Goal: Task Accomplishment & Management: Manage account settings

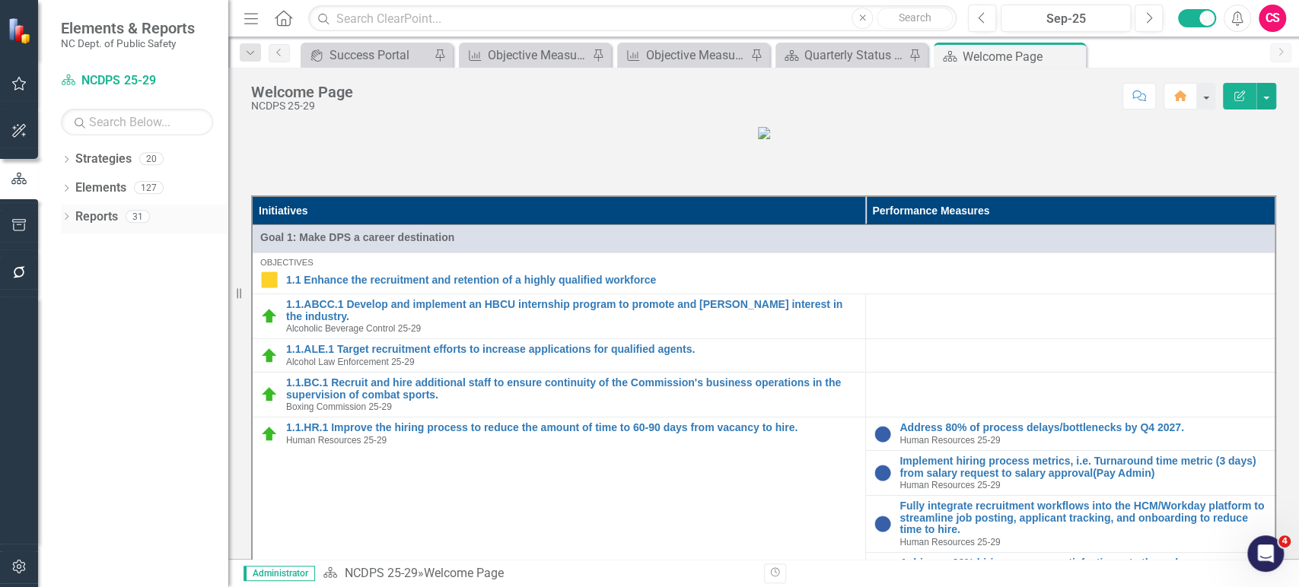
click at [64, 221] on icon "Dropdown" at bounding box center [66, 218] width 11 height 8
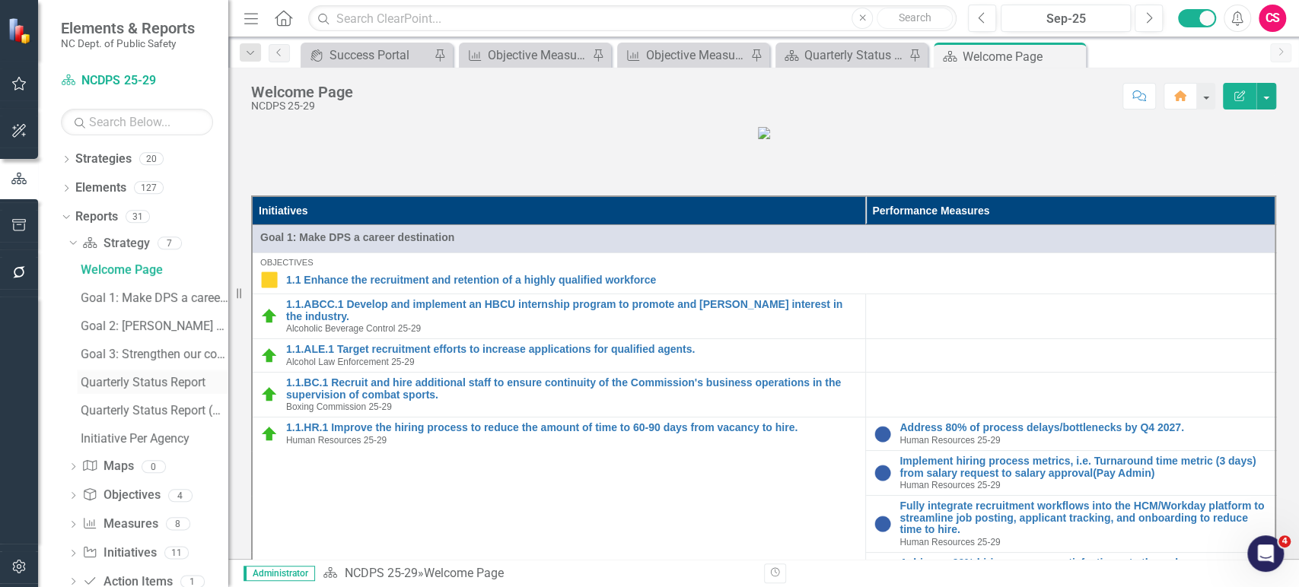
click at [161, 381] on div "Quarterly Status Report" at bounding box center [155, 383] width 148 height 14
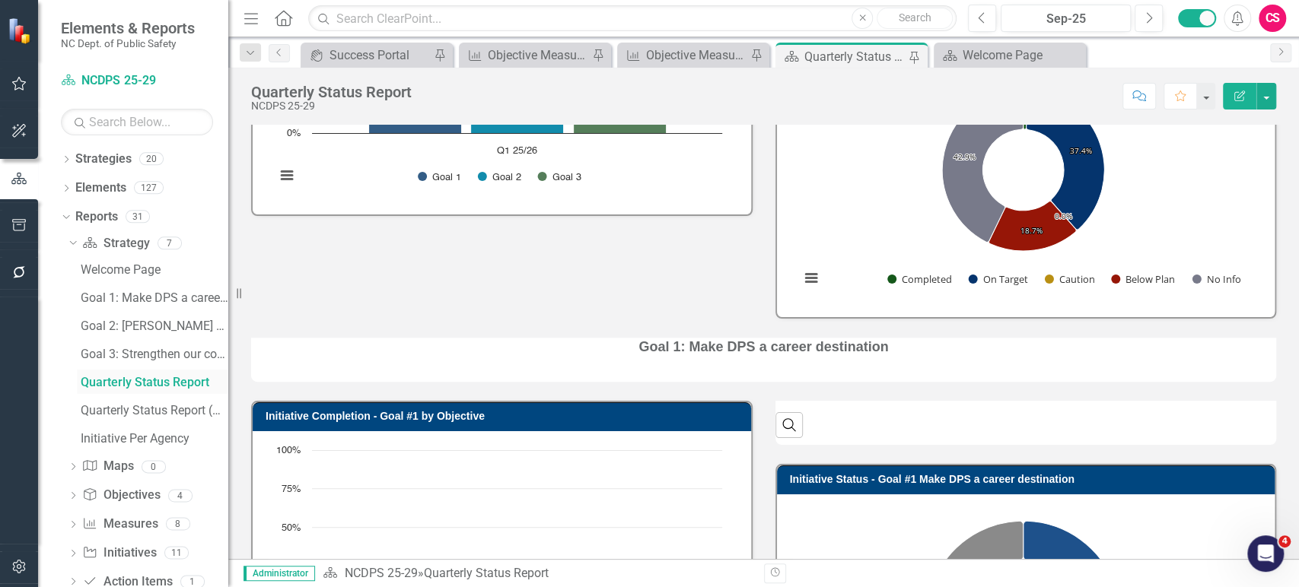
scroll to position [729, 0]
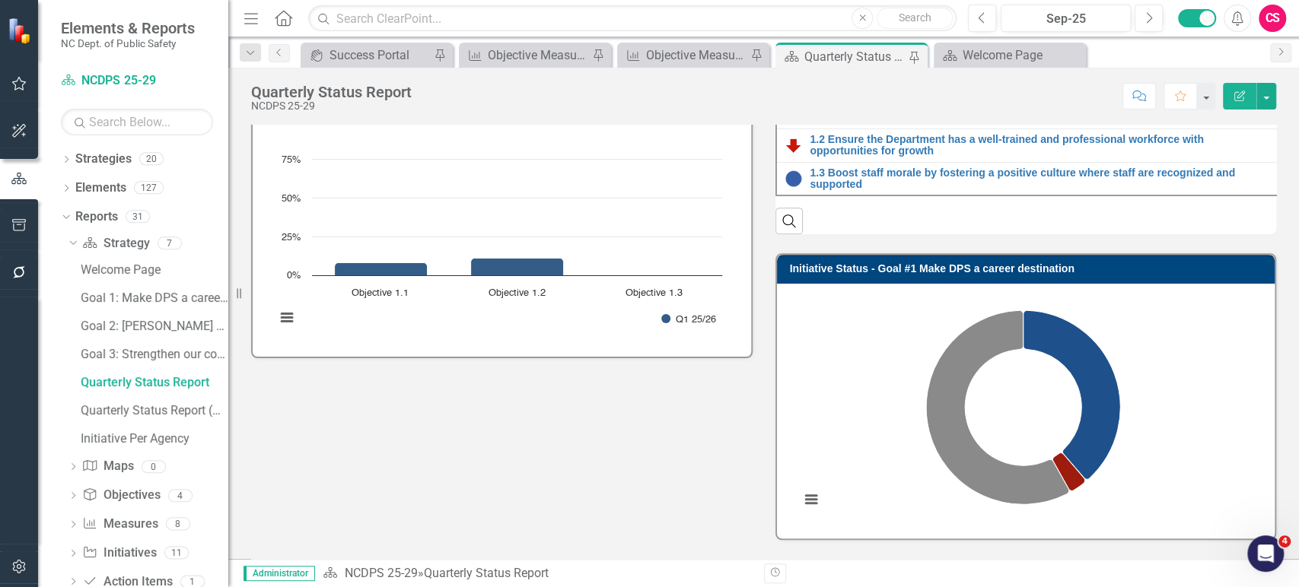
click at [1181, 227] on div "Search" at bounding box center [1025, 214] width 501 height 37
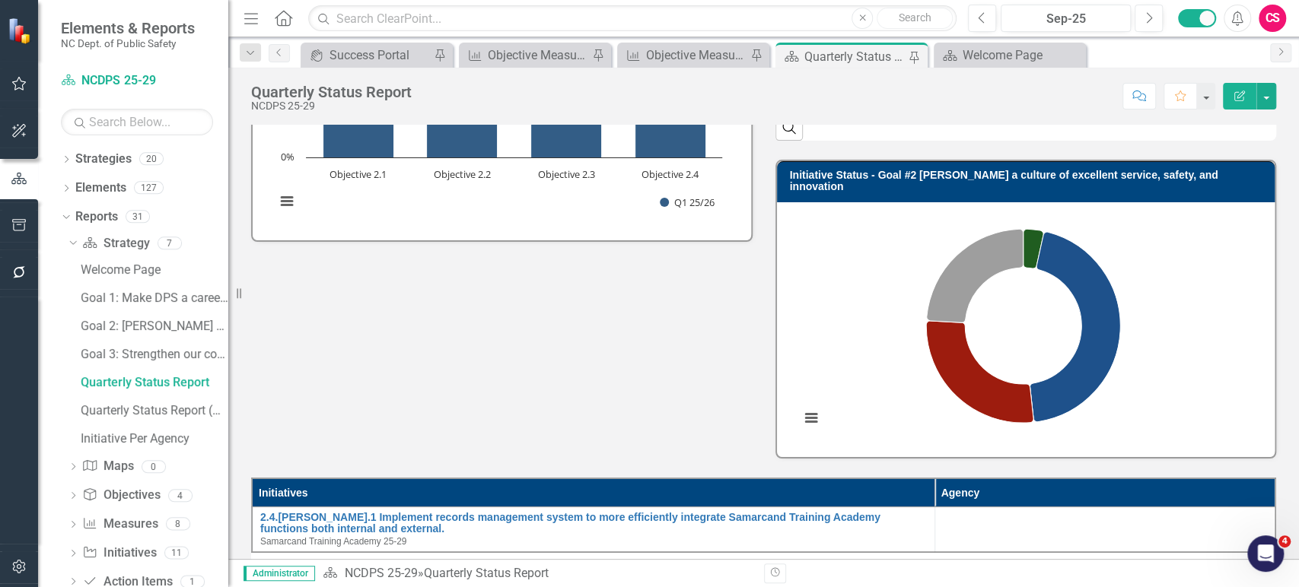
scroll to position [1709, 0]
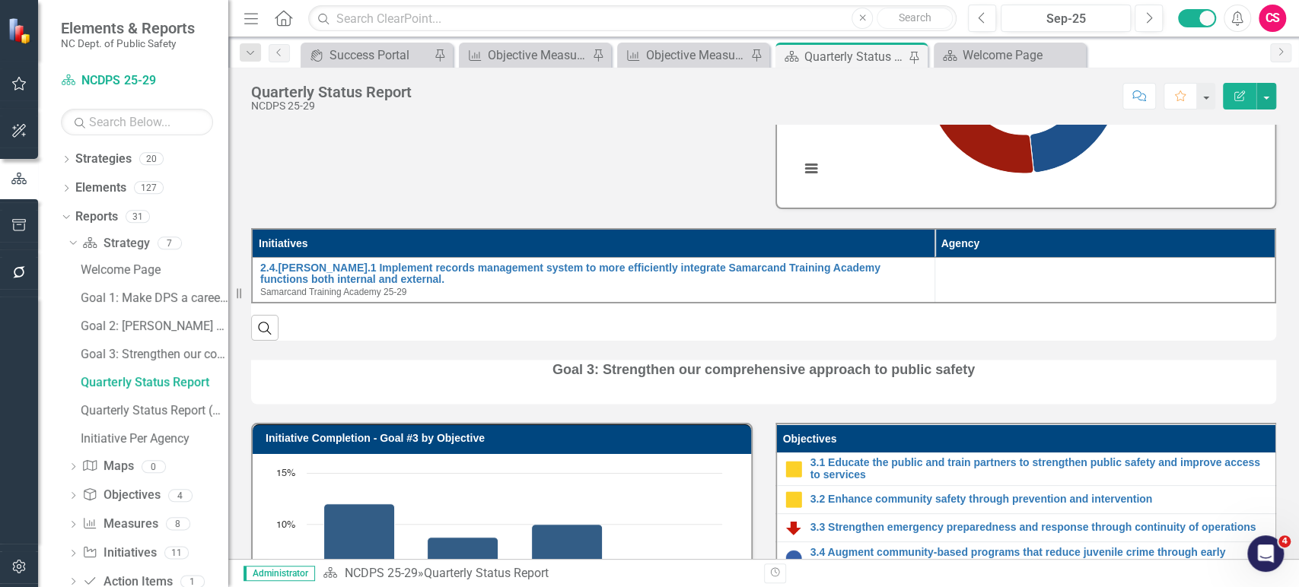
click at [1240, 362] on div "Goal 3: Strengthen our comprehensive approach to public safety" at bounding box center [764, 372] width 1048 height 63
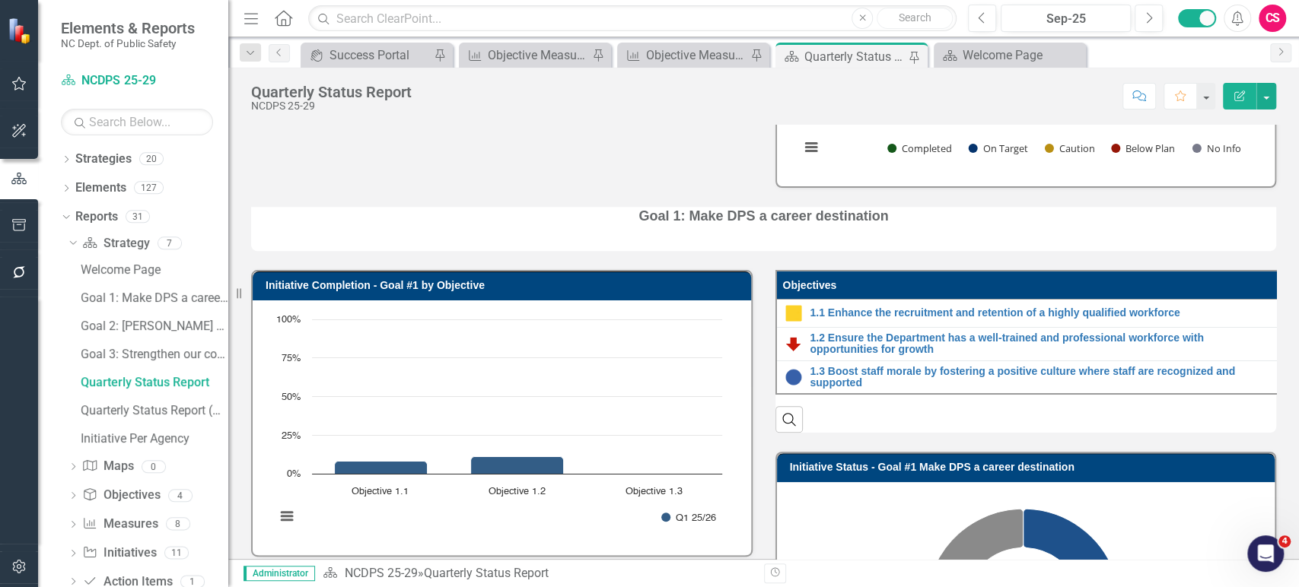
scroll to position [0, 0]
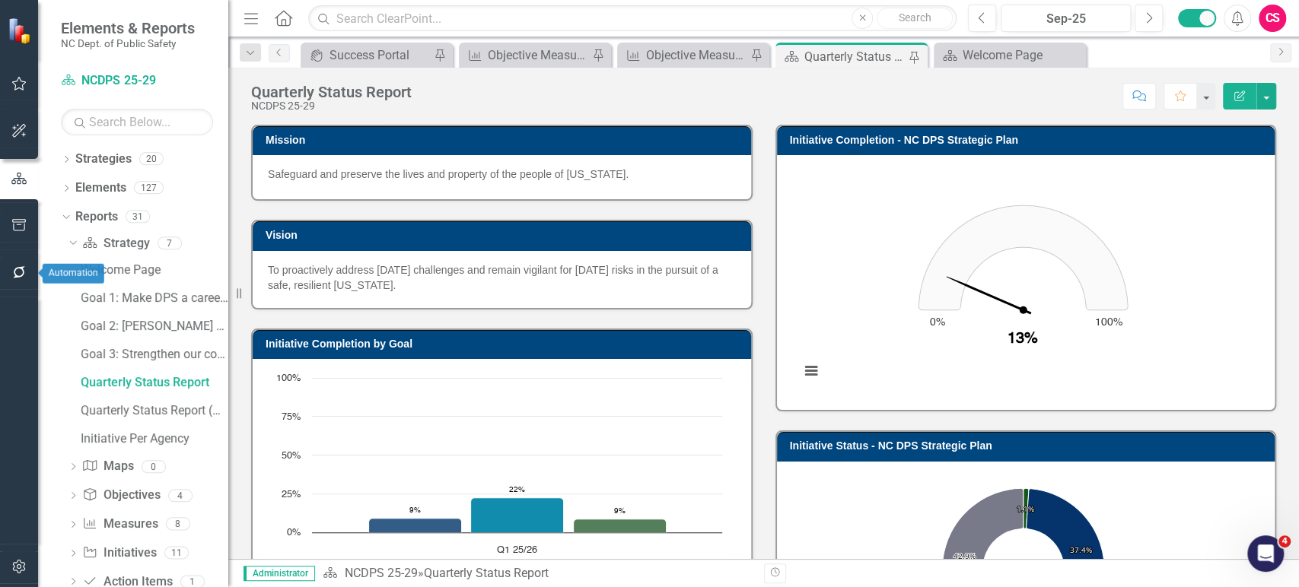
click at [24, 272] on button "button" at bounding box center [19, 273] width 34 height 32
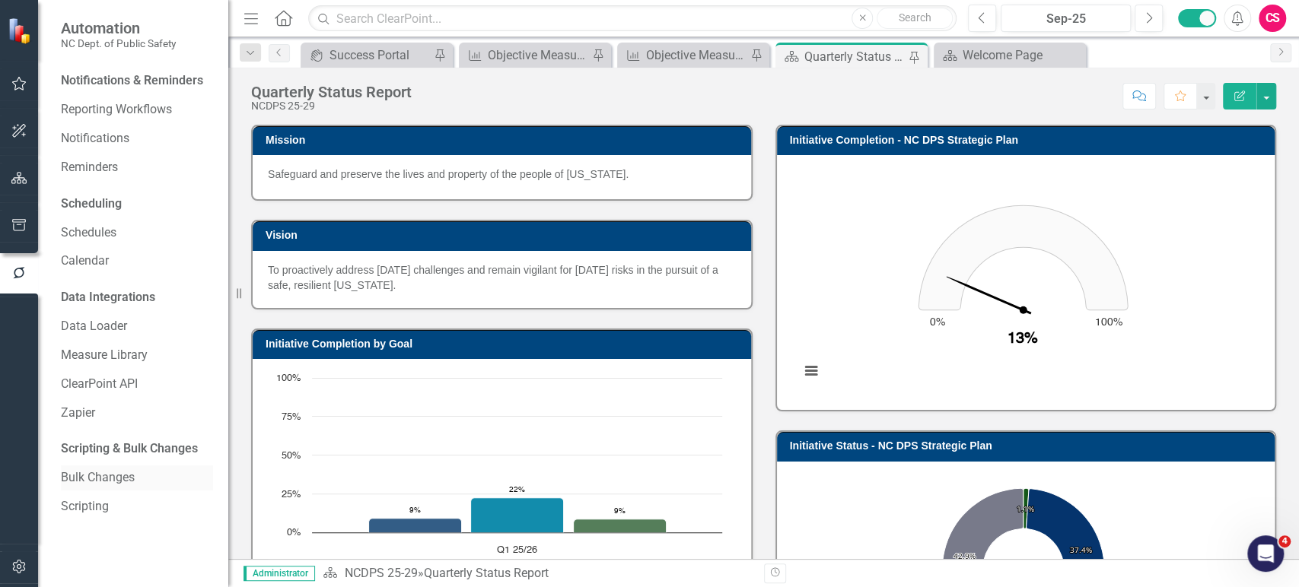
click at [96, 472] on link "Bulk Changes" at bounding box center [137, 477] width 152 height 17
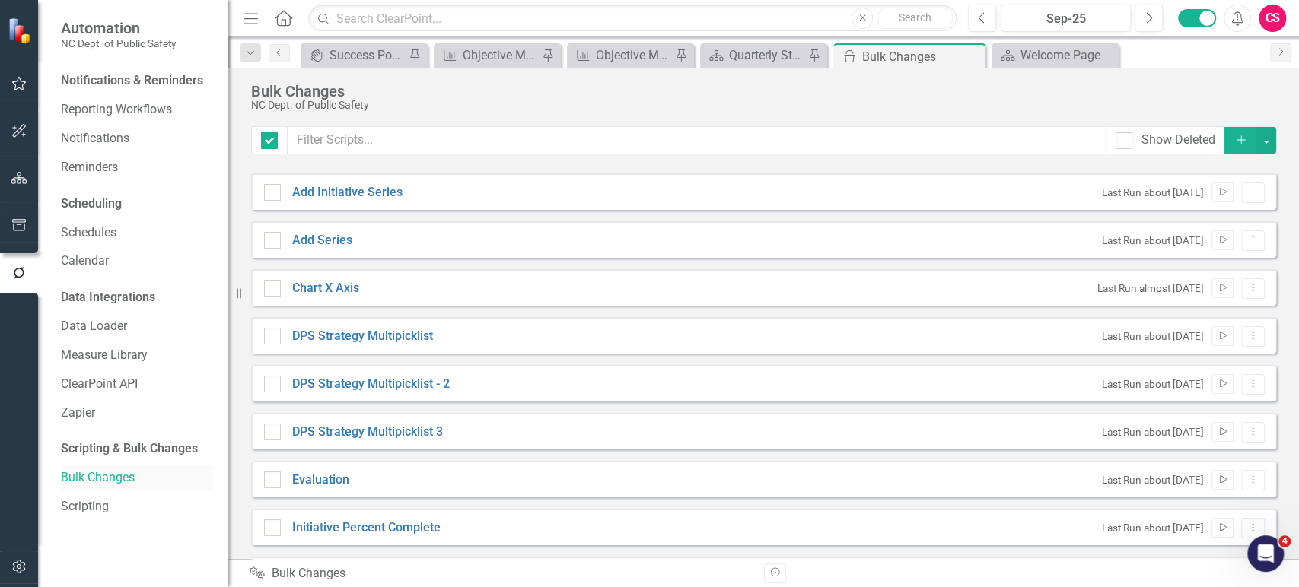
checkbox input "false"
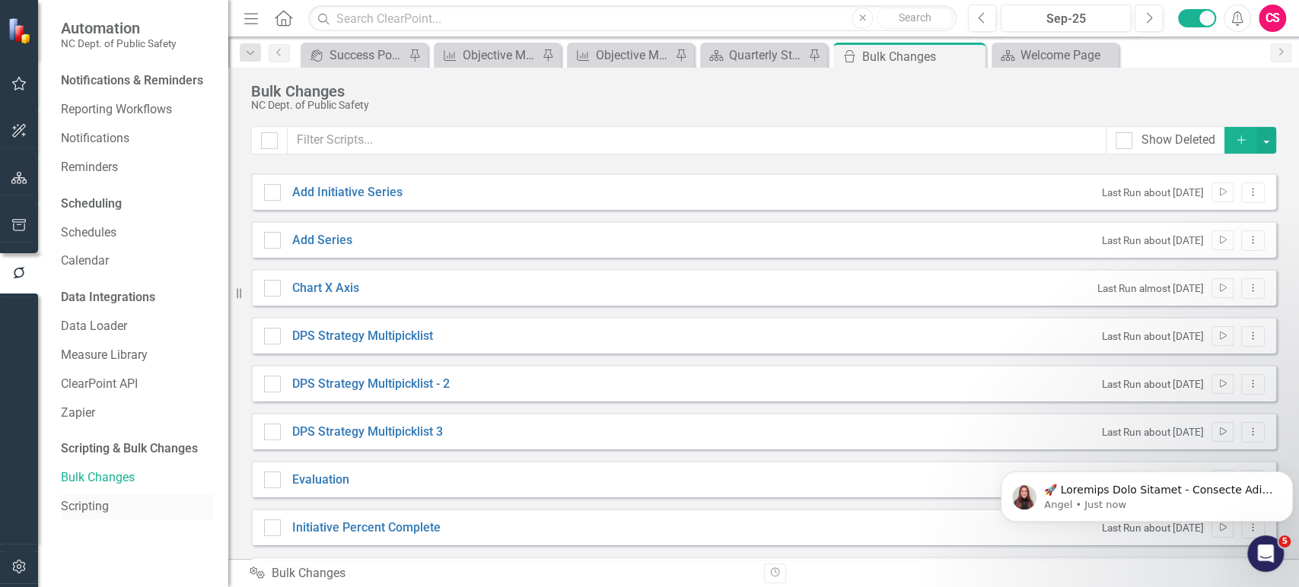
click at [119, 505] on link "Scripting" at bounding box center [137, 506] width 152 height 17
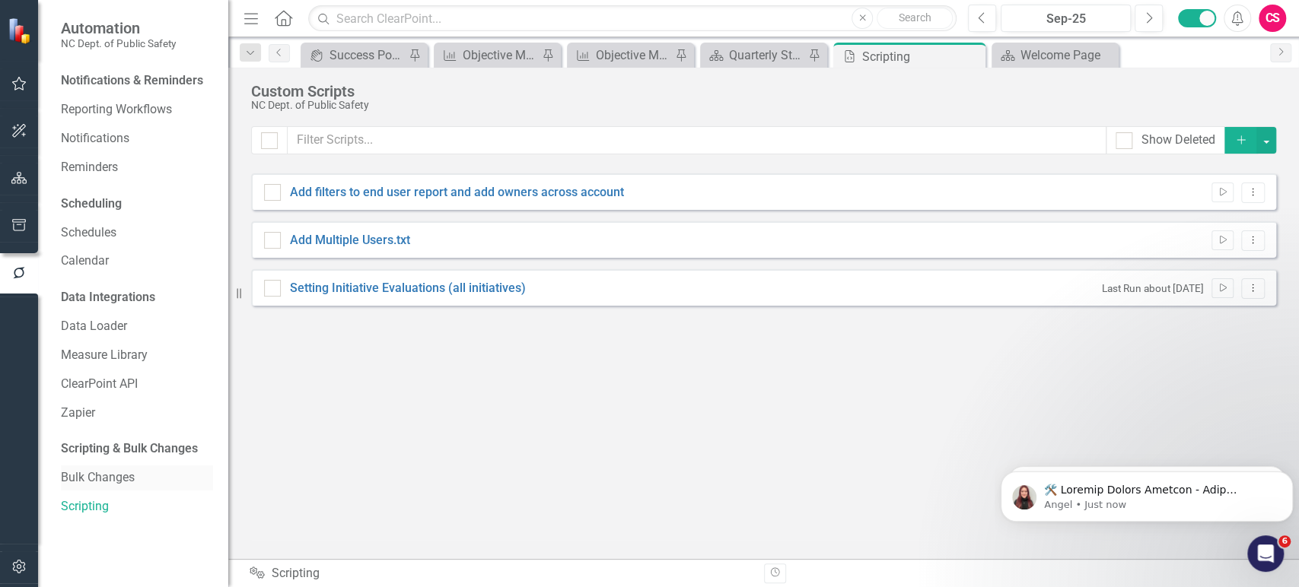
click at [110, 476] on link "Bulk Changes" at bounding box center [137, 477] width 152 height 17
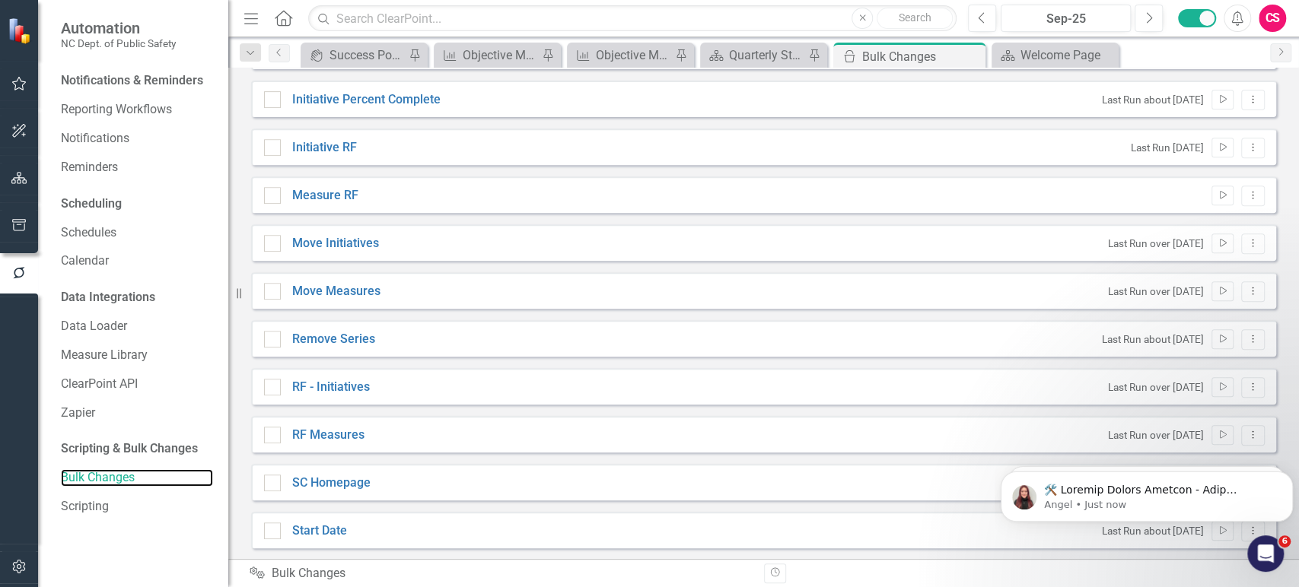
scroll to position [428, 0]
click at [1284, 475] on icon "Dismiss notification" at bounding box center [1288, 476] width 8 height 8
click at [1288, 481] on button "Dismiss notification" at bounding box center [1288, 476] width 20 height 20
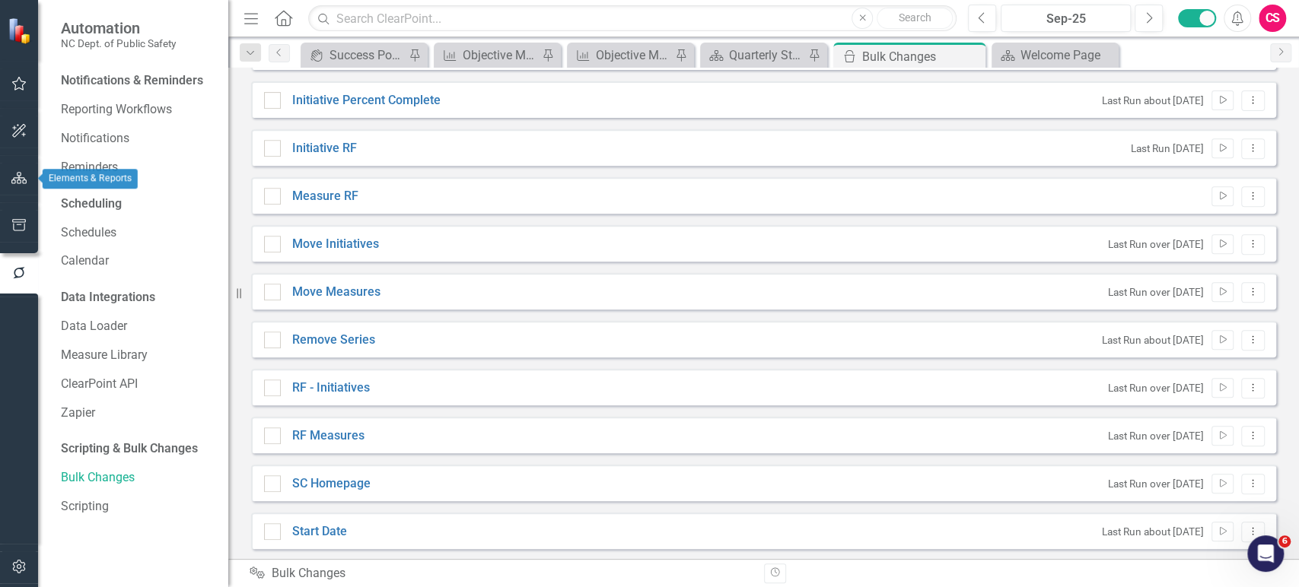
click at [19, 184] on button "button" at bounding box center [19, 179] width 34 height 32
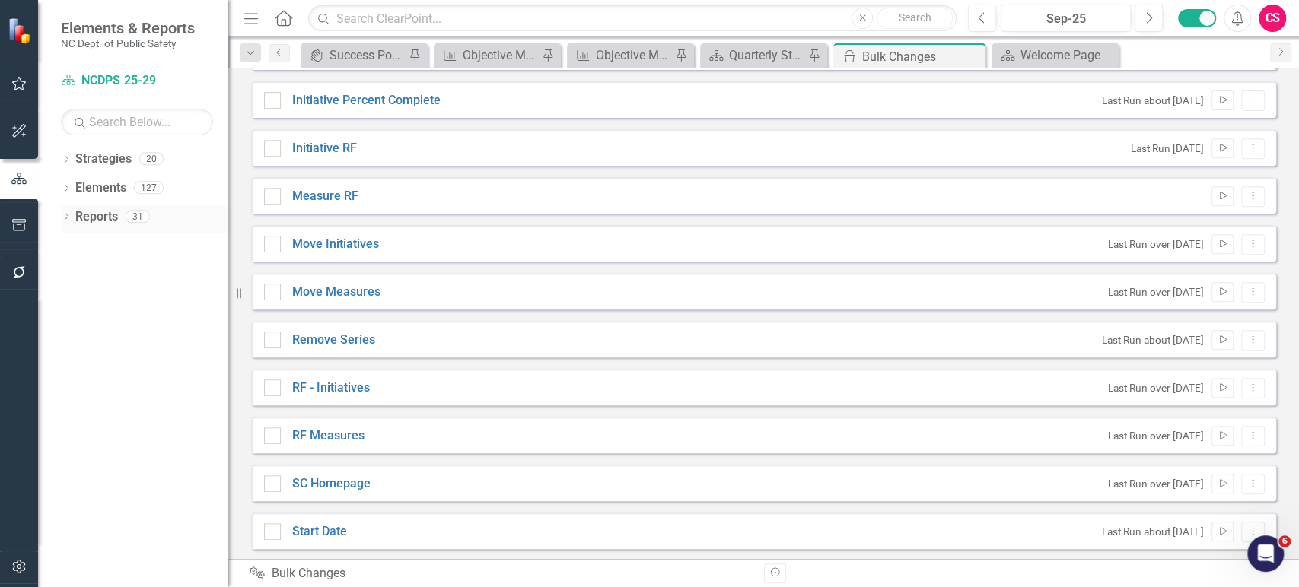
click at [65, 224] on div "Dropdown" at bounding box center [66, 218] width 11 height 13
click at [72, 247] on icon "Dropdown" at bounding box center [73, 244] width 11 height 8
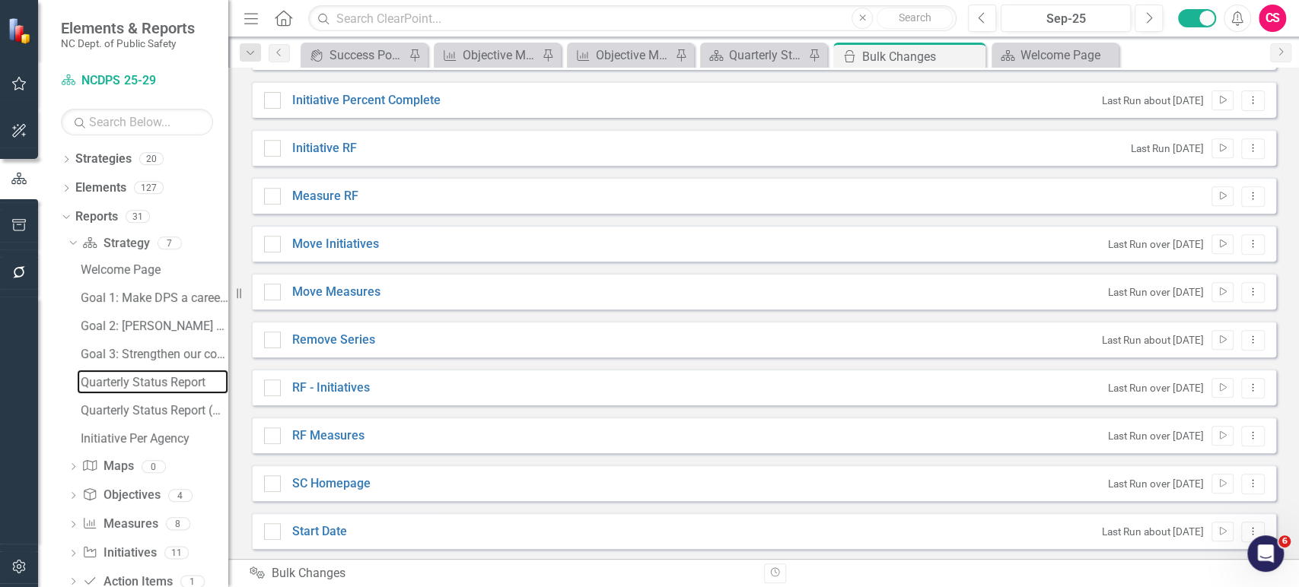
drag, startPoint x: 107, startPoint y: 381, endPoint x: 21, endPoint y: 348, distance: 93.0
click at [107, 381] on div "Quarterly Status Report" at bounding box center [155, 383] width 148 height 14
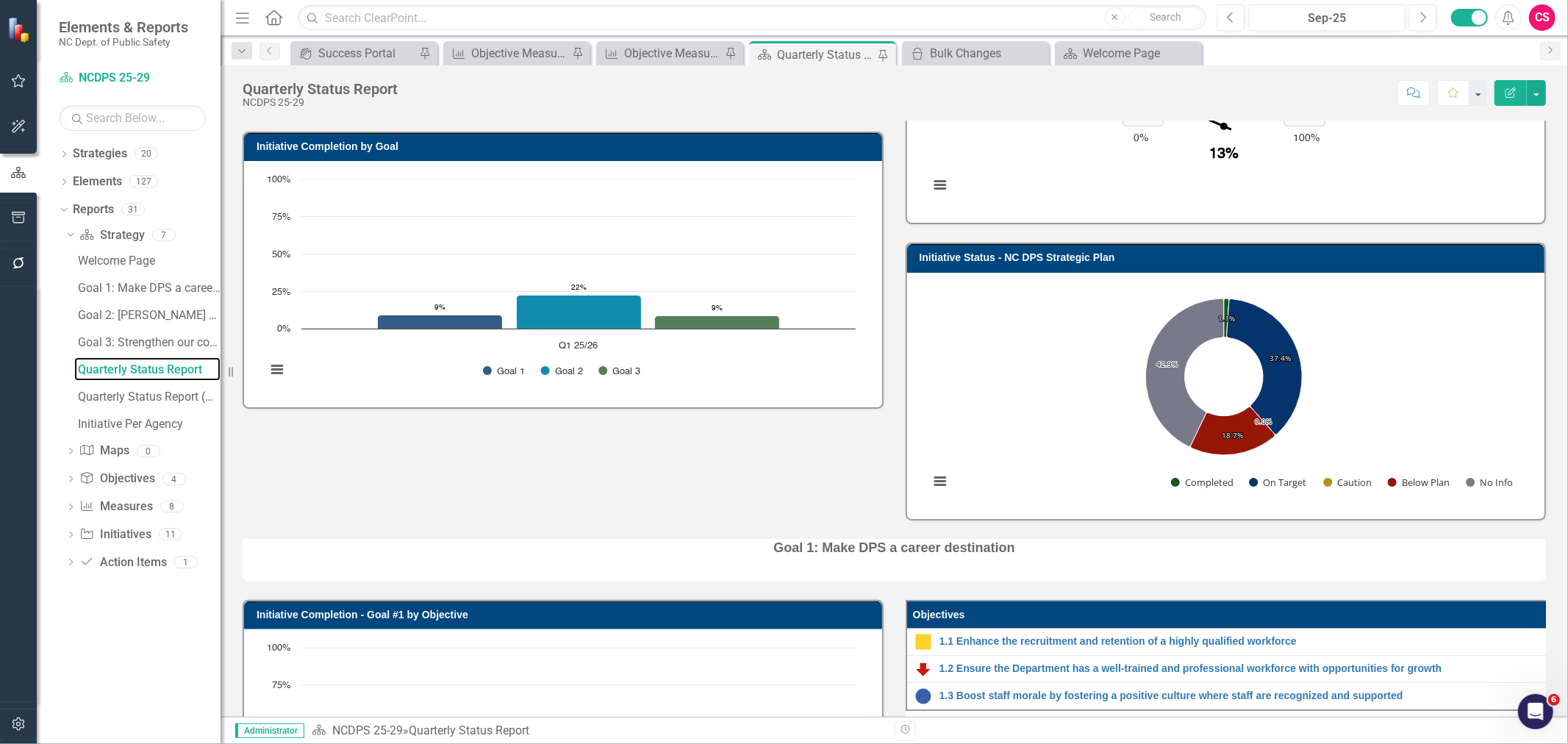
scroll to position [174, 0]
click at [1035, 352] on rect "Interactive chart" at bounding box center [1223, 394] width 604 height 220
click at [69, 512] on div "Dropdown" at bounding box center [71, 508] width 11 height 13
click at [63, 185] on icon "Dropdown" at bounding box center [64, 184] width 11 height 8
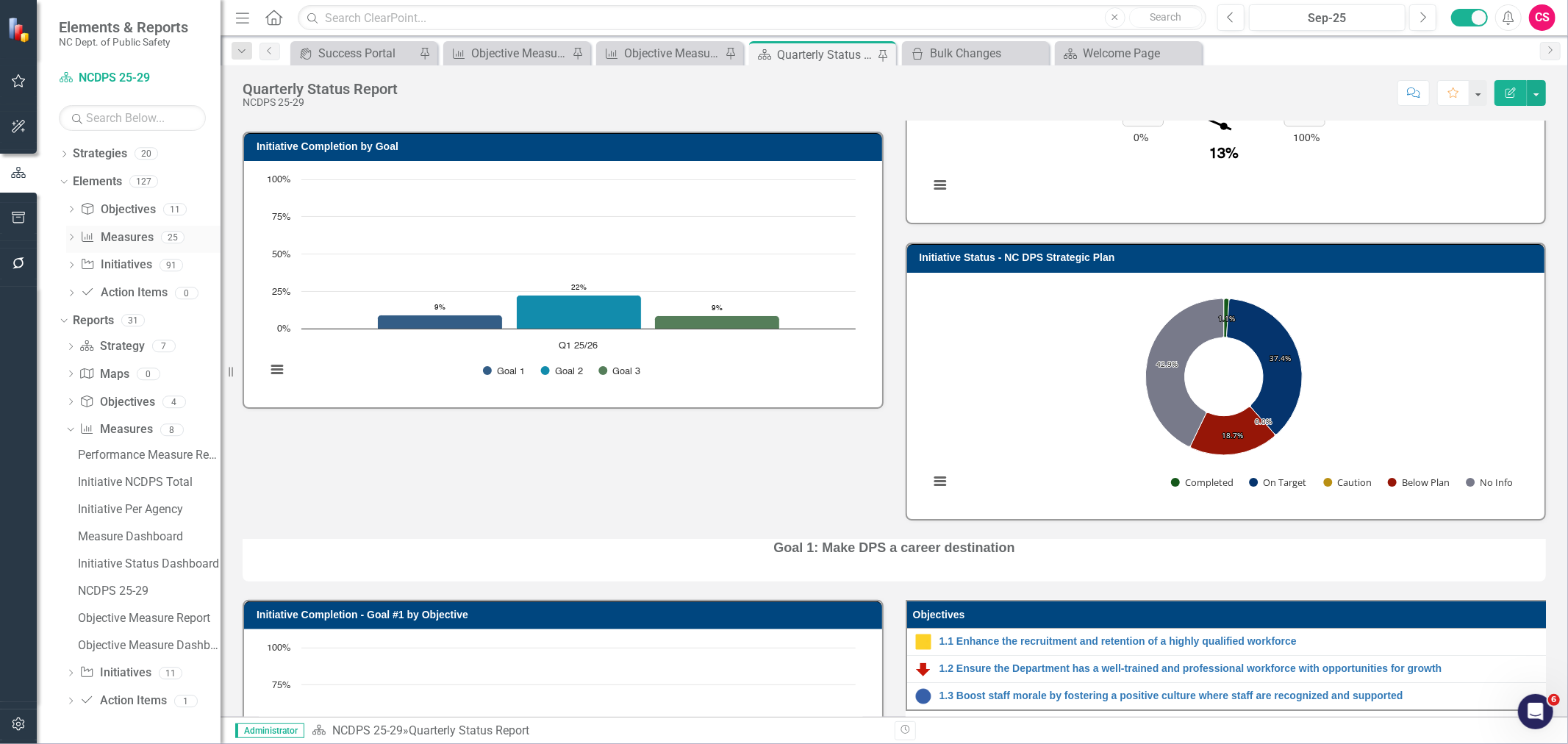
click at [113, 239] on link "Performance Measure Measures" at bounding box center [116, 237] width 72 height 16
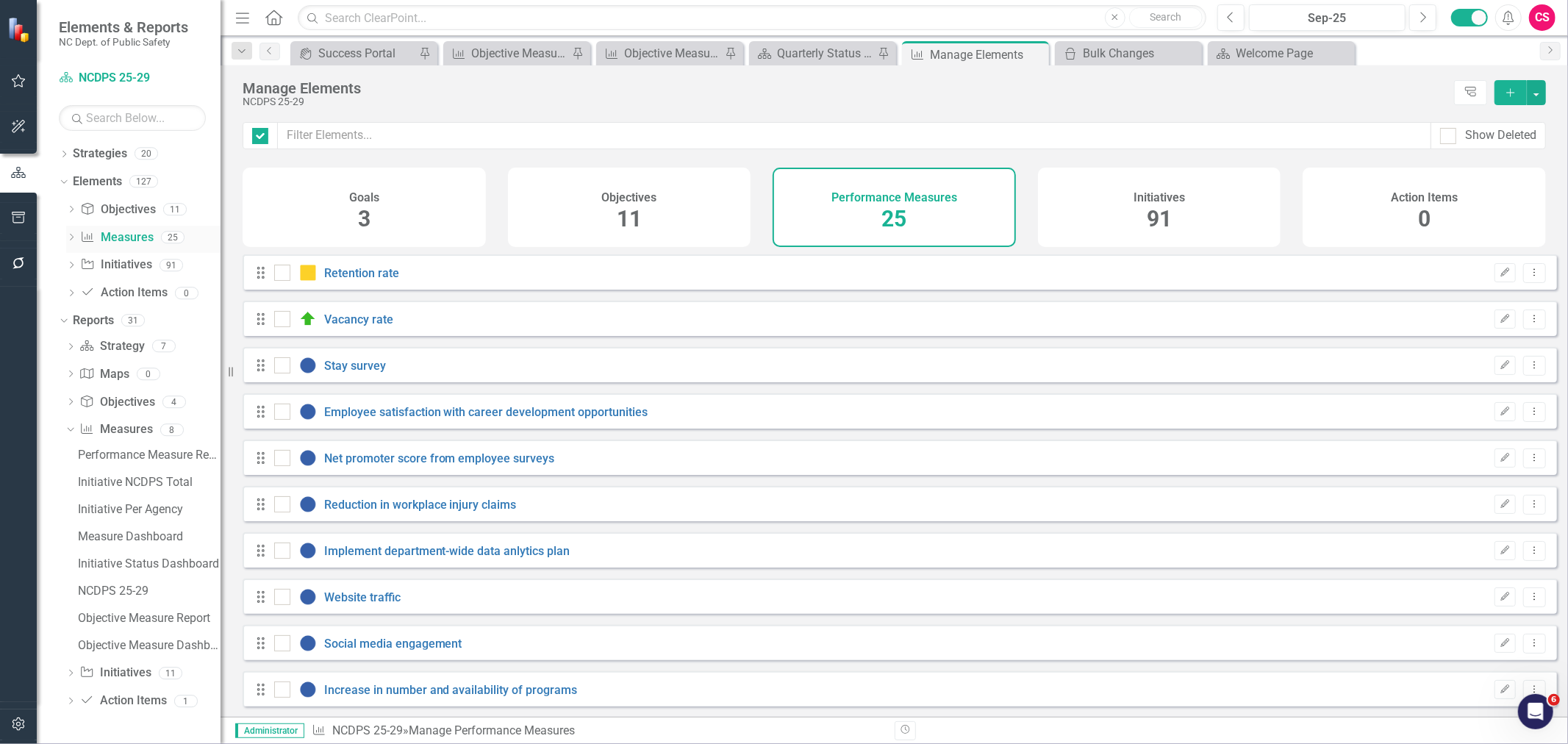
checkbox input "false"
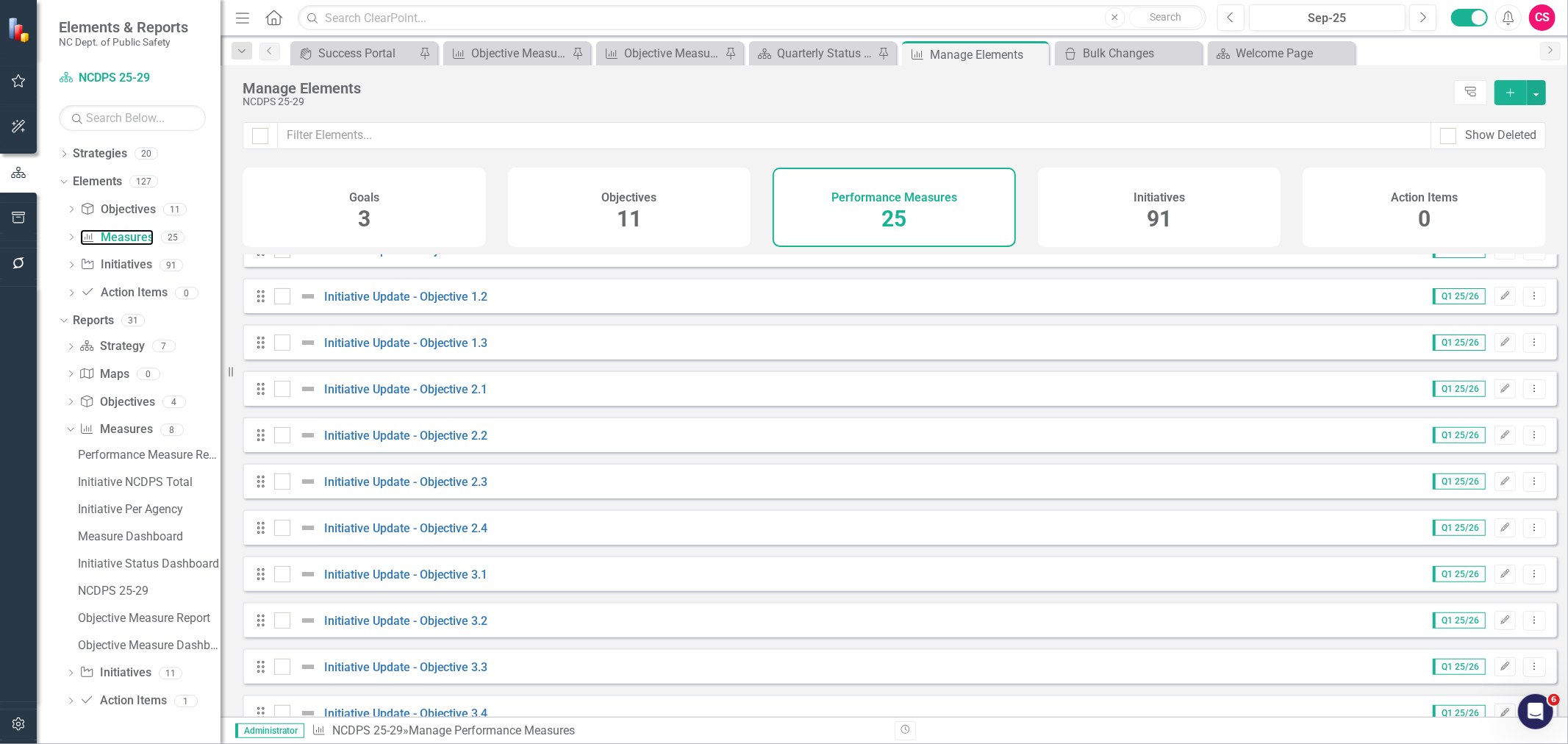
scroll to position [705, 0]
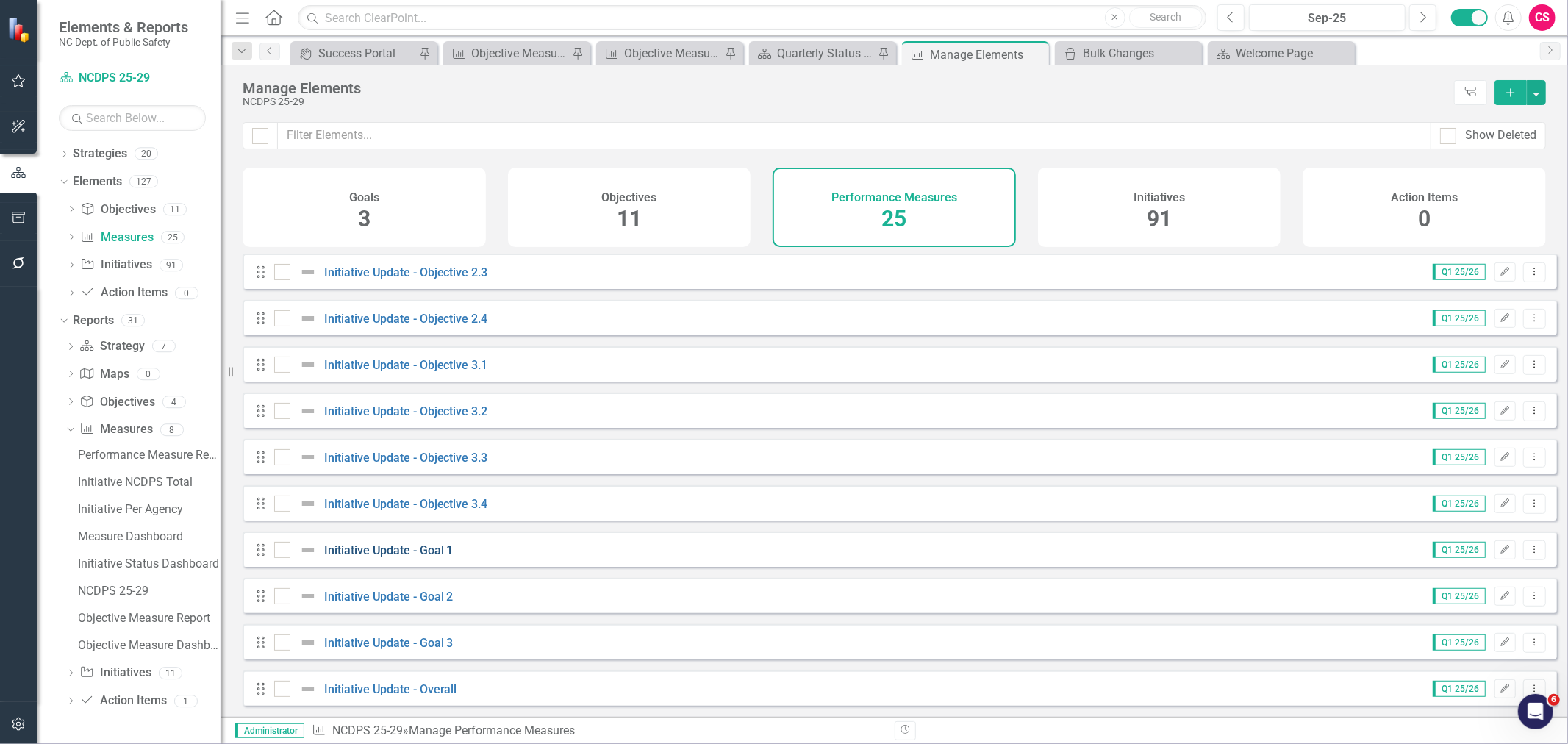
click at [412, 549] on link "Initiative Update - Goal 1" at bounding box center [389, 550] width 129 height 14
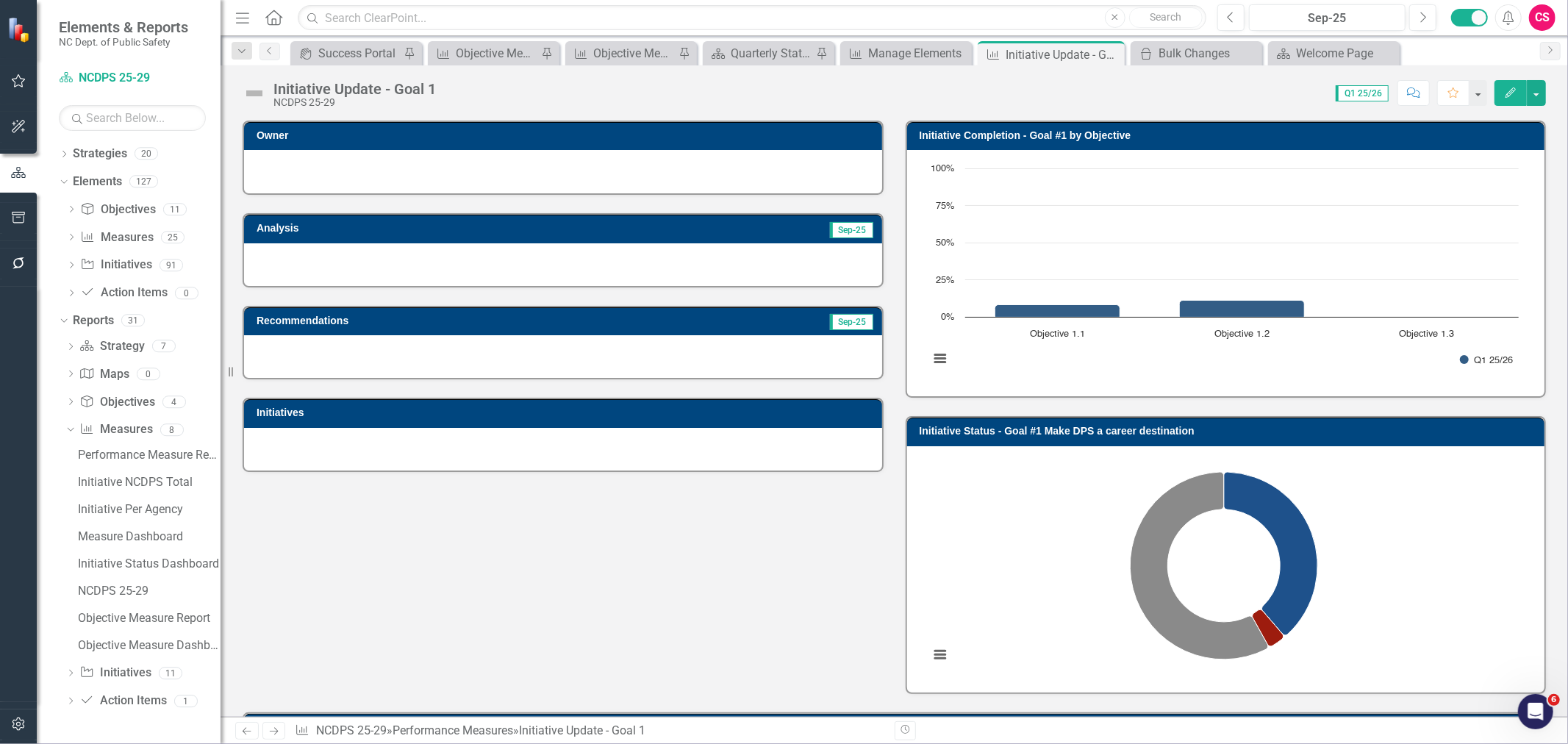
scroll to position [183, 0]
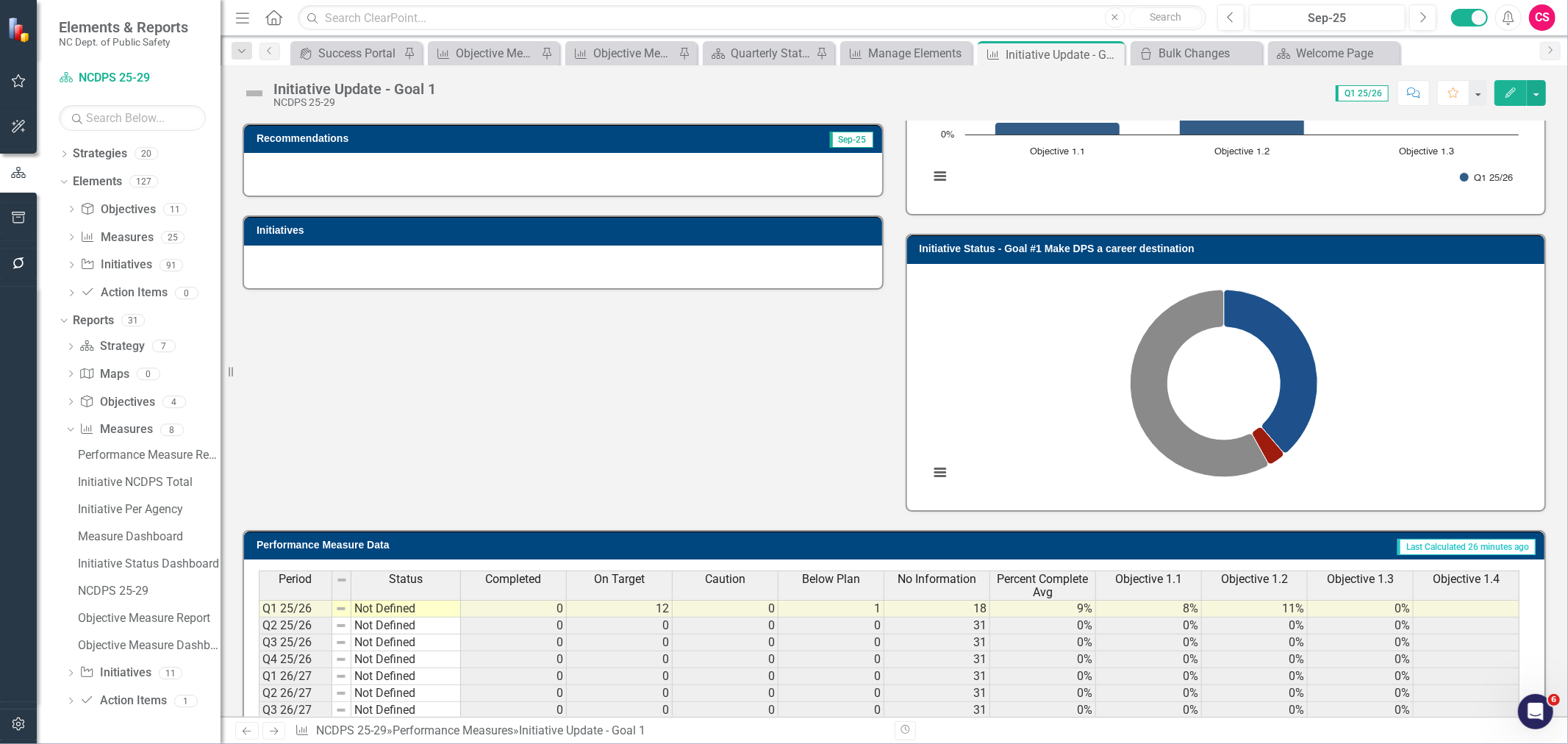
click at [277, 567] on icon "Next" at bounding box center [273, 731] width 13 height 10
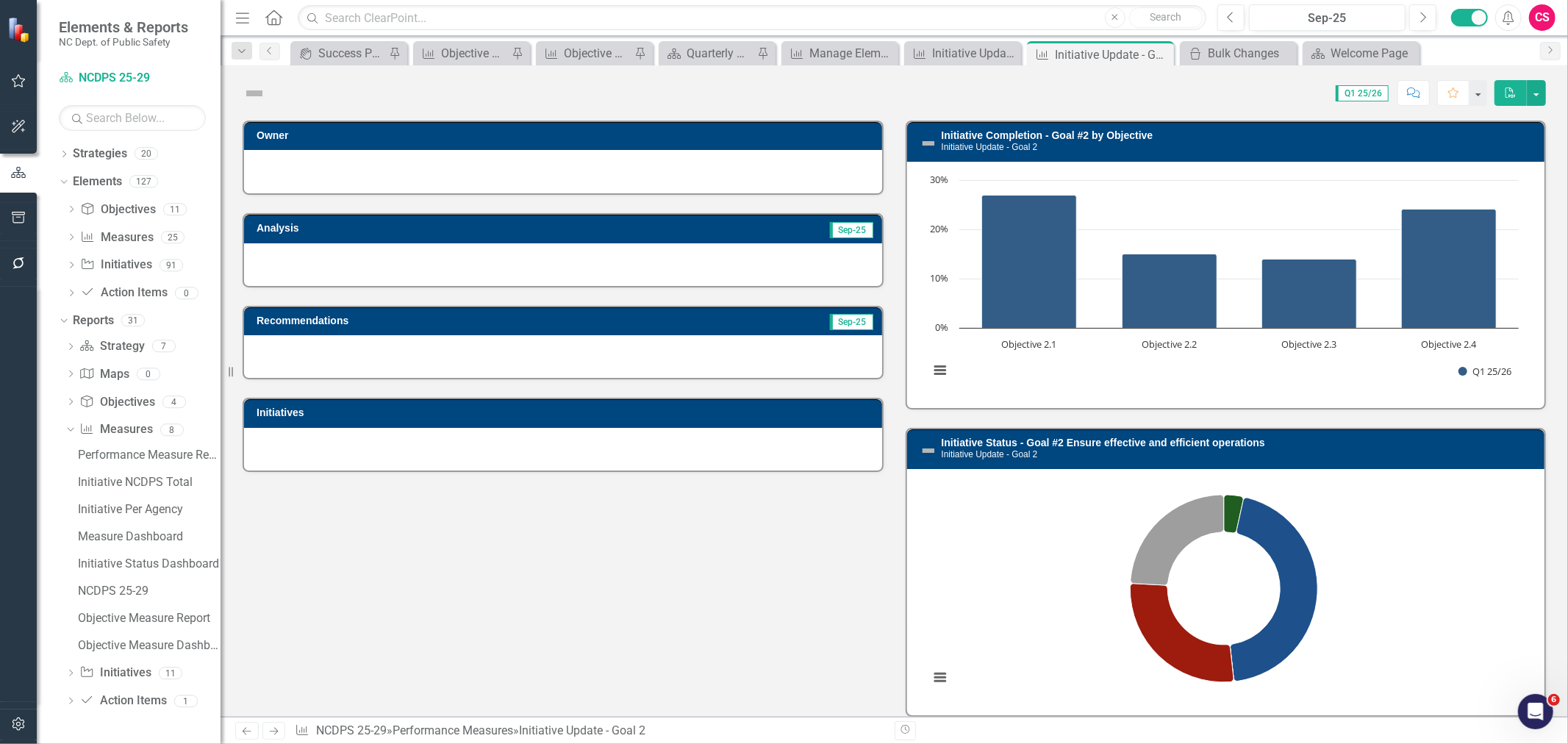
click at [277, 567] on icon "Next" at bounding box center [273, 731] width 13 height 10
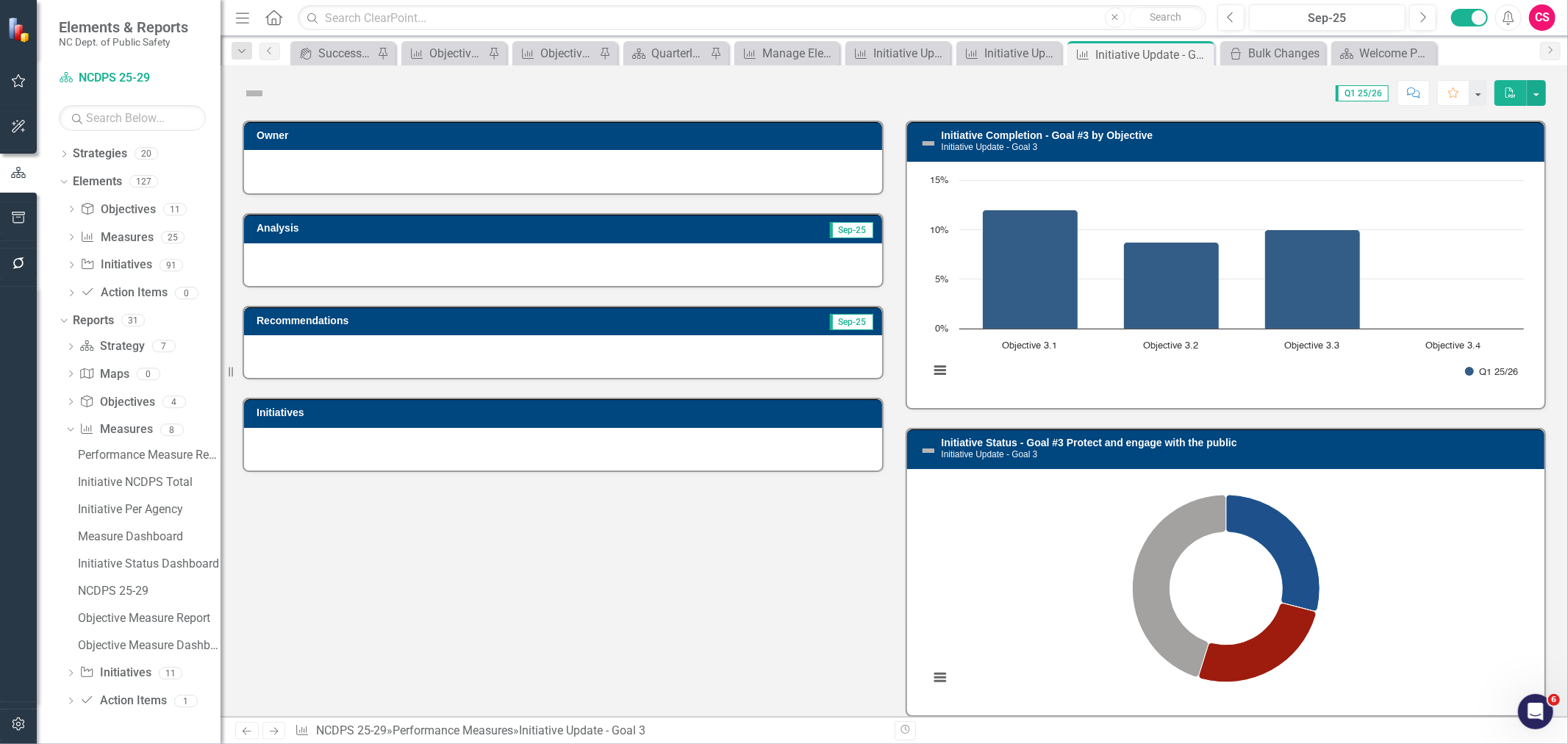
click at [277, 567] on icon "Next" at bounding box center [273, 731] width 13 height 10
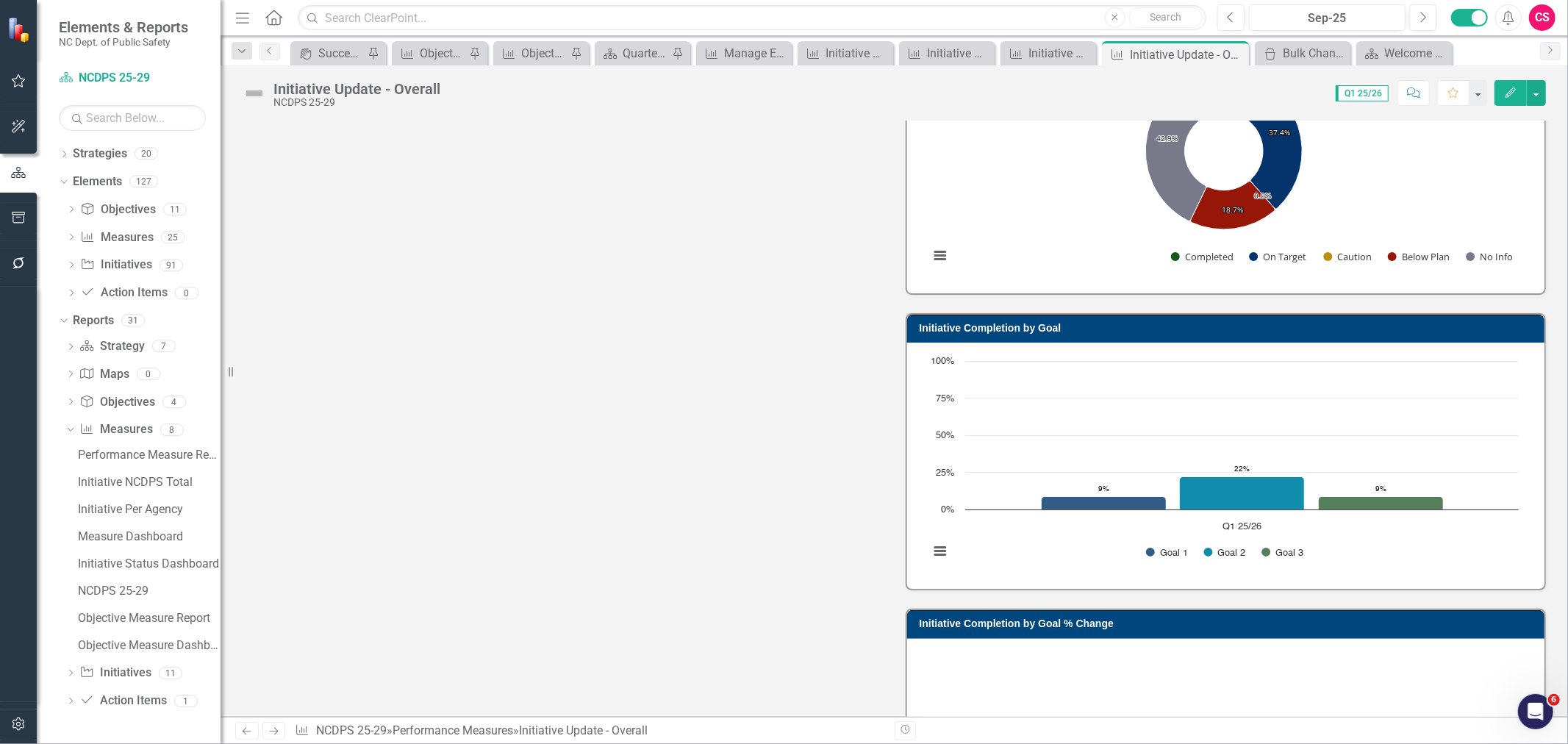
scroll to position [214, 0]
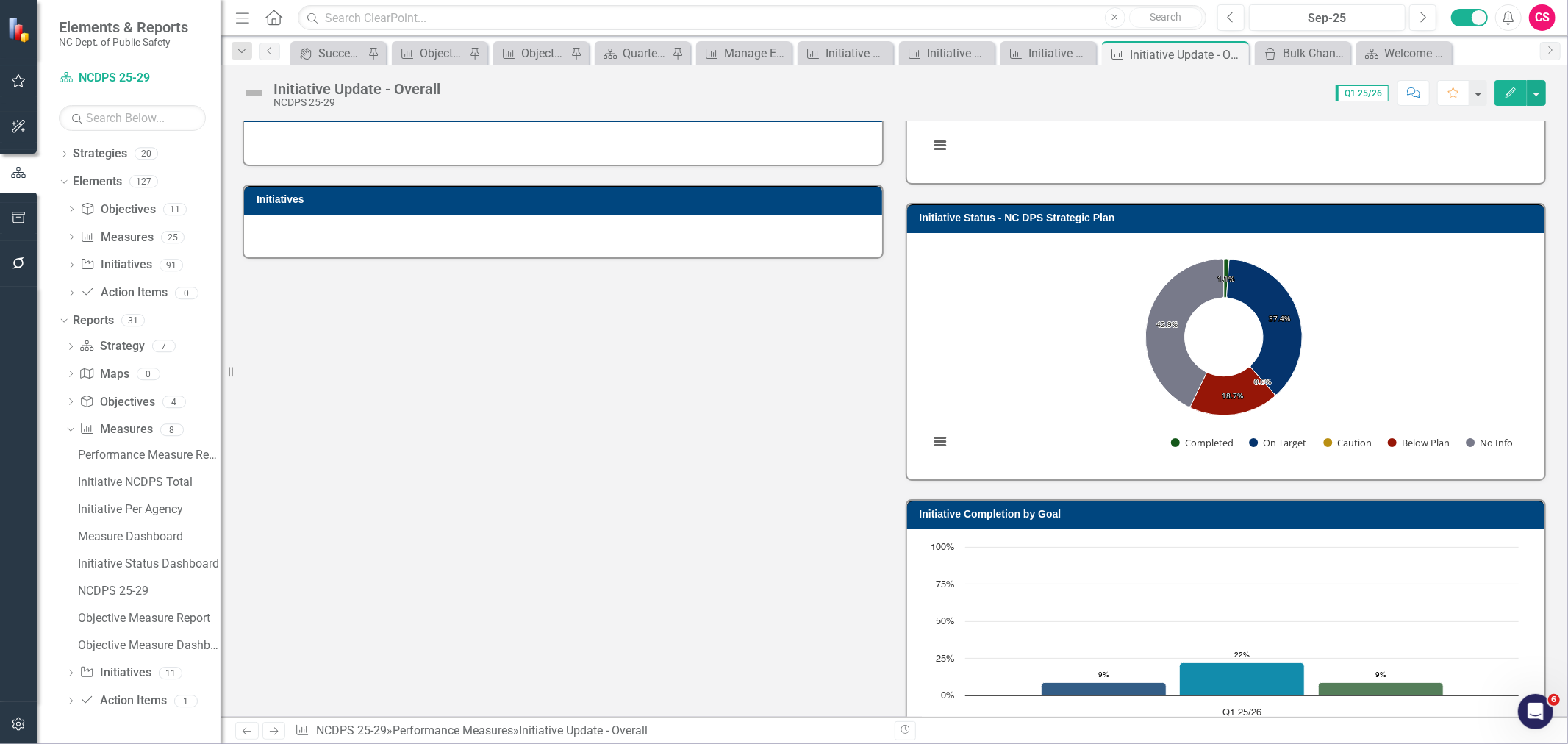
click at [1069, 319] on rect "Interactive chart" at bounding box center [1223, 355] width 604 height 220
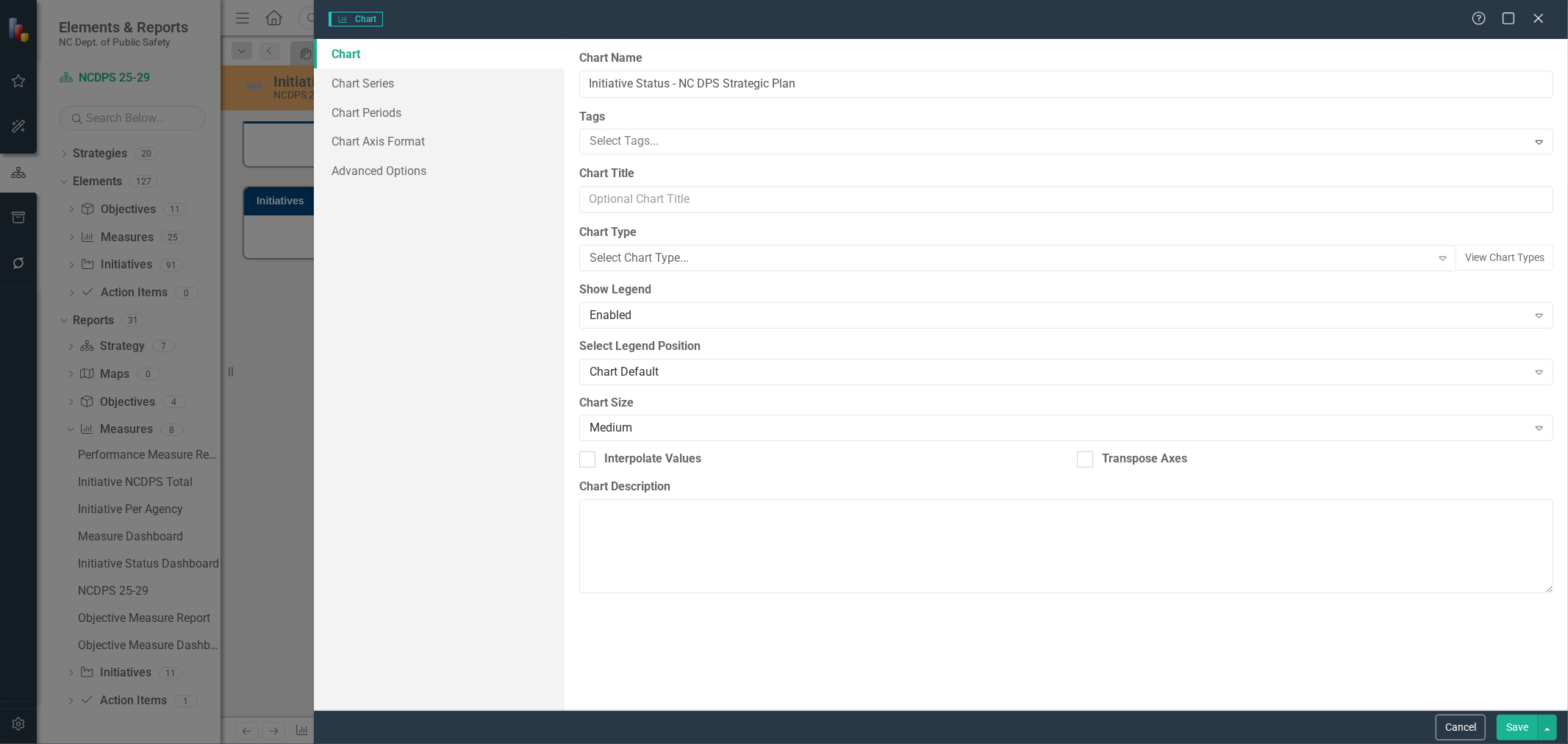
type input "Initiative Status - NC DPS Strategic Plan"
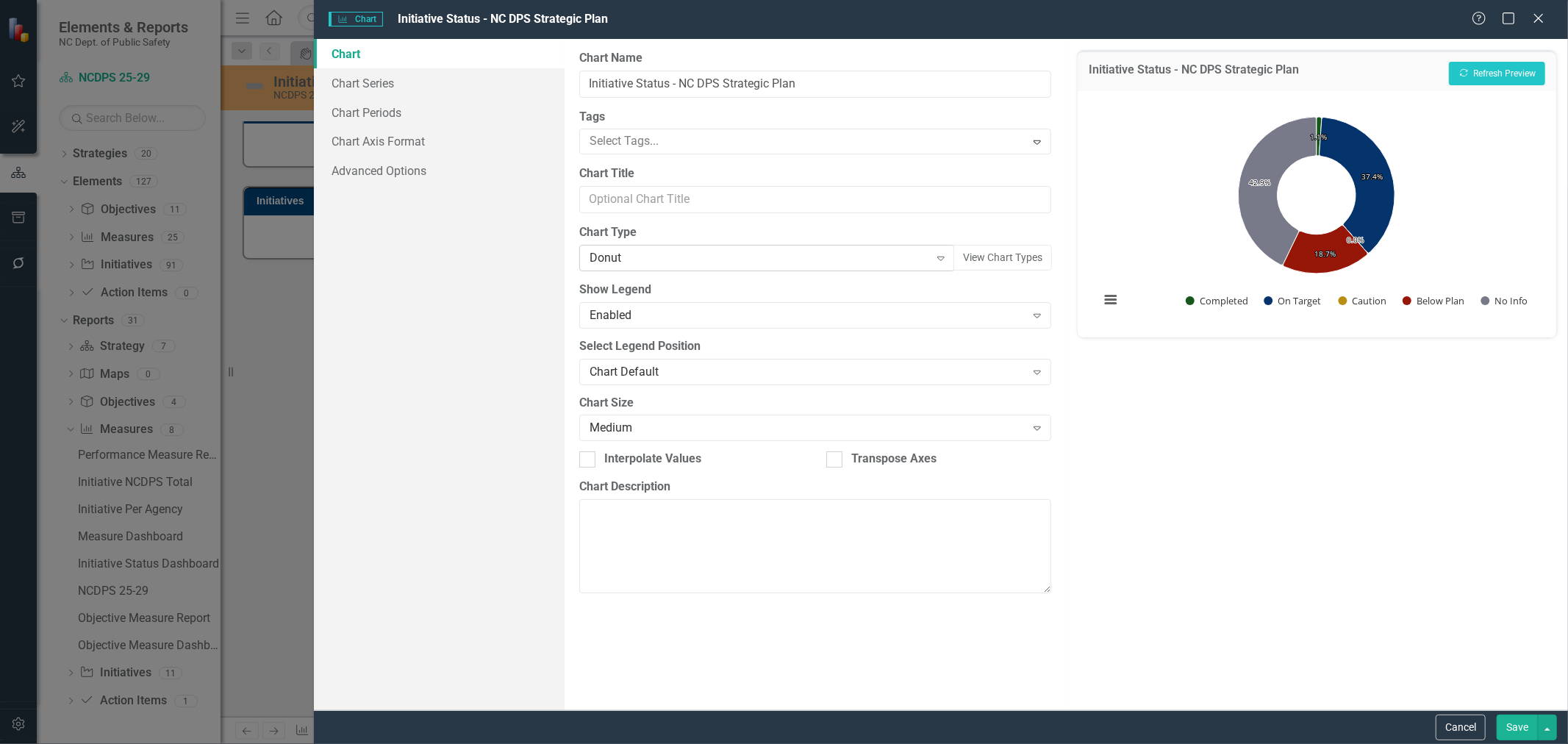
click at [727, 266] on div "Donut" at bounding box center [759, 258] width 340 height 16
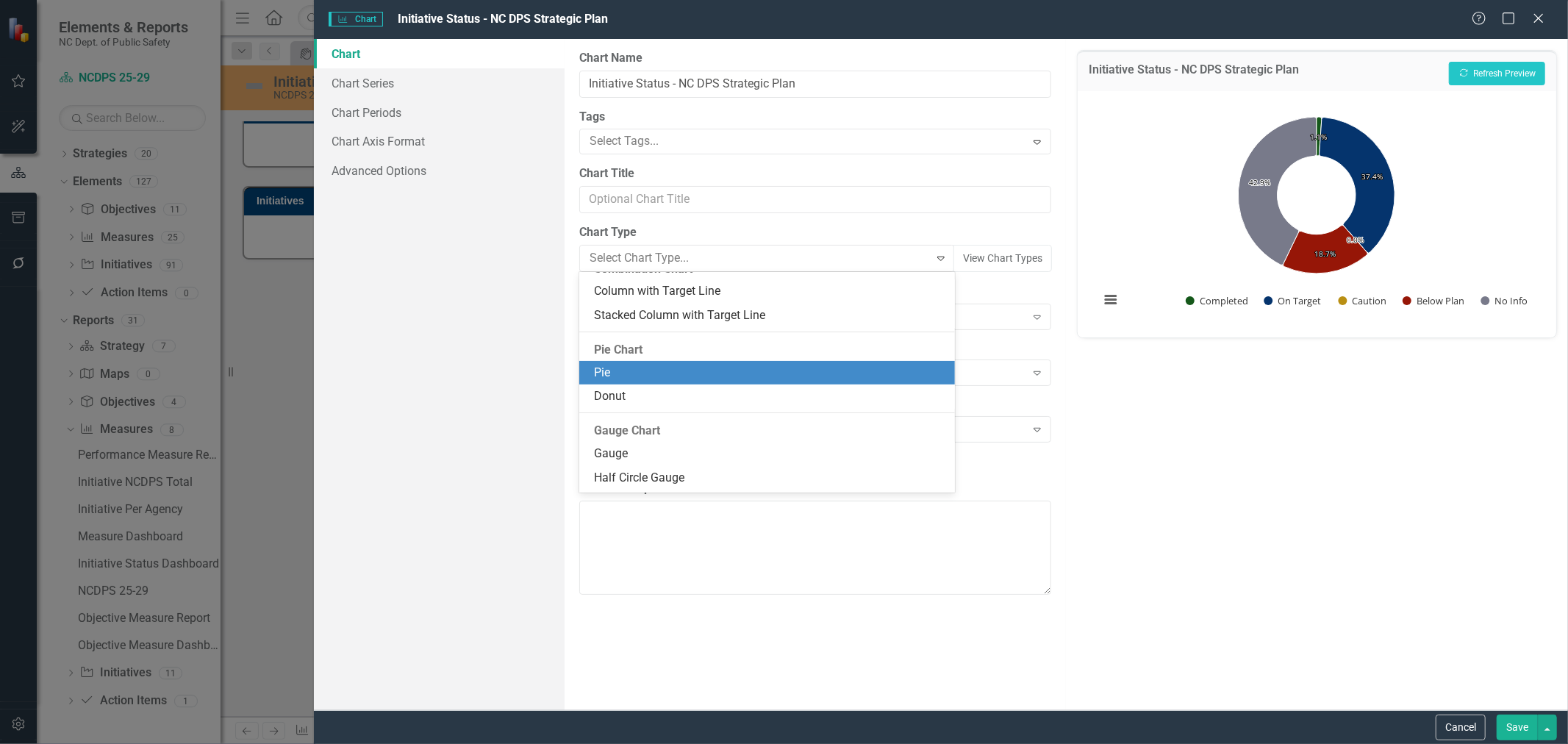
scroll to position [443, 0]
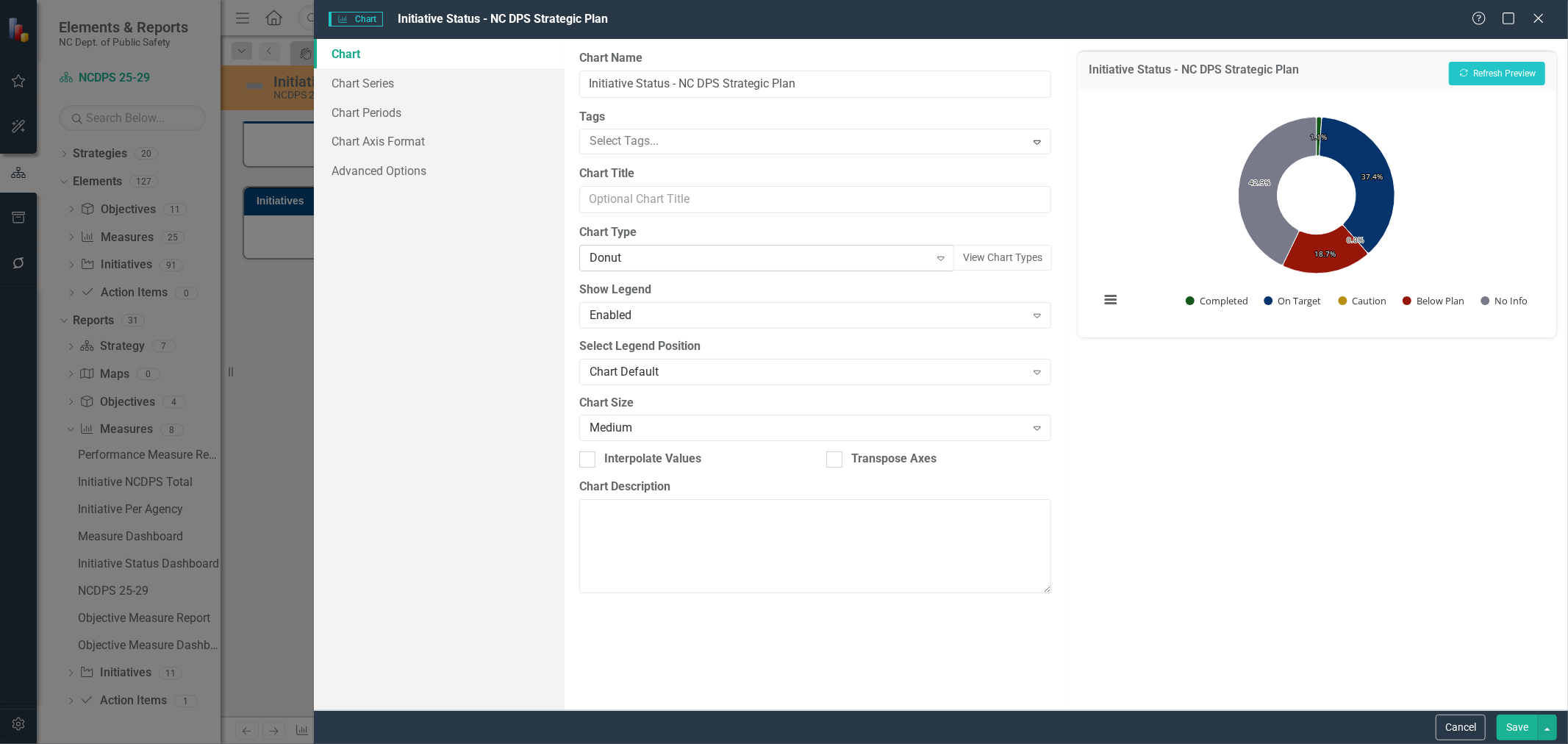
click at [666, 261] on div "Donut" at bounding box center [759, 258] width 340 height 16
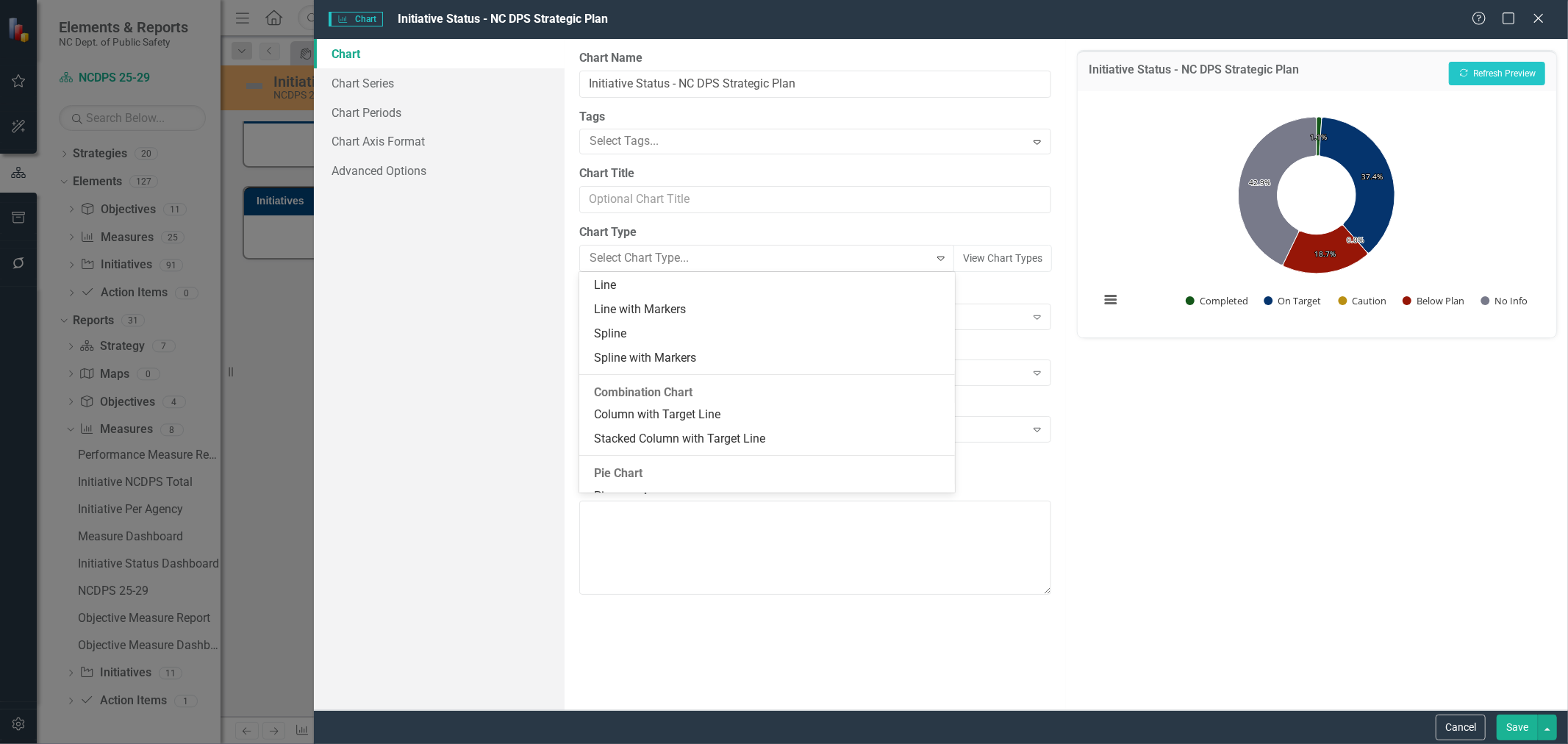
scroll to position [0, 0]
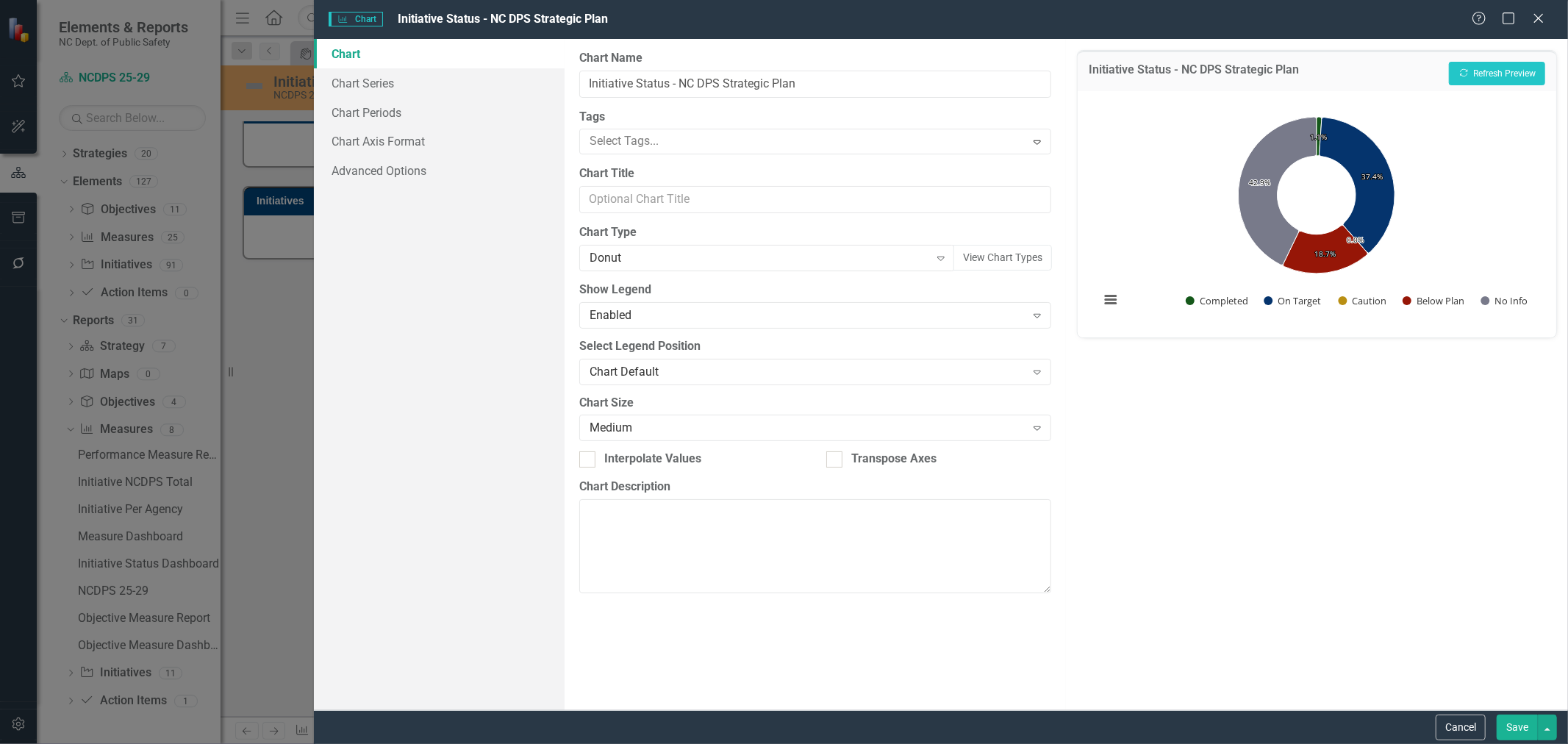
click at [666, 261] on div "Donut" at bounding box center [759, 258] width 340 height 16
type input "pie"
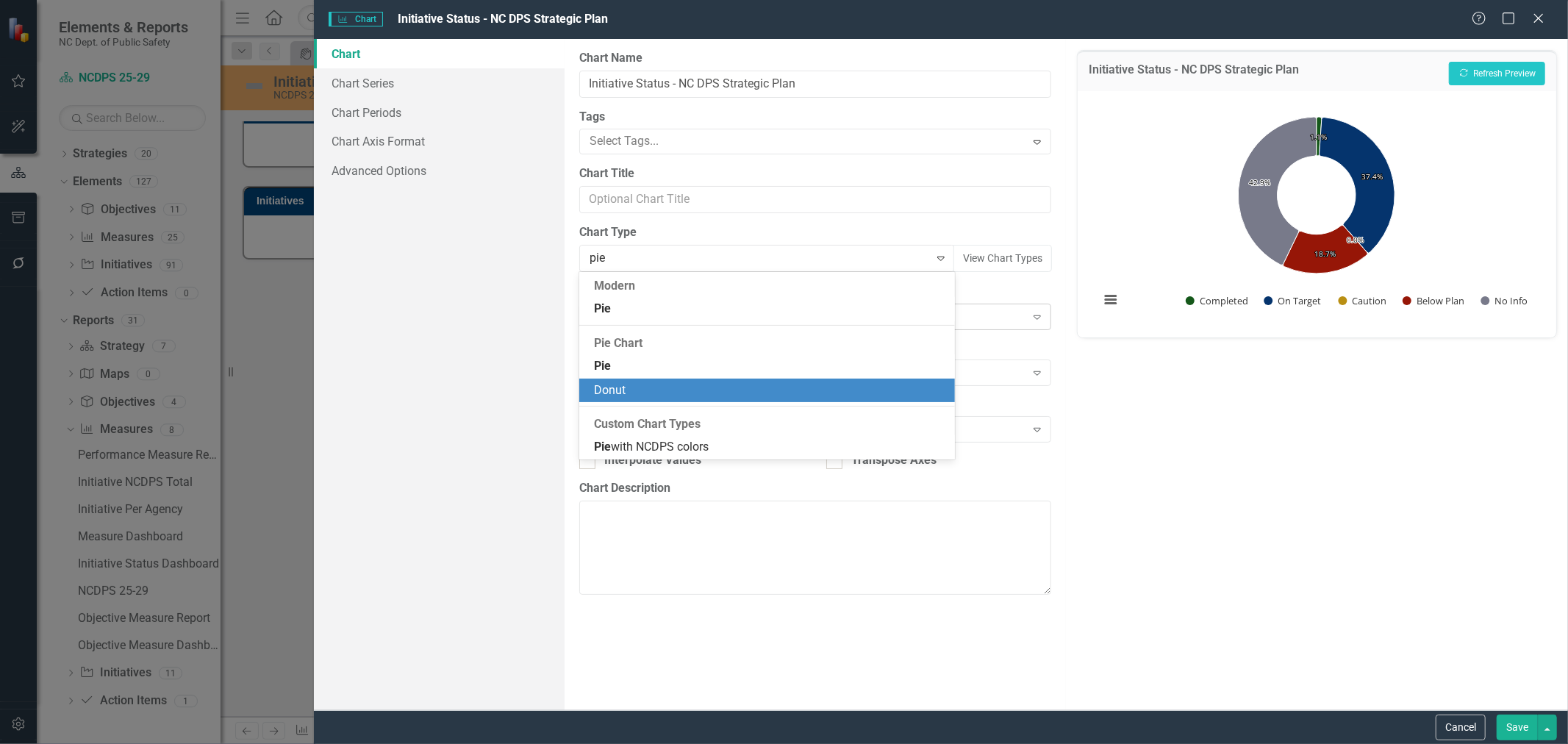
click at [649, 303] on div "Pie" at bounding box center [770, 308] width 352 height 16
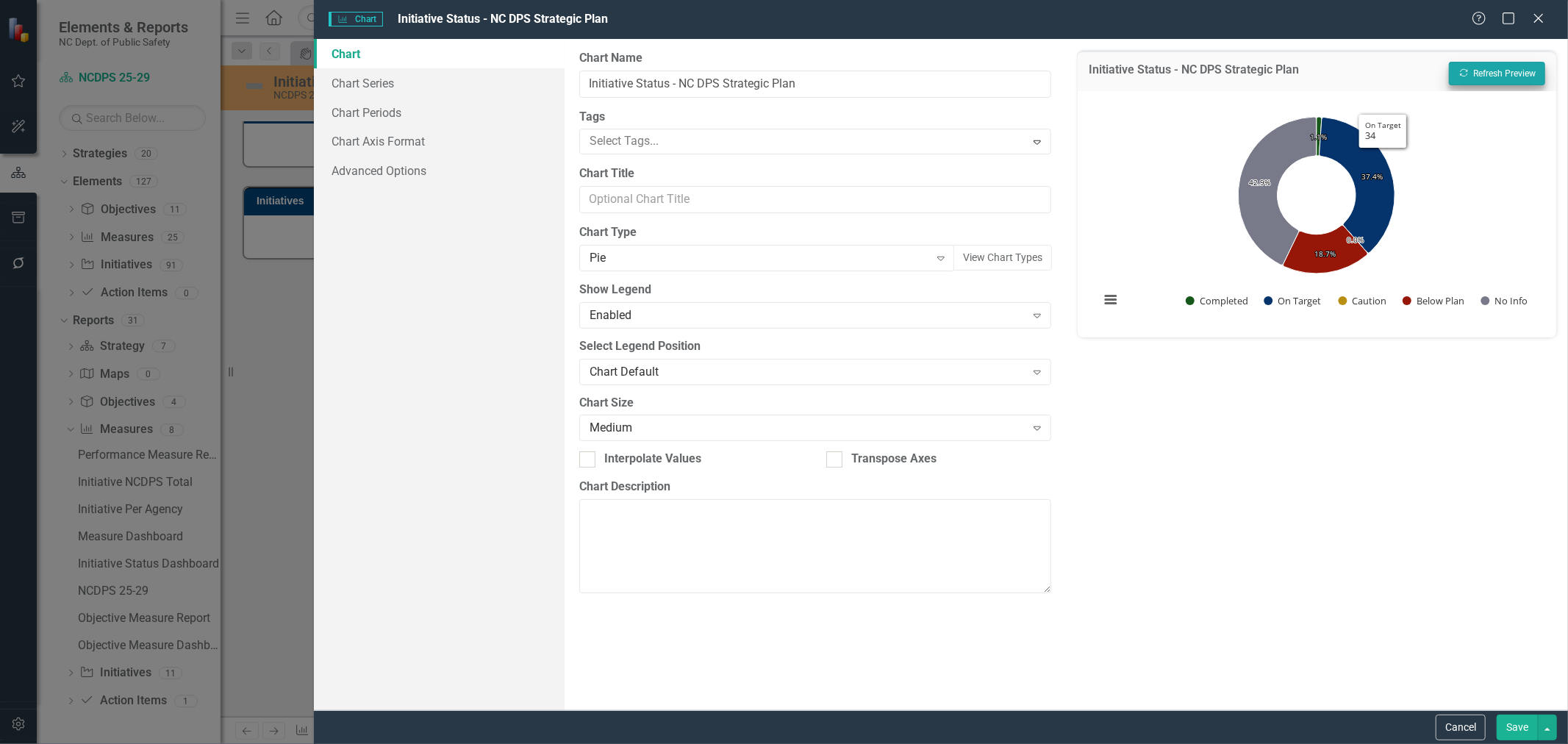
click at [1254, 83] on div "Initiative Status - NC DPS Strategic Plan Recalculate Refresh Preview" at bounding box center [1316, 71] width 478 height 41
click at [1254, 82] on button "Recalculate Refresh Preview" at bounding box center [1497, 73] width 97 height 23
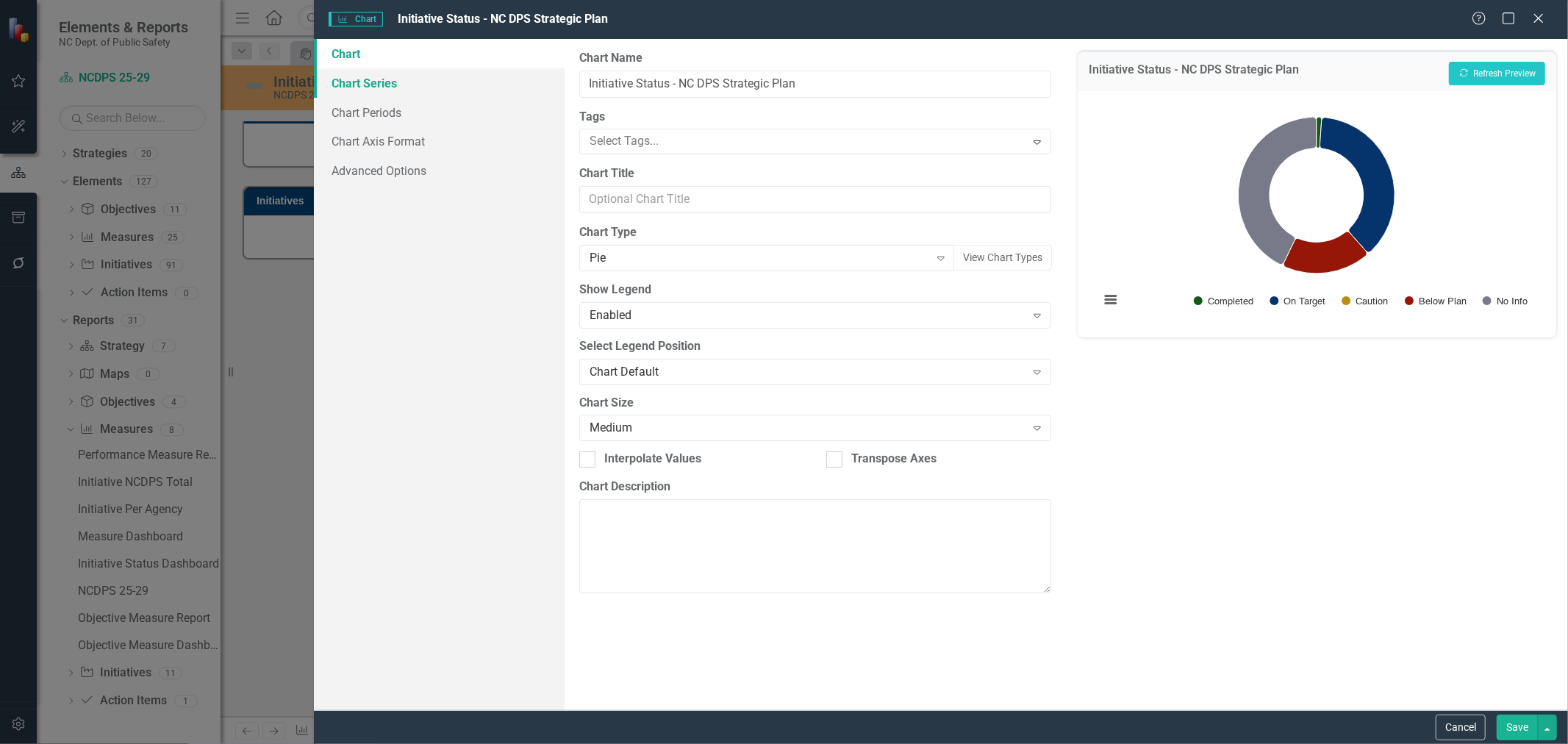
click at [463, 90] on link "Chart Series" at bounding box center [439, 83] width 250 height 29
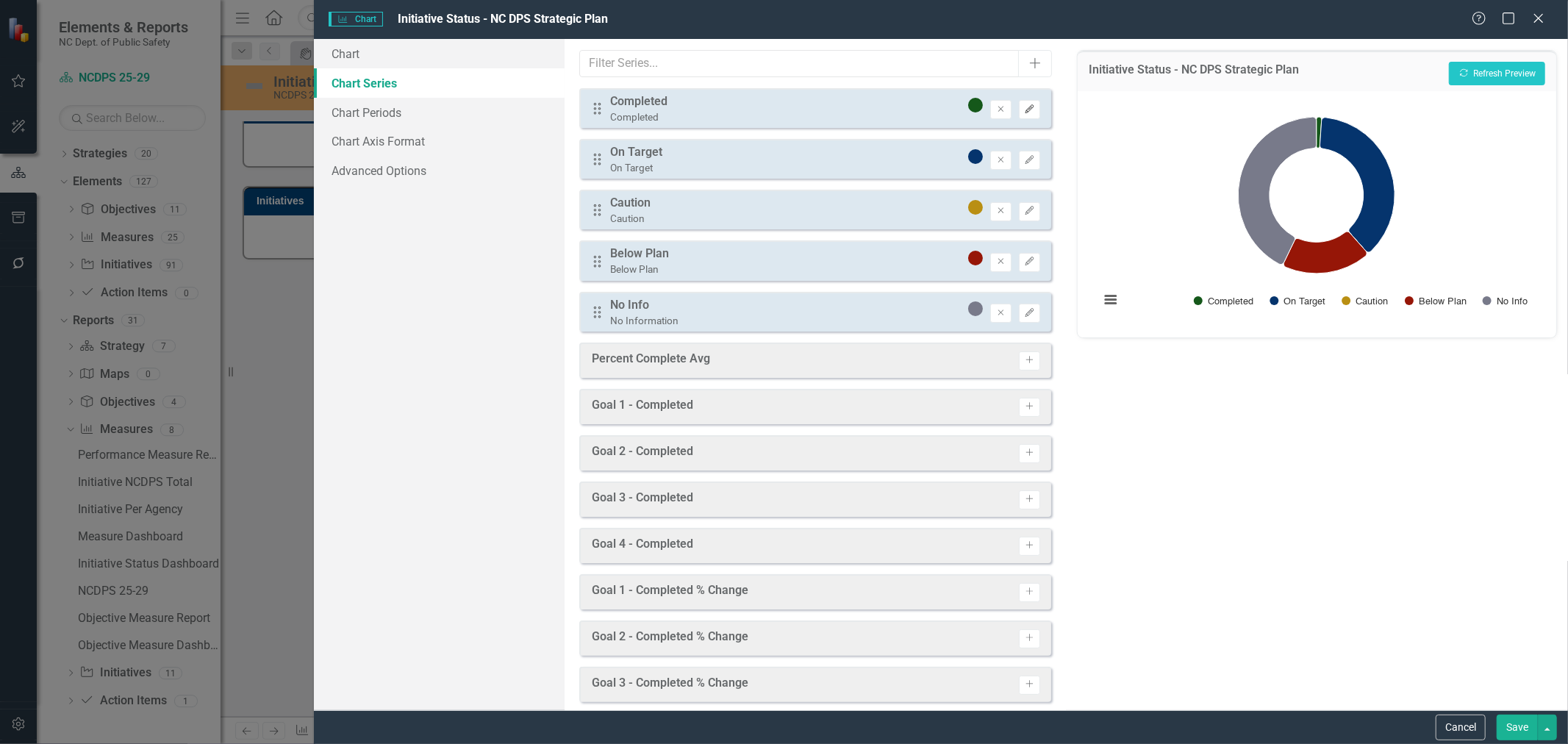
click at [1024, 108] on icon "Edit" at bounding box center [1029, 109] width 11 height 9
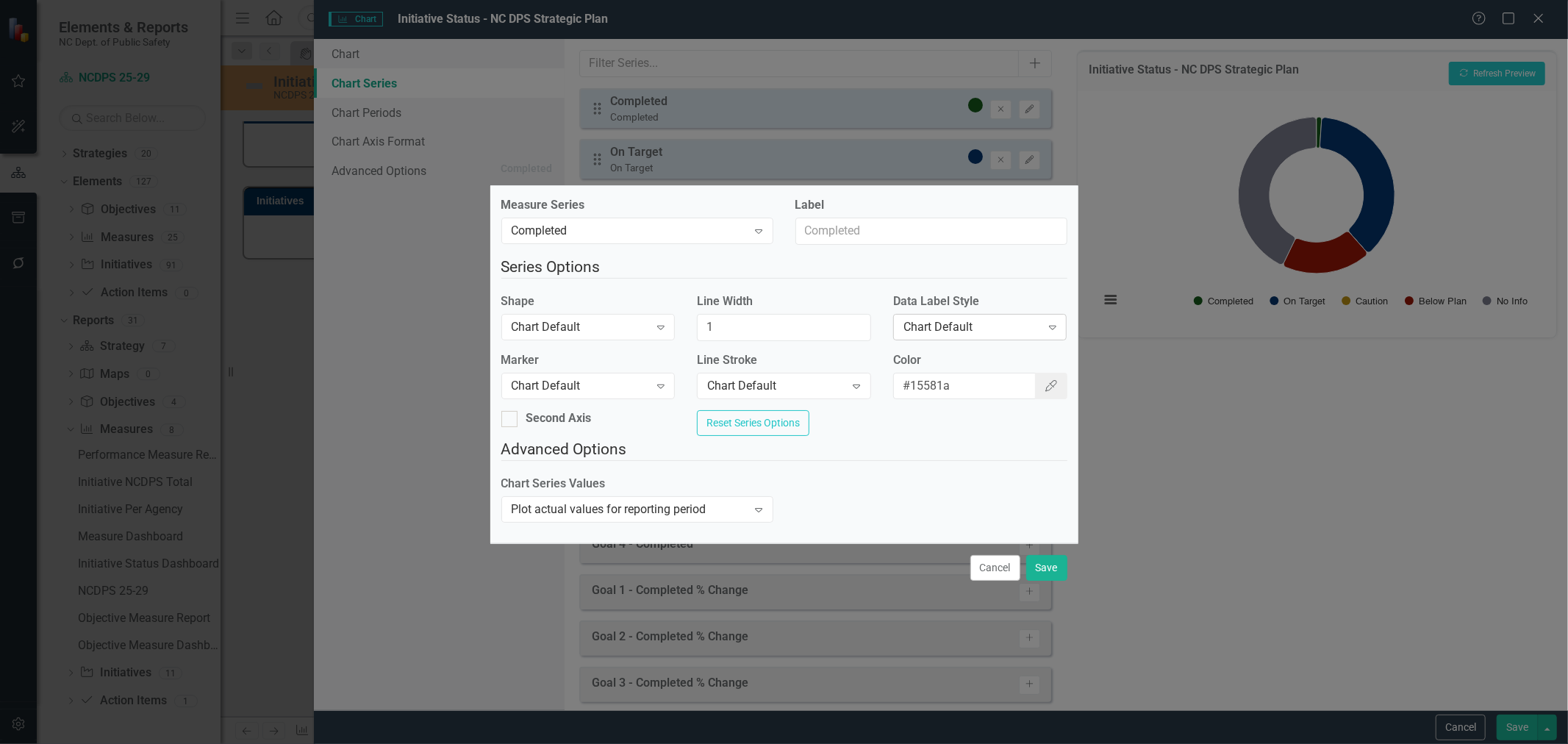
click at [959, 331] on div "Chart Default Expand" at bounding box center [980, 327] width 174 height 26
click at [1049, 567] on button "Save" at bounding box center [1046, 567] width 42 height 26
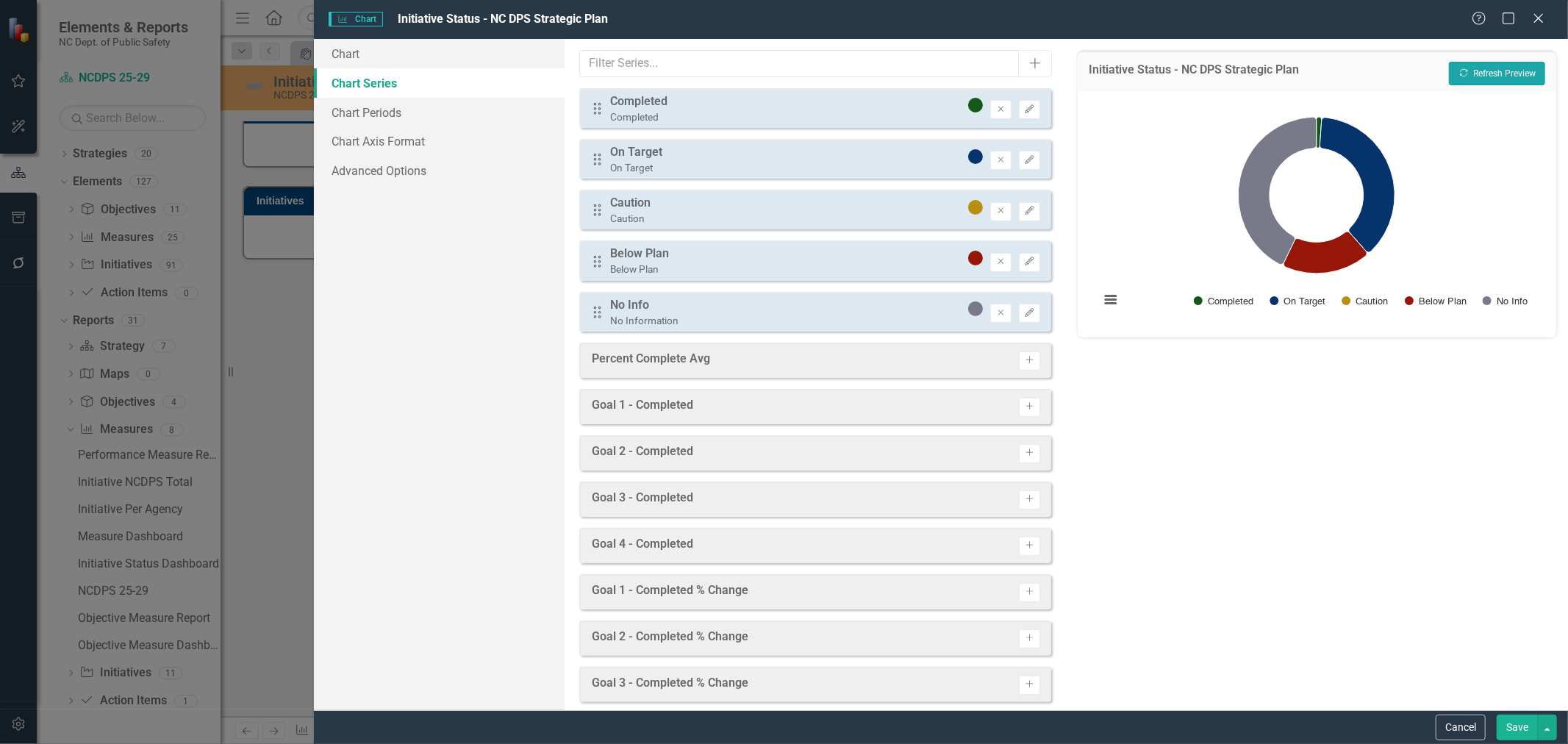
click at [1254, 72] on button "Recalculate Refresh Preview" at bounding box center [1497, 73] width 97 height 23
click at [1254, 567] on button "Cancel" at bounding box center [1461, 728] width 50 height 26
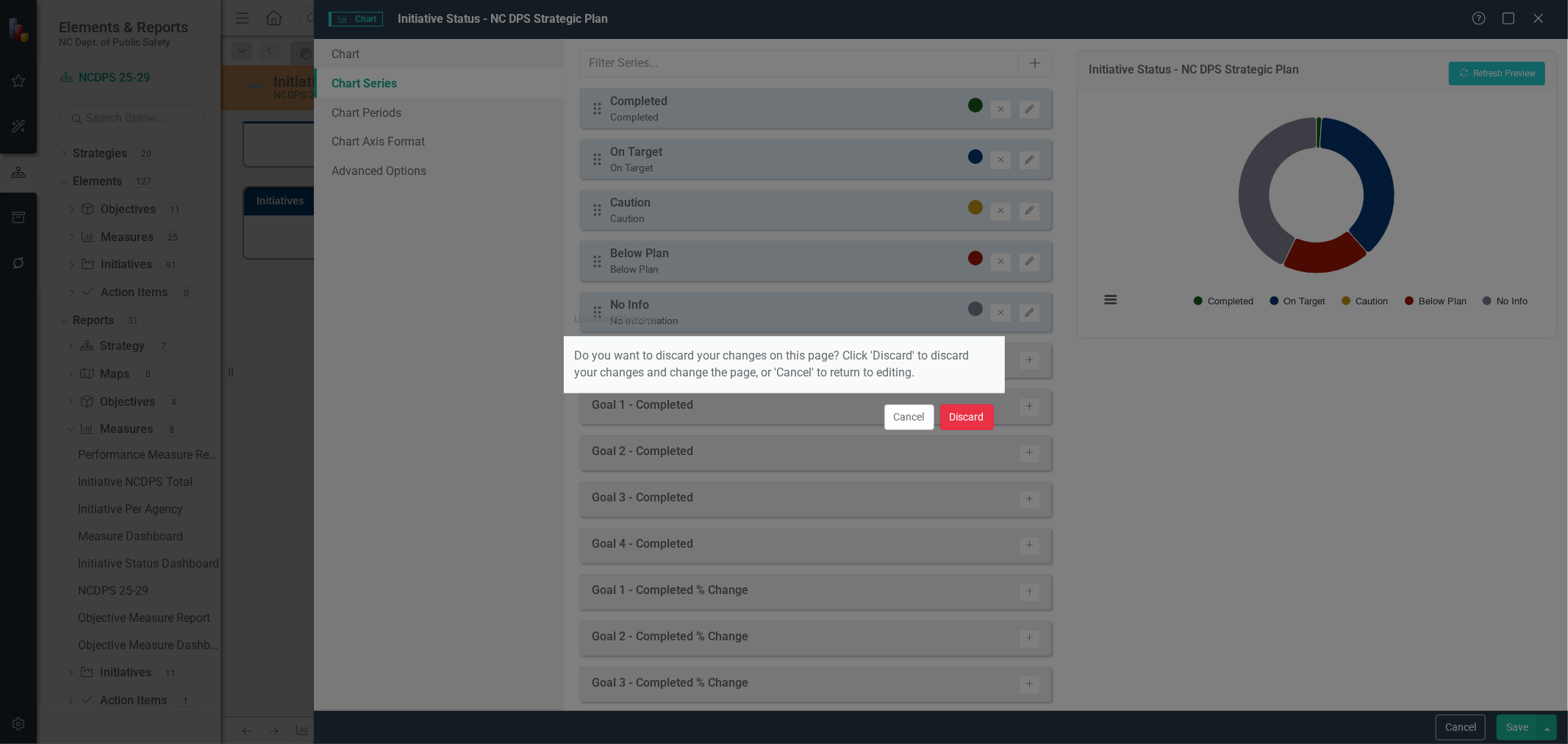
click at [969, 420] on button "Discard" at bounding box center [967, 416] width 54 height 26
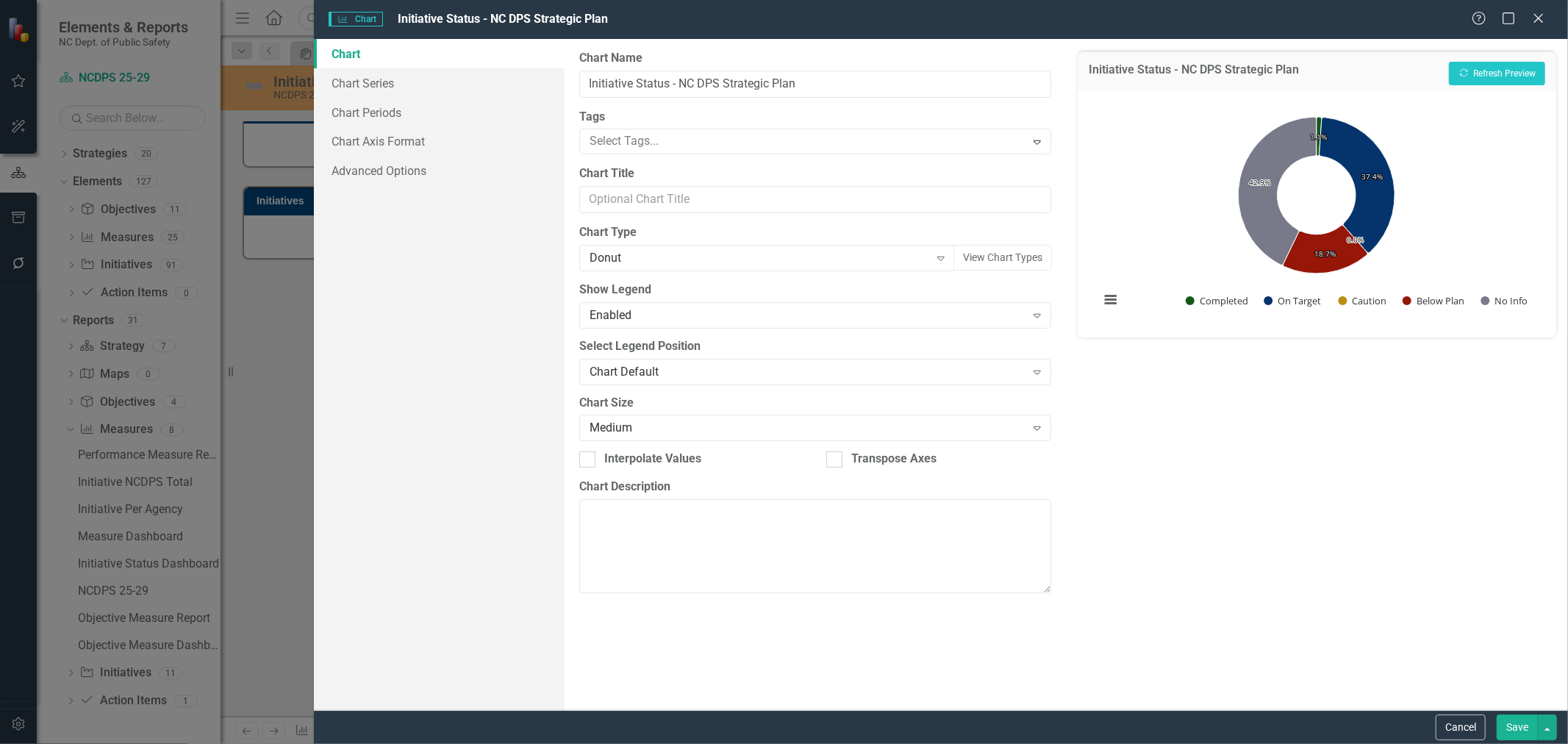
click at [681, 263] on div "Donut" at bounding box center [759, 258] width 340 height 16
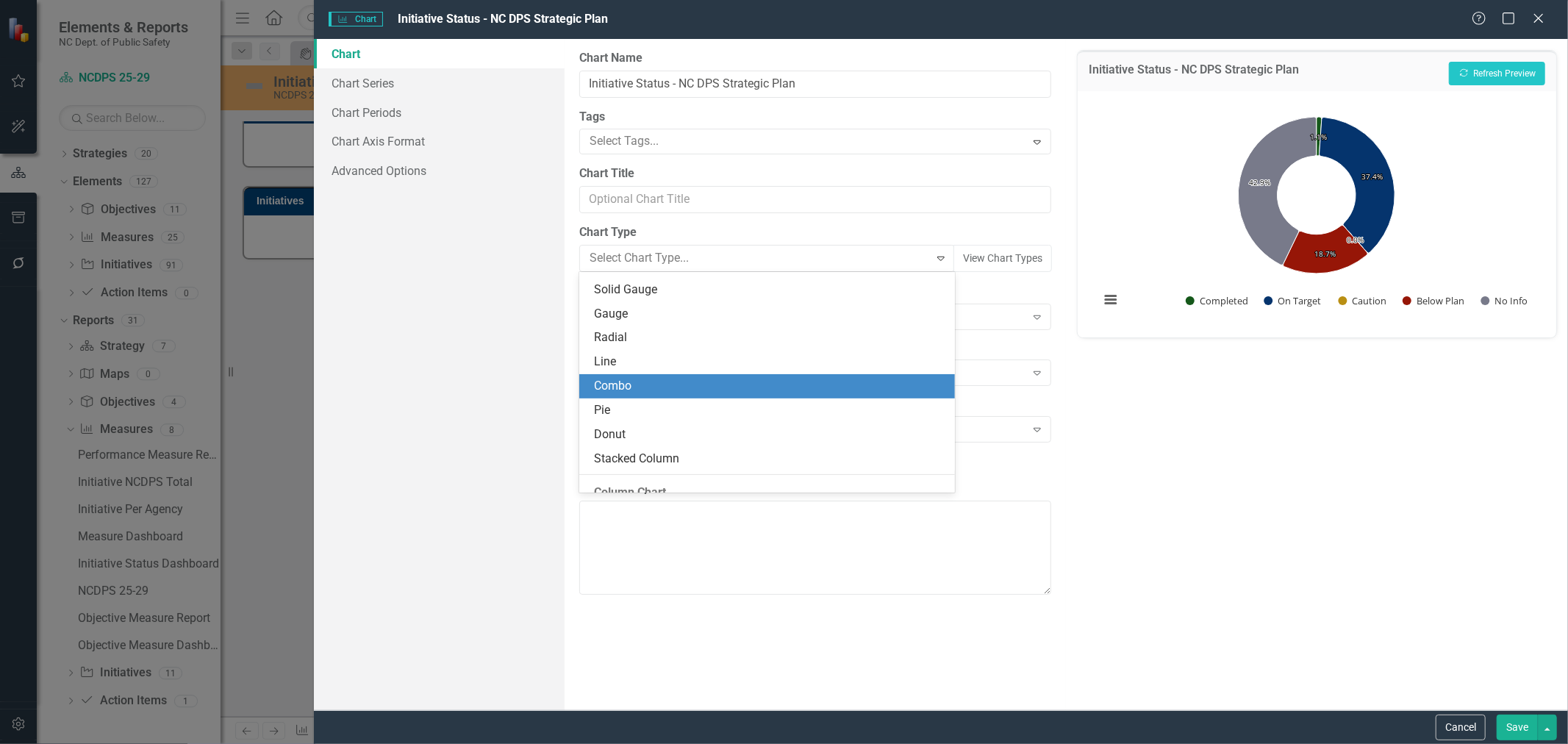
scroll to position [93, 0]
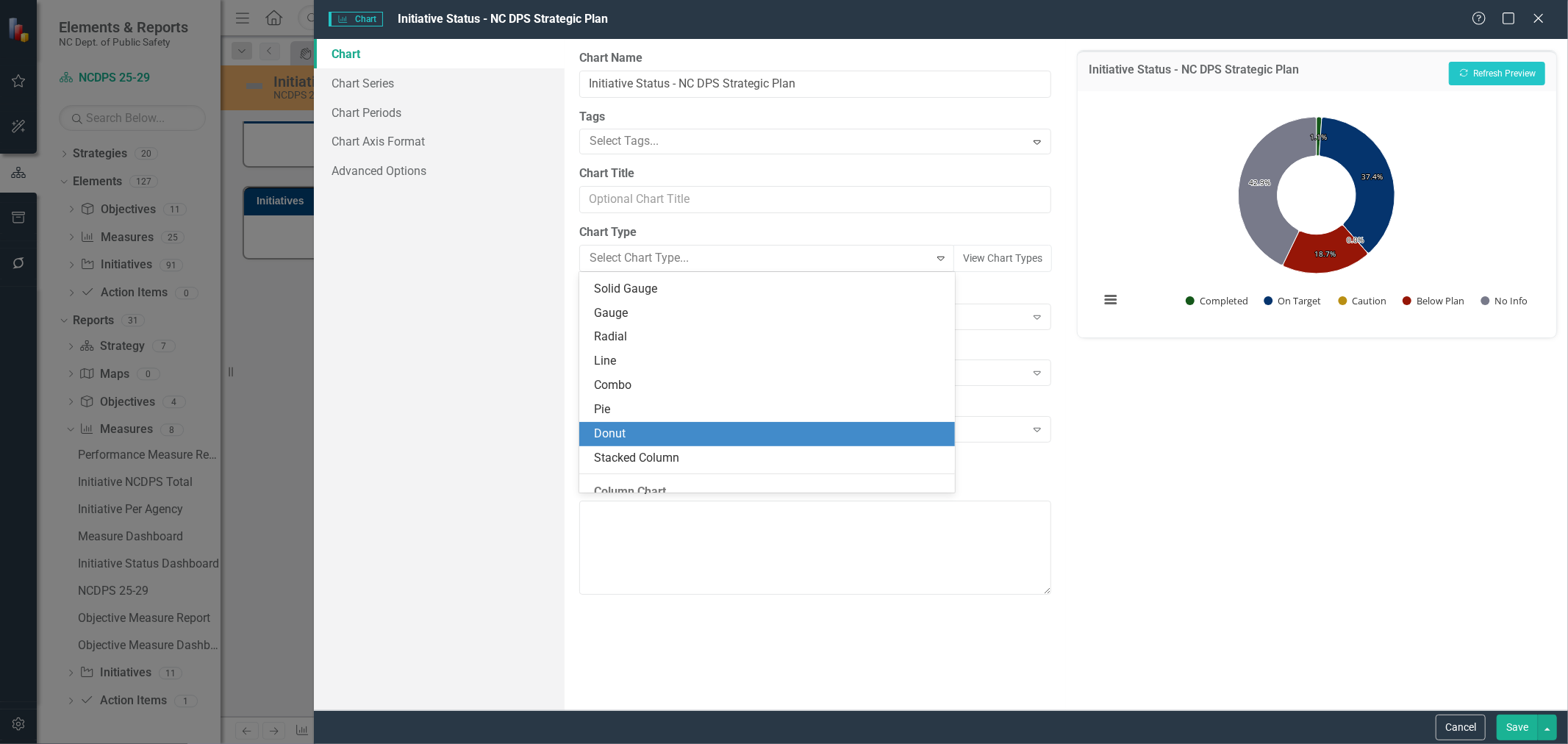
click at [635, 429] on div "Donut" at bounding box center [770, 434] width 352 height 16
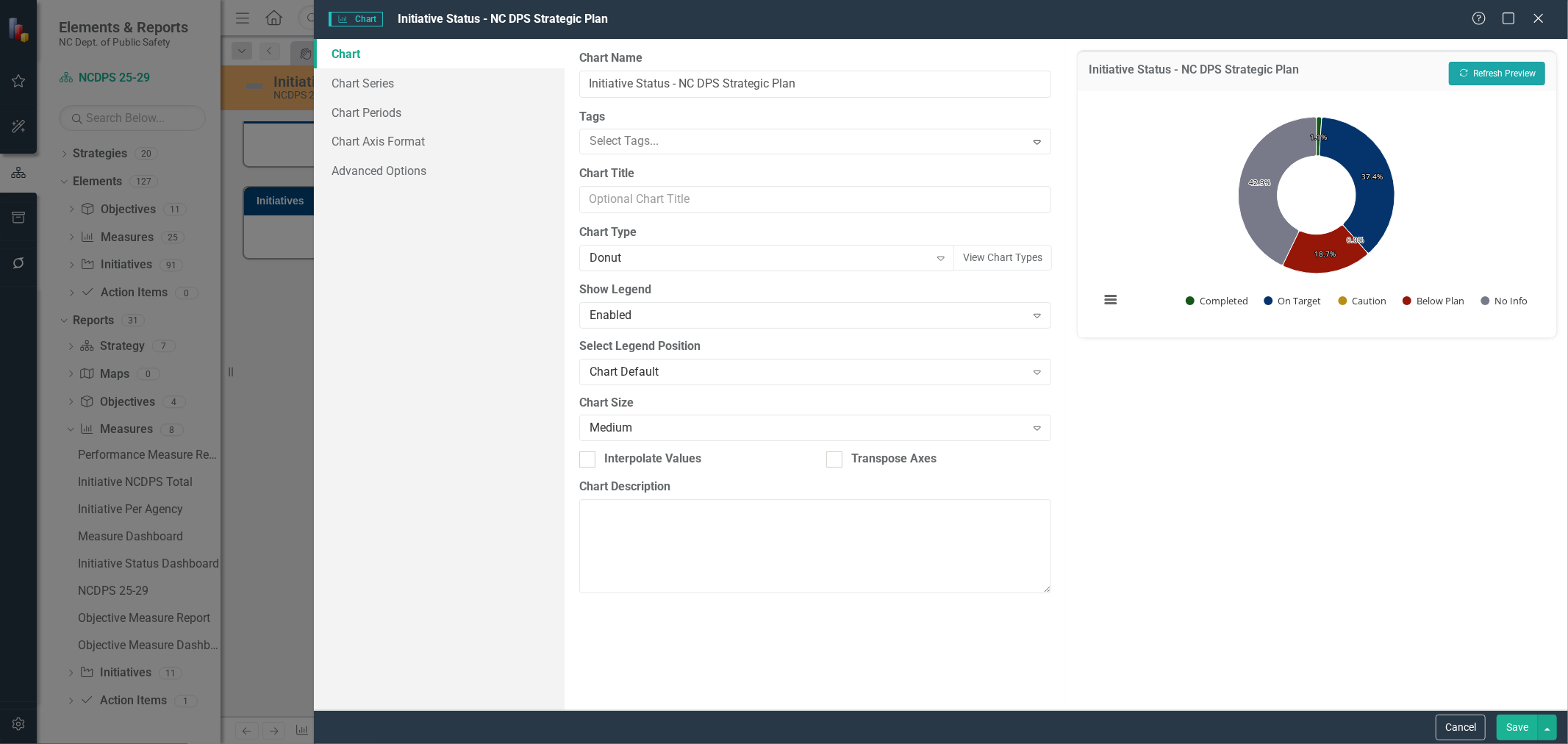
click at [1254, 68] on button "Recalculate Refresh Preview" at bounding box center [1497, 73] width 97 height 23
click at [773, 269] on div "Donut Expand" at bounding box center [768, 257] width 377 height 26
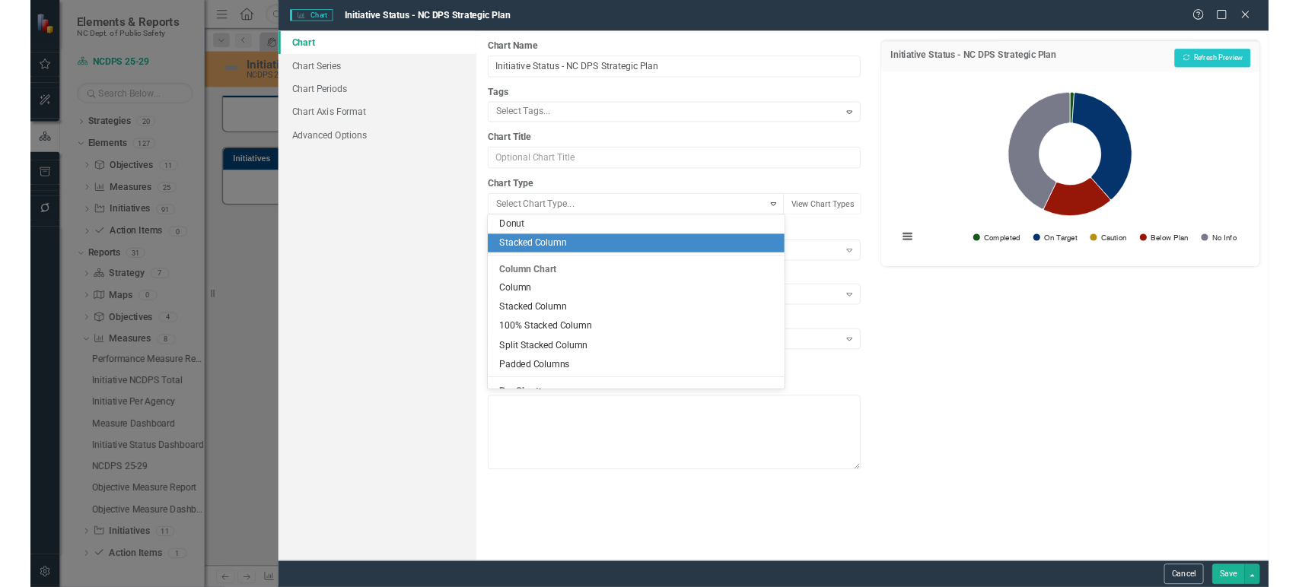
scroll to position [207, 0]
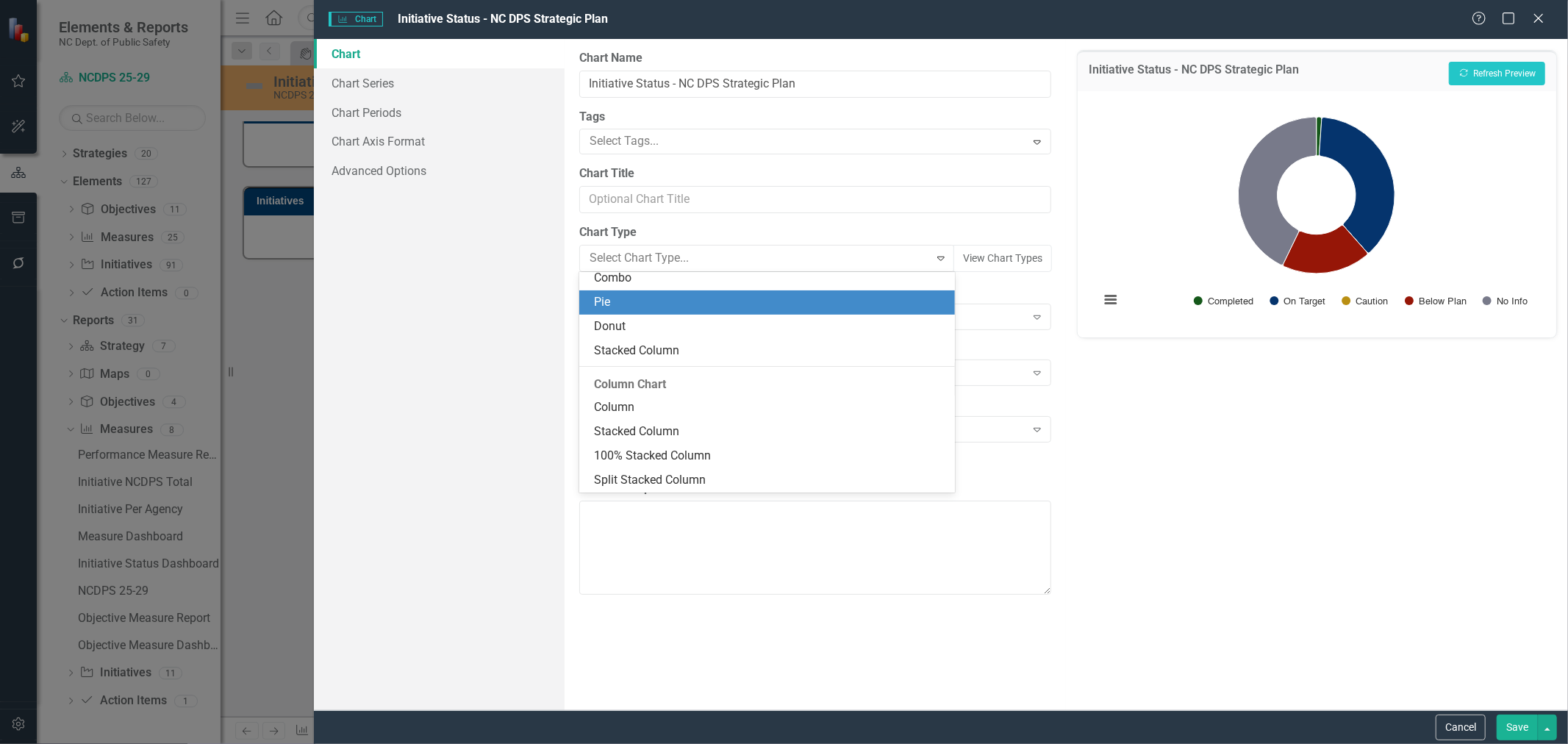
drag, startPoint x: 747, startPoint y: 309, endPoint x: 768, endPoint y: 290, distance: 28.3
click at [746, 307] on div "Pie" at bounding box center [770, 301] width 352 height 16
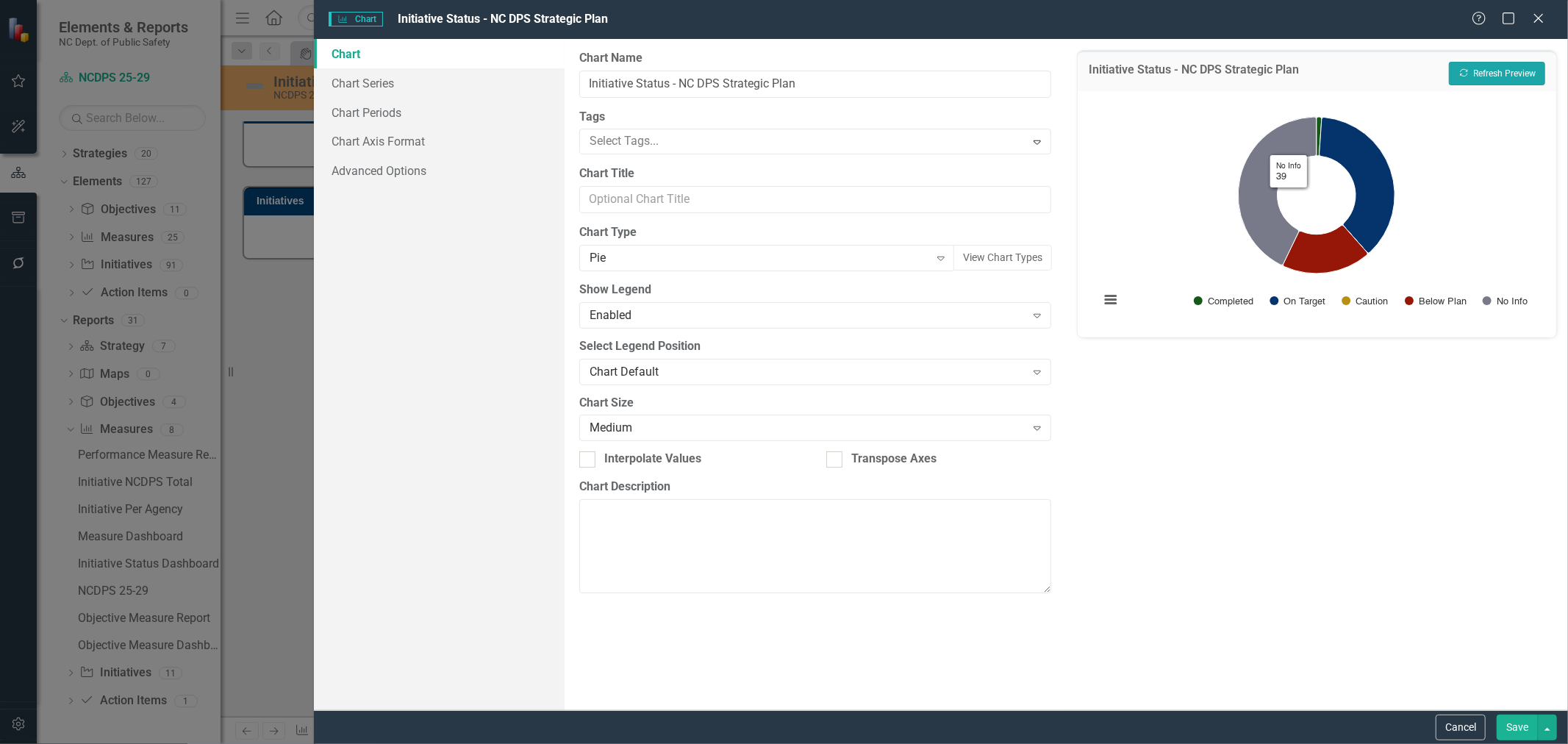
click at [1254, 75] on button "Recalculate Refresh Preview" at bounding box center [1497, 73] width 97 height 23
click at [1254, 22] on icon "Close" at bounding box center [1538, 17] width 18 height 14
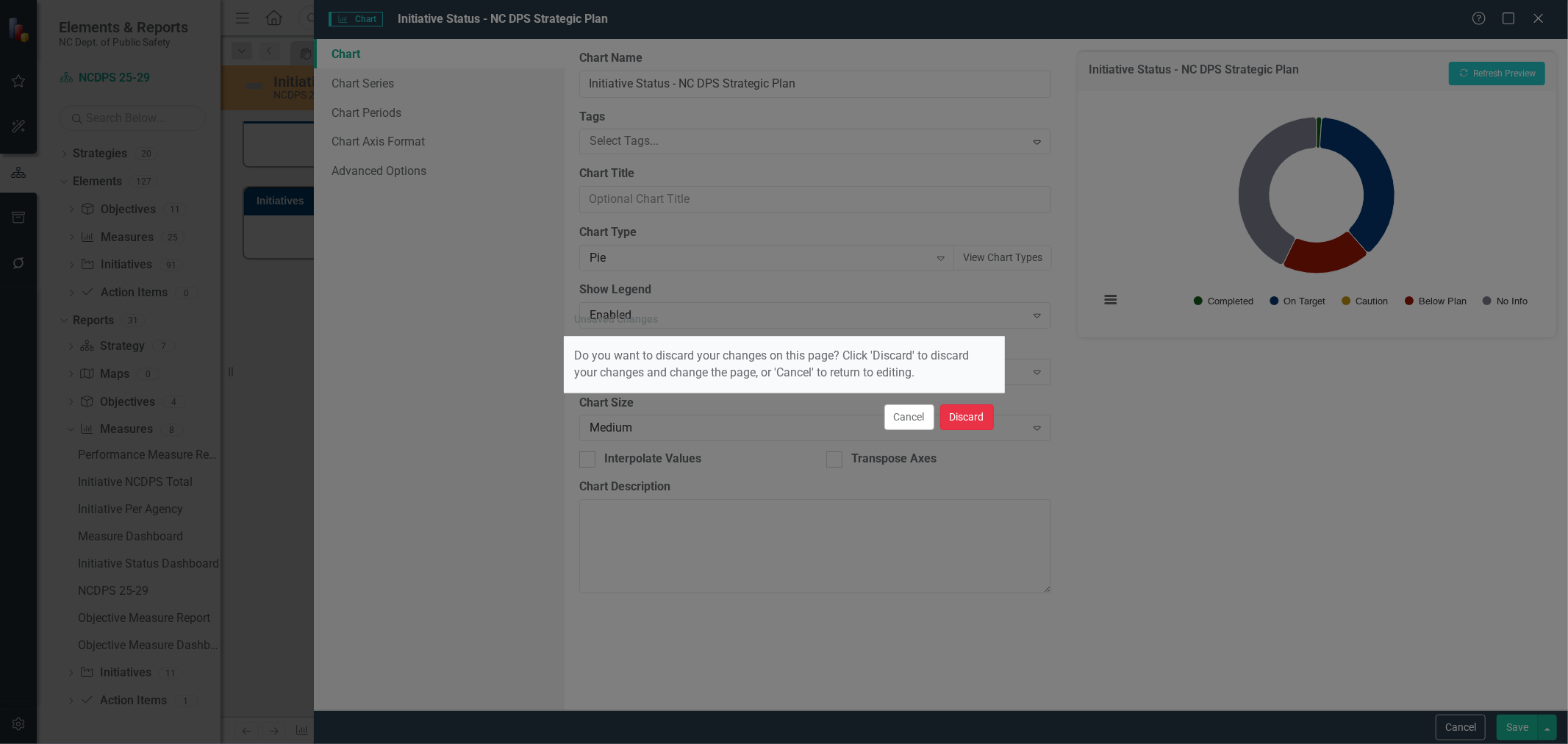
drag, startPoint x: 973, startPoint y: 414, endPoint x: 823, endPoint y: 743, distance: 361.6
click at [973, 413] on button "Discard" at bounding box center [967, 416] width 54 height 26
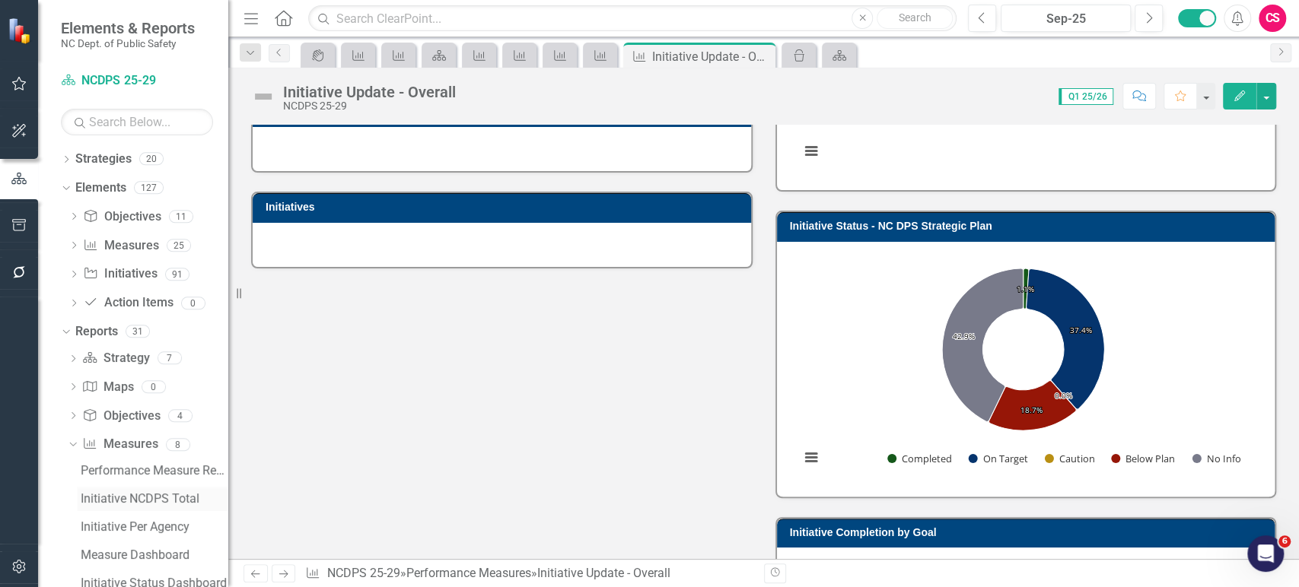
scroll to position [177, 0]
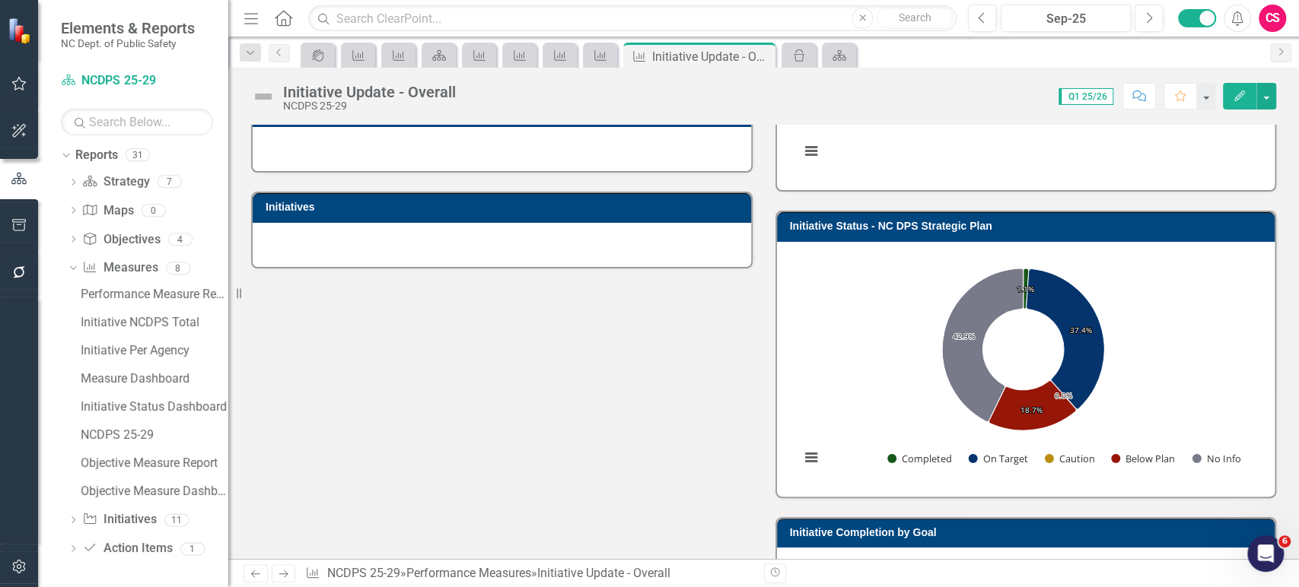
click at [31, 282] on button "button" at bounding box center [19, 273] width 34 height 32
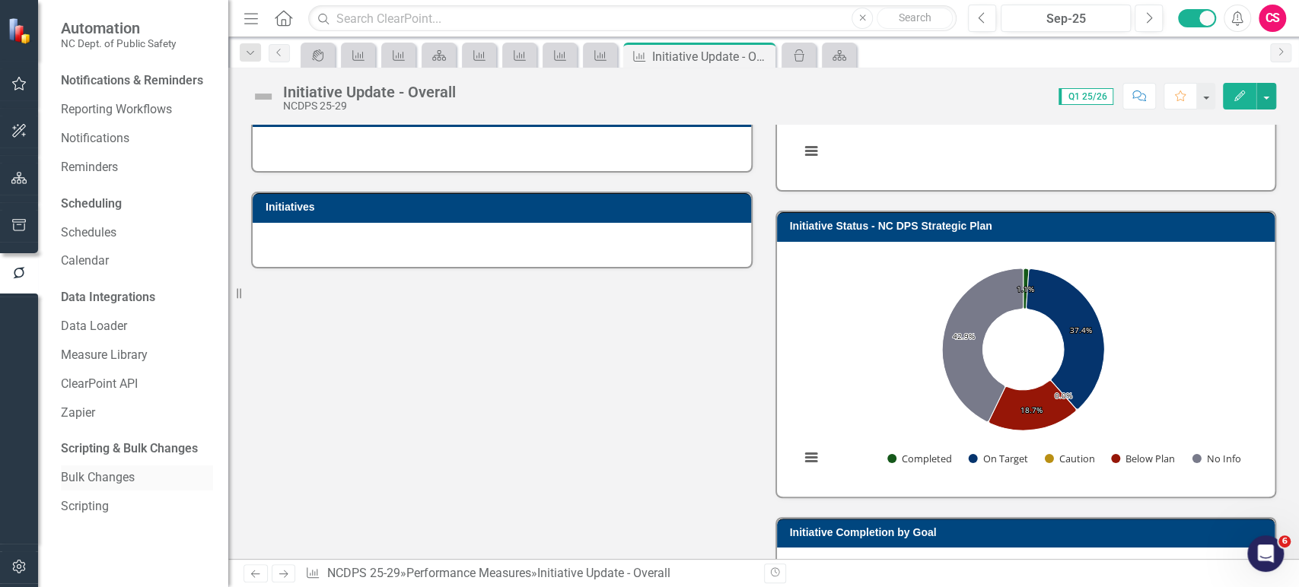
click at [104, 485] on link "Bulk Changes" at bounding box center [137, 477] width 152 height 17
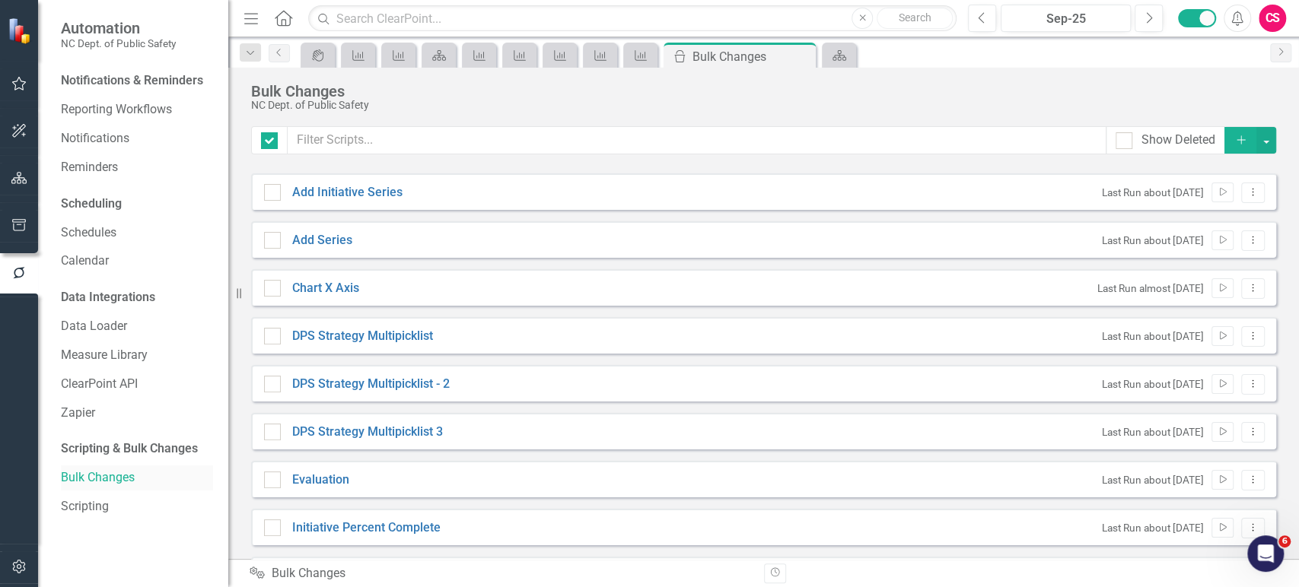
checkbox input "false"
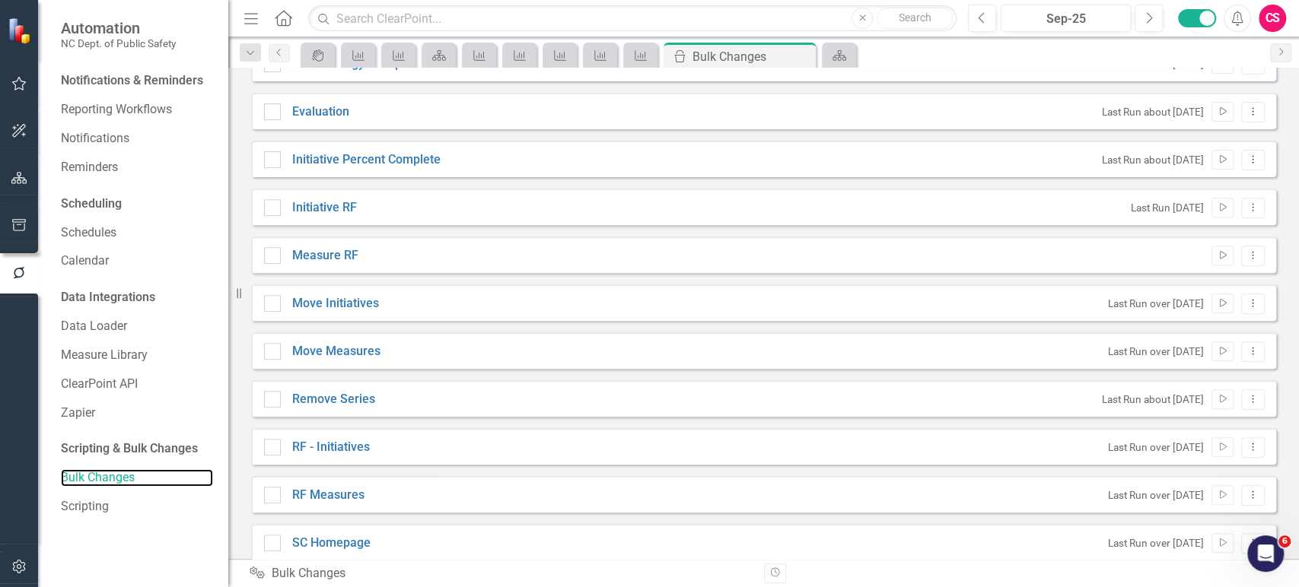
scroll to position [428, 0]
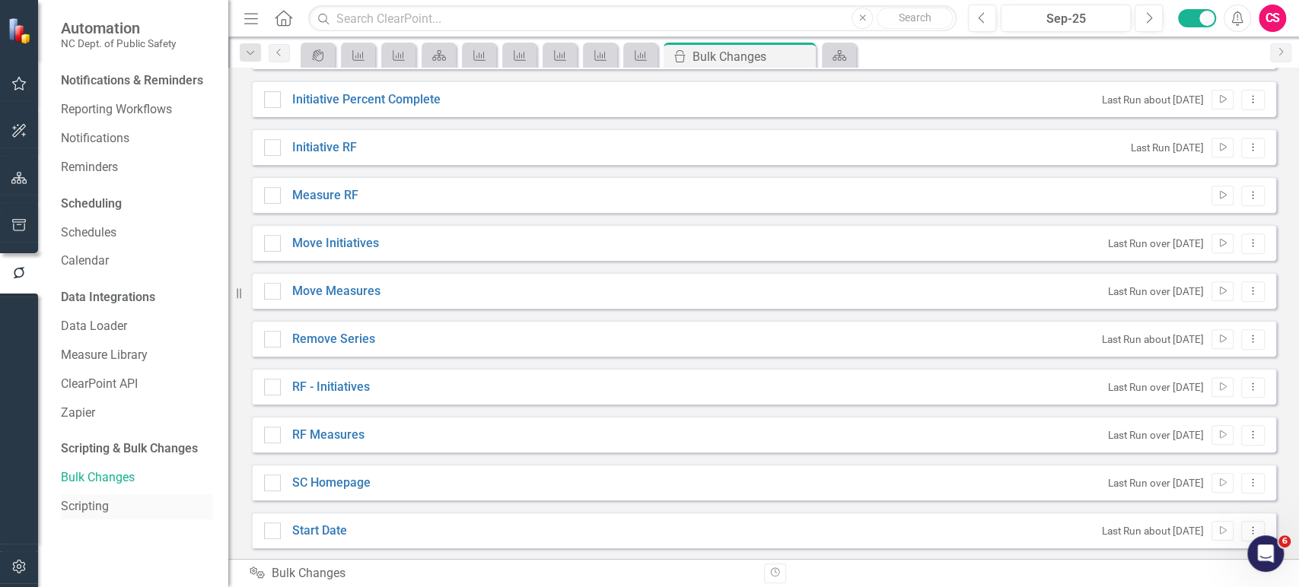
click at [100, 497] on div "Scripting" at bounding box center [137, 507] width 152 height 25
click at [104, 237] on link "Schedules" at bounding box center [137, 232] width 152 height 17
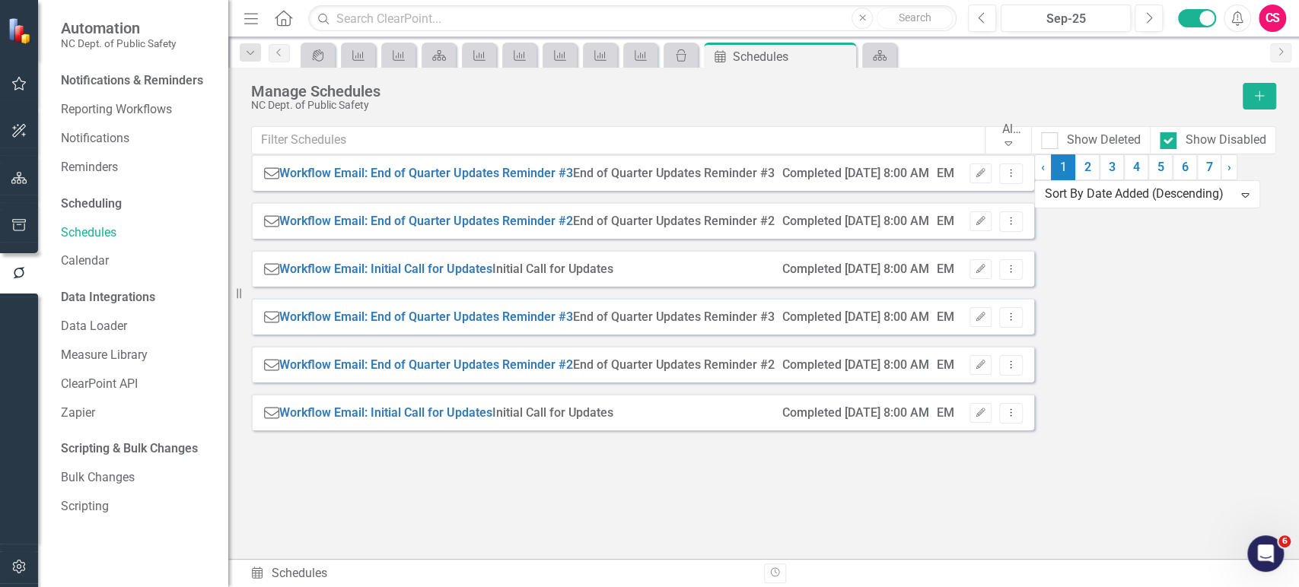
click at [617, 442] on div "Workflow Email Workflow Email: End of Quarter Updates Reminder #3 End of Quarte…" at bounding box center [763, 298] width 1025 height 288
click at [1075, 180] on link "2" at bounding box center [1087, 167] width 24 height 26
click at [1097, 180] on link "3" at bounding box center [1109, 167] width 24 height 26
click at [1122, 180] on link "4" at bounding box center [1134, 167] width 24 height 26
click at [1146, 180] on link "5" at bounding box center [1158, 167] width 24 height 26
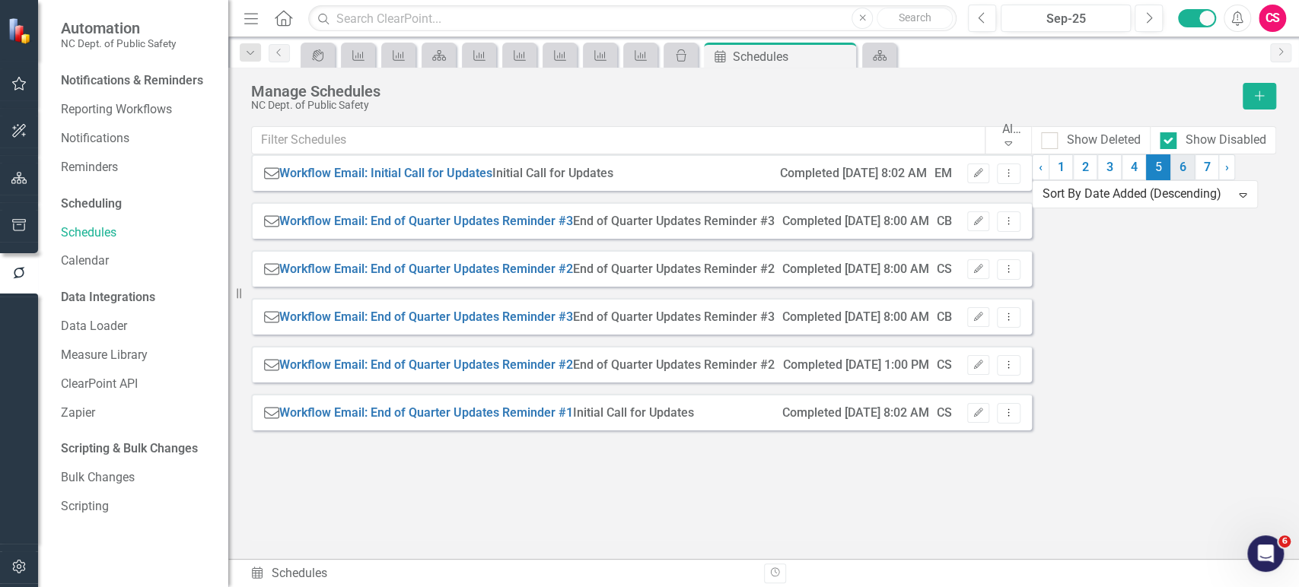
click at [1170, 180] on link "6" at bounding box center [1182, 167] width 24 height 26
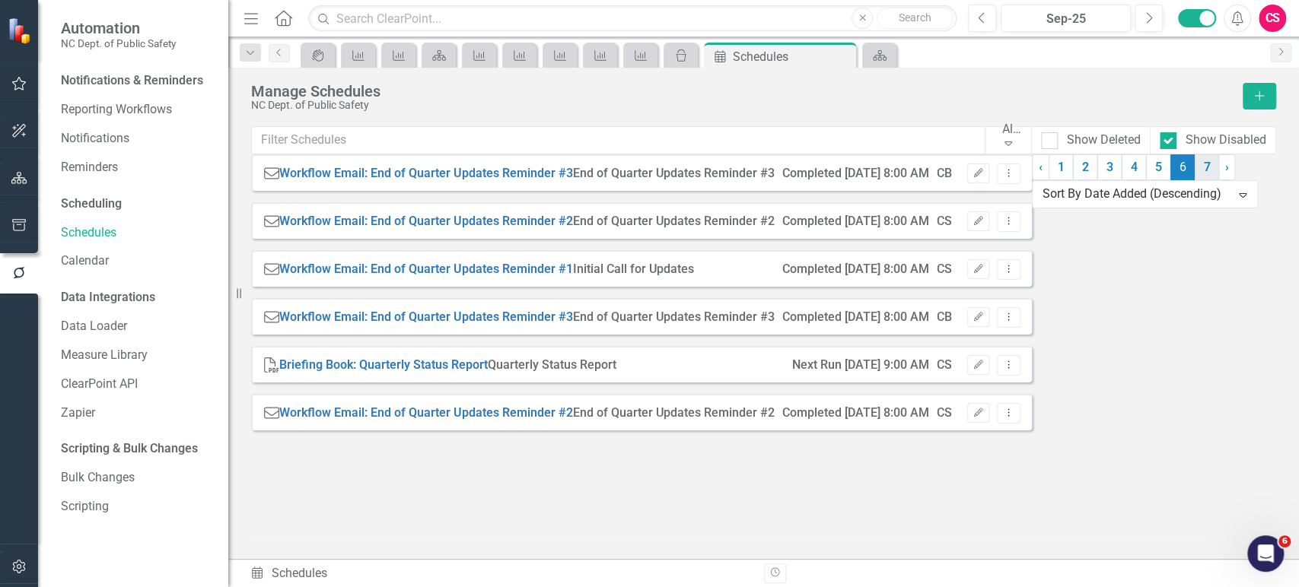
click at [1195, 180] on link "7" at bounding box center [1207, 167] width 24 height 26
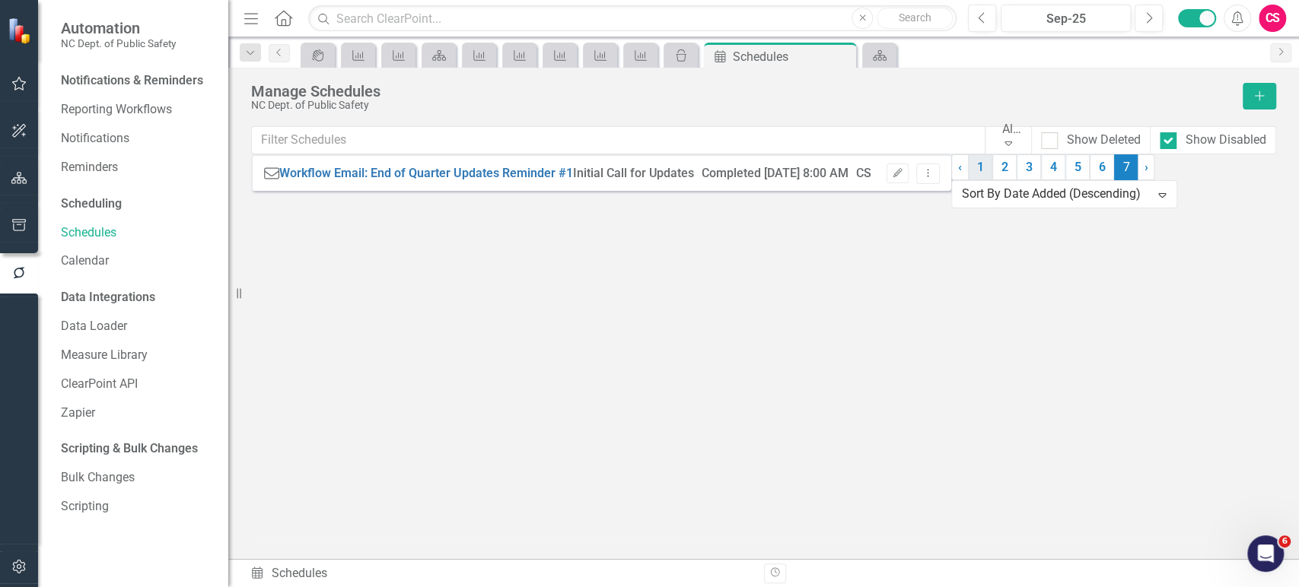
click at [968, 180] on link "1" at bounding box center [980, 167] width 24 height 26
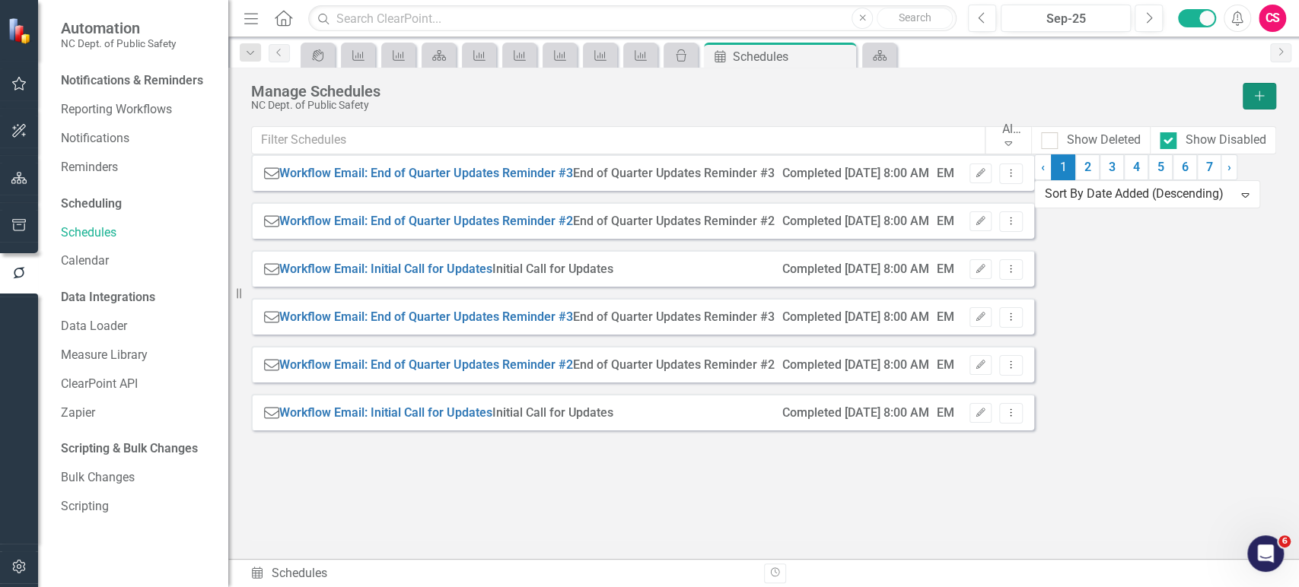
click at [1253, 91] on icon "Add" at bounding box center [1259, 96] width 14 height 11
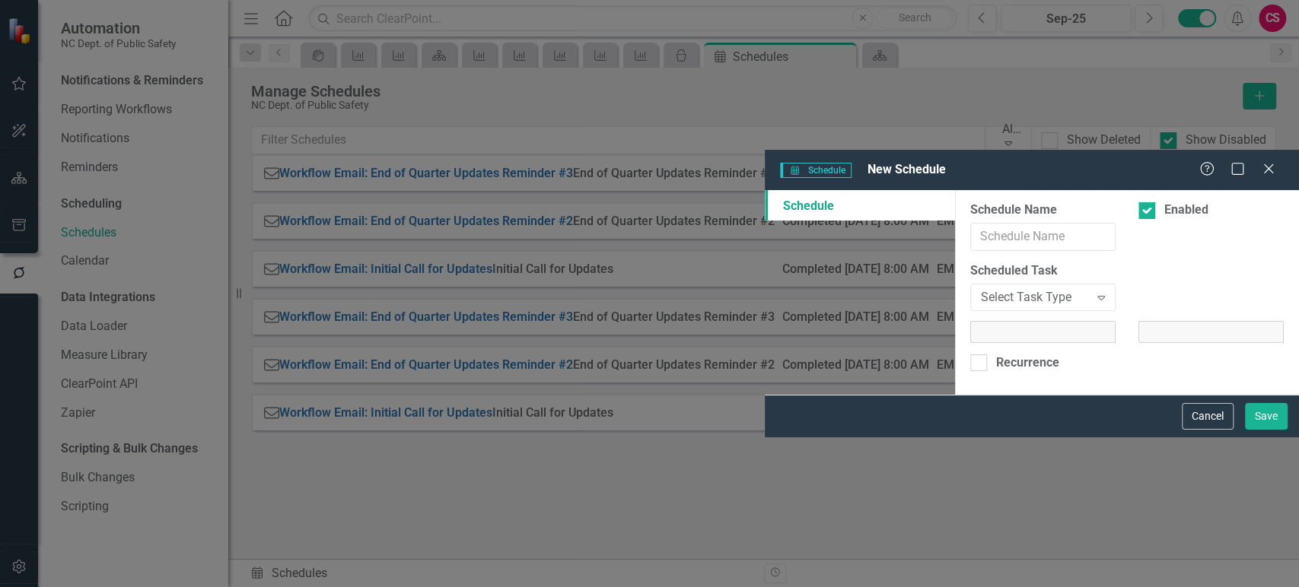
select select "pm"
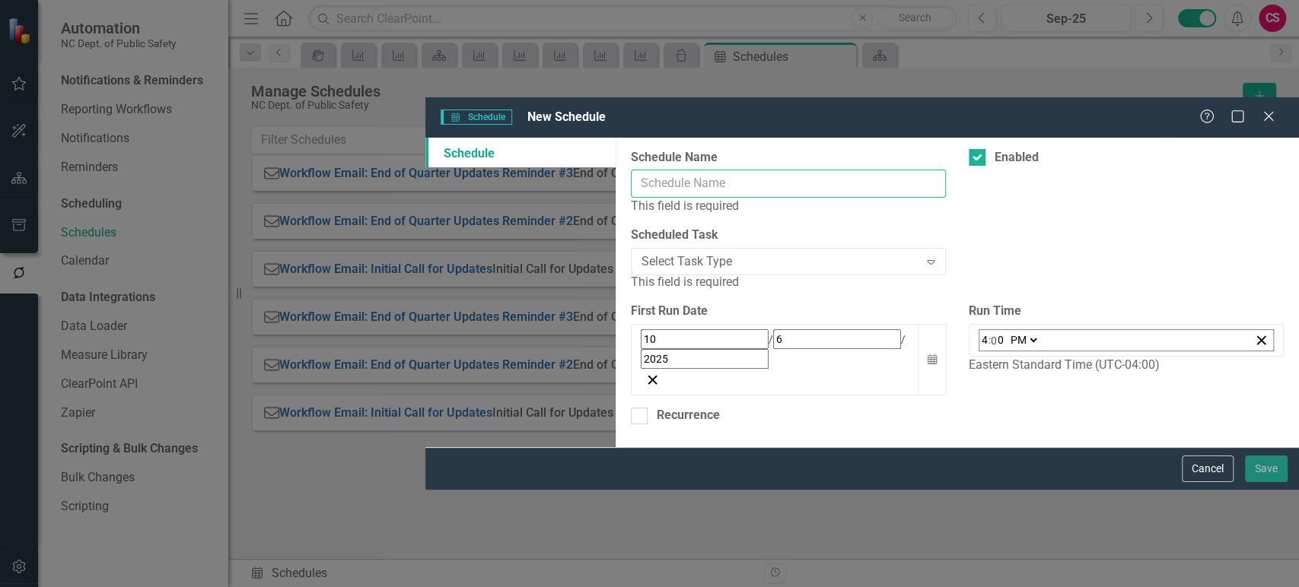
click at [631, 170] on input "Schedule Name" at bounding box center [788, 184] width 315 height 28
click at [631, 227] on div "Scheduled Task Select Task Type Expand This field is required" at bounding box center [788, 259] width 315 height 65
click at [641, 253] on div "Select Task Type" at bounding box center [780, 261] width 278 height 17
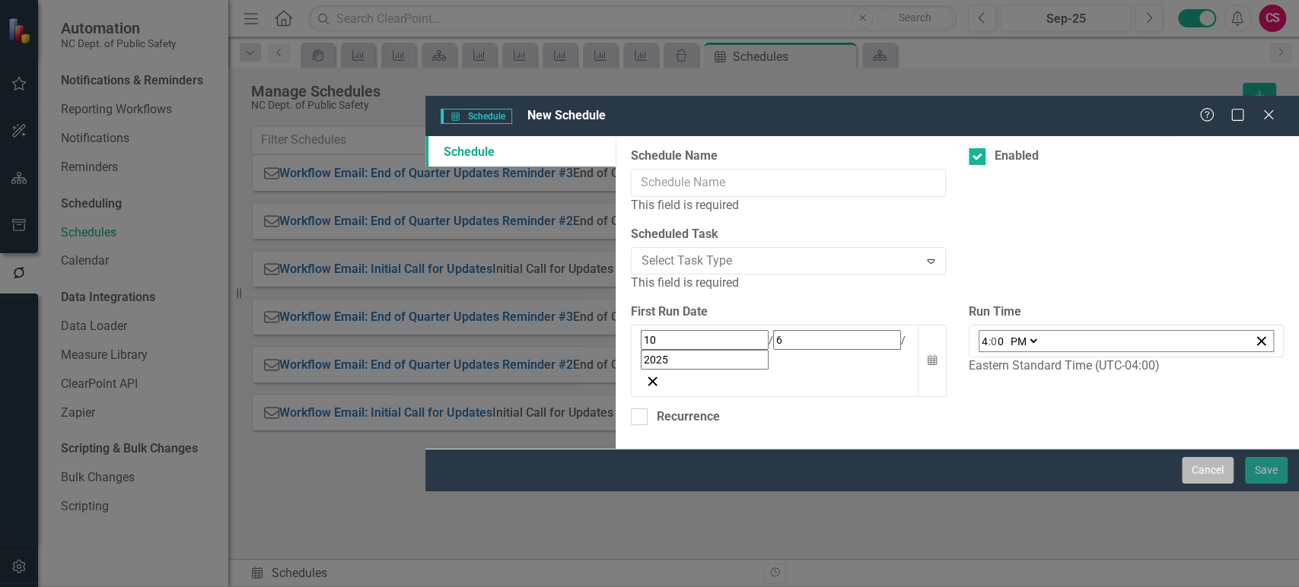
click at [1189, 484] on button "Cancel" at bounding box center [1208, 470] width 52 height 27
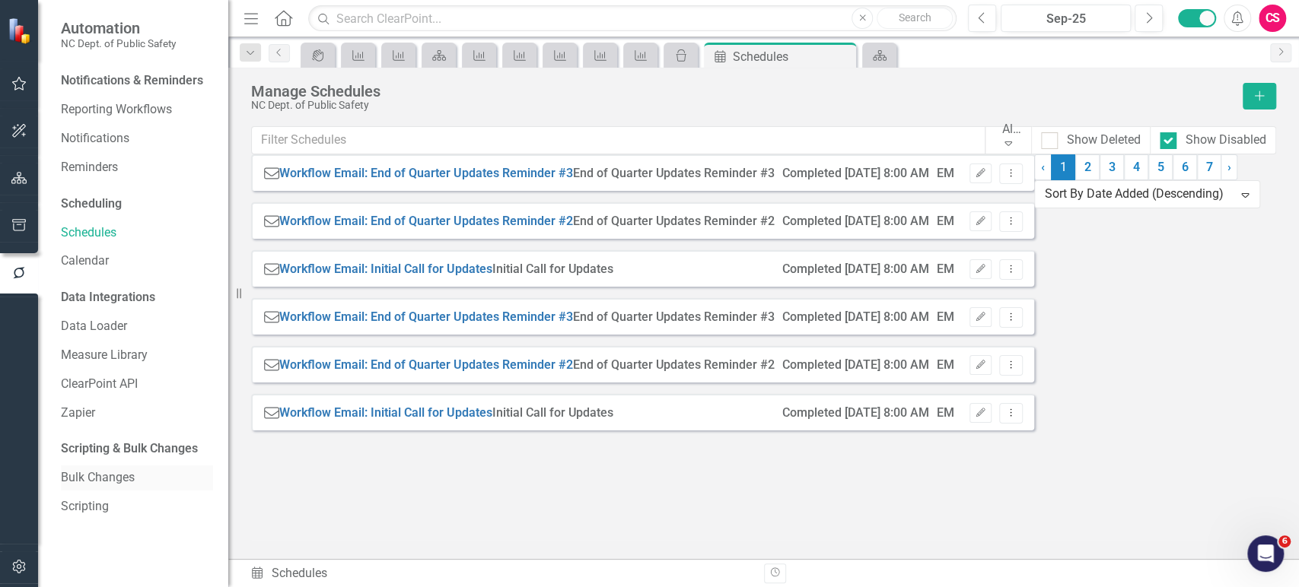
click at [109, 483] on link "Bulk Changes" at bounding box center [137, 477] width 152 height 17
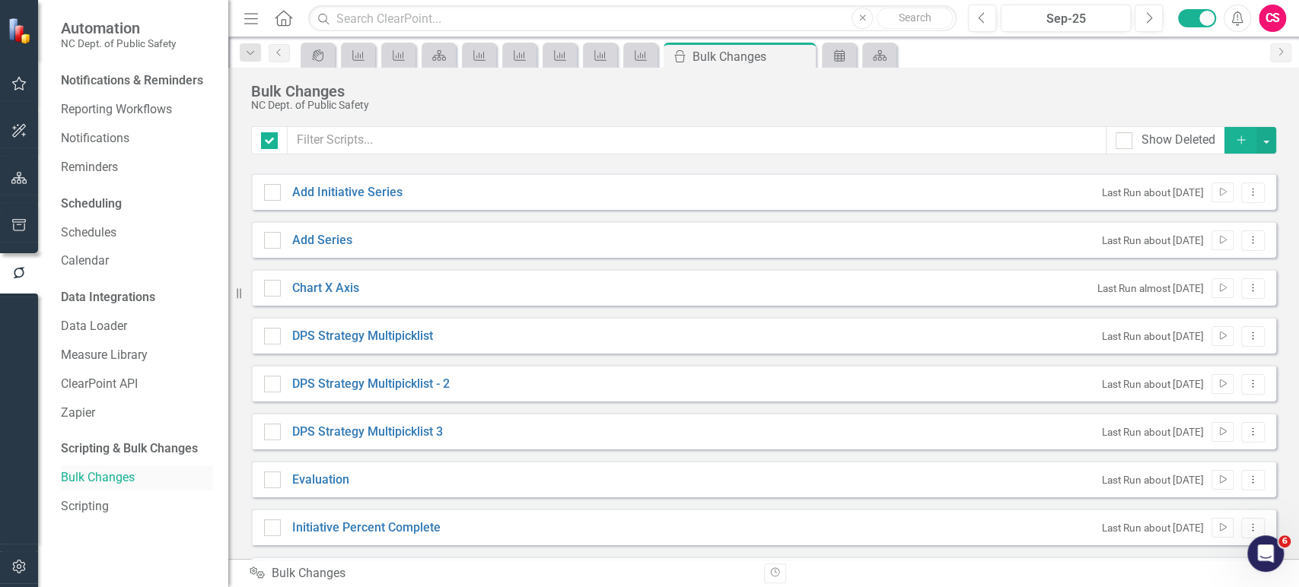
checkbox input "false"
click at [83, 509] on link "Scripting" at bounding box center [137, 506] width 152 height 17
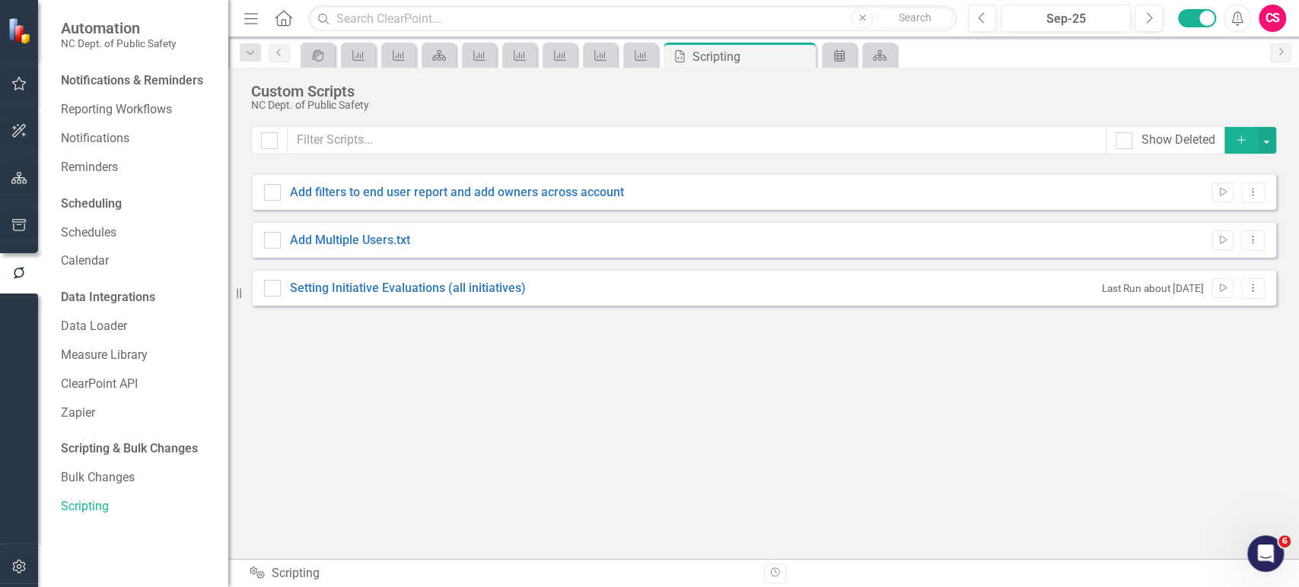
click at [1236, 142] on icon "Add" at bounding box center [1241, 140] width 14 height 11
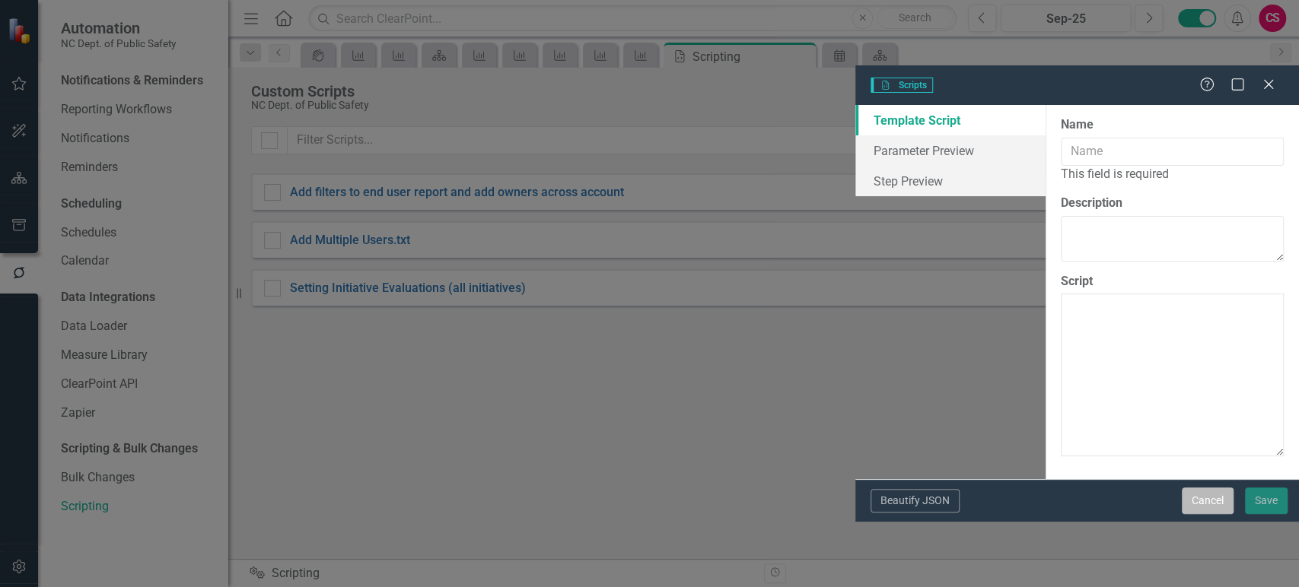
click at [1200, 514] on button "Cancel" at bounding box center [1208, 501] width 52 height 27
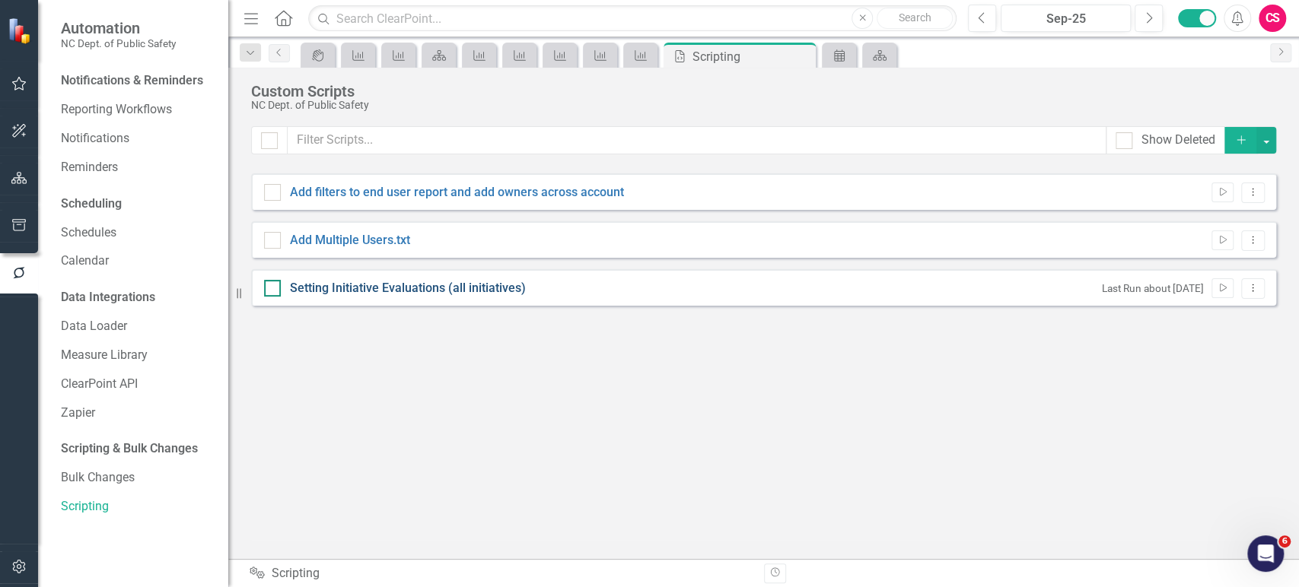
click at [408, 290] on link "Setting Initiative Evaluations (all initiatives)" at bounding box center [408, 288] width 236 height 14
click at [274, 290] on input "Setting Initiative Evaluations (all initiatives)" at bounding box center [269, 285] width 10 height 10
checkbox input "true"
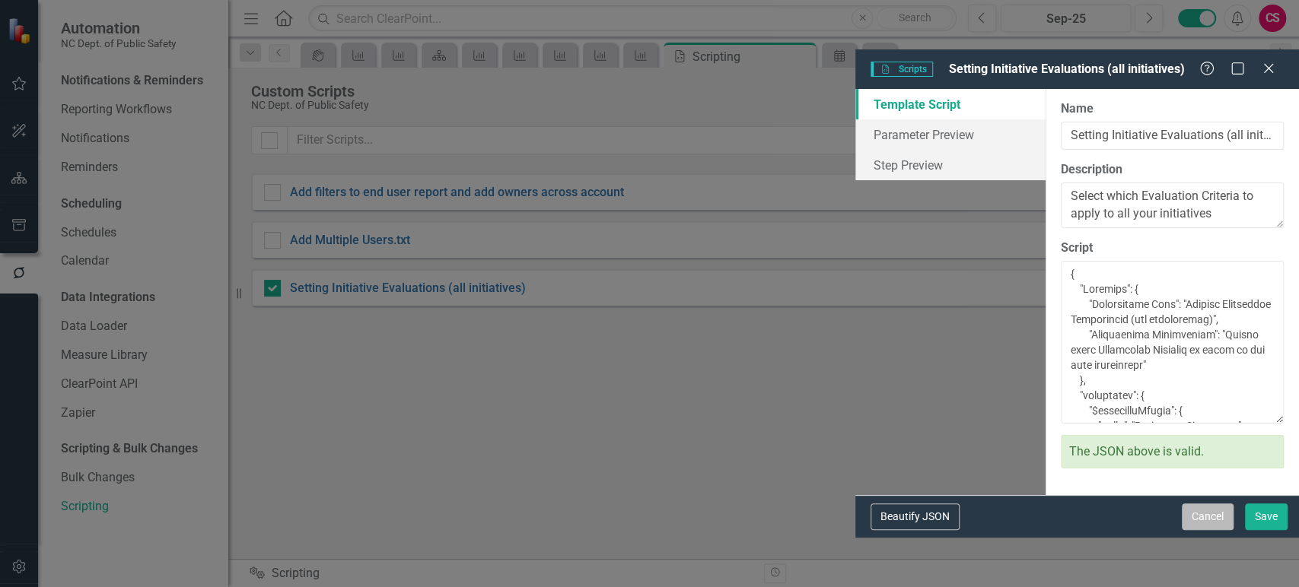
click at [1207, 530] on button "Cancel" at bounding box center [1208, 517] width 52 height 27
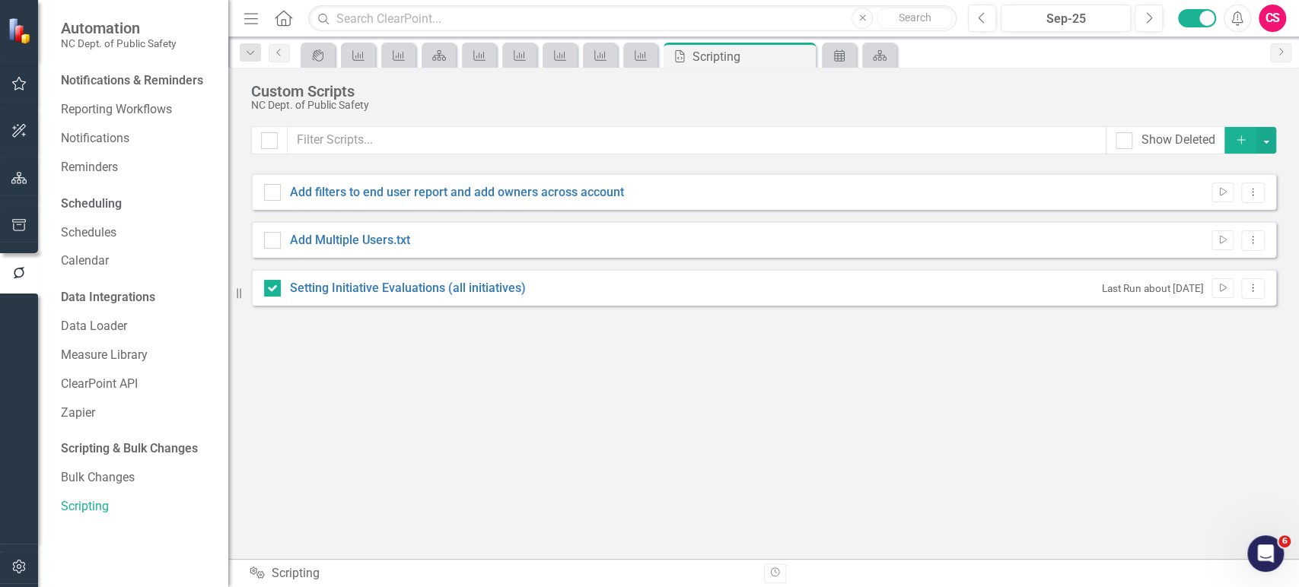
click at [1094, 212] on div "Show Deleted Add Add filters to end user report and add owners across account R…" at bounding box center [763, 333] width 1025 height 414
click at [12, 222] on icon "button" at bounding box center [19, 225] width 16 height 12
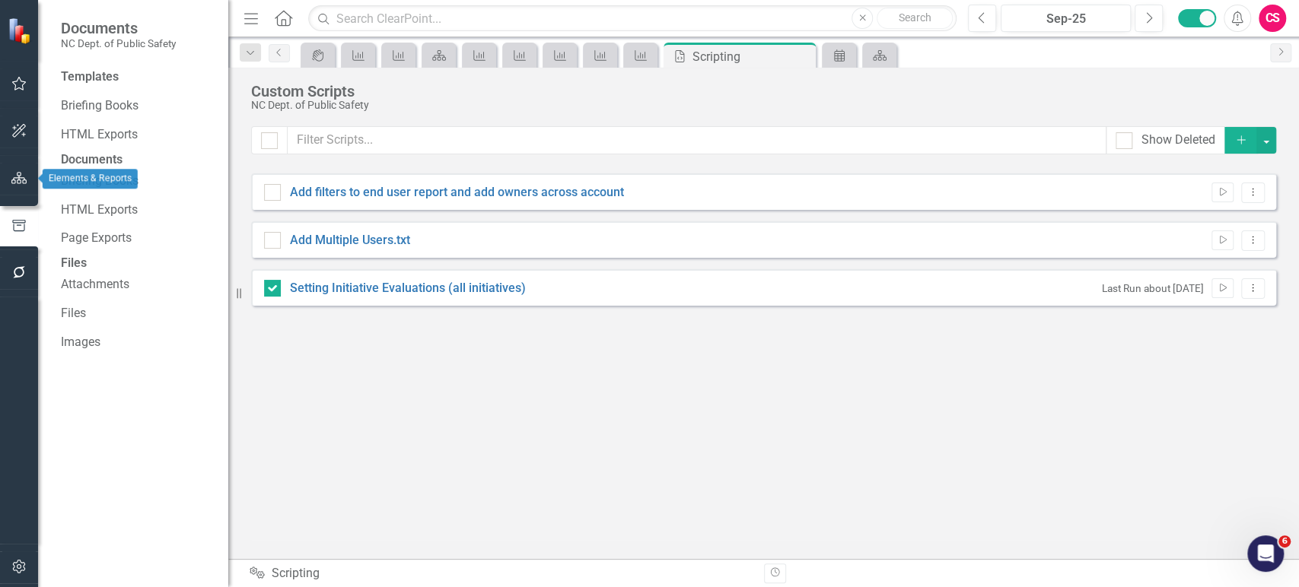
click at [22, 195] on div at bounding box center [19, 178] width 38 height 47
click at [21, 173] on icon "button" at bounding box center [19, 178] width 16 height 12
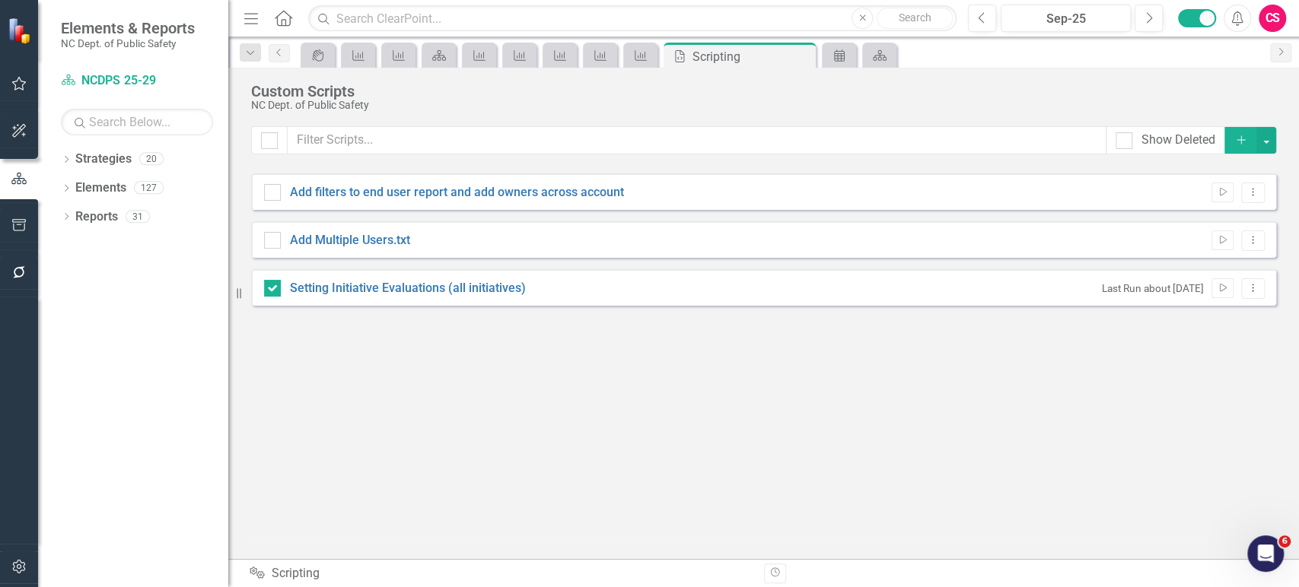
click at [21, 173] on icon "button" at bounding box center [18, 178] width 15 height 11
click at [631, 56] on div "Performance Measure" at bounding box center [637, 55] width 21 height 19
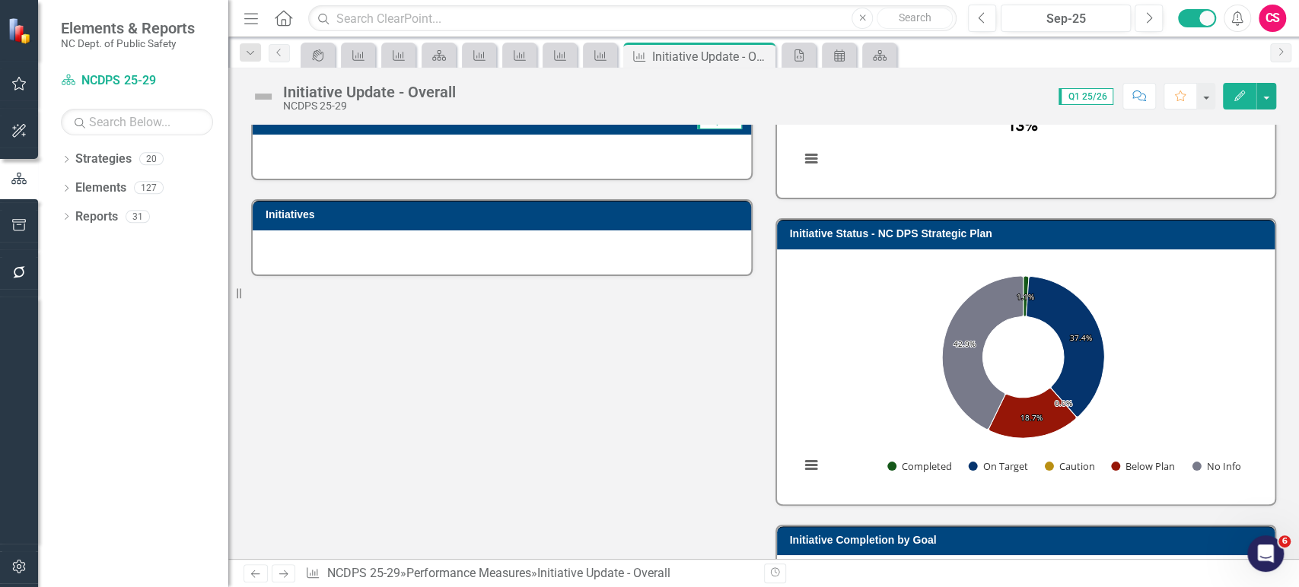
scroll to position [246, 0]
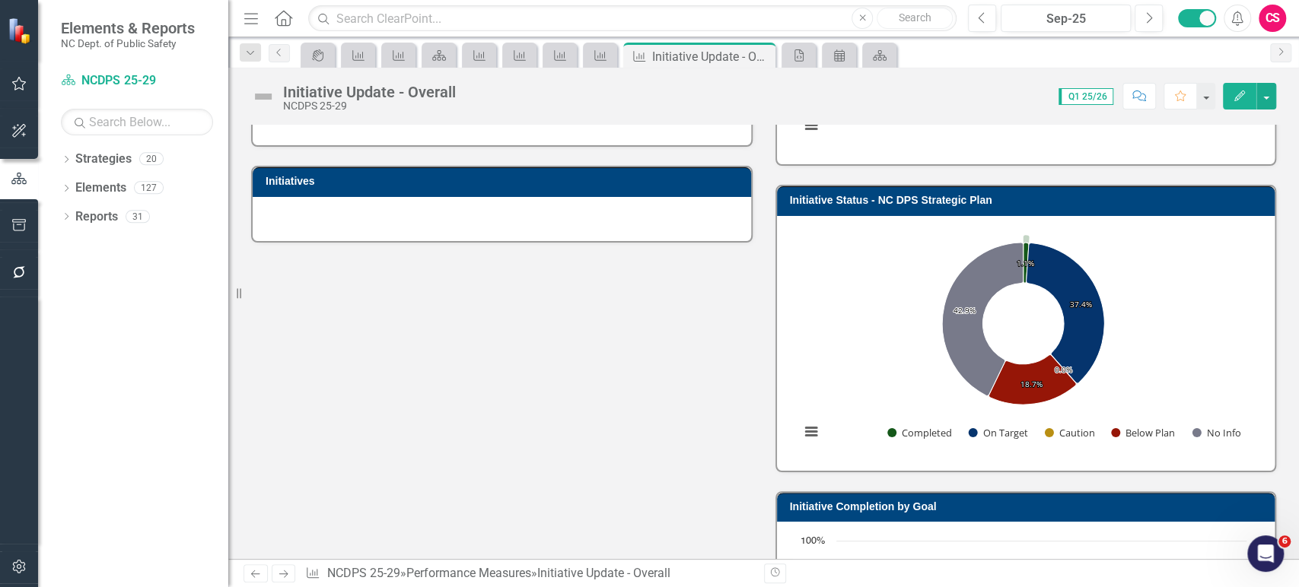
click at [890, 344] on rect "Interactive chart" at bounding box center [1023, 341] width 462 height 228
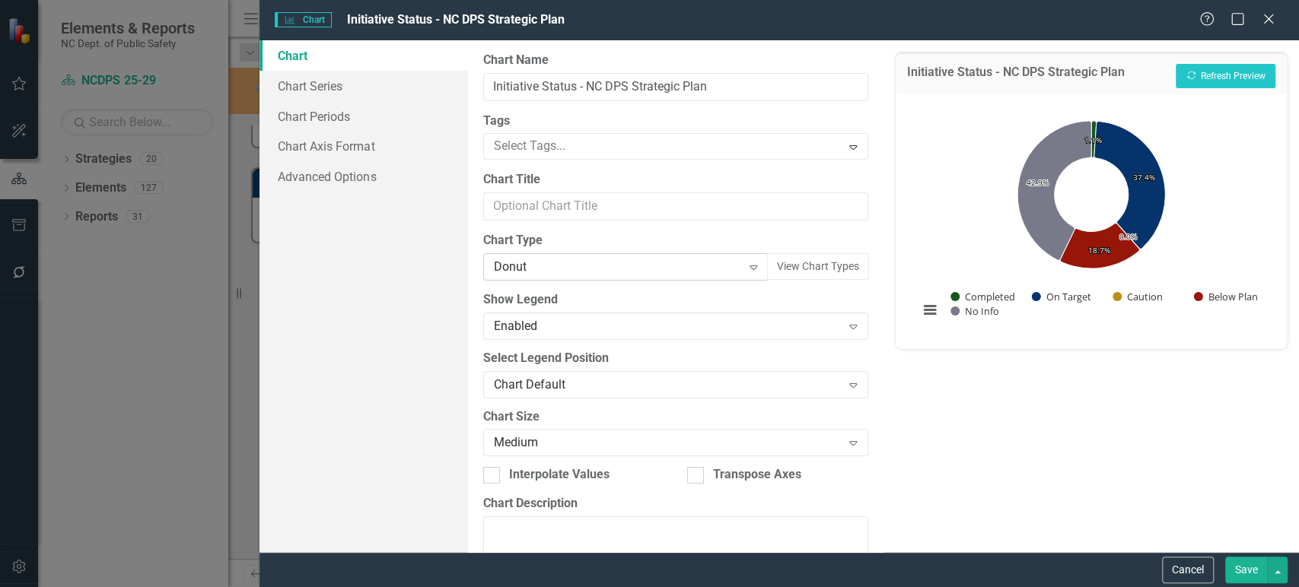
click at [669, 267] on div "Donut" at bounding box center [618, 267] width 248 height 17
click at [657, 327] on div "Enabled" at bounding box center [668, 325] width 348 height 17
click at [1215, 71] on button "Recalculate Refresh Preview" at bounding box center [1226, 76] width 100 height 24
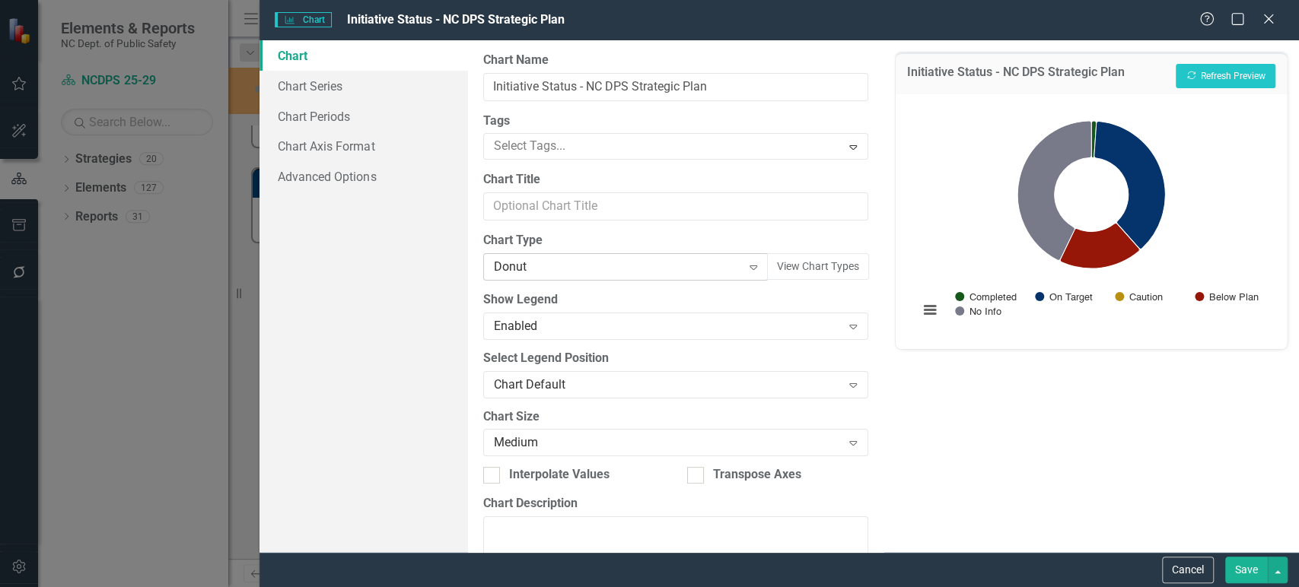
click at [664, 266] on div "Donut" at bounding box center [618, 267] width 248 height 17
click at [1217, 62] on div "Initiative Status - NC DPS Strategic Plan Recalculate Refresh Preview" at bounding box center [1091, 73] width 391 height 42
click at [1204, 71] on button "Recalculate Refresh Preview" at bounding box center [1226, 76] width 100 height 24
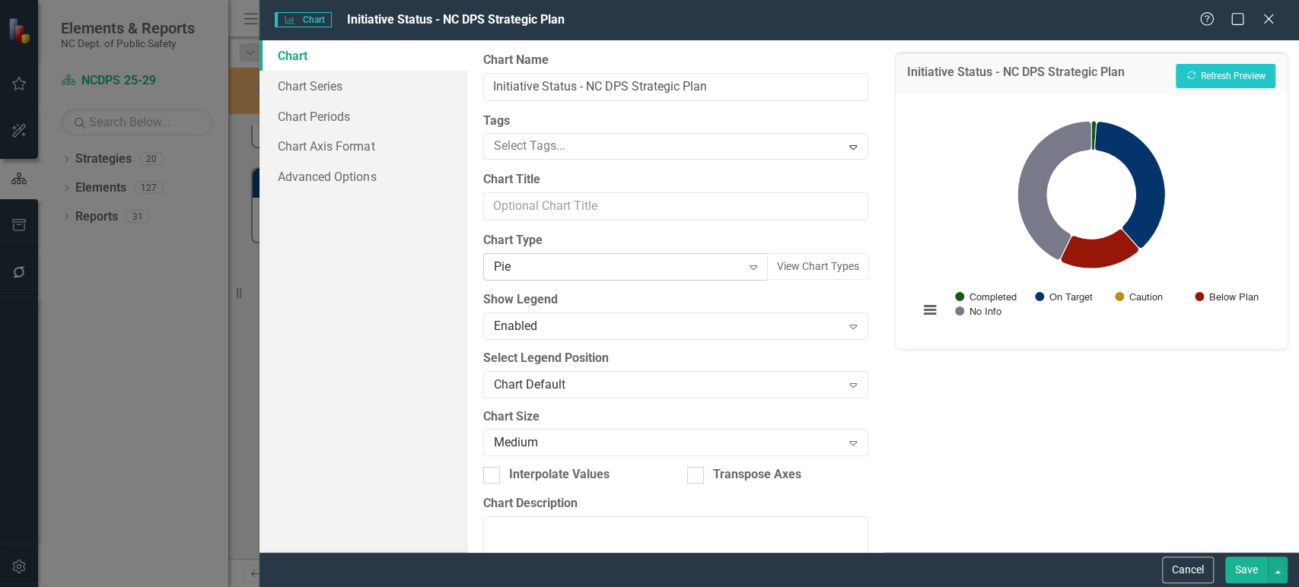
click at [588, 259] on div "Pie" at bounding box center [618, 267] width 248 height 17
click at [1214, 80] on button "Recalculate Refresh Preview" at bounding box center [1226, 76] width 100 height 24
click at [655, 272] on div "Donut" at bounding box center [618, 267] width 248 height 17
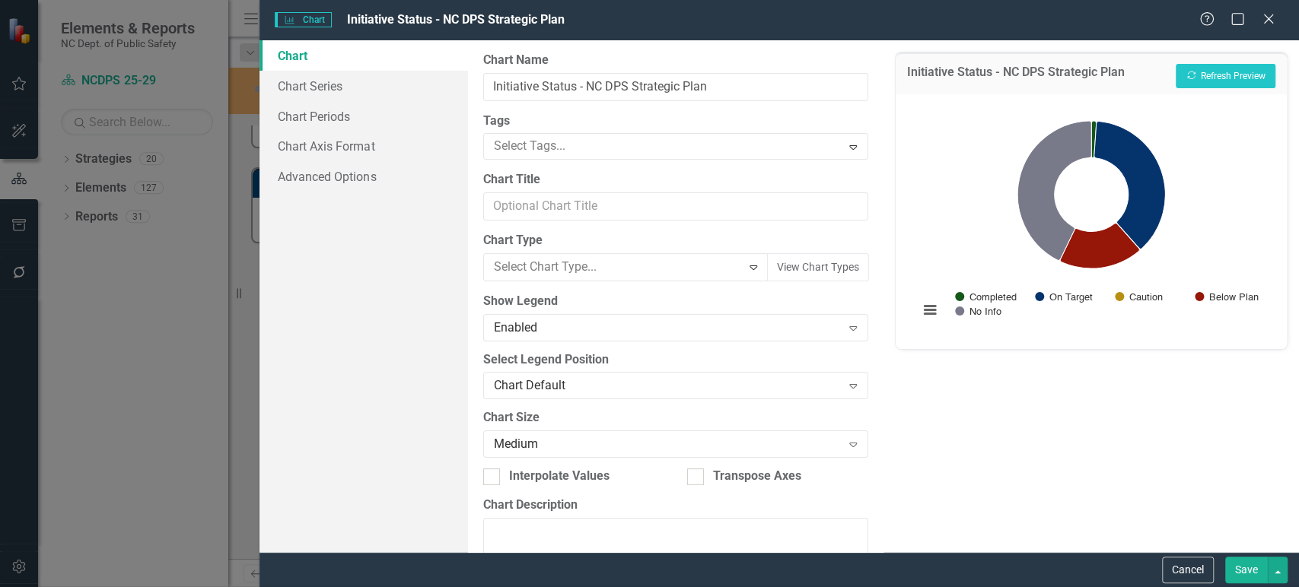
scroll to position [234, 0]
click at [609, 583] on div "Pie" at bounding box center [652, 591] width 1274 height 17
click at [1226, 80] on button "Recalculate Refresh Preview" at bounding box center [1226, 76] width 100 height 24
click at [711, 272] on div "Pie" at bounding box center [618, 267] width 248 height 17
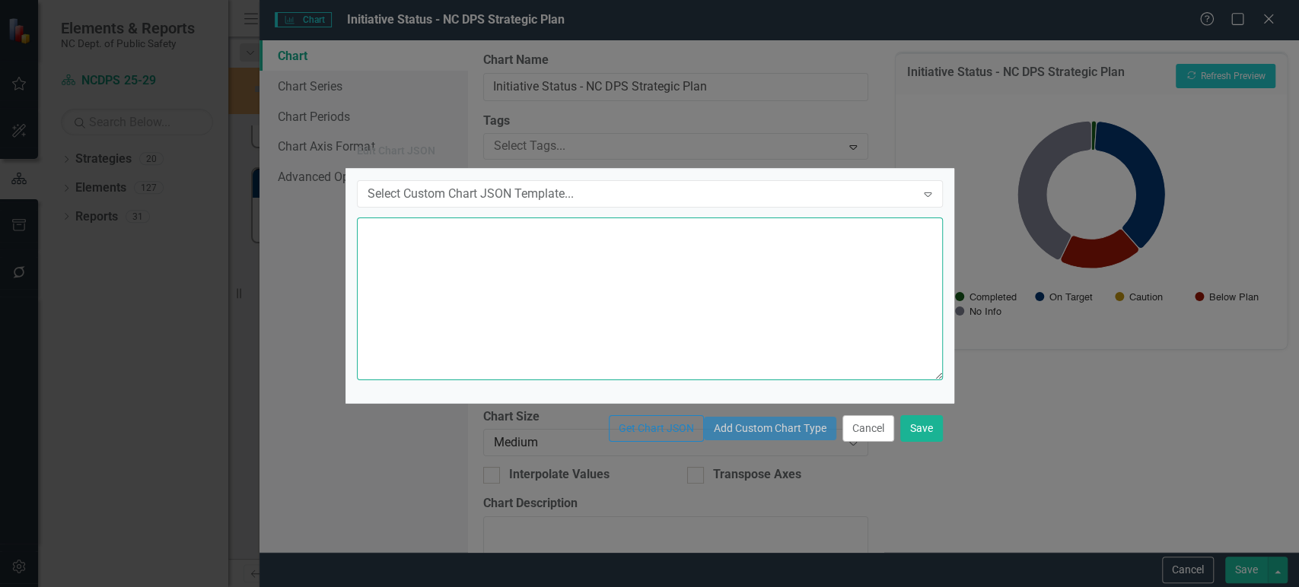
click at [721, 288] on textarea at bounding box center [650, 299] width 586 height 163
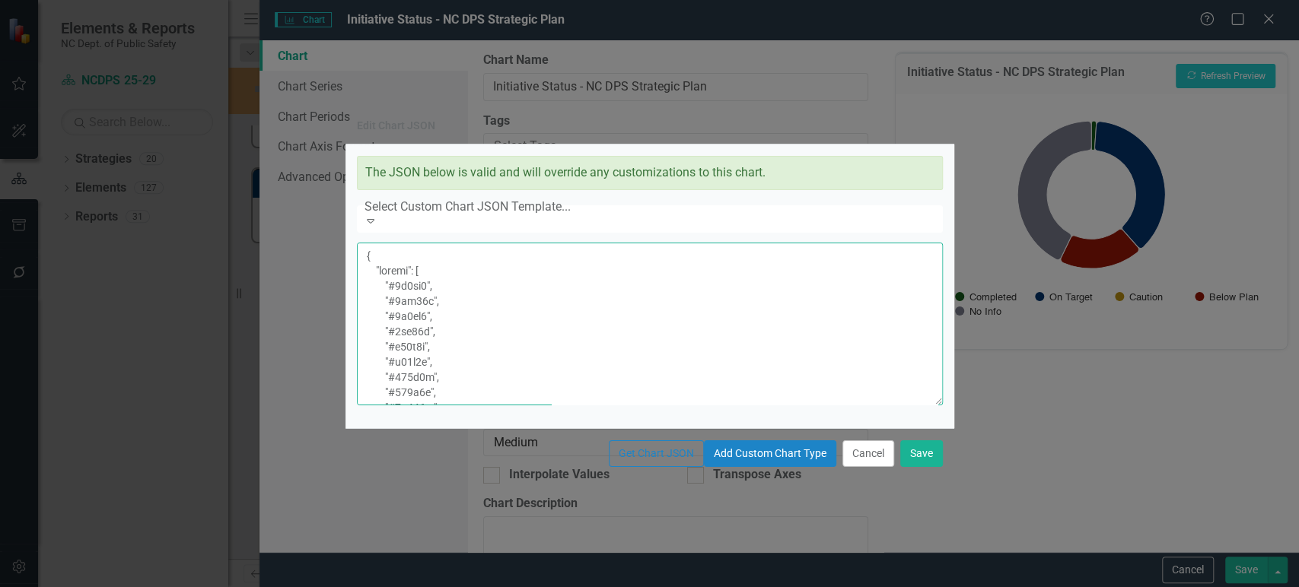
click at [663, 305] on textarea at bounding box center [650, 324] width 586 height 163
paste textarea "30 }, "showInLegend": true, "innerSize": "50%" }, "series": { "pointPadding": 0…"
type textarea "{ "colors": [ "#6b8eb2", "#6bb28e", "#8e6bb2", "#8eb26b", "#b26b8e", "#b28e6b",…"
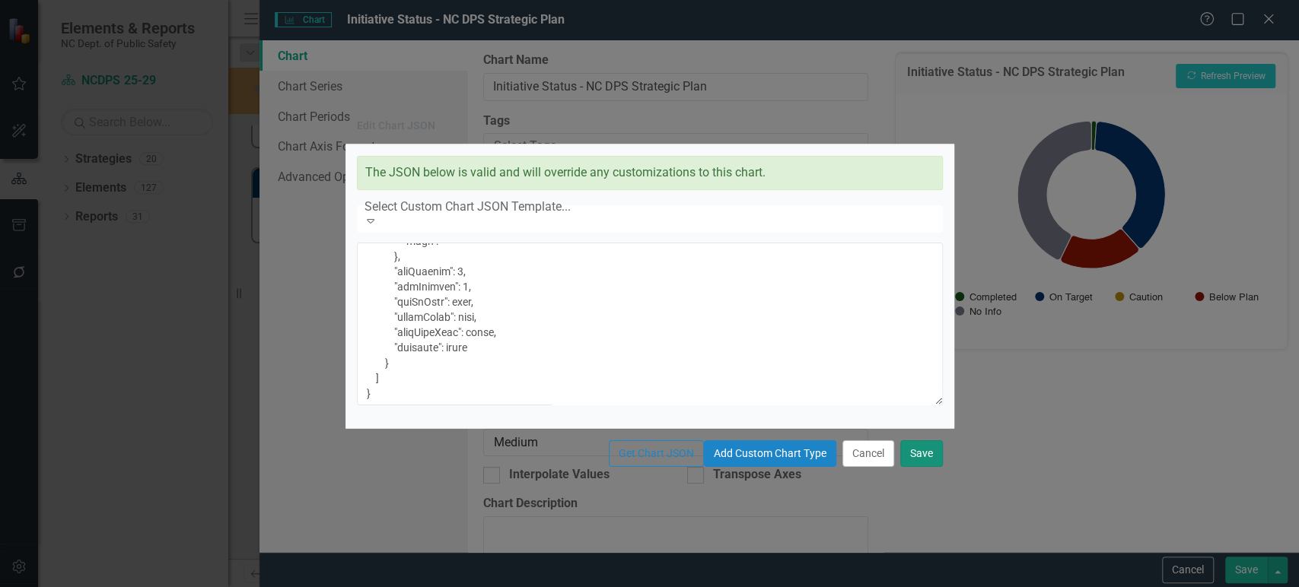
click at [915, 467] on button "Save" at bounding box center [921, 454] width 43 height 27
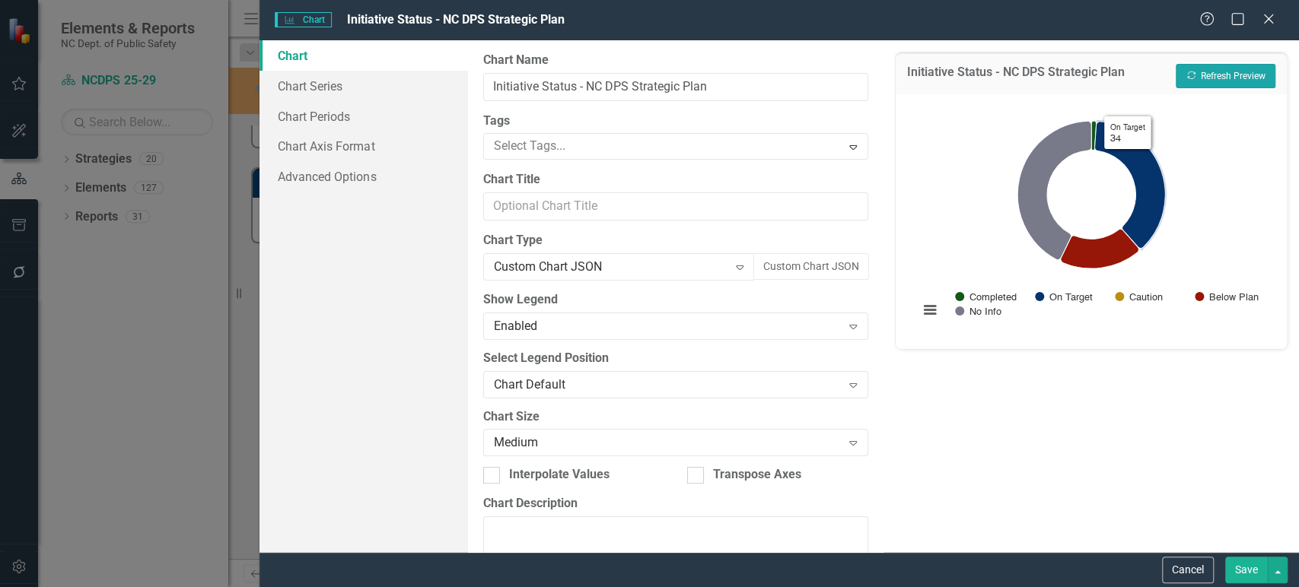
click at [1227, 73] on button "Recalculate Refresh Preview" at bounding box center [1226, 76] width 100 height 24
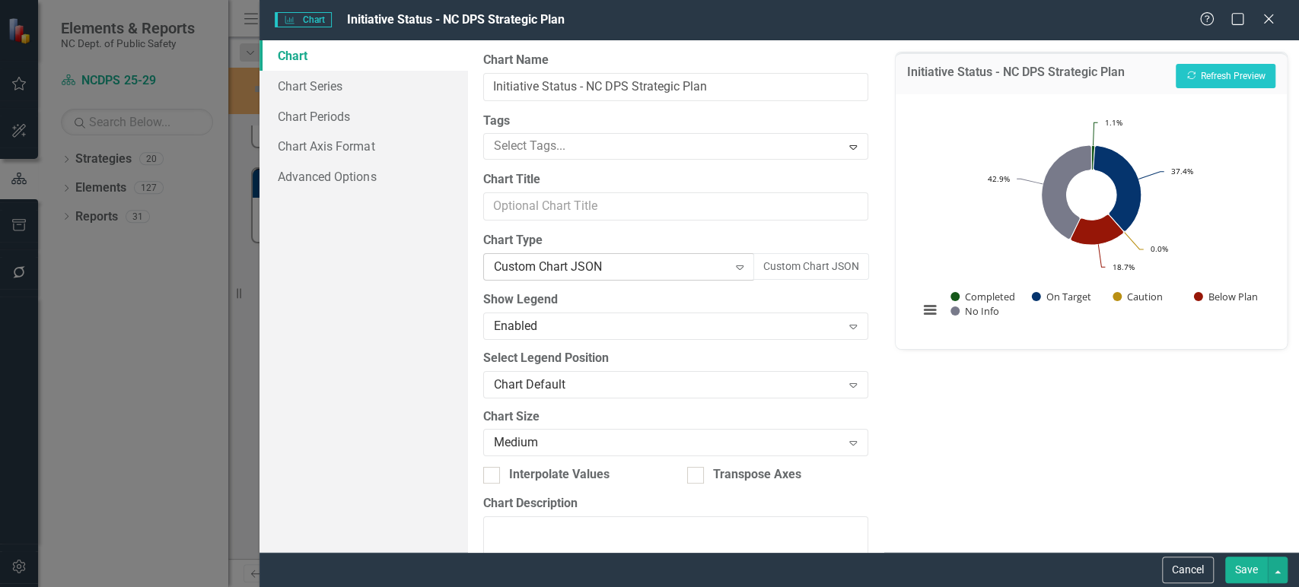
click at [644, 278] on div "Custom Chart JSON Expand" at bounding box center [619, 266] width 272 height 27
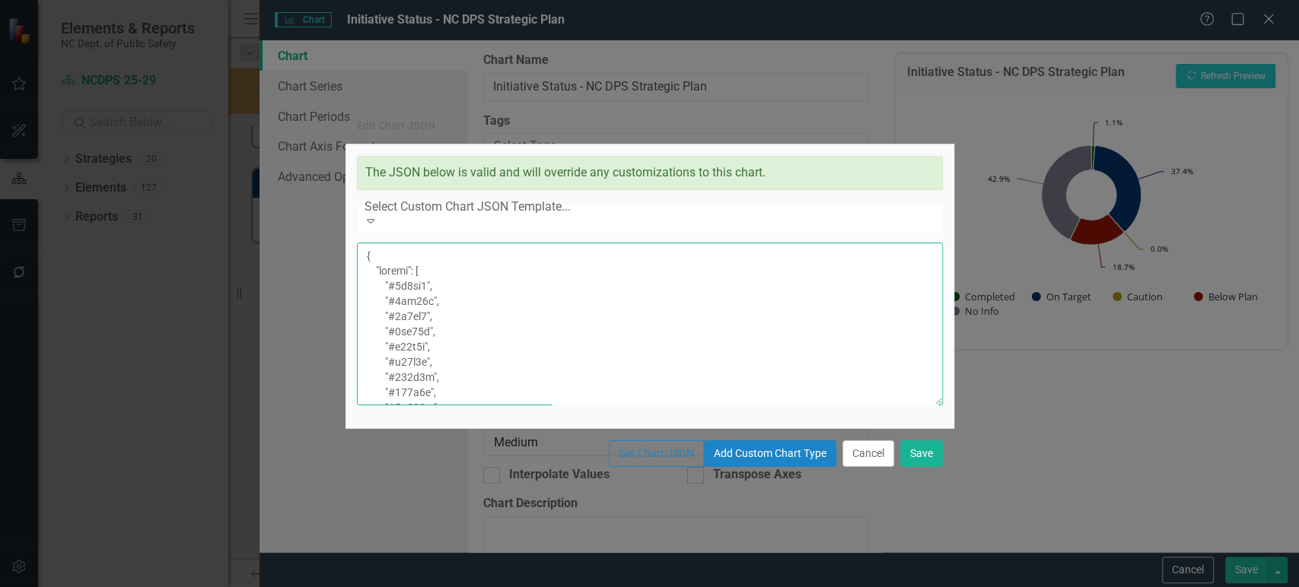
click at [680, 326] on textarea at bounding box center [650, 324] width 586 height 163
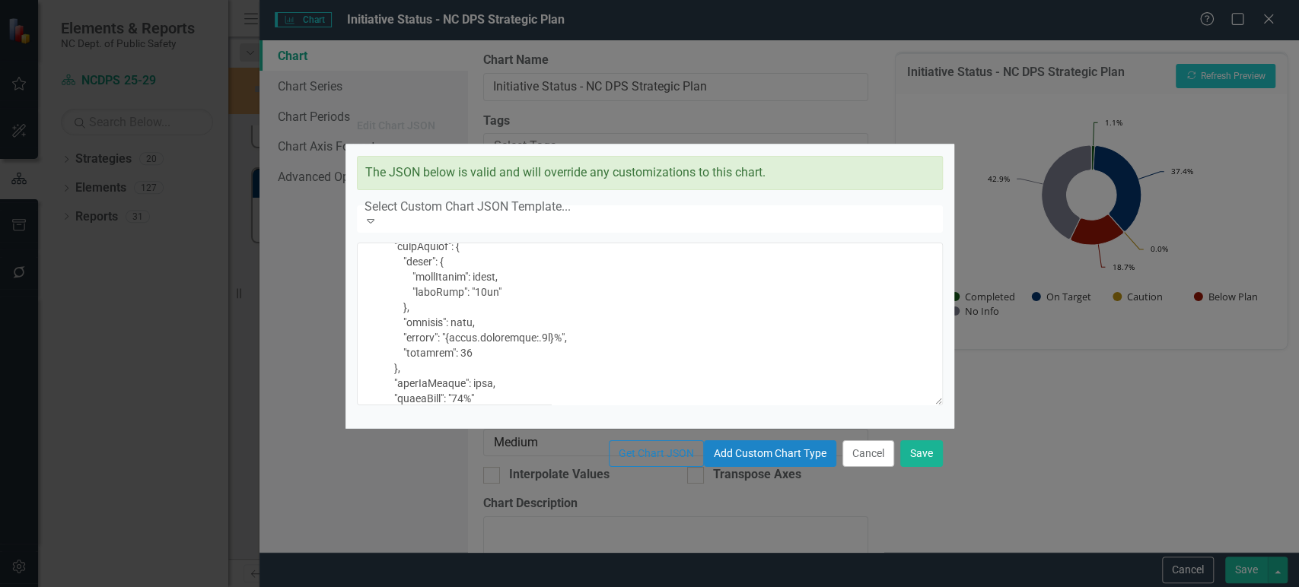
scroll to position [0, 0]
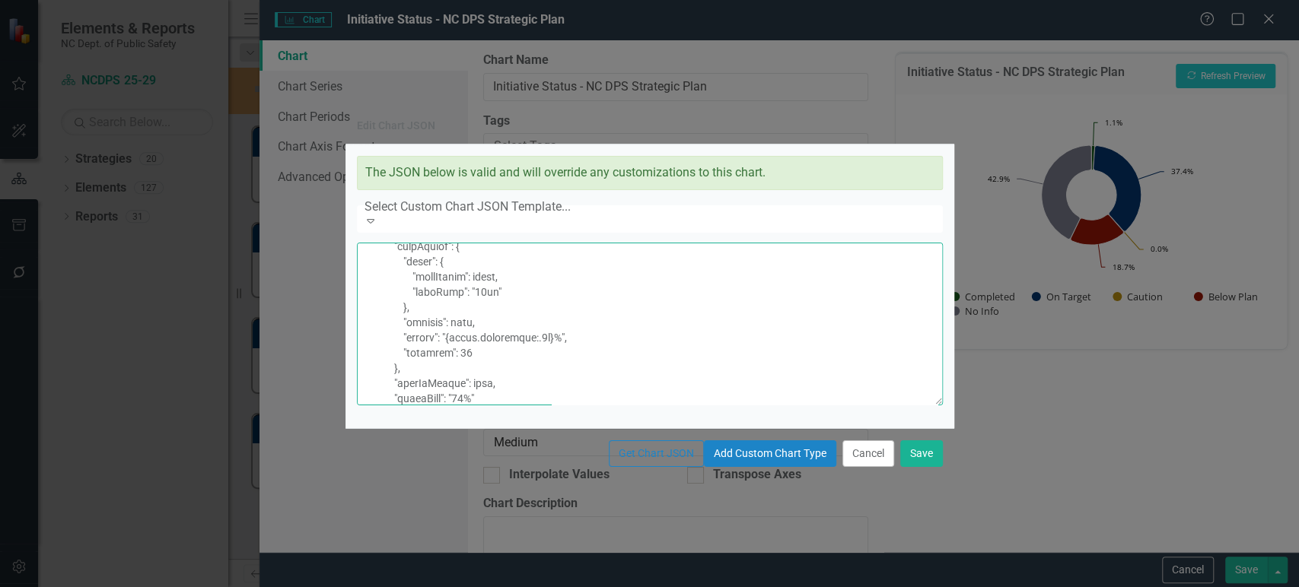
click at [587, 393] on textarea at bounding box center [650, 324] width 586 height 163
type textarea "{ "colors": [ "#6b8eb2", "#6bb28e", "#8e6bb2", "#8eb26b", "#b26b8e", "#b28e6b",…"
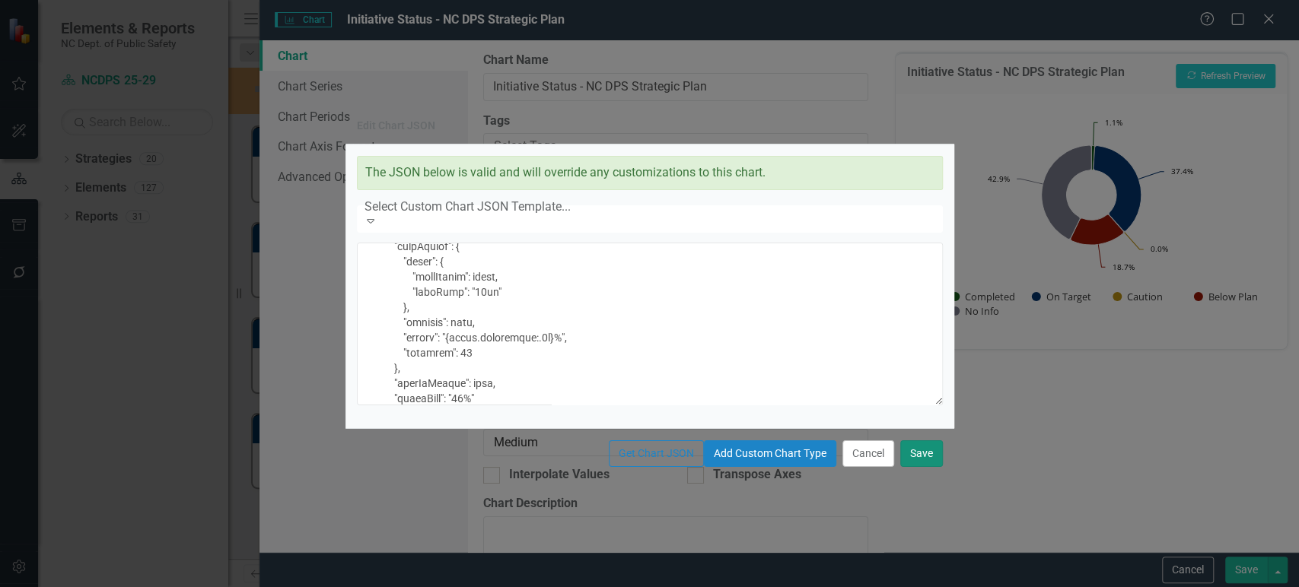
drag, startPoint x: 922, startPoint y: 476, endPoint x: 956, endPoint y: 425, distance: 61.6
click at [924, 467] on button "Save" at bounding box center [921, 454] width 43 height 27
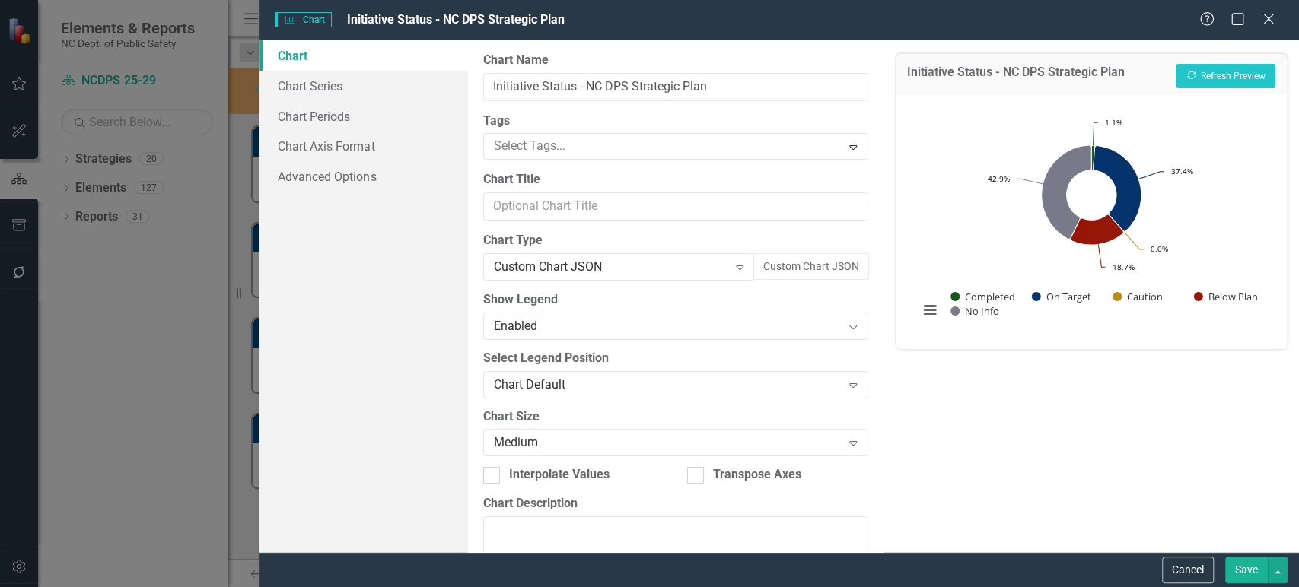
click at [1211, 98] on div "Chart Pie chart with 5 slices. Initiative Status - NC DPS Strategic Plan (Chart…" at bounding box center [1091, 221] width 391 height 255
click at [1230, 66] on button "Recalculate Refresh Preview" at bounding box center [1226, 76] width 100 height 24
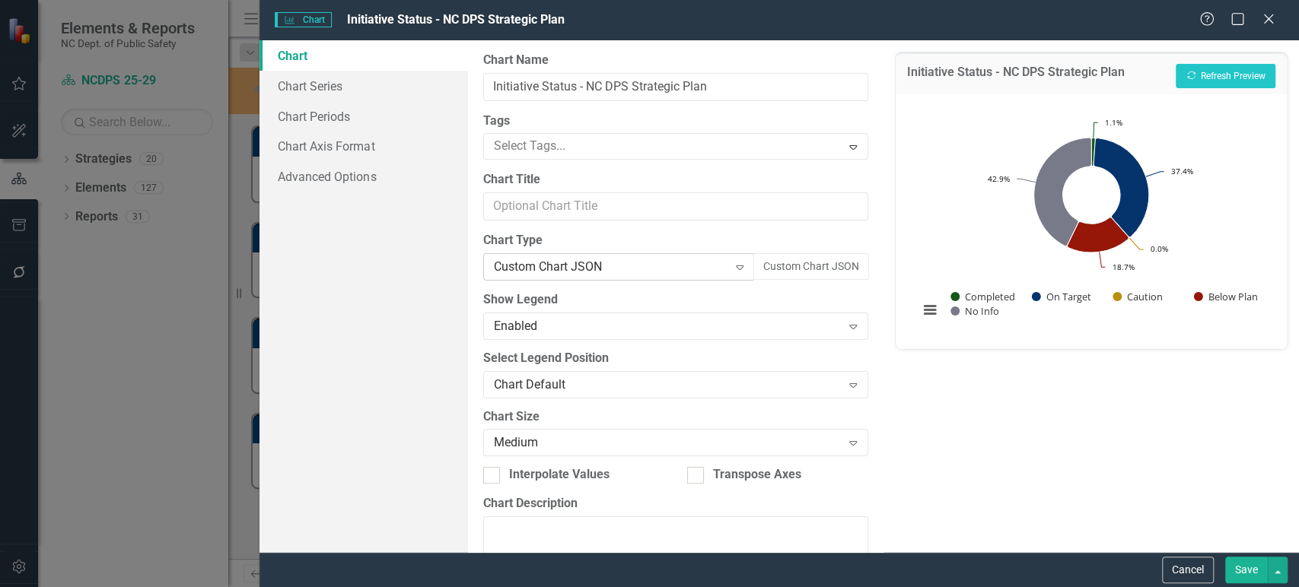
click at [696, 254] on div "Custom Chart JSON Expand" at bounding box center [619, 266] width 272 height 27
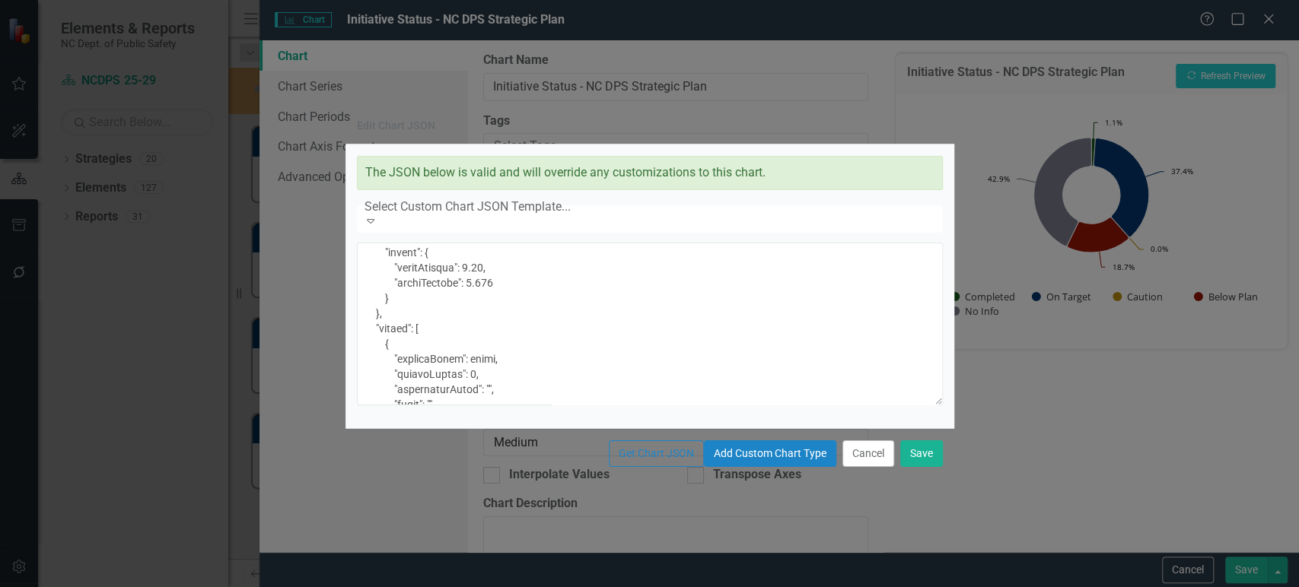
scroll to position [549, 0]
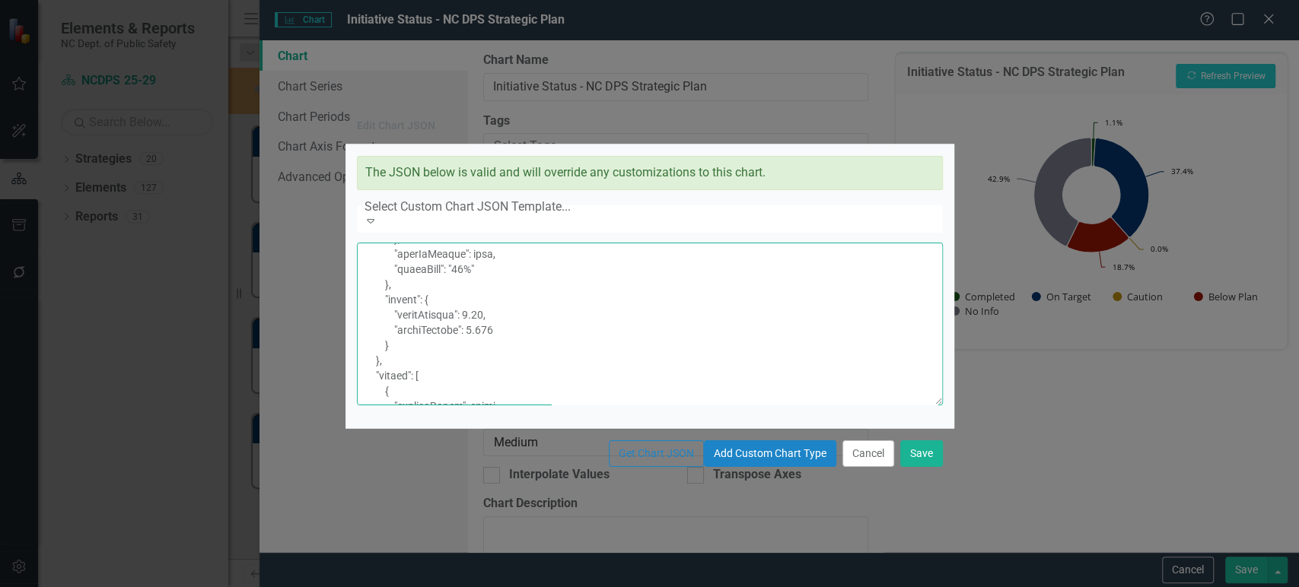
click at [564, 262] on textarea at bounding box center [650, 324] width 586 height 163
type textarea "{ "colors": [ "#6b8eb2", "#6bb28e", "#8e6bb2", "#8eb26b", "#b26b8e", "#b28e6b",…"
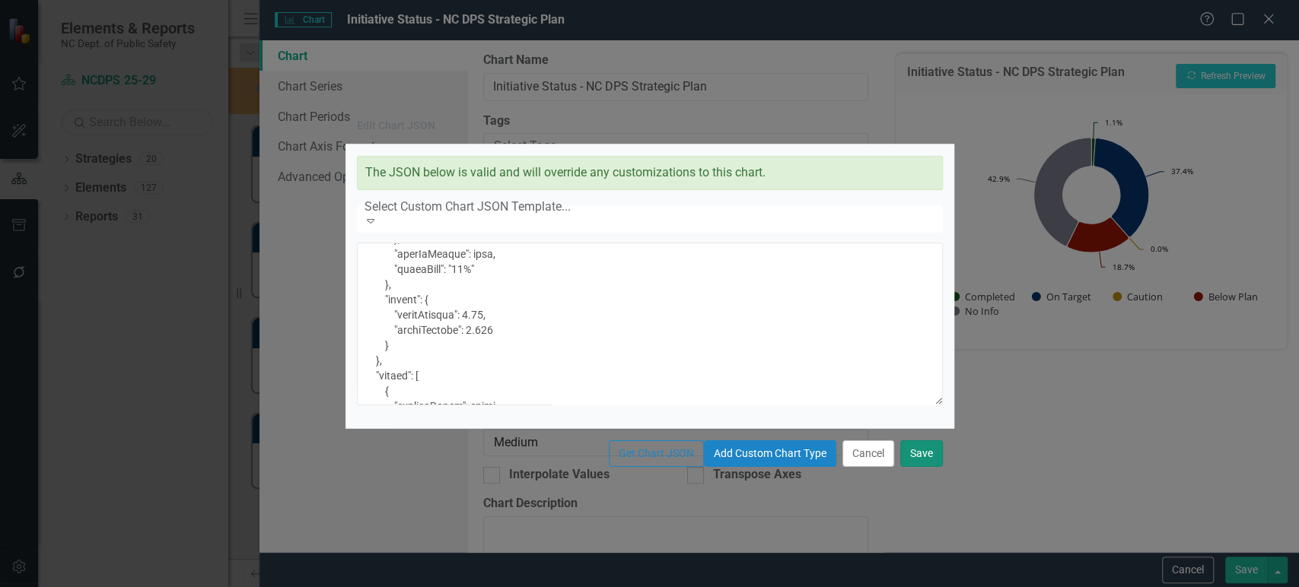
click at [925, 467] on button "Save" at bounding box center [921, 454] width 43 height 27
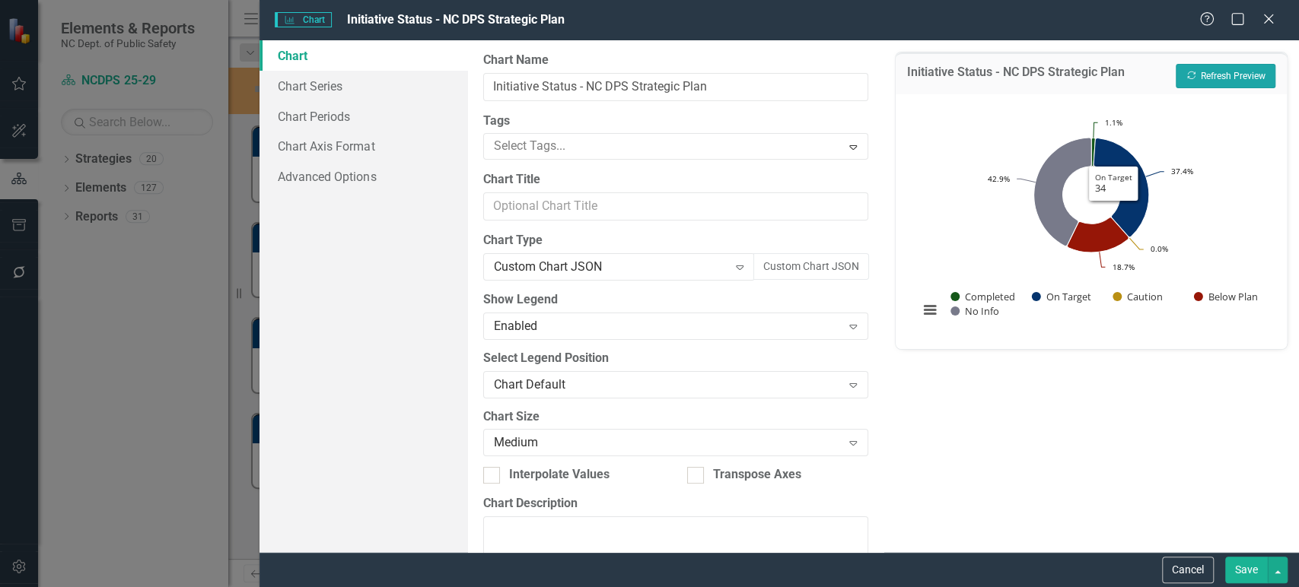
click at [1210, 72] on button "Recalculate Refresh Preview" at bounding box center [1226, 76] width 100 height 24
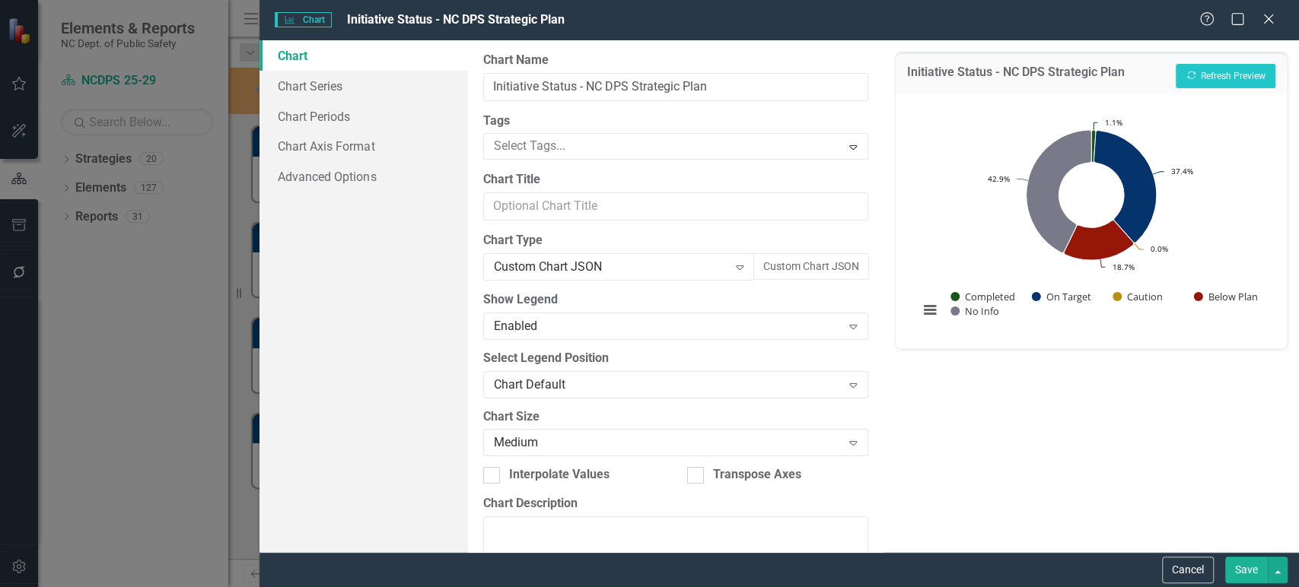
click at [1242, 565] on button "Save" at bounding box center [1246, 570] width 43 height 27
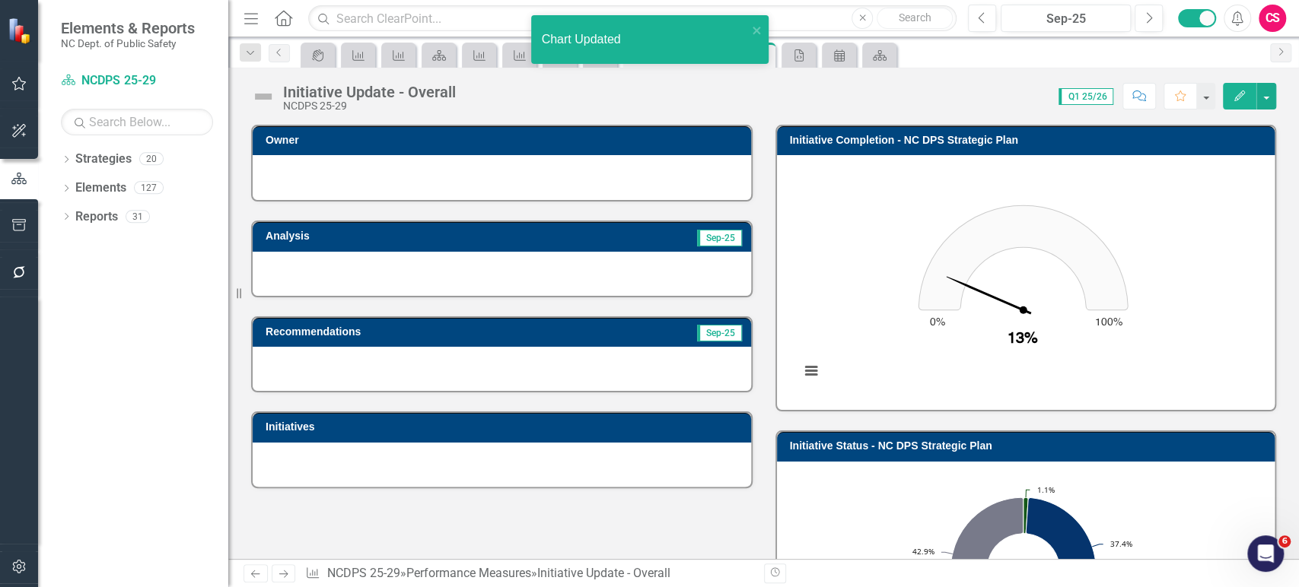
scroll to position [282, 0]
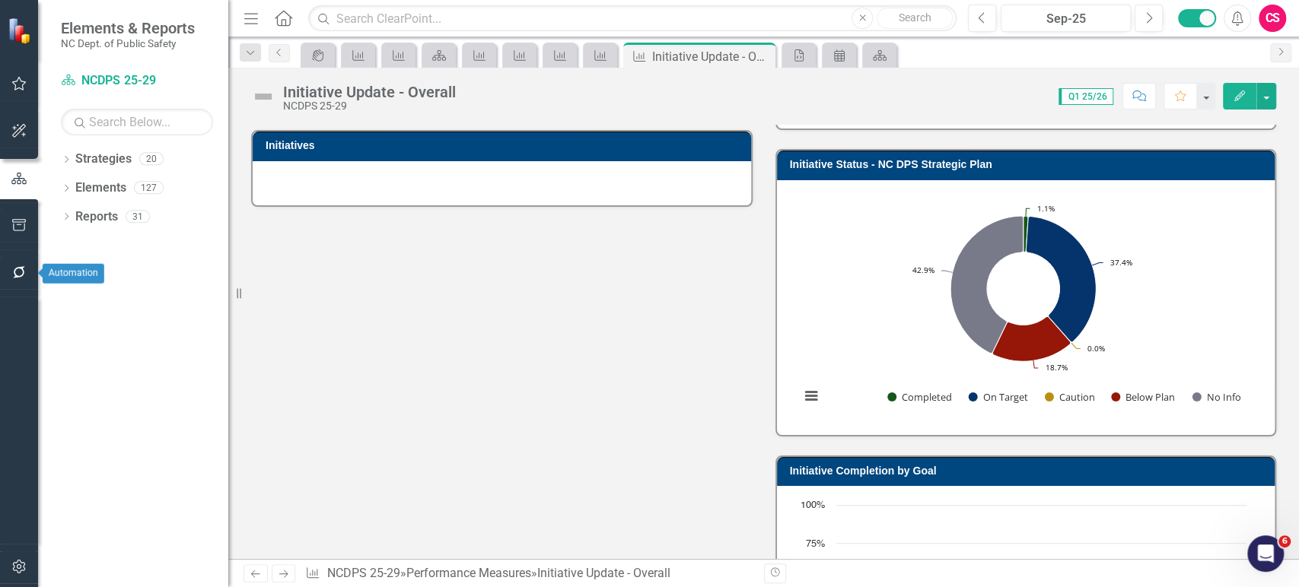
click at [26, 266] on button "button" at bounding box center [19, 273] width 34 height 32
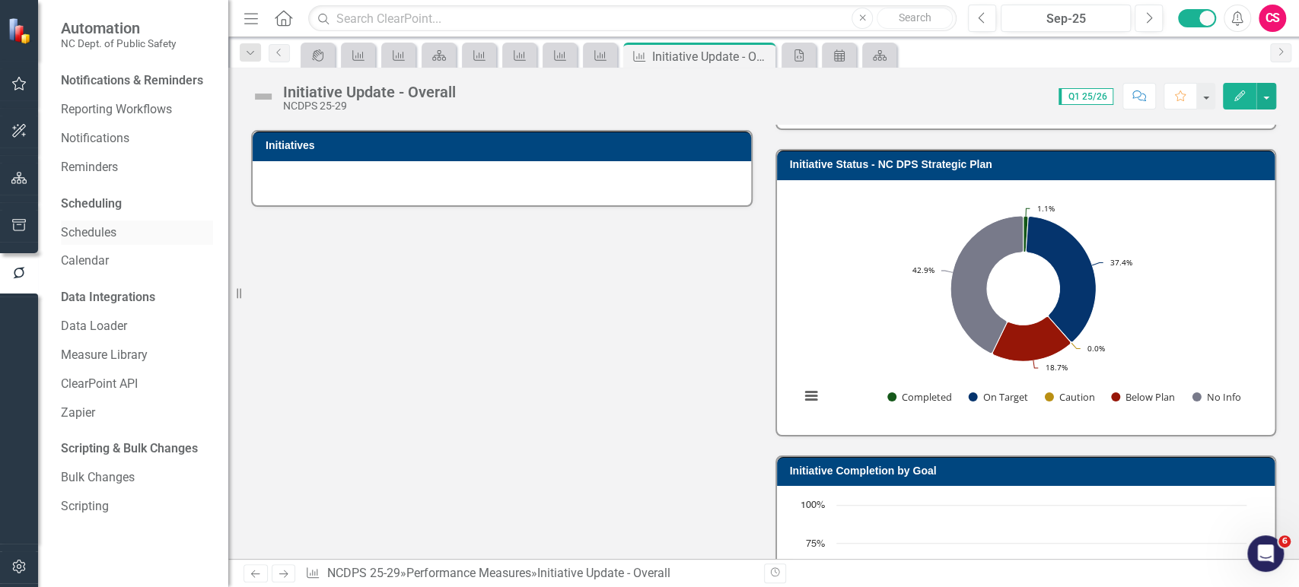
click at [108, 238] on link "Schedules" at bounding box center [137, 232] width 152 height 17
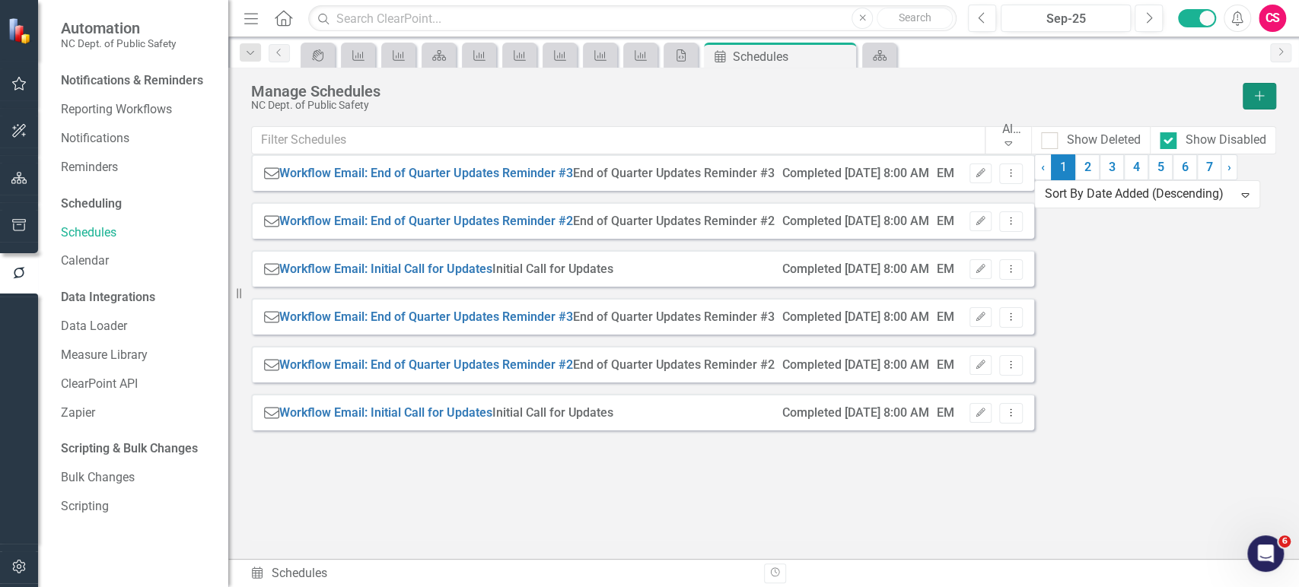
click at [1259, 101] on button "Add" at bounding box center [1258, 96] width 33 height 27
select select "pm"
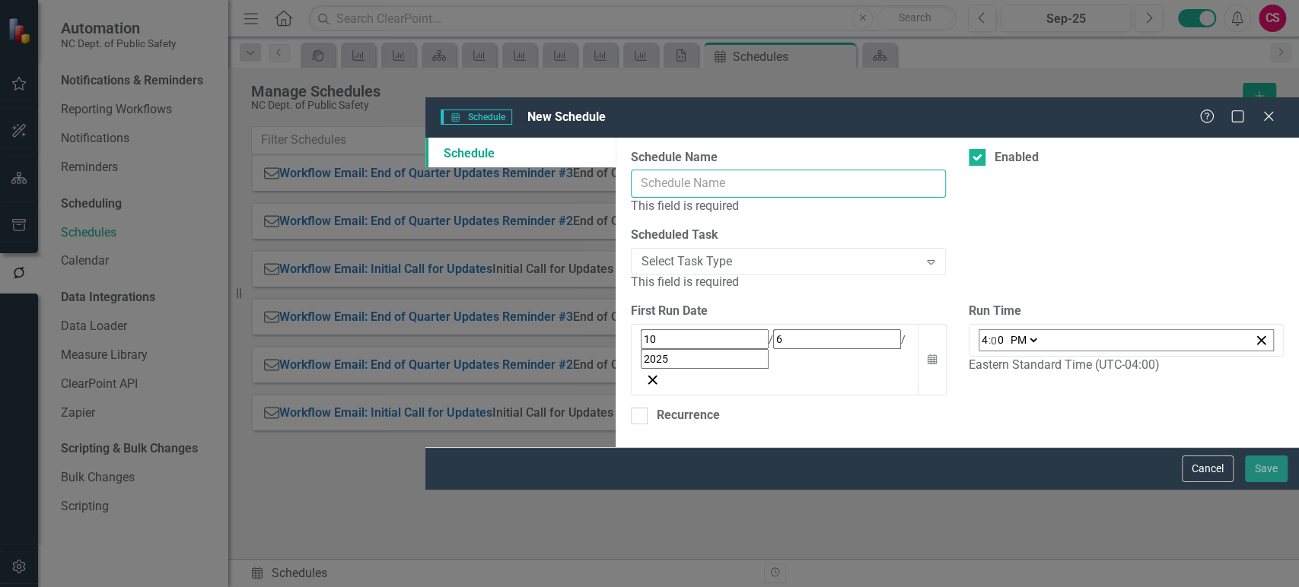
click at [631, 170] on input "Schedule Name" at bounding box center [788, 184] width 315 height 28
click at [641, 253] on div "Select Task Type" at bounding box center [780, 261] width 278 height 17
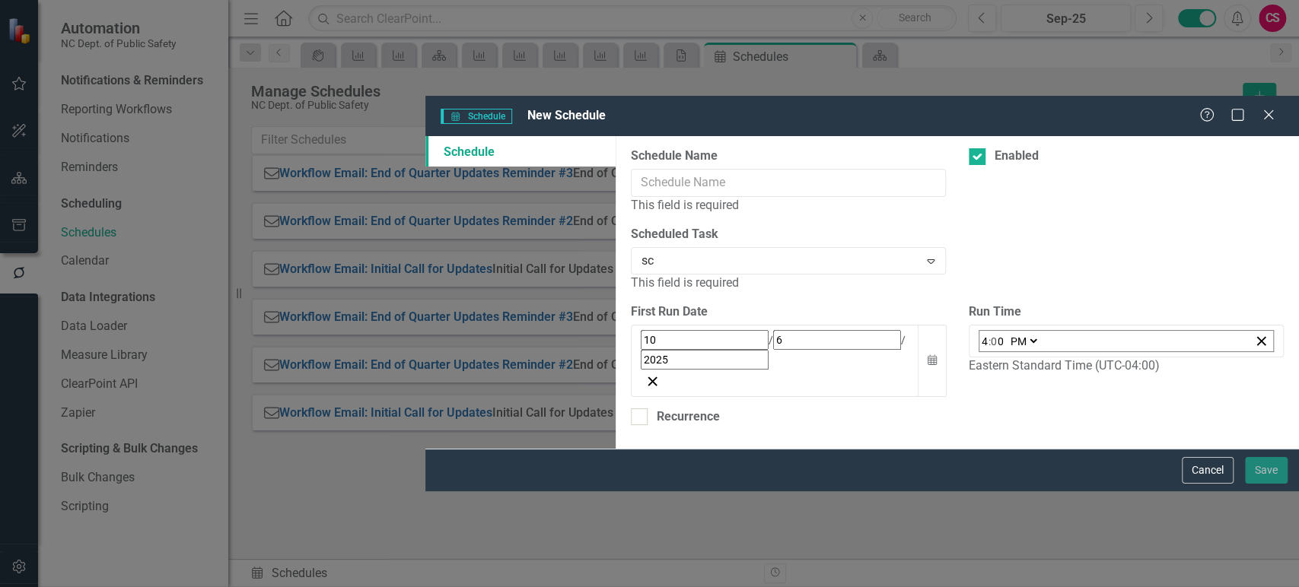
type input "s"
click at [844, 148] on div "Schedule Name This field is required Enabled" at bounding box center [957, 187] width 676 height 78
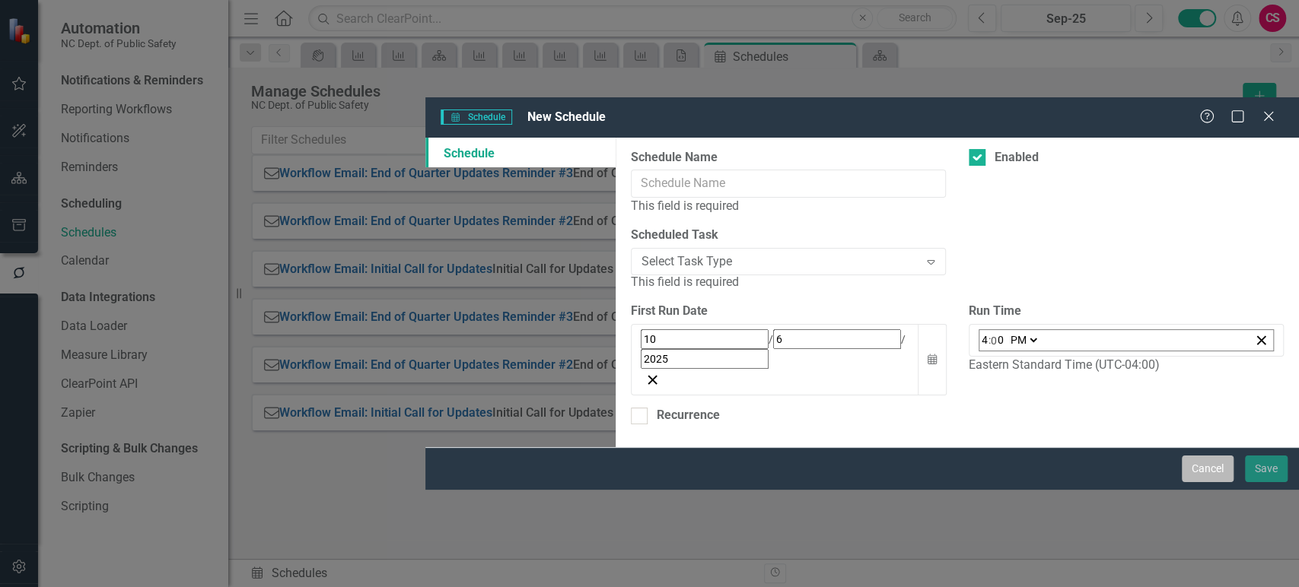
click at [1211, 482] on button "Cancel" at bounding box center [1208, 469] width 52 height 27
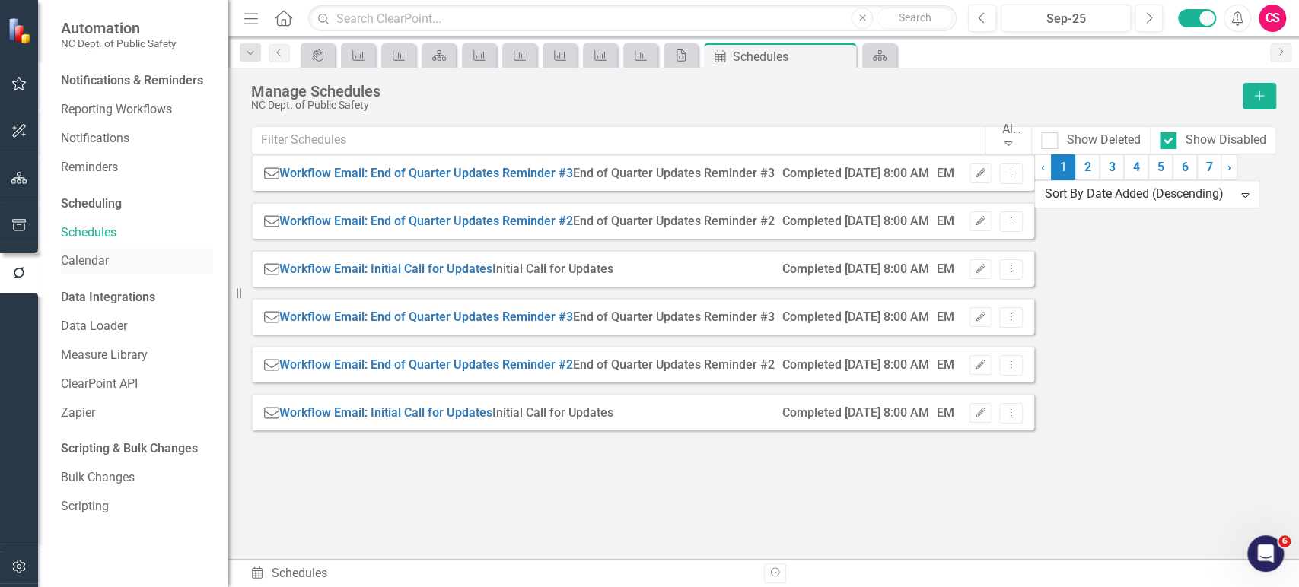
click at [97, 264] on link "Calendar" at bounding box center [137, 261] width 152 height 17
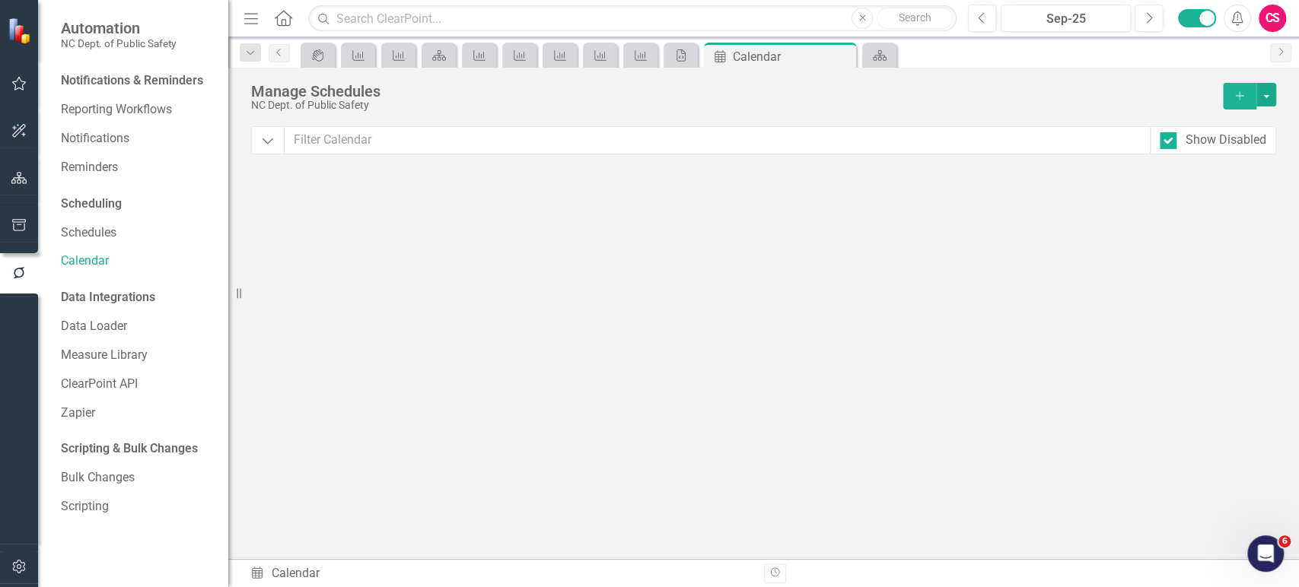
click at [1230, 100] on button "Add" at bounding box center [1239, 96] width 33 height 27
select select "pm"
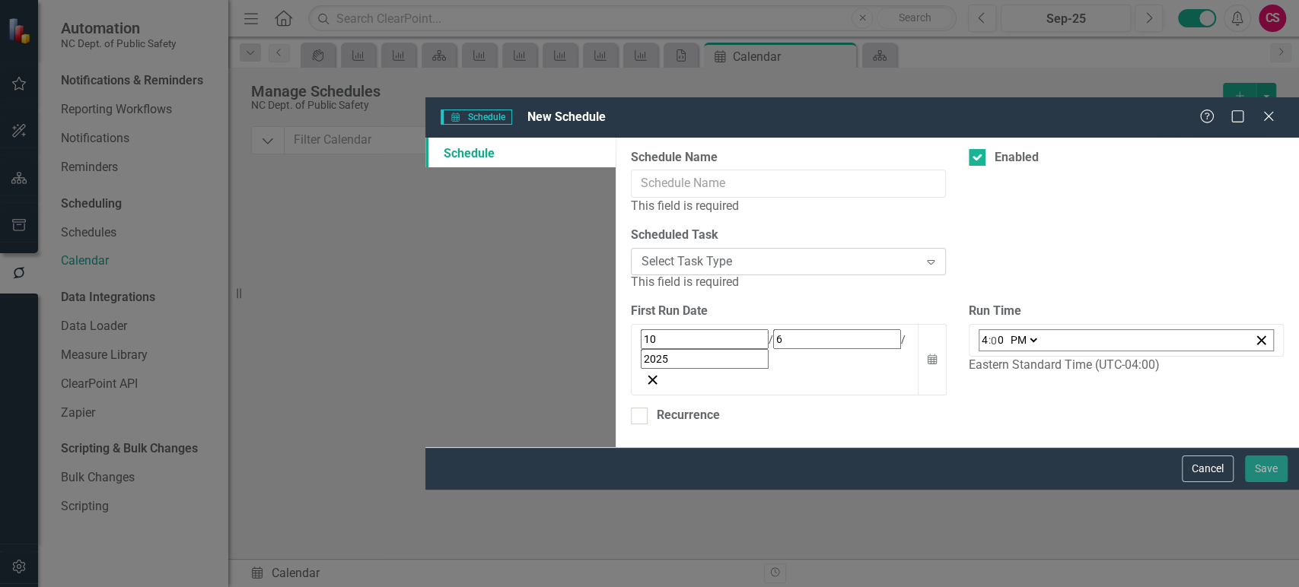
click at [641, 253] on div "Select Task Type" at bounding box center [780, 261] width 278 height 17
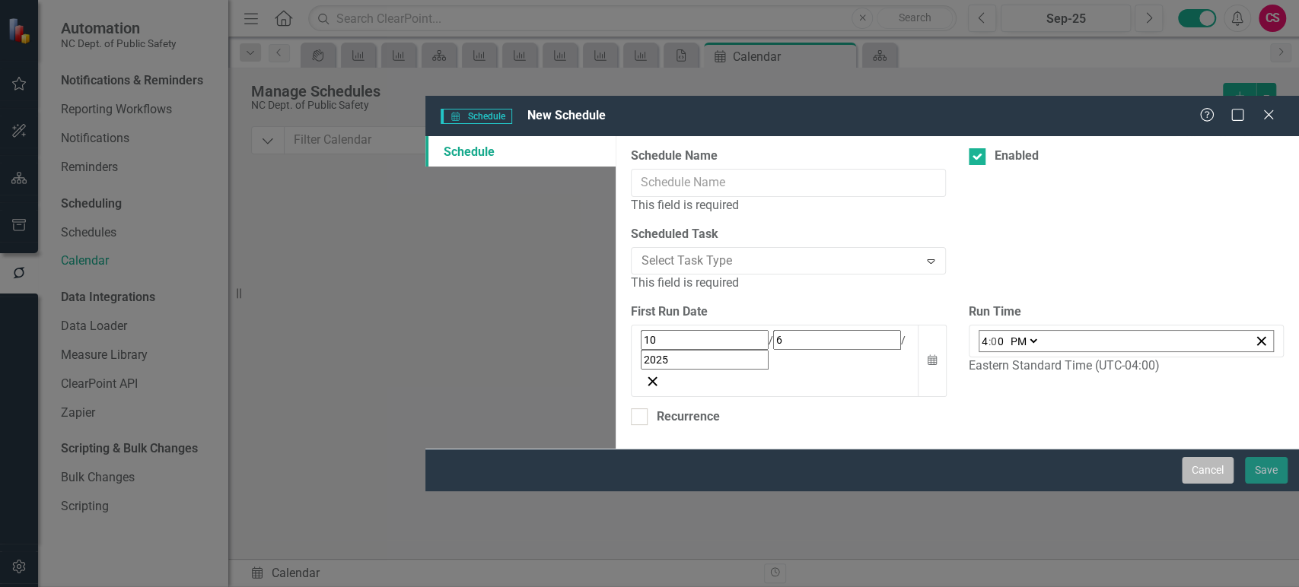
click at [1192, 484] on button "Cancel" at bounding box center [1208, 470] width 52 height 27
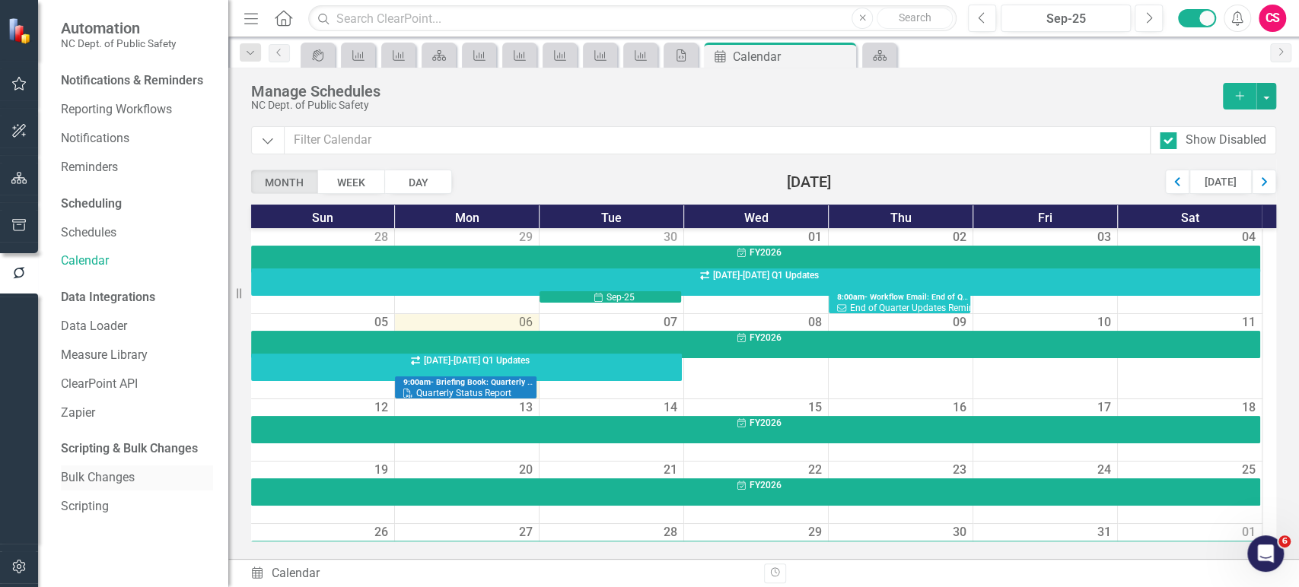
click at [124, 479] on link "Bulk Changes" at bounding box center [137, 477] width 152 height 17
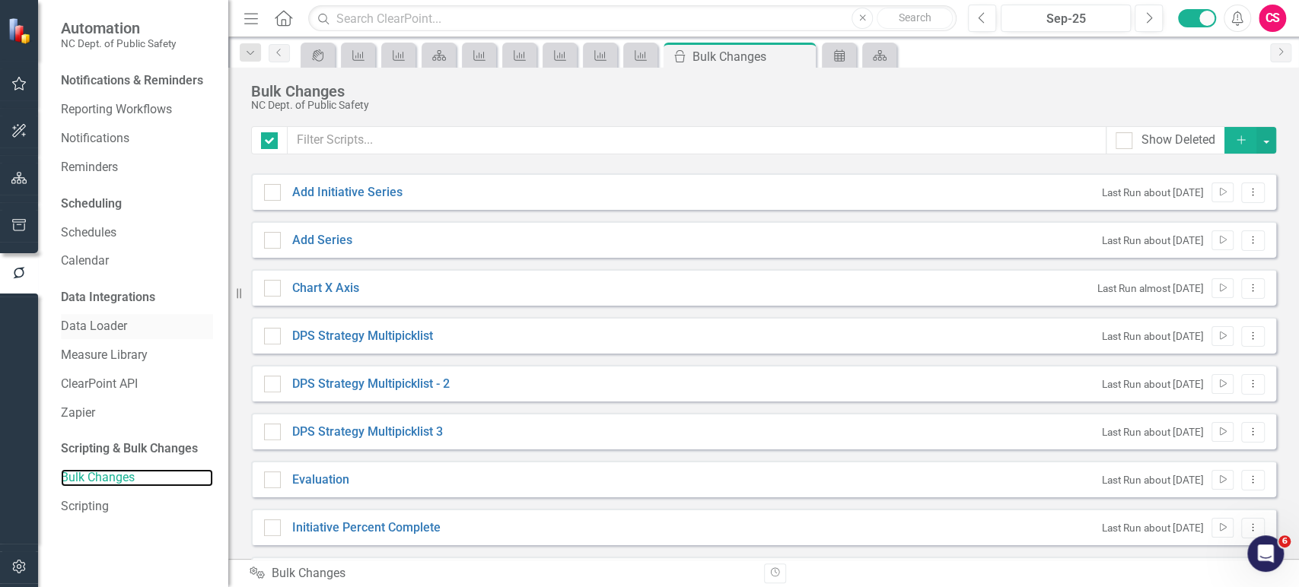
checkbox input "false"
click at [116, 327] on link "Data Loader" at bounding box center [137, 326] width 152 height 17
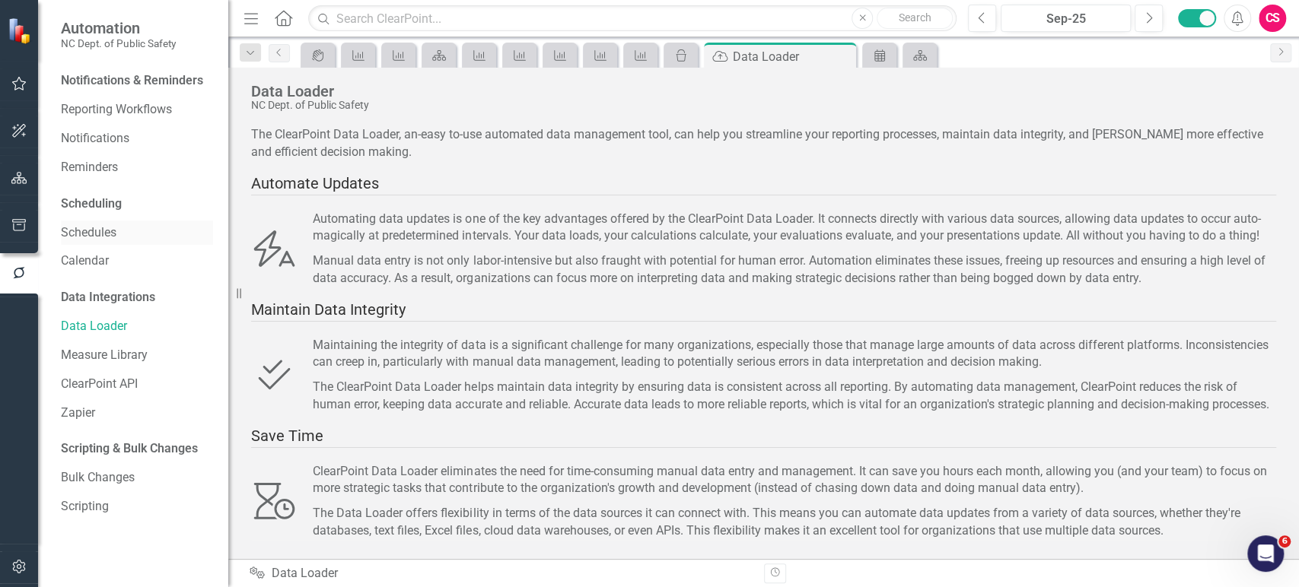
click at [91, 234] on link "Schedules" at bounding box center [137, 232] width 152 height 17
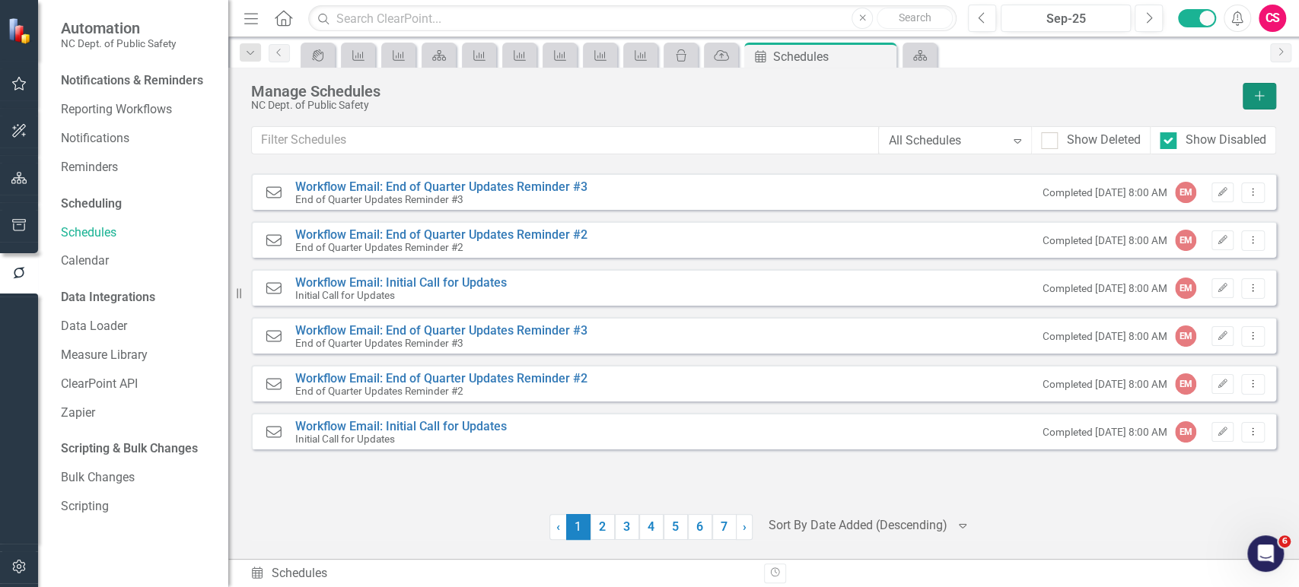
click at [1256, 108] on button "Add" at bounding box center [1258, 96] width 33 height 27
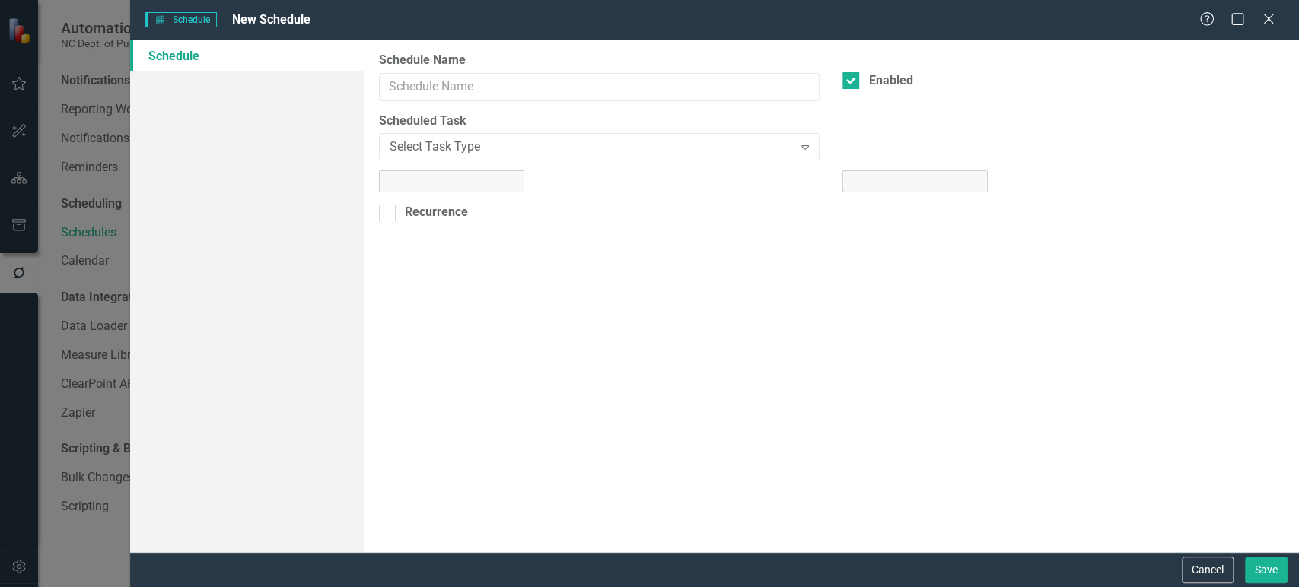
select select "pm"
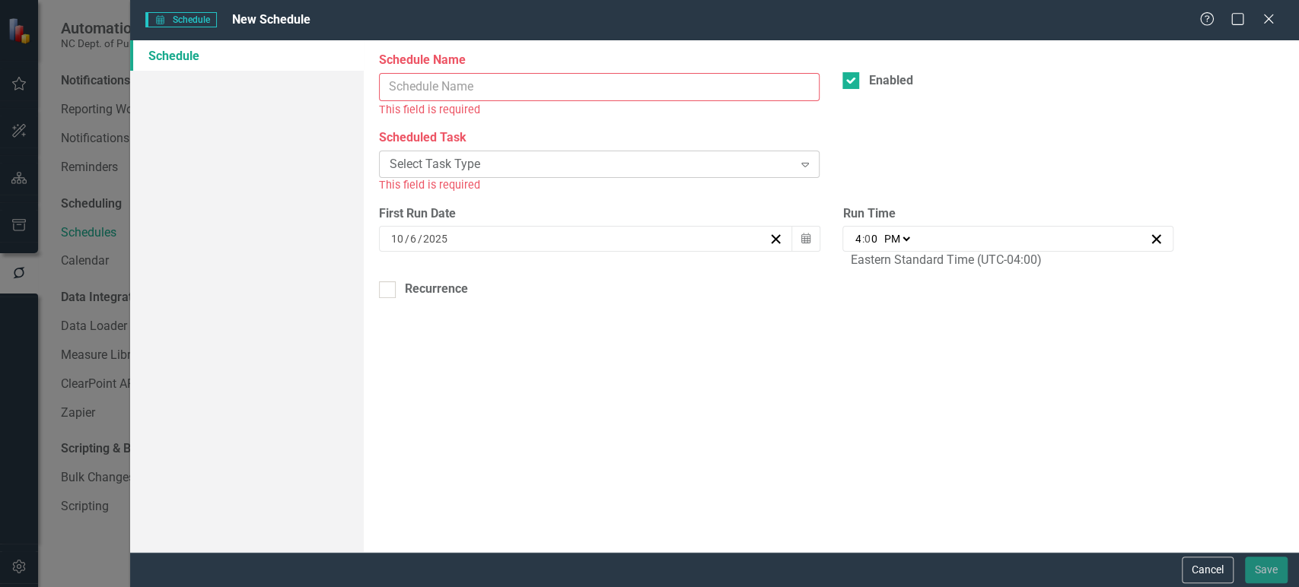
click at [517, 167] on div "Select Task Type" at bounding box center [591, 164] width 403 height 17
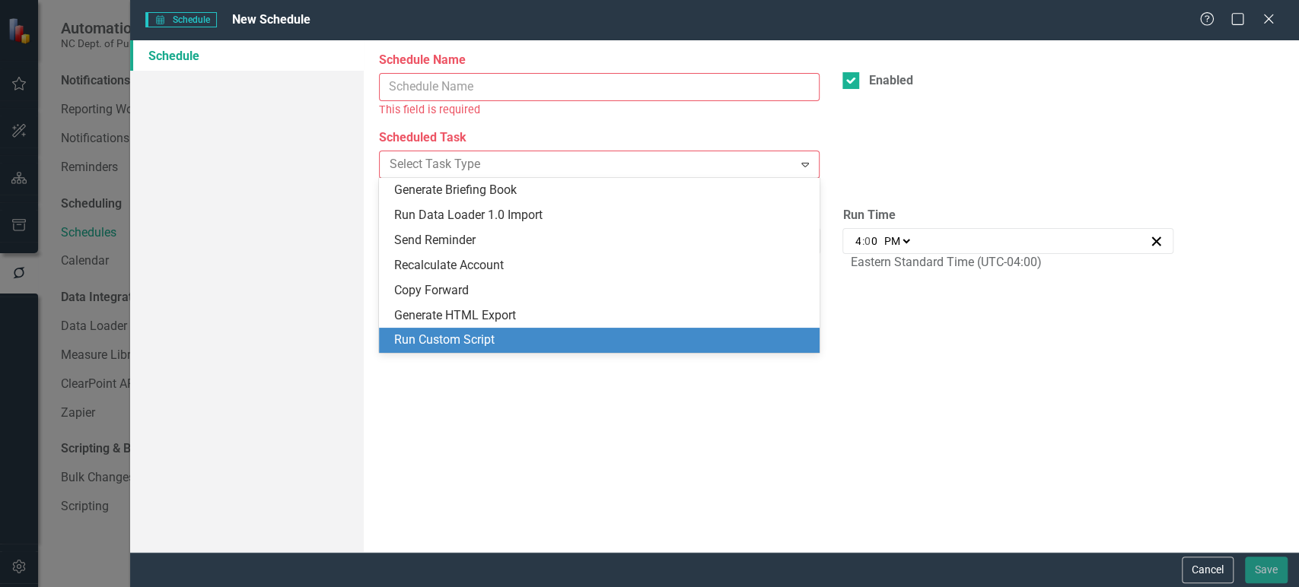
click at [503, 337] on div "Run Custom Script" at bounding box center [602, 340] width 416 height 17
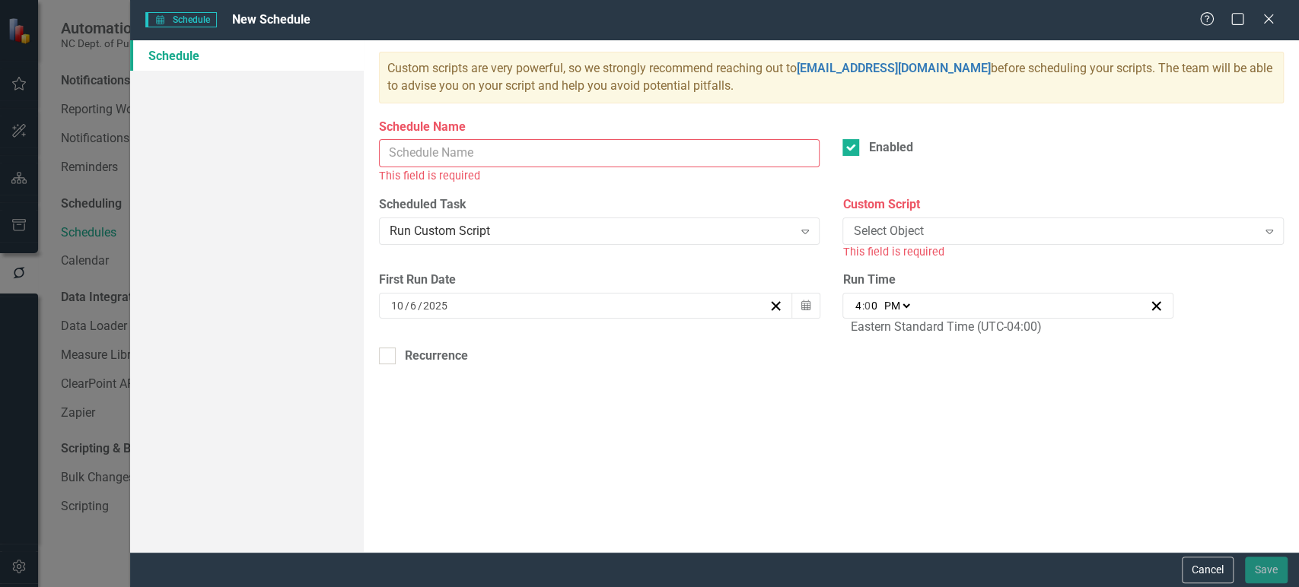
click at [919, 245] on div "Custom Script Select Object Expand This field is required" at bounding box center [1062, 228] width 441 height 64
click at [923, 236] on div "Select Object" at bounding box center [1054, 230] width 403 height 17
click at [873, 457] on div "Custom scripts are very powerful, so we strongly recommend reaching out to supp…" at bounding box center [831, 296] width 935 height 512
click at [1205, 569] on button "Cancel" at bounding box center [1208, 570] width 52 height 27
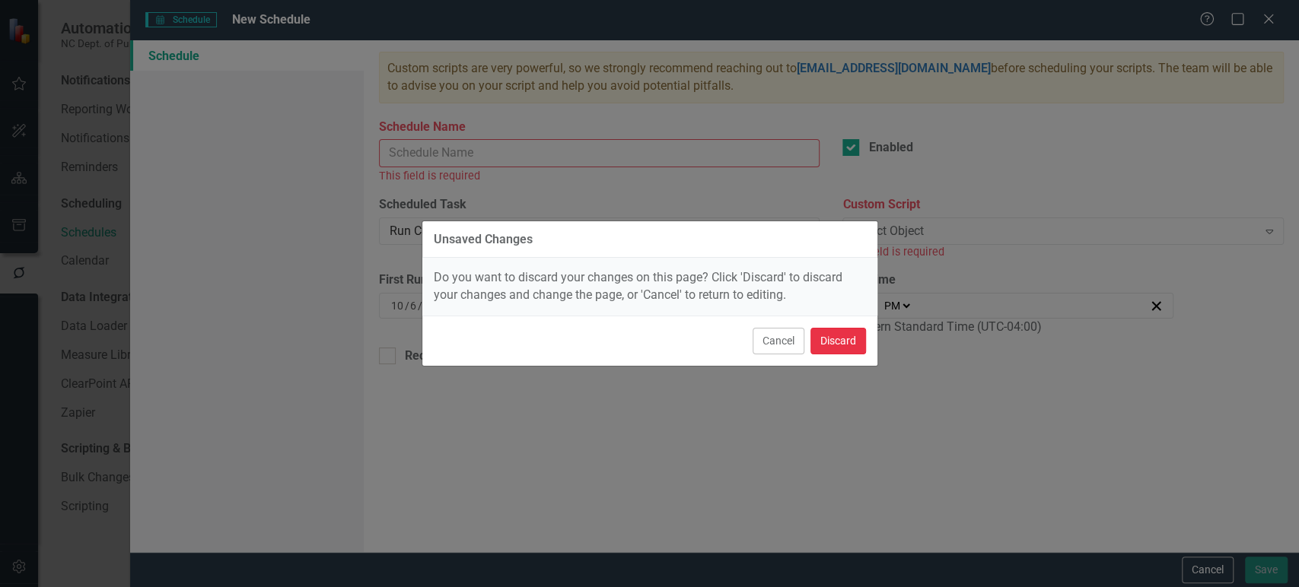
click at [845, 350] on button "Discard" at bounding box center [838, 341] width 56 height 27
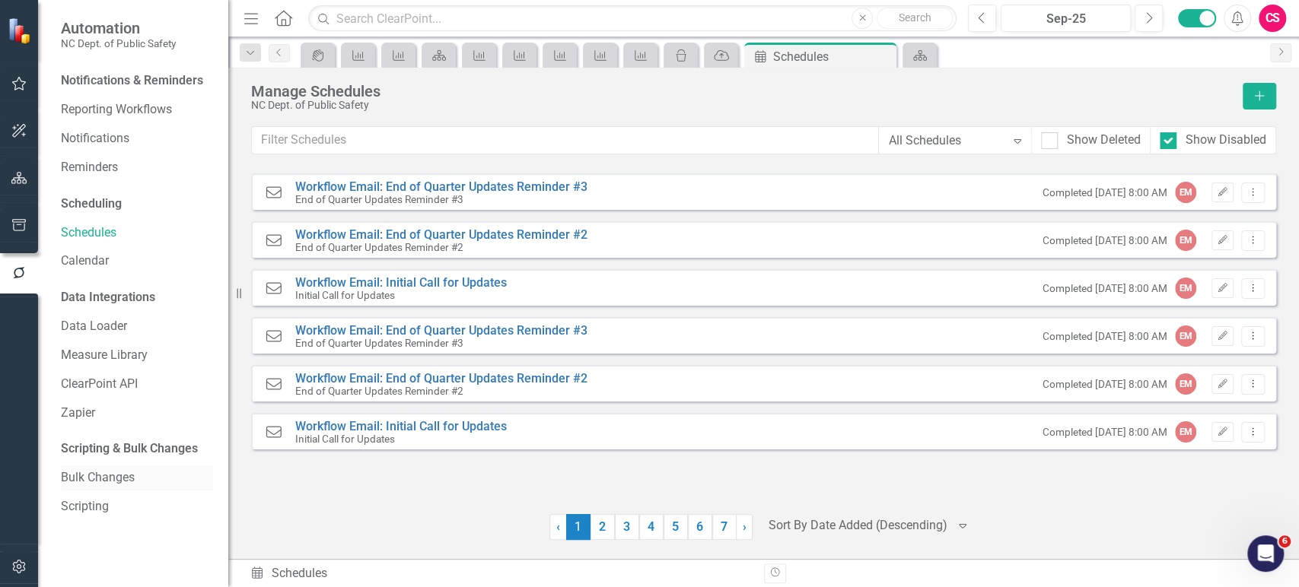
click at [105, 478] on link "Bulk Changes" at bounding box center [137, 477] width 152 height 17
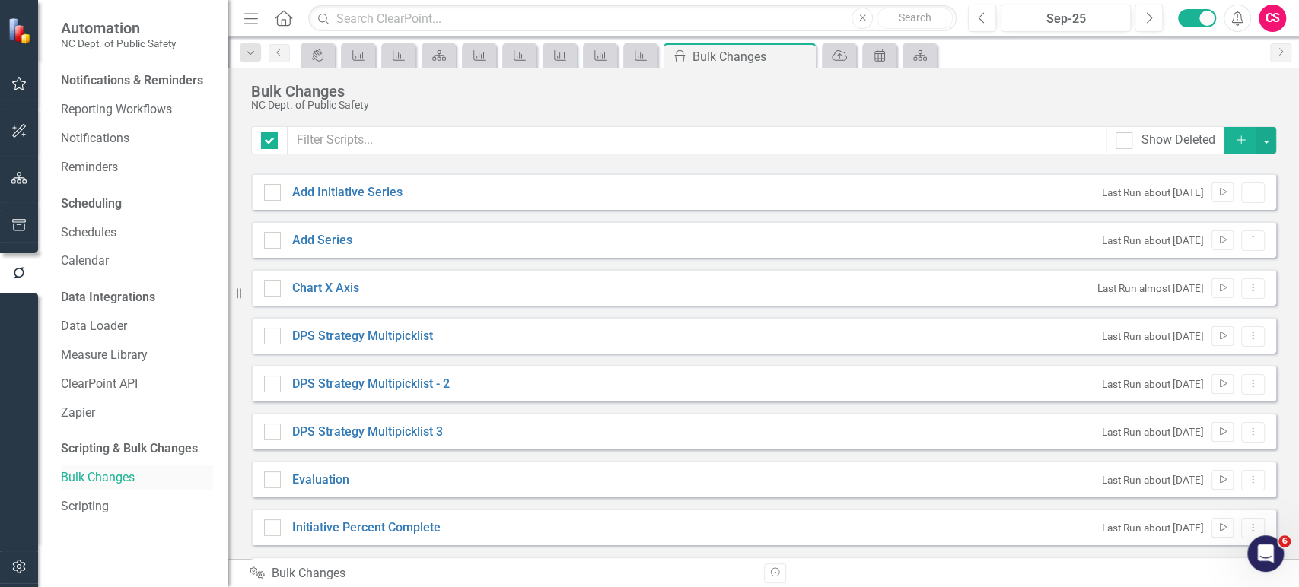
checkbox input "false"
click at [1226, 148] on button "Add" at bounding box center [1240, 140] width 33 height 27
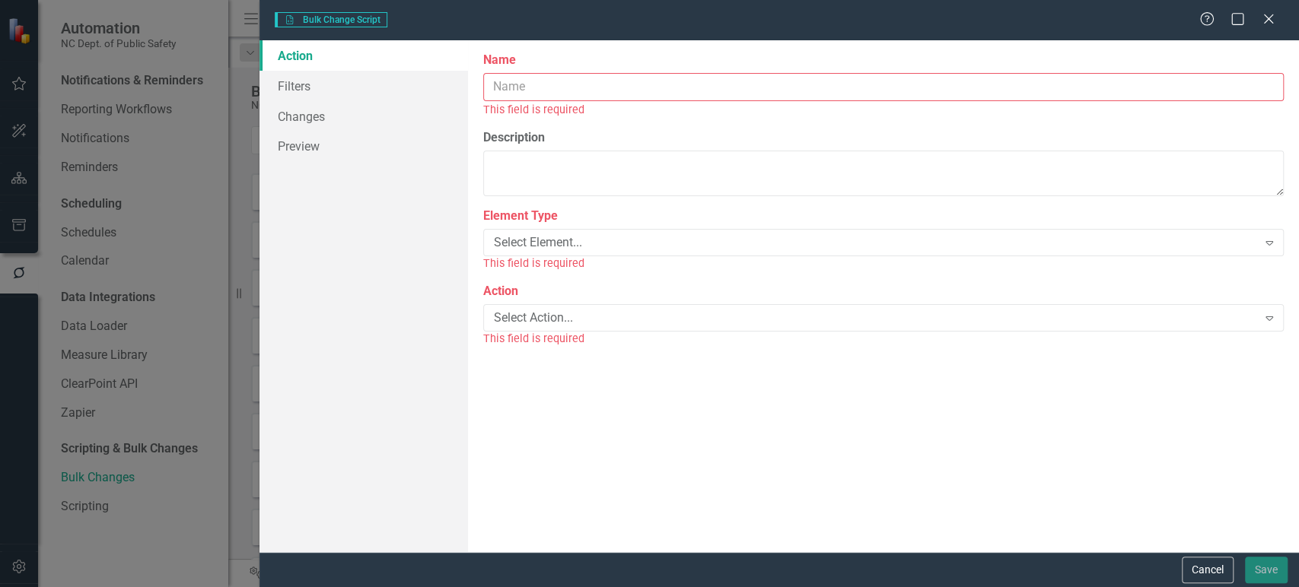
click at [662, 92] on input "Name" at bounding box center [883, 87] width 800 height 28
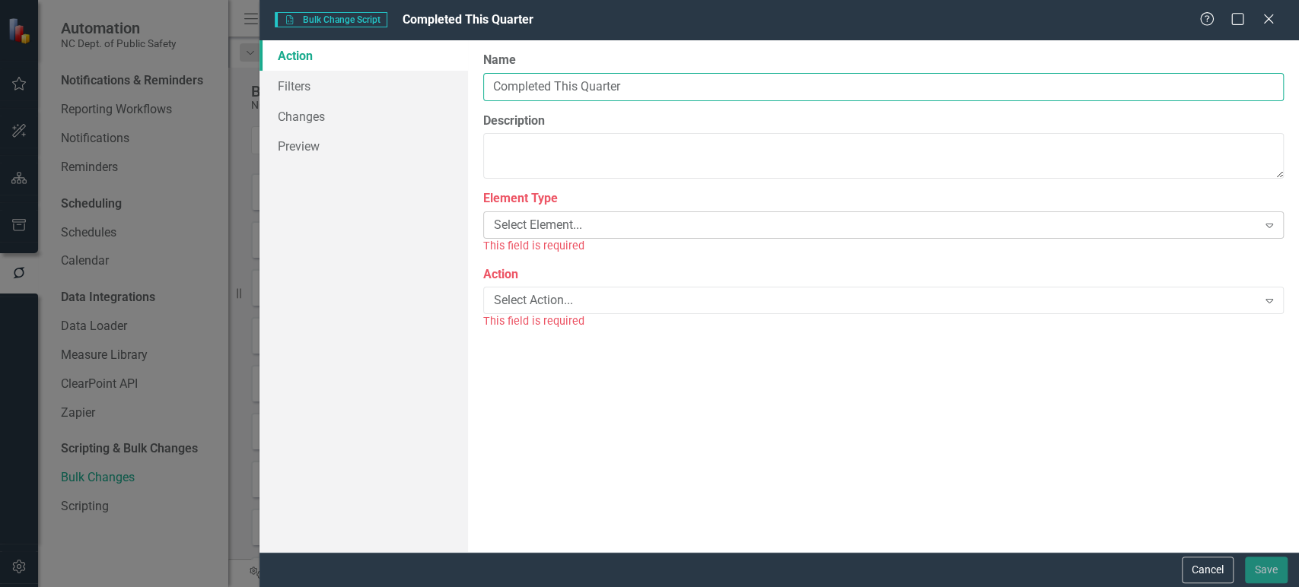
type input "Completed This Quarter"
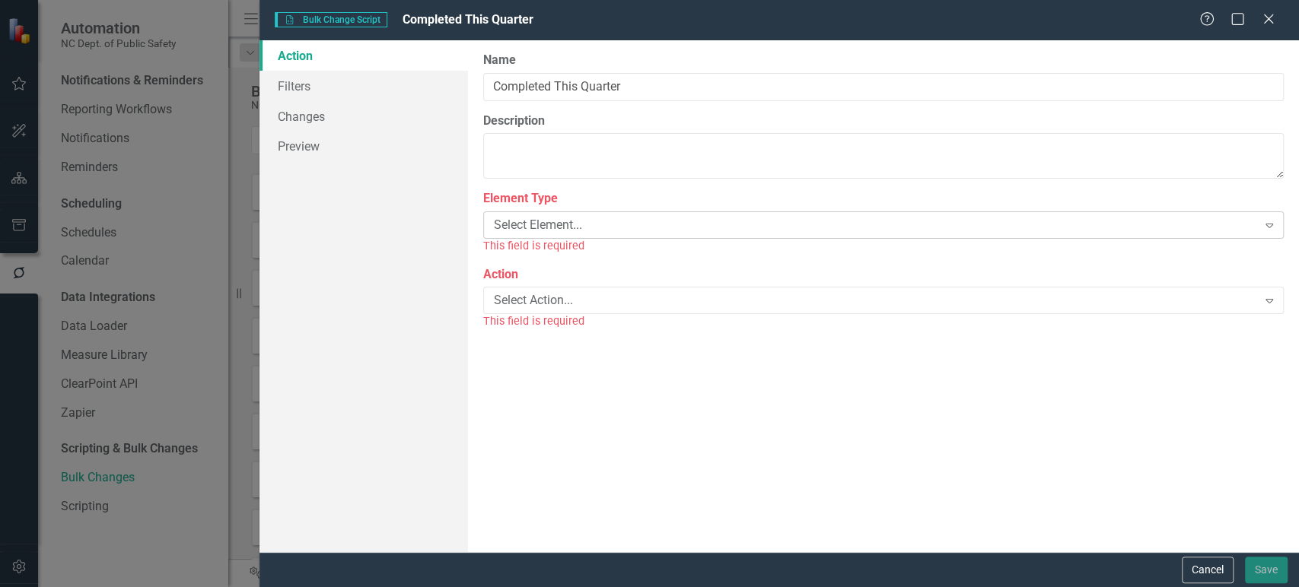
click at [585, 221] on div "Select Element..." at bounding box center [875, 225] width 763 height 17
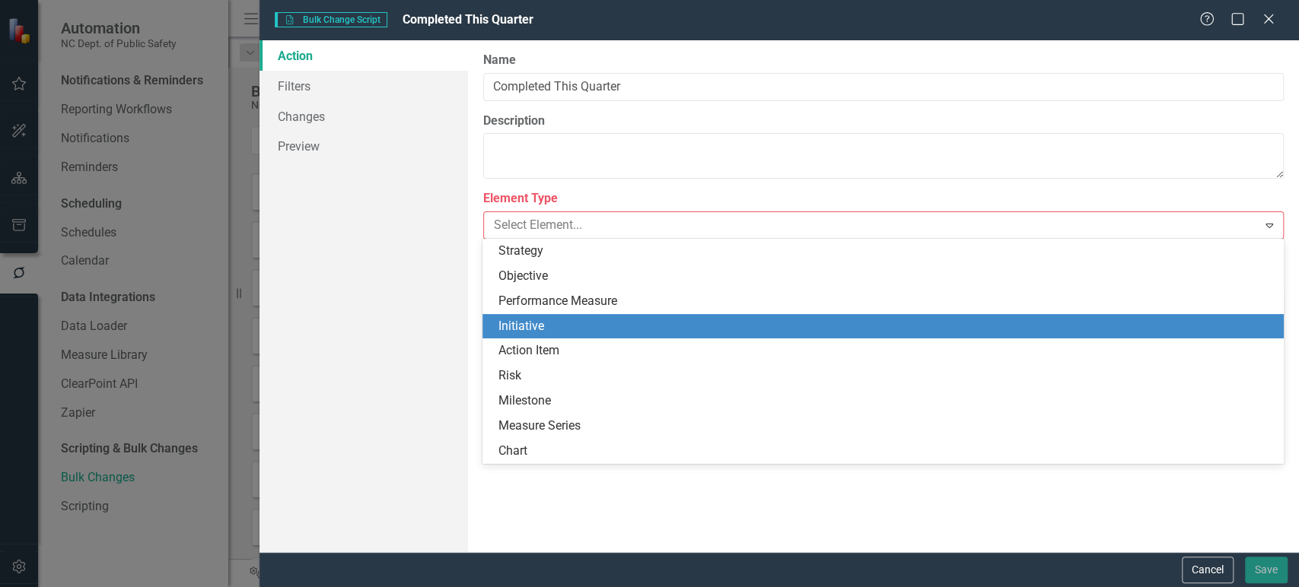
click at [560, 323] on div "Initiative" at bounding box center [886, 326] width 776 height 17
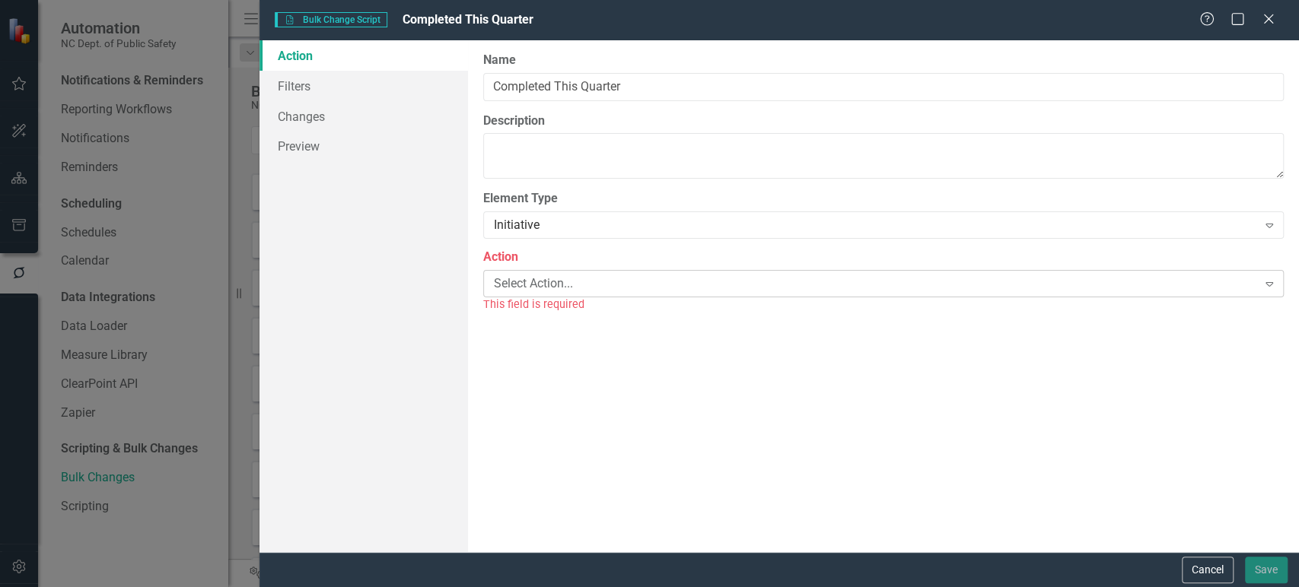
click at [568, 297] on div "Action Select Action... Expand This field is required" at bounding box center [883, 281] width 800 height 64
click at [571, 291] on div "Select Action... Expand" at bounding box center [883, 283] width 800 height 27
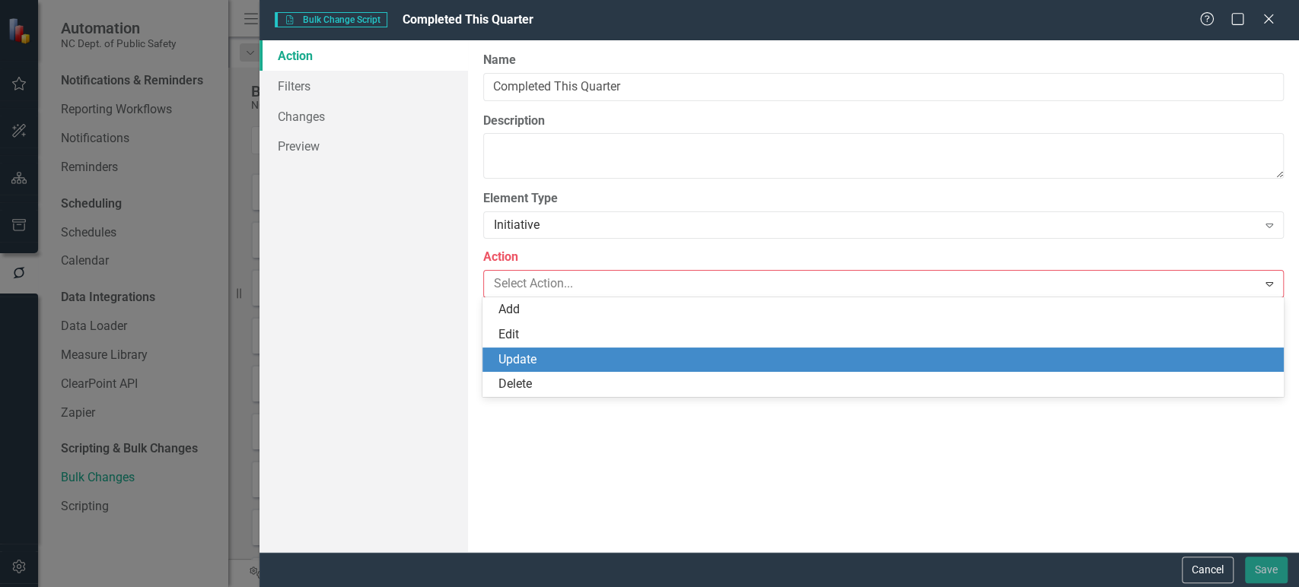
click at [530, 357] on div "Update" at bounding box center [886, 360] width 776 height 17
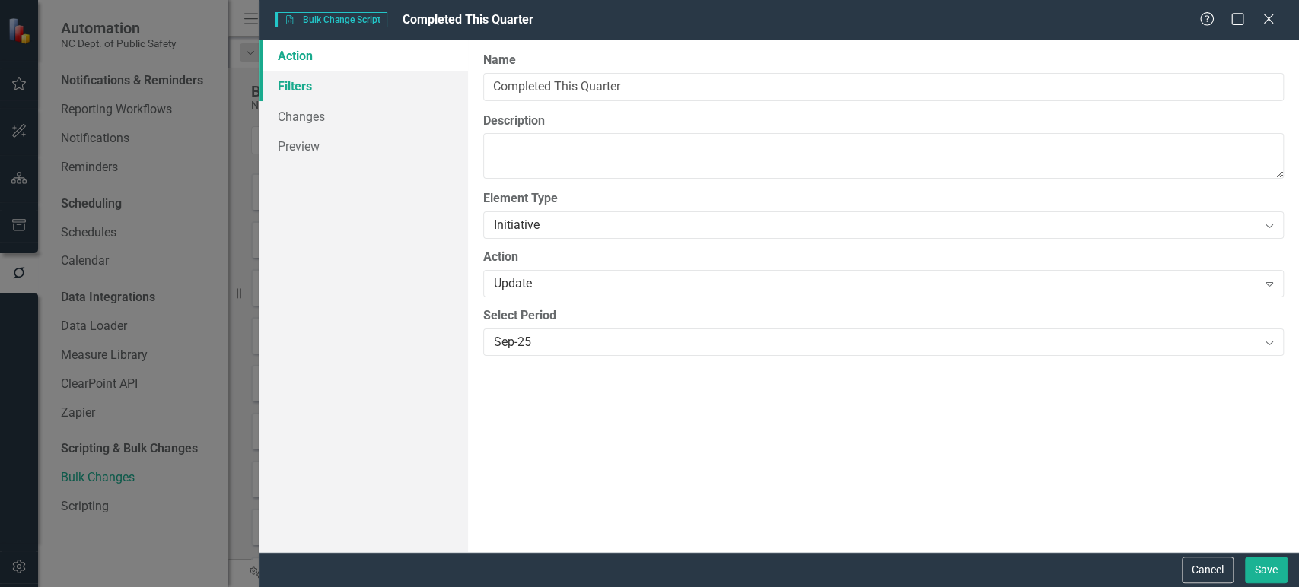
click at [353, 81] on link "Filters" at bounding box center [363, 86] width 208 height 30
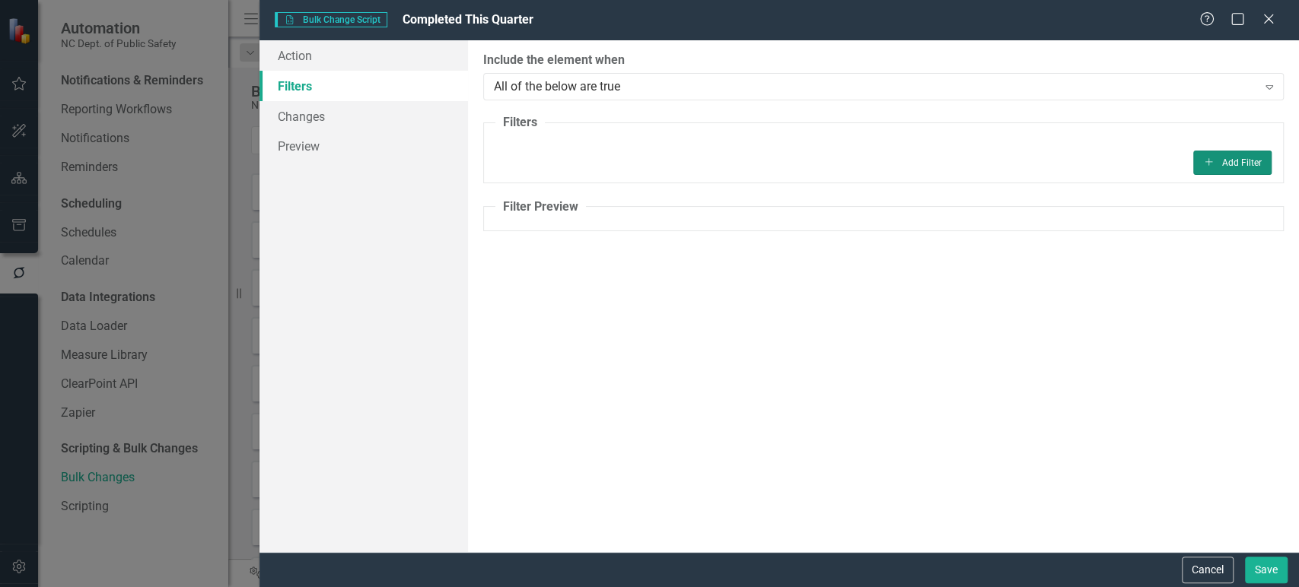
click at [1223, 157] on button "Add Add Filter" at bounding box center [1232, 163] width 78 height 24
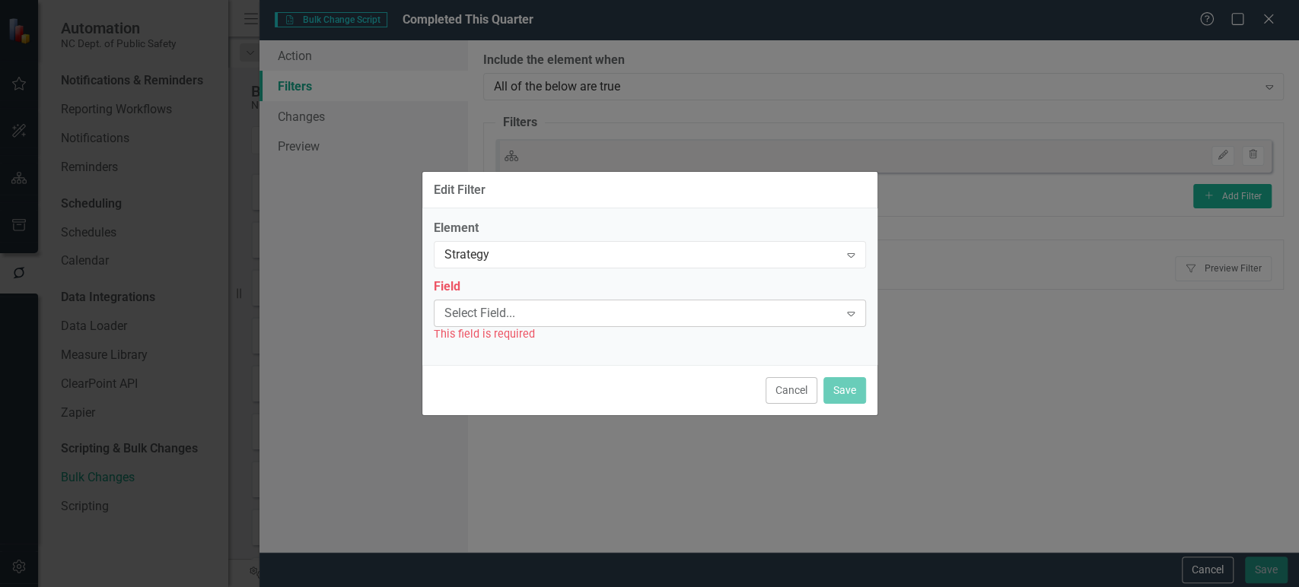
click at [581, 315] on div "Select Field..." at bounding box center [641, 312] width 395 height 17
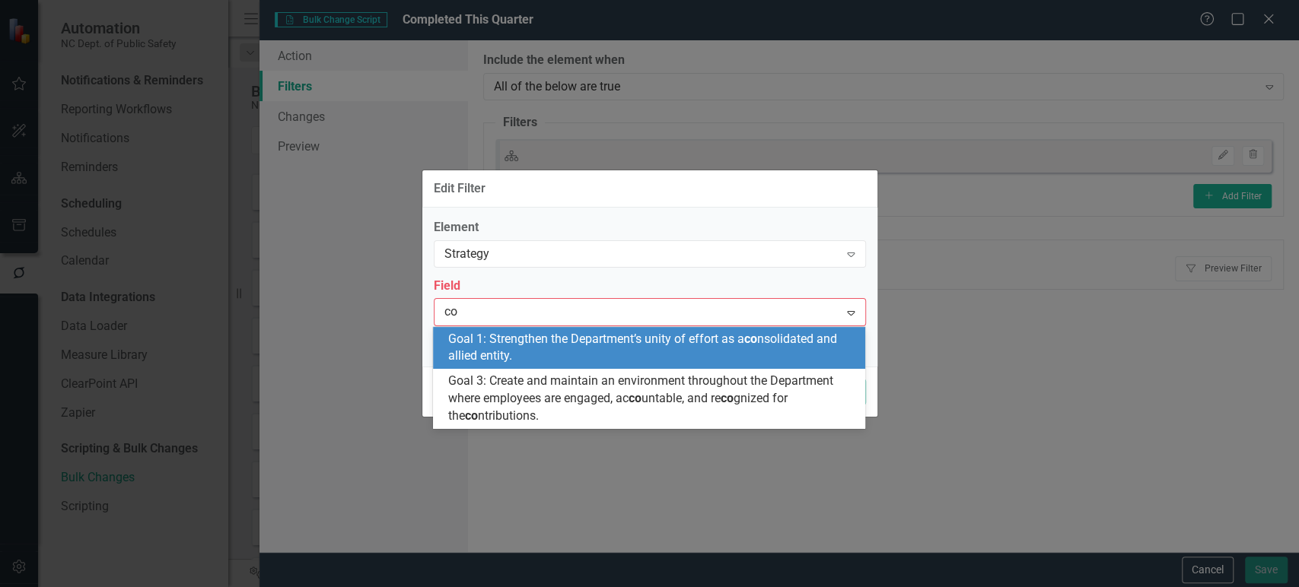
type input "c"
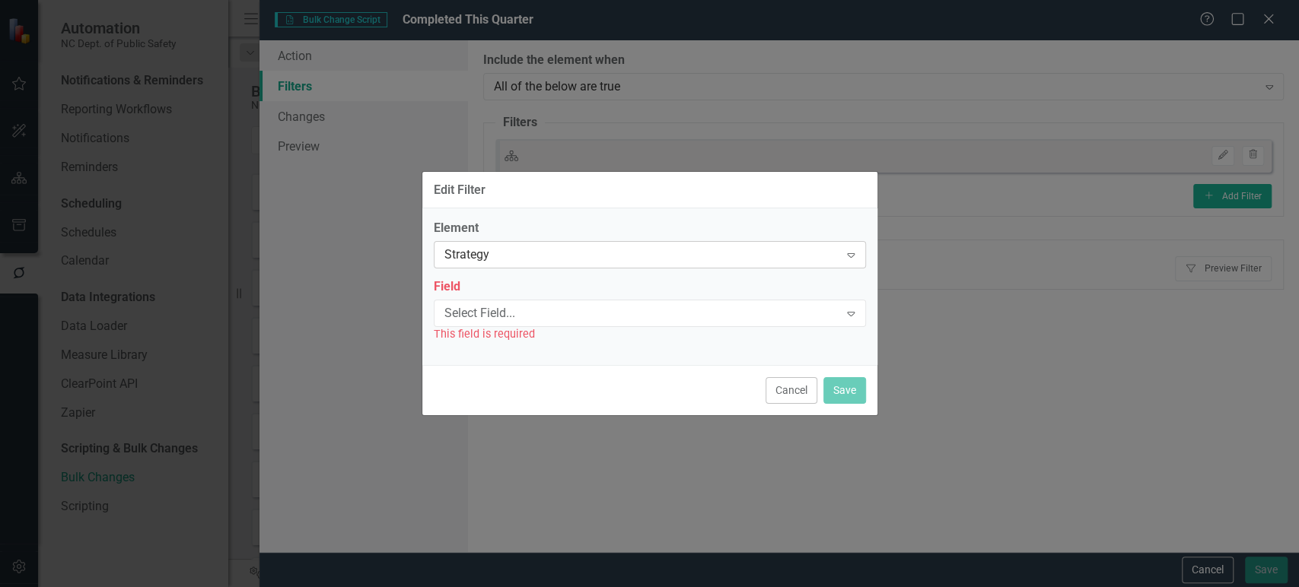
click at [562, 260] on div "Strategy" at bounding box center [641, 255] width 395 height 17
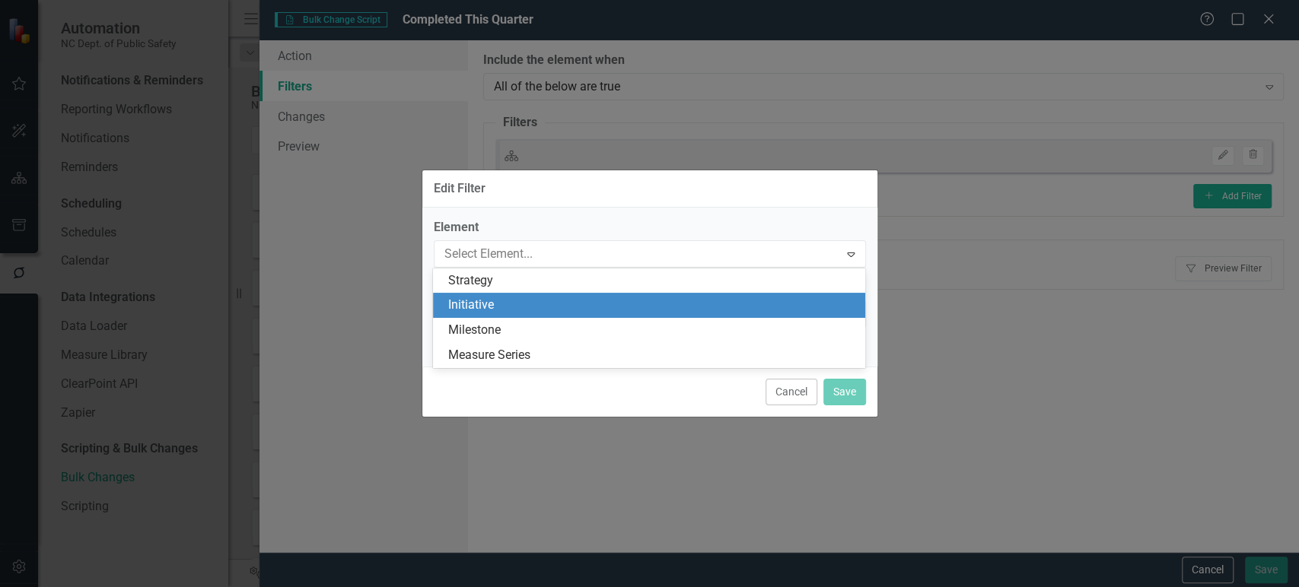
click at [545, 303] on div "Initiative" at bounding box center [652, 305] width 408 height 17
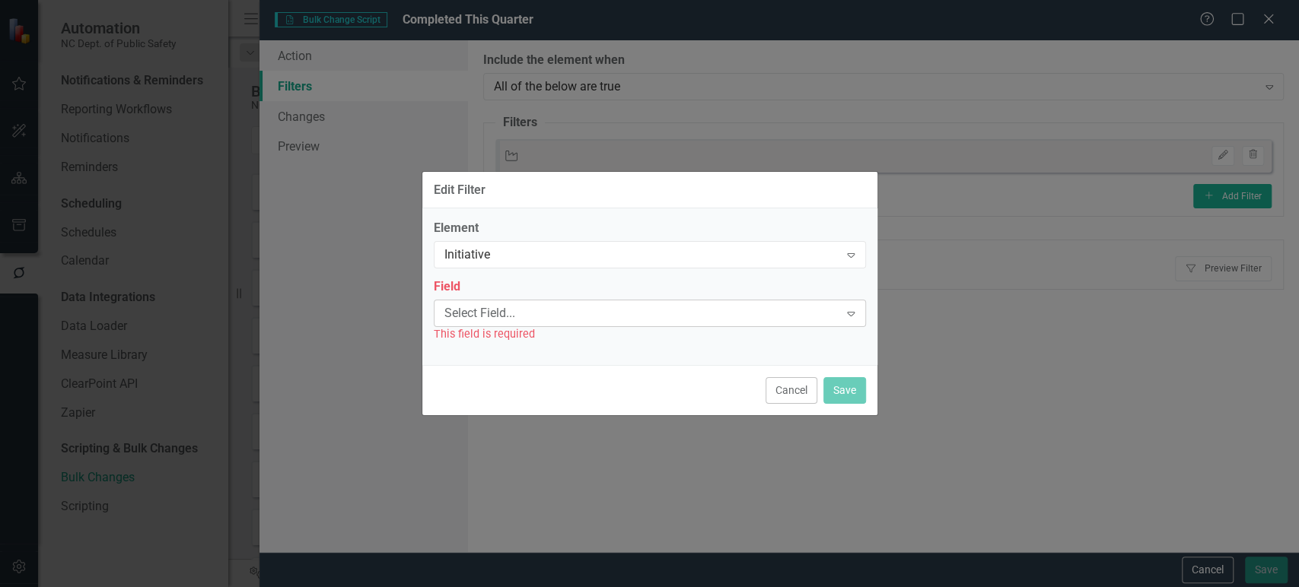
click at [542, 311] on div "Select Field..." at bounding box center [641, 312] width 395 height 17
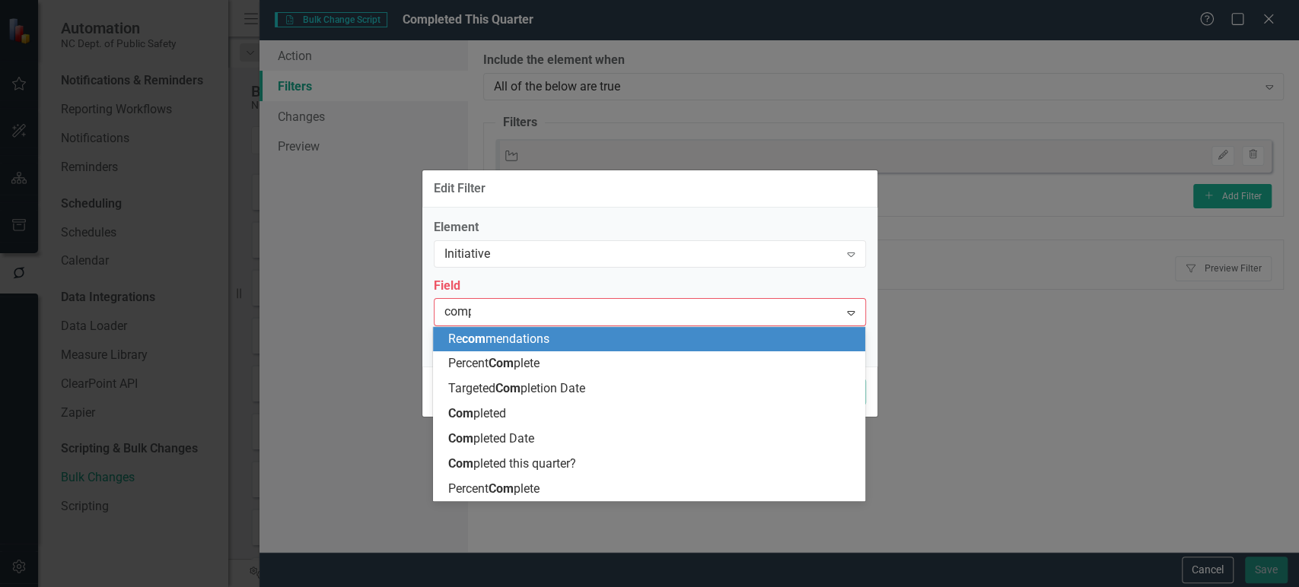
type input "compl"
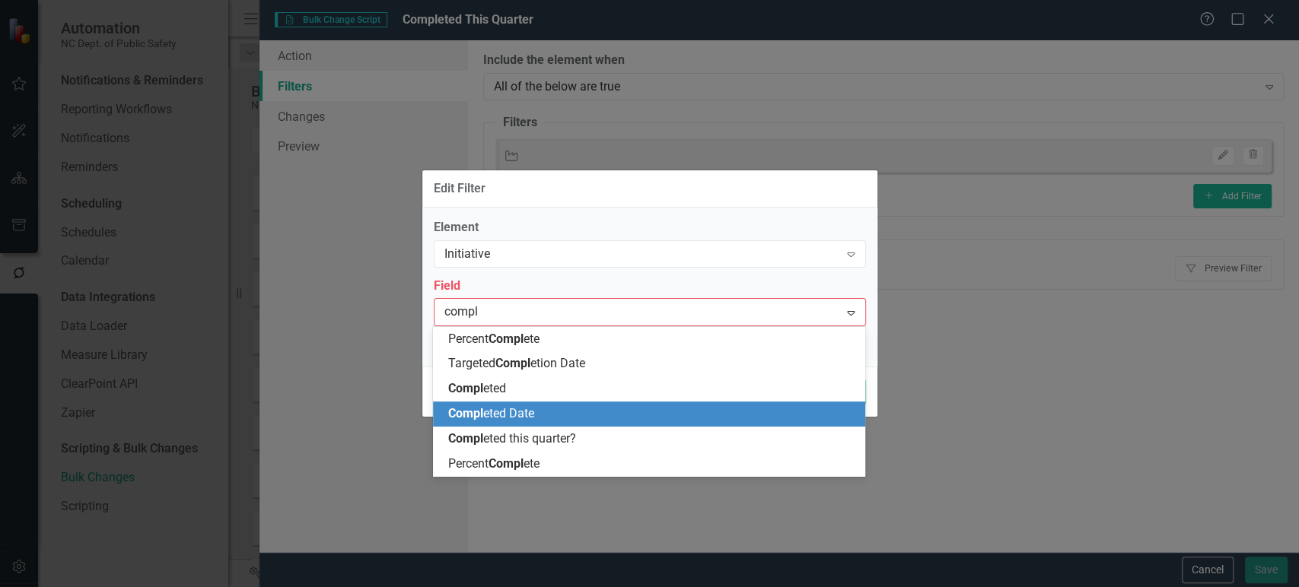
click at [527, 417] on span "Compl eted Date" at bounding box center [491, 413] width 86 height 14
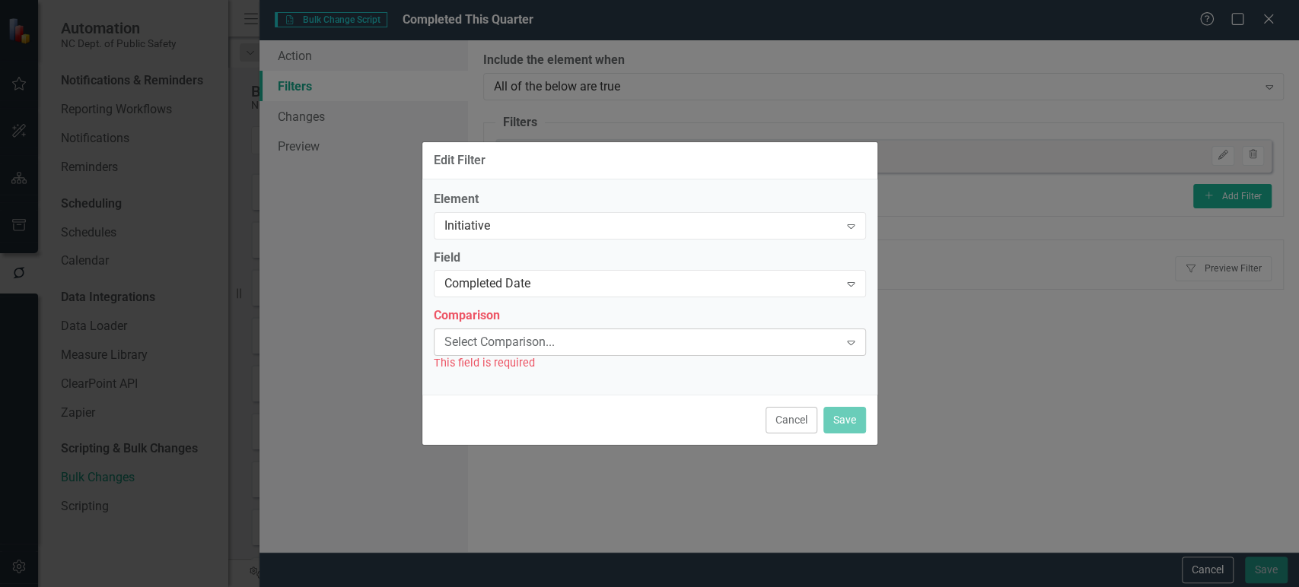
click at [544, 335] on div "Select Comparison..." at bounding box center [641, 342] width 395 height 17
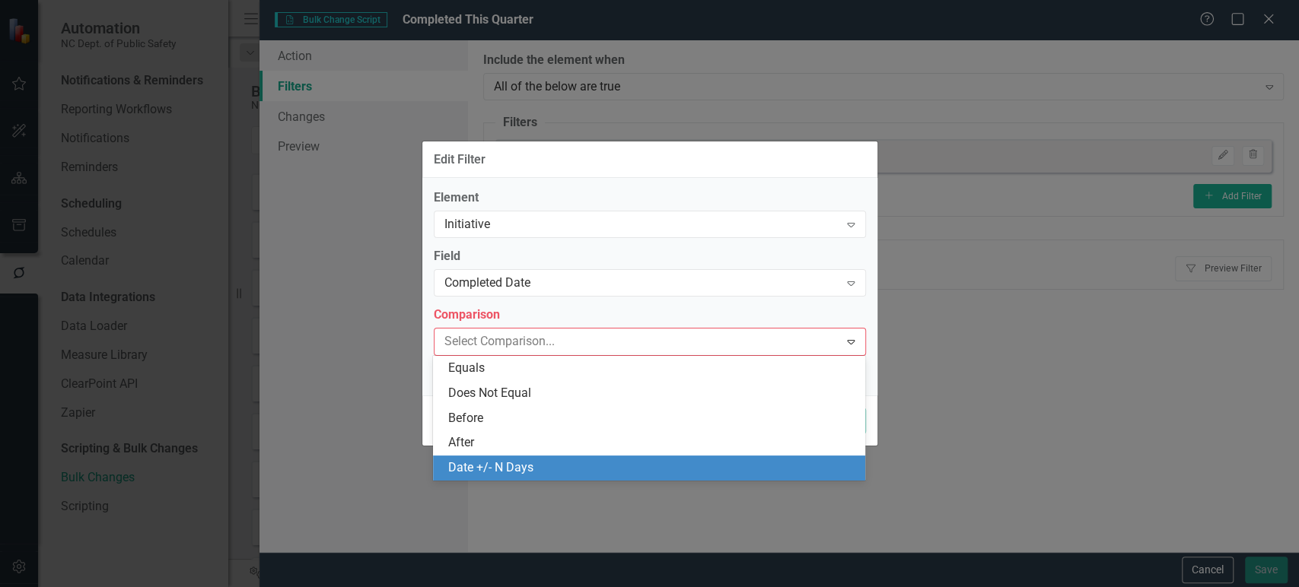
click at [510, 476] on div "Date +/- N Days" at bounding box center [652, 468] width 408 height 17
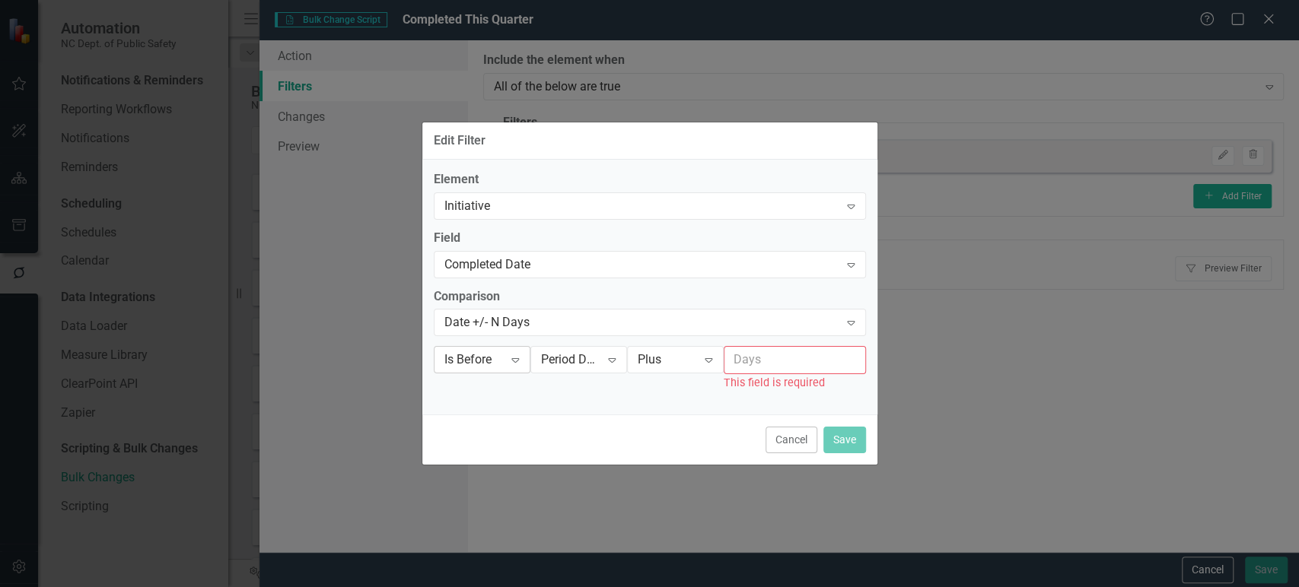
click at [507, 355] on div "Expand" at bounding box center [514, 360] width 27 height 24
click at [562, 364] on div "Period Date" at bounding box center [570, 360] width 59 height 17
click at [584, 318] on div "Current Date" at bounding box center [592, 309] width 122 height 25
click at [670, 358] on div "Plus" at bounding box center [667, 360] width 59 height 17
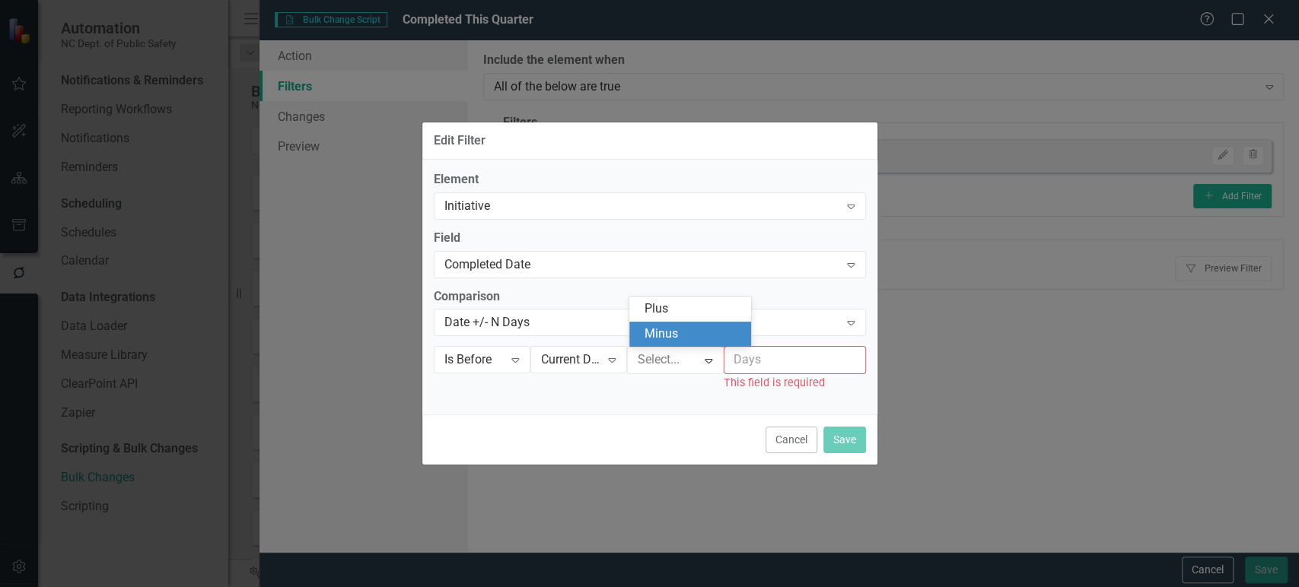
click at [687, 343] on div "Minus" at bounding box center [690, 334] width 122 height 25
click at [784, 361] on input "number" at bounding box center [795, 360] width 142 height 28
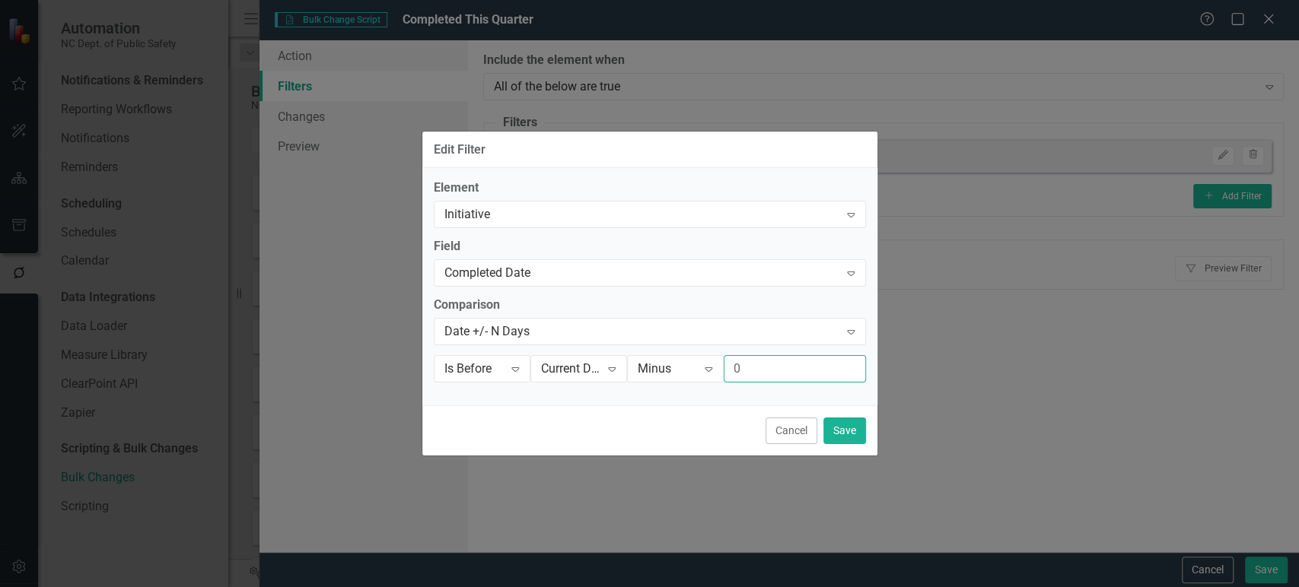
type input "0"
click at [663, 416] on div "Cancel Save" at bounding box center [649, 431] width 455 height 50
click at [507, 374] on div "Expand" at bounding box center [514, 369] width 27 height 24
click at [563, 371] on div "Current Date" at bounding box center [570, 368] width 59 height 17
click at [498, 368] on div "Is Before" at bounding box center [473, 368] width 59 height 17
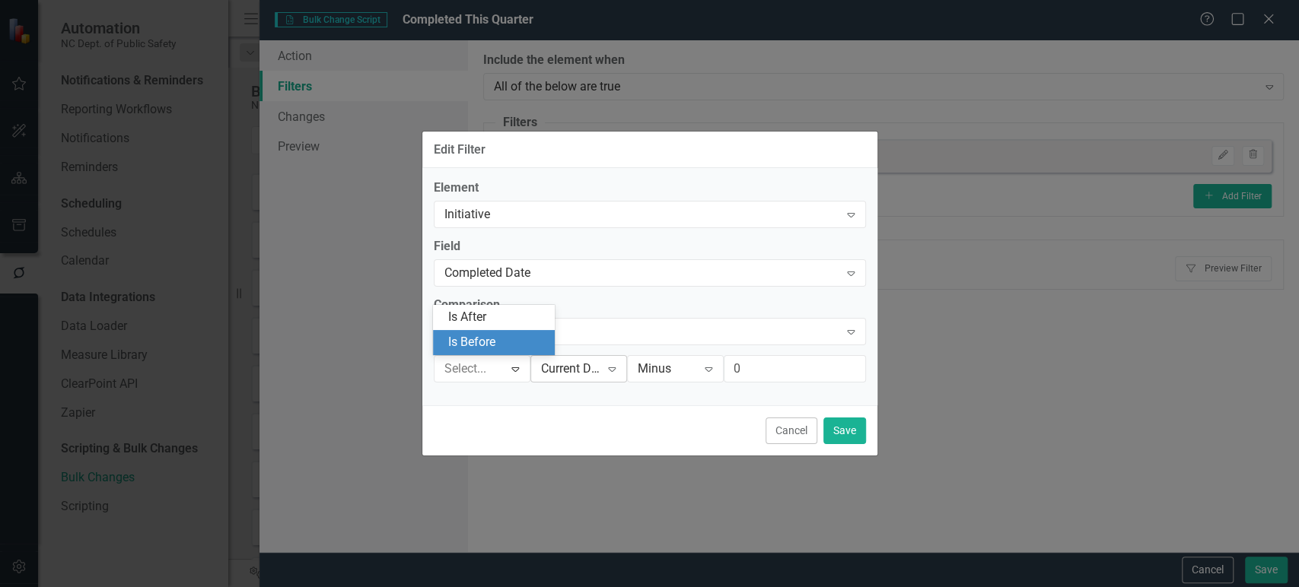
click at [597, 377] on div "Current Date Expand" at bounding box center [578, 368] width 97 height 27
click at [646, 380] on div "Minus Expand" at bounding box center [675, 368] width 97 height 27
click at [488, 367] on div "Is Before" at bounding box center [473, 368] width 59 height 17
click at [510, 370] on icon "Expand" at bounding box center [514, 369] width 15 height 12
drag, startPoint x: 504, startPoint y: 326, endPoint x: 625, endPoint y: 333, distance: 121.9
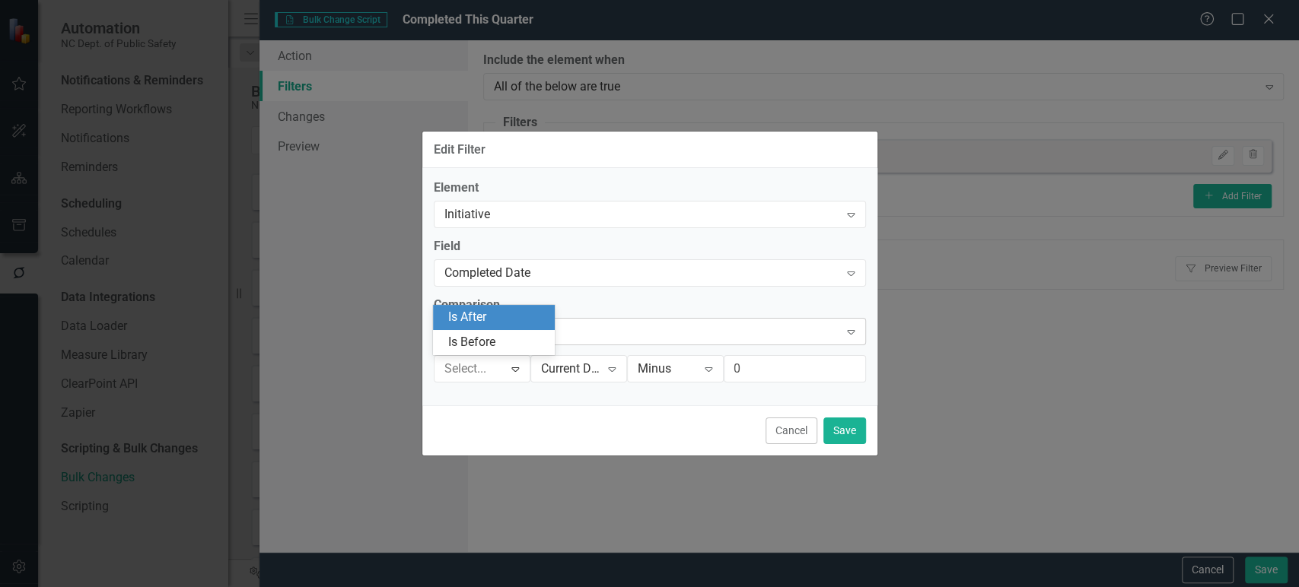
click at [504, 326] on div "Is After" at bounding box center [496, 317] width 97 height 17
click at [790, 370] on input "0" at bounding box center [795, 369] width 142 height 28
type input "2"
type input "30"
click at [831, 428] on button "Save" at bounding box center [844, 431] width 43 height 27
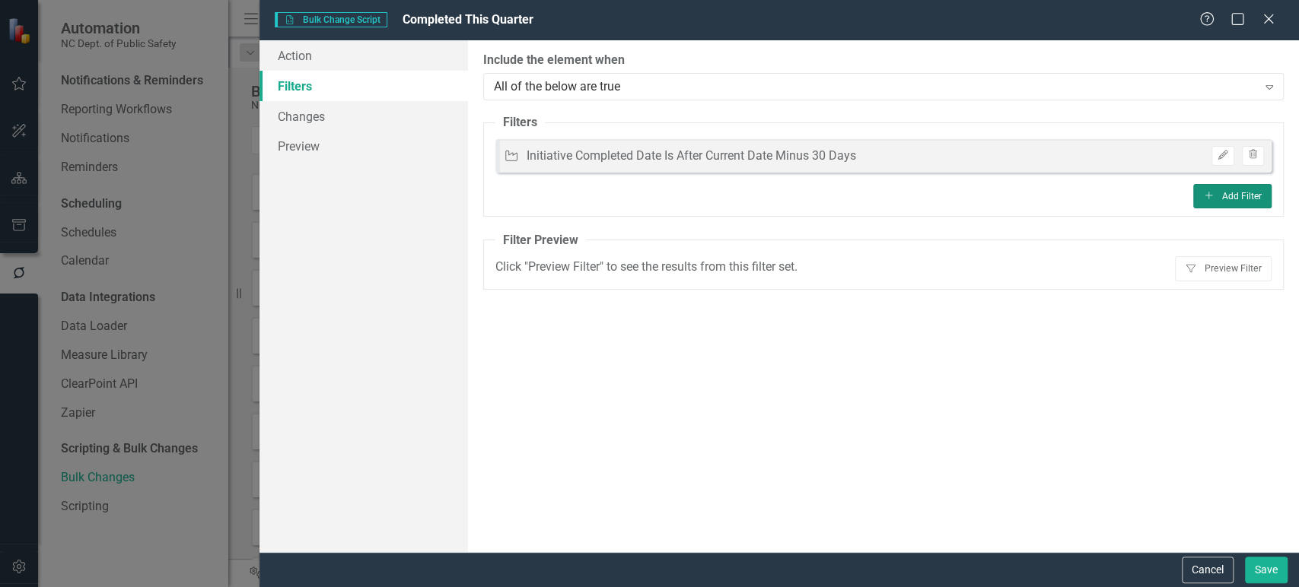
click at [1246, 199] on button "Add Add Filter" at bounding box center [1232, 196] width 78 height 24
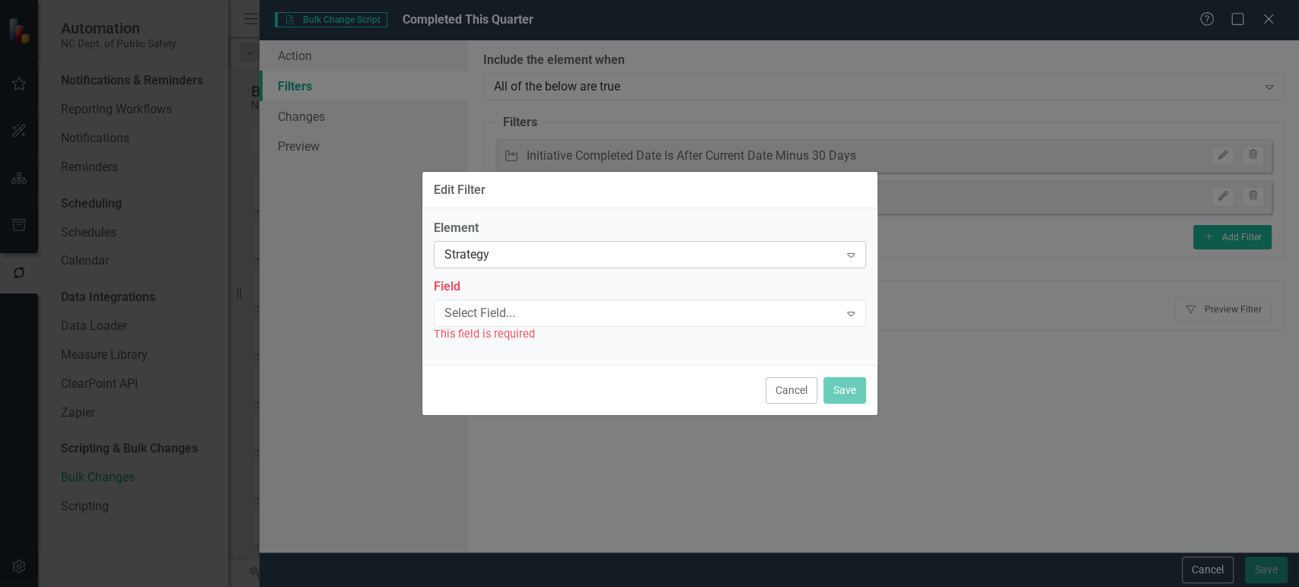
click at [574, 262] on div "Strategy" at bounding box center [641, 255] width 395 height 17
drag, startPoint x: 558, startPoint y: 281, endPoint x: 559, endPoint y: 271, distance: 10.0
click at [558, 280] on label "Field" at bounding box center [650, 286] width 432 height 17
click at [562, 260] on div "Strategy" at bounding box center [641, 255] width 395 height 17
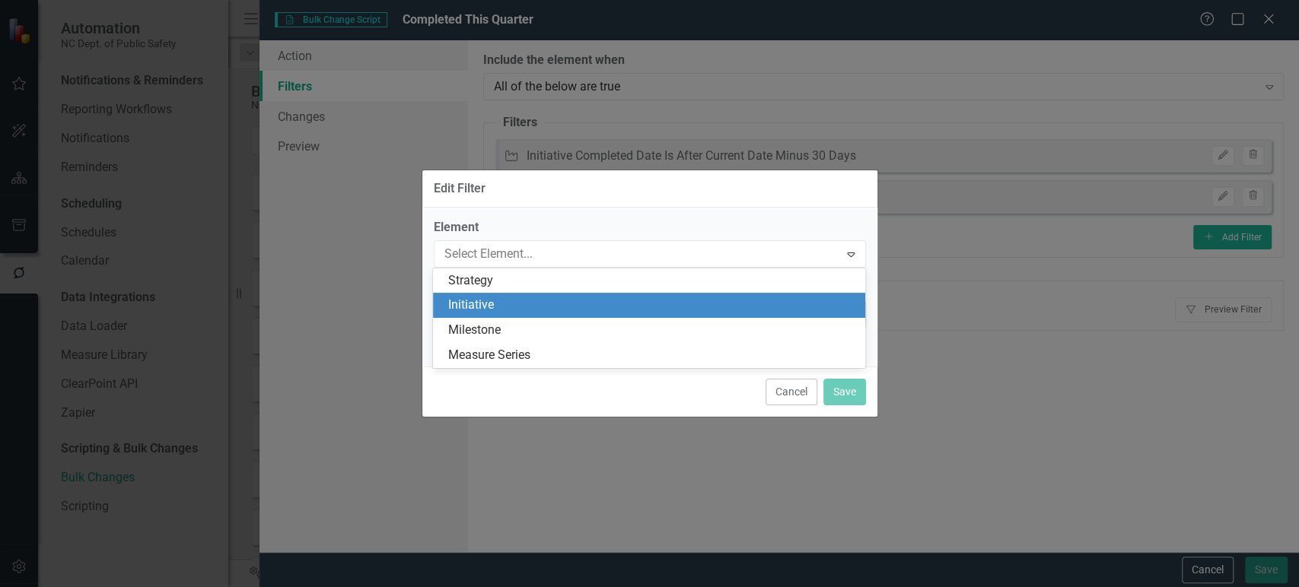
click at [537, 306] on div "Initiative" at bounding box center [652, 305] width 408 height 17
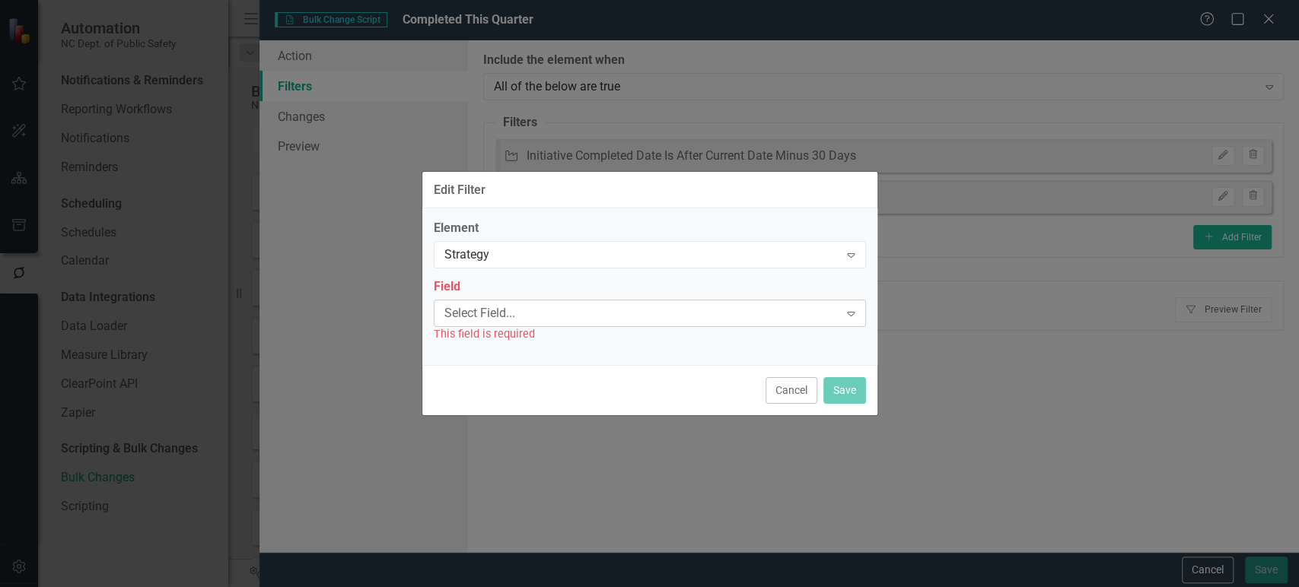
click at [536, 304] on div "Select Field..." at bounding box center [641, 312] width 395 height 17
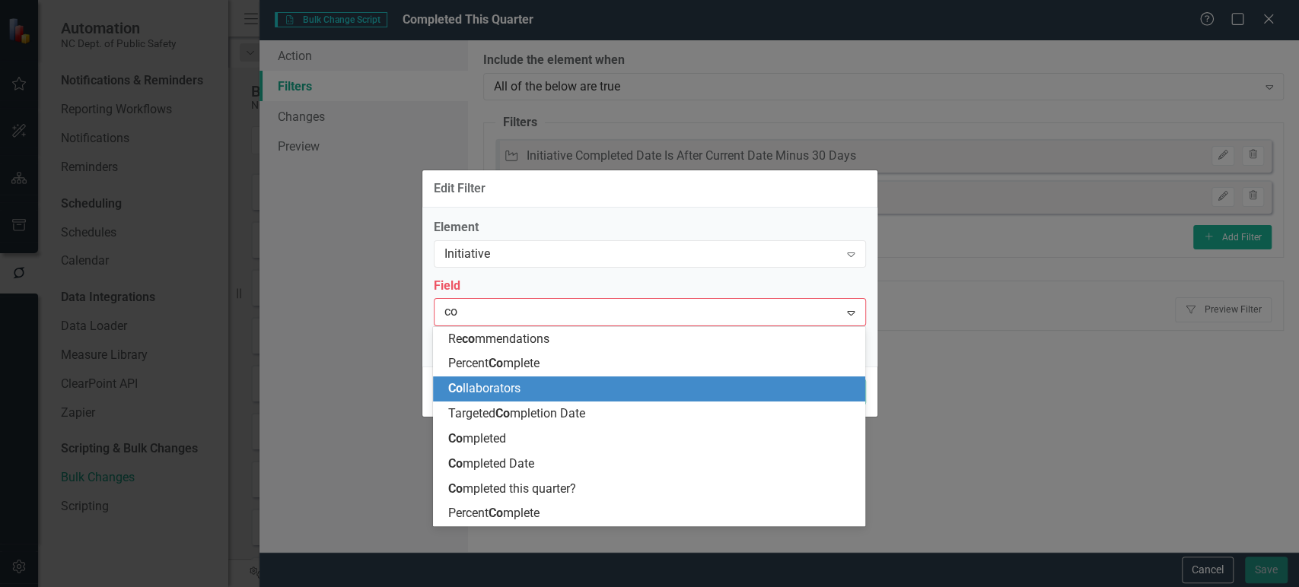
type input "com"
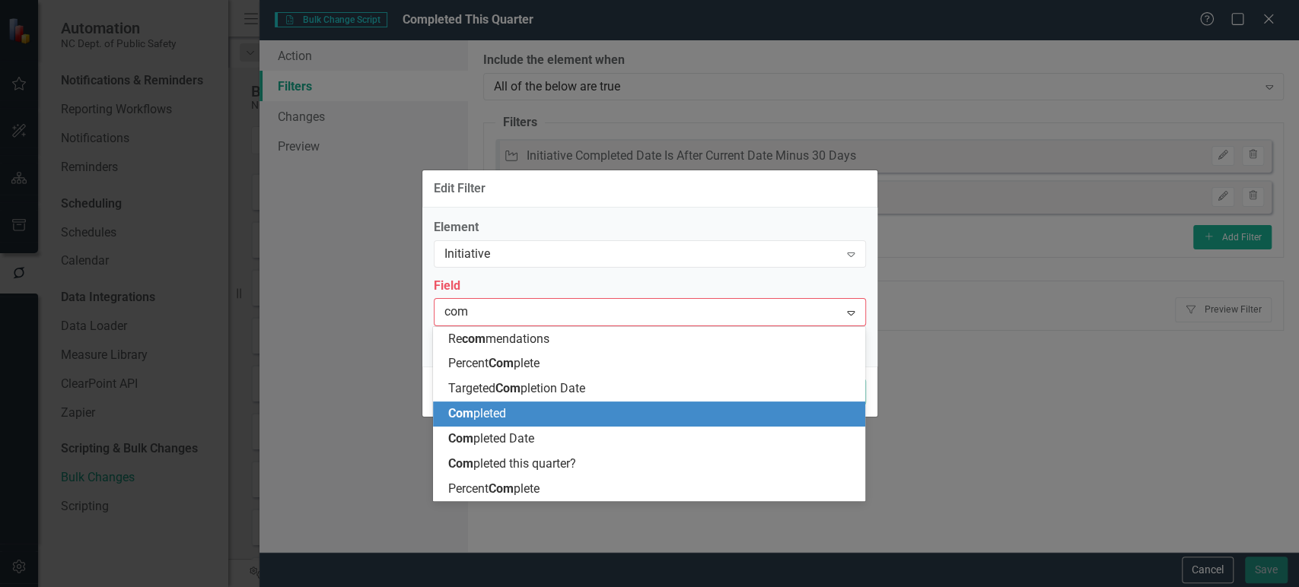
drag, startPoint x: 495, startPoint y: 406, endPoint x: 488, endPoint y: 431, distance: 25.3
click at [488, 431] on div "Re com mendations Percent Com plete Targeted Com pletion Date Com pleted Com pl…" at bounding box center [649, 414] width 432 height 175
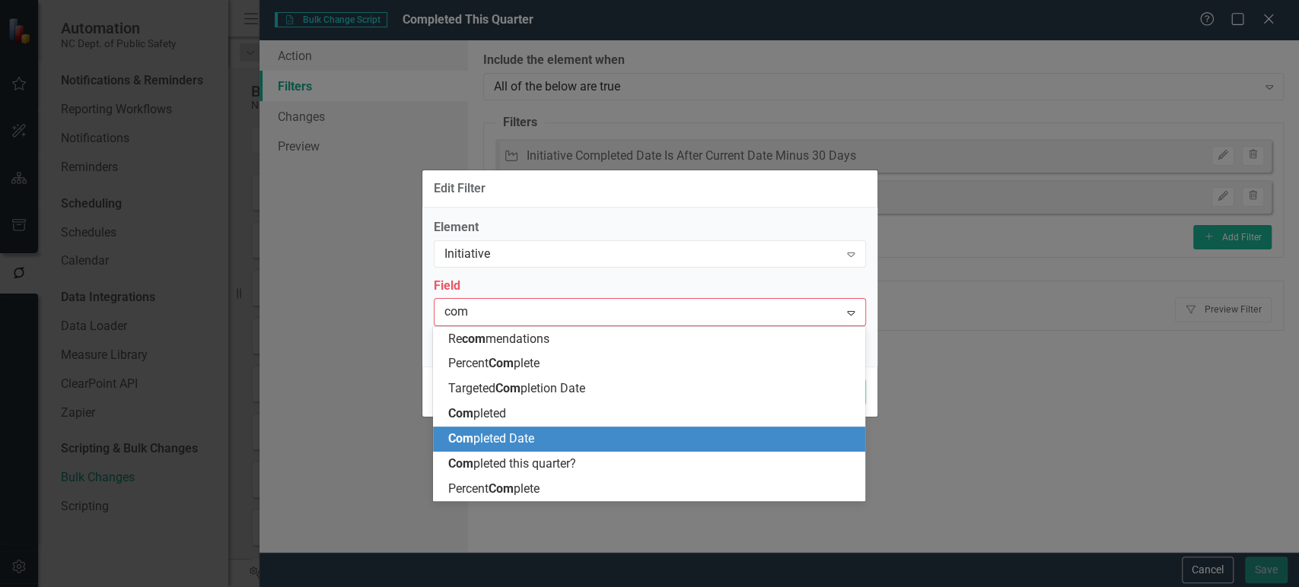
click at [488, 431] on span "Com pleted Date" at bounding box center [491, 438] width 86 height 14
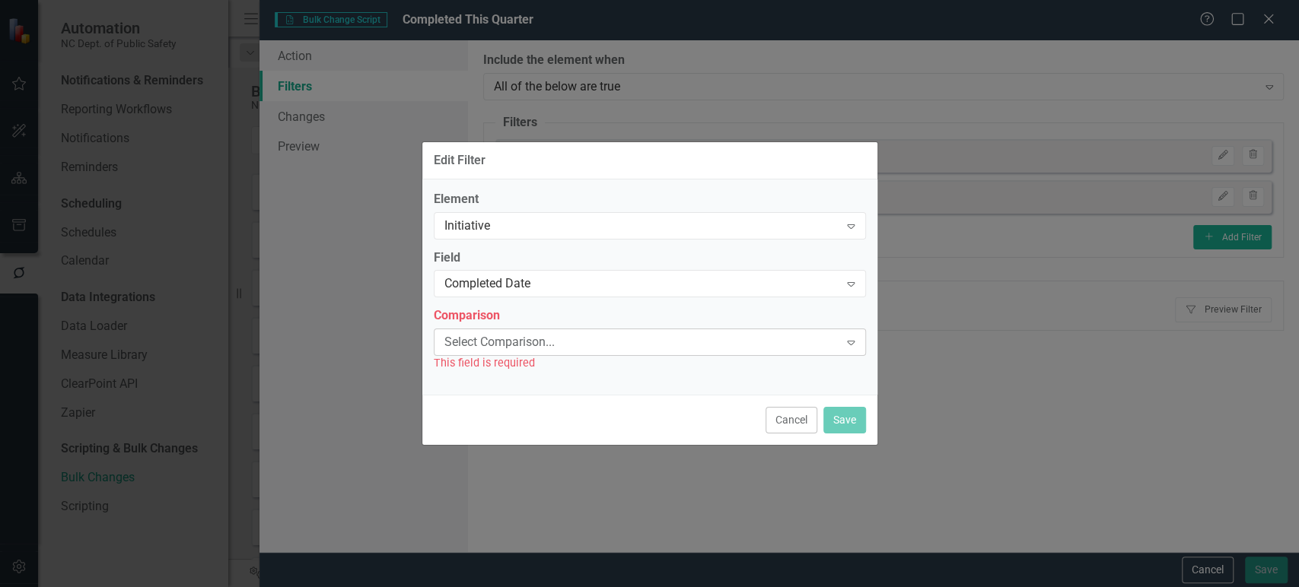
click at [506, 342] on div "Select Comparison..." at bounding box center [641, 342] width 395 height 17
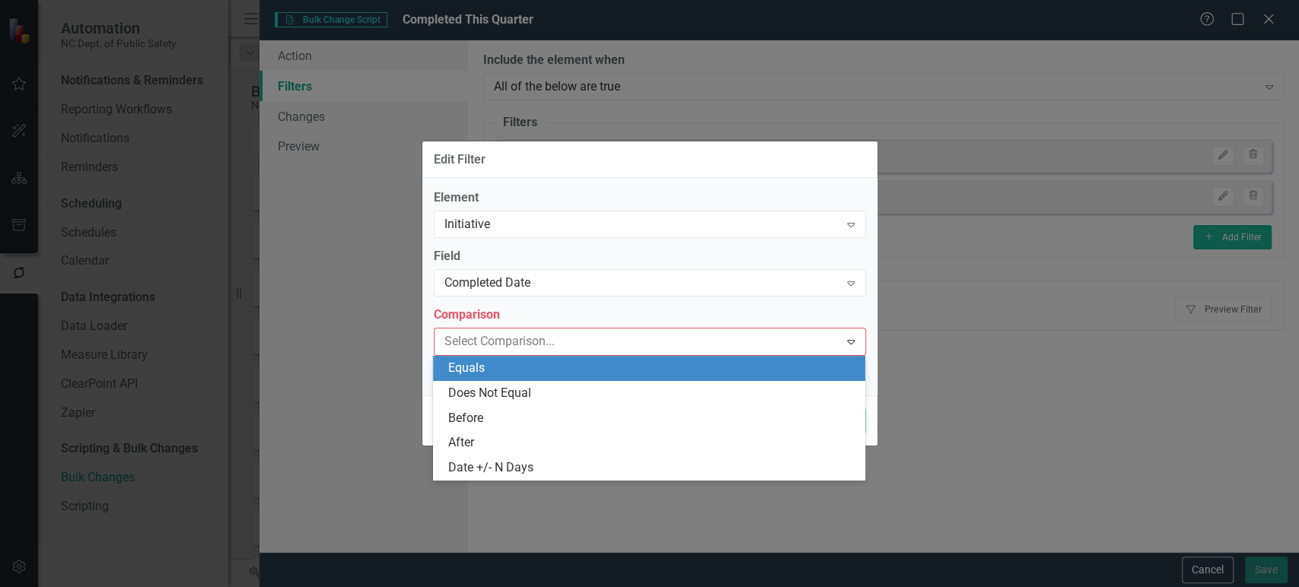
click at [503, 370] on div "Equals" at bounding box center [652, 368] width 408 height 17
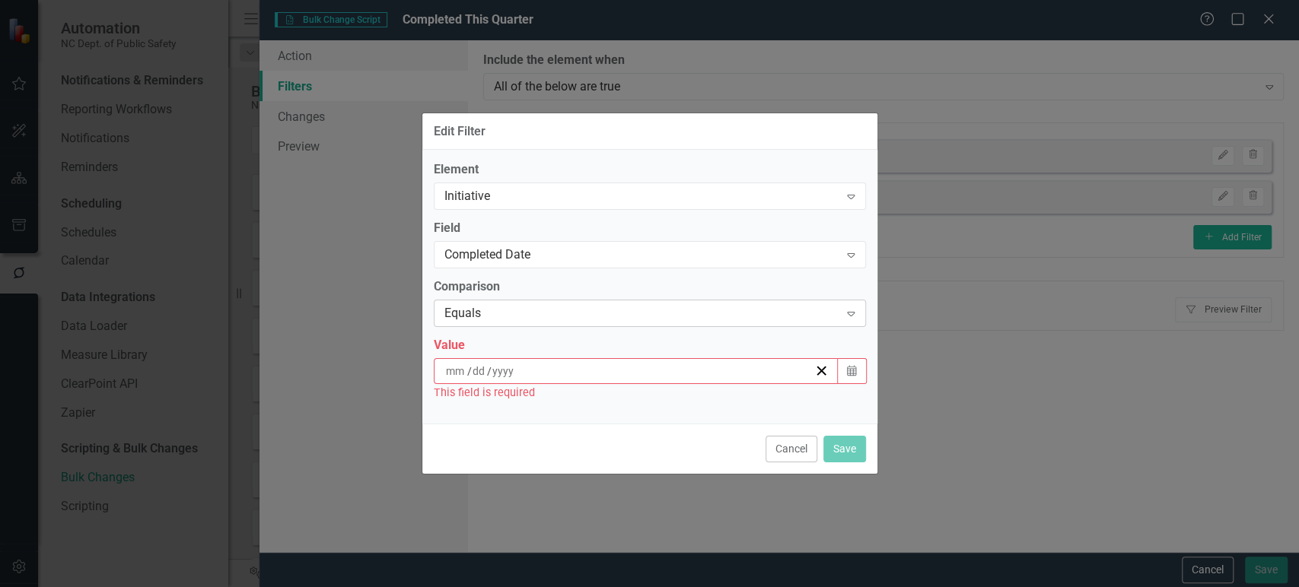
click at [560, 319] on div "Equals" at bounding box center [641, 312] width 395 height 17
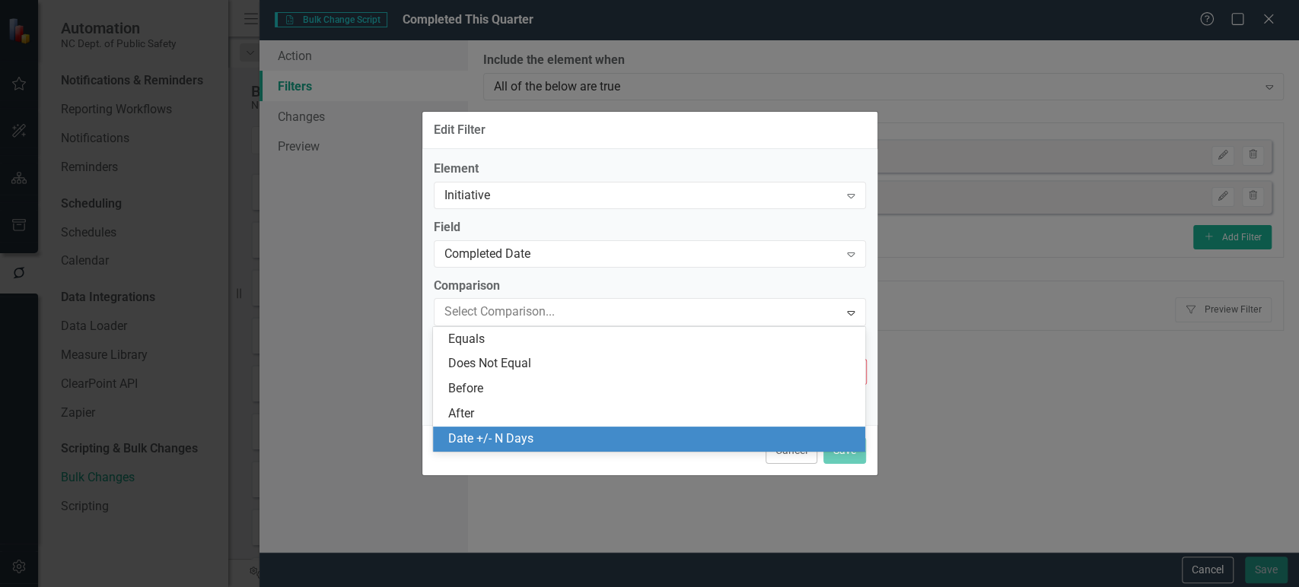
click at [499, 431] on div "Date +/- N Days" at bounding box center [649, 439] width 432 height 25
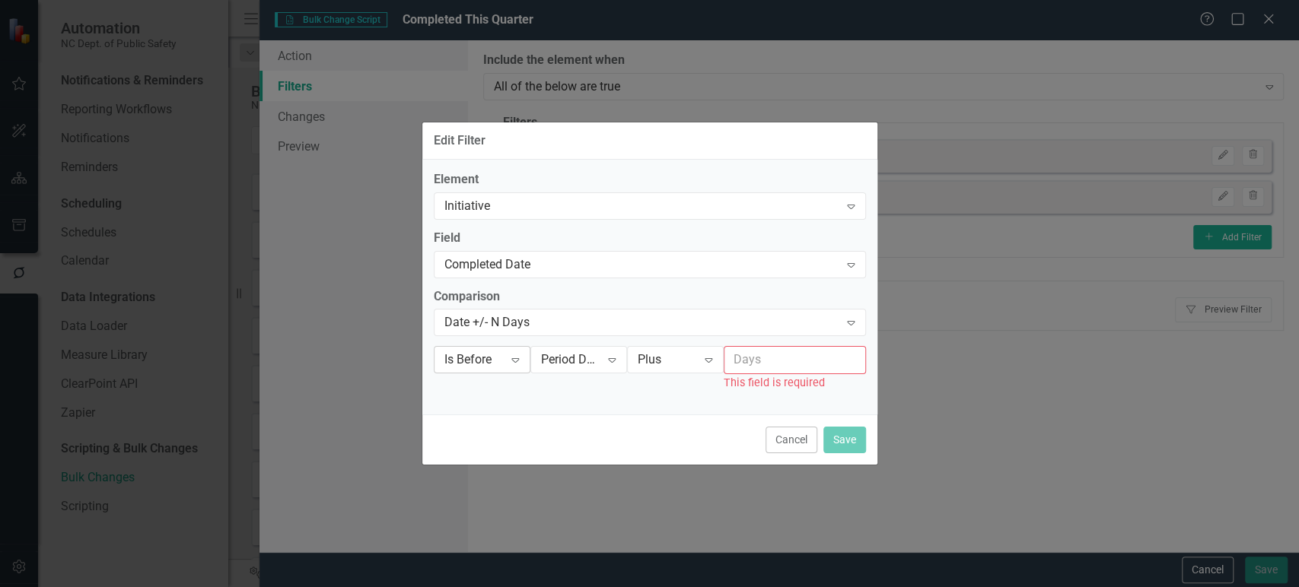
click at [480, 349] on div "Is Before Expand" at bounding box center [482, 359] width 97 height 27
click at [766, 356] on input "number" at bounding box center [795, 360] width 142 height 28
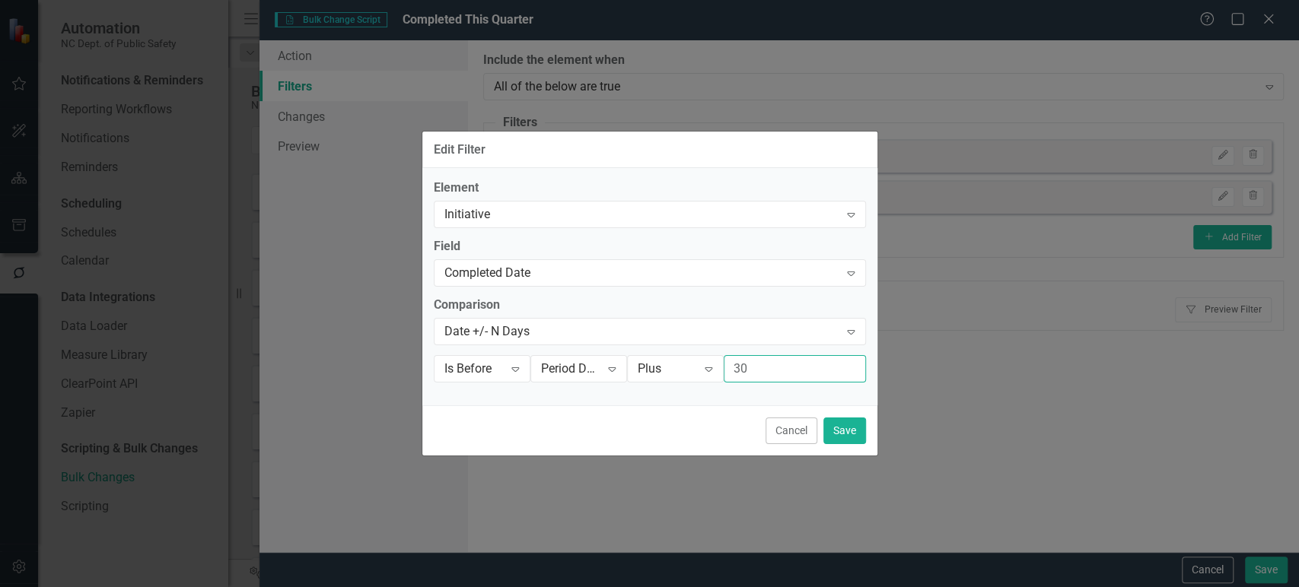
type input "30"
click at [843, 431] on button "Save" at bounding box center [844, 431] width 43 height 27
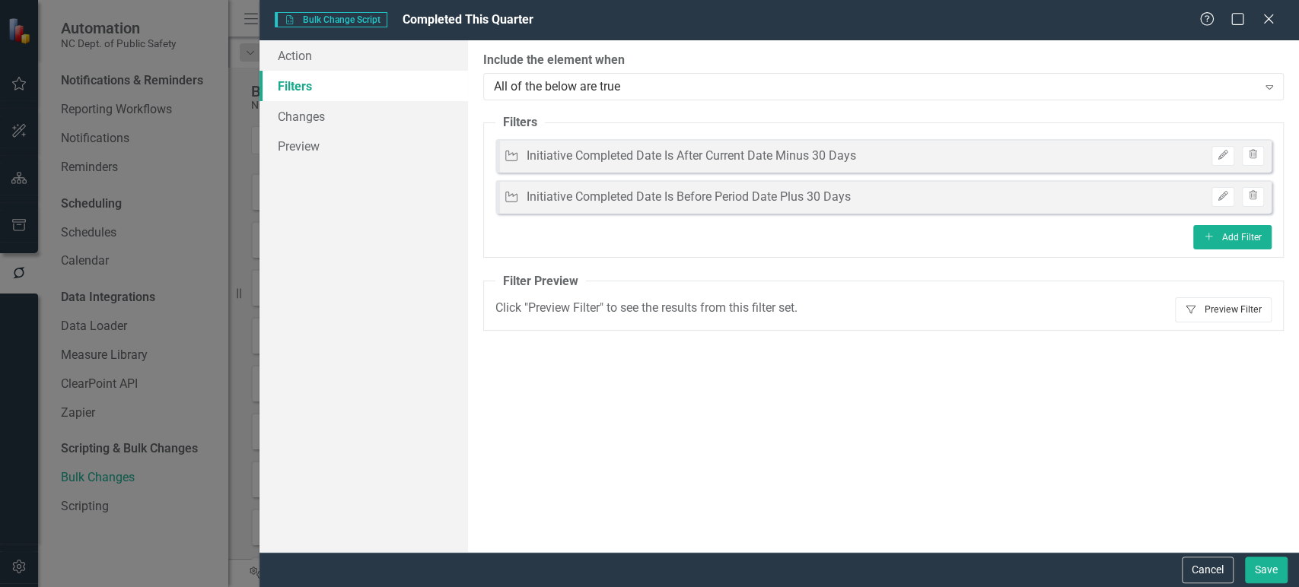
click at [1212, 313] on button "Filter Preview Filter" at bounding box center [1223, 309] width 97 height 24
click at [1223, 155] on icon "button" at bounding box center [1222, 155] width 9 height 9
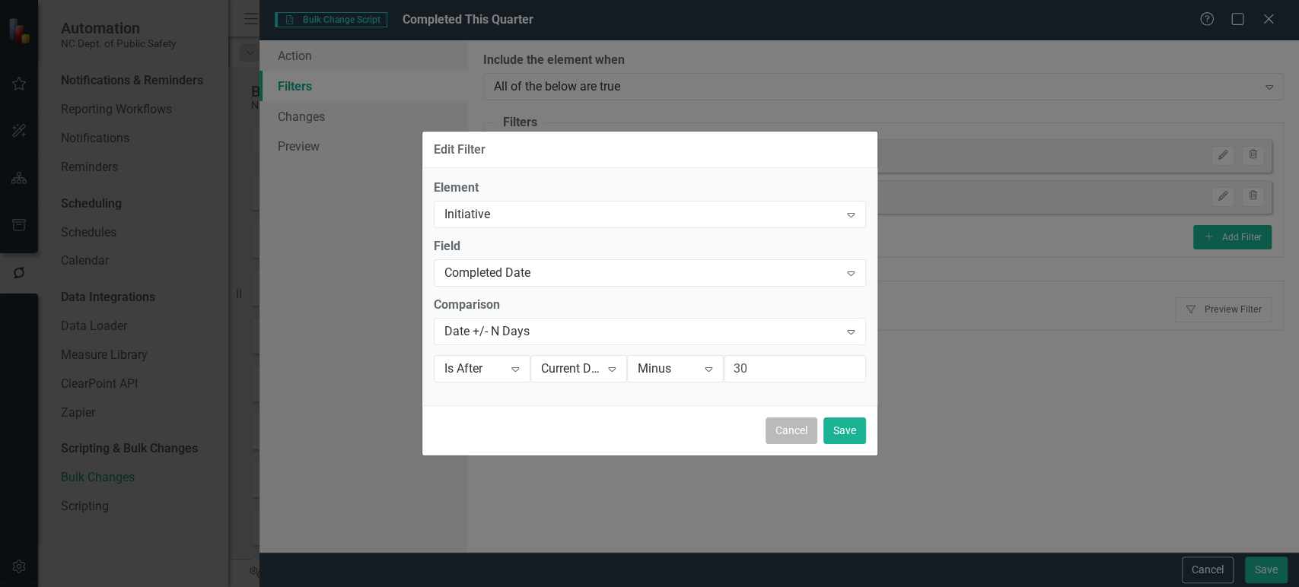
click at [797, 432] on button "Cancel" at bounding box center [791, 431] width 52 height 27
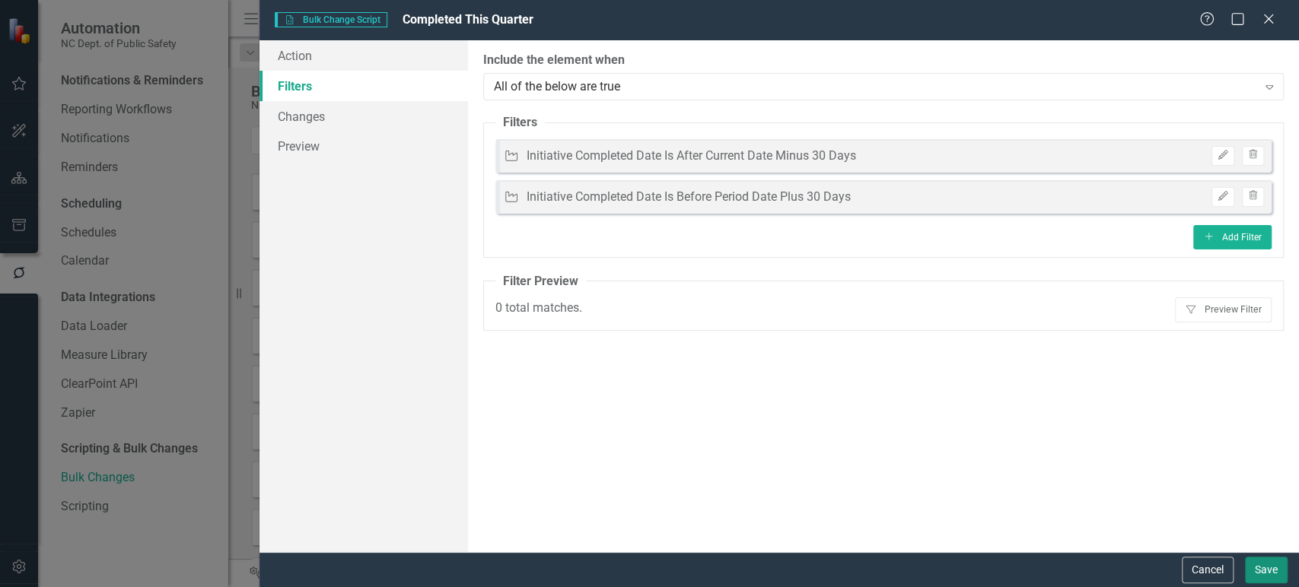
click at [1270, 568] on button "Save" at bounding box center [1266, 570] width 43 height 27
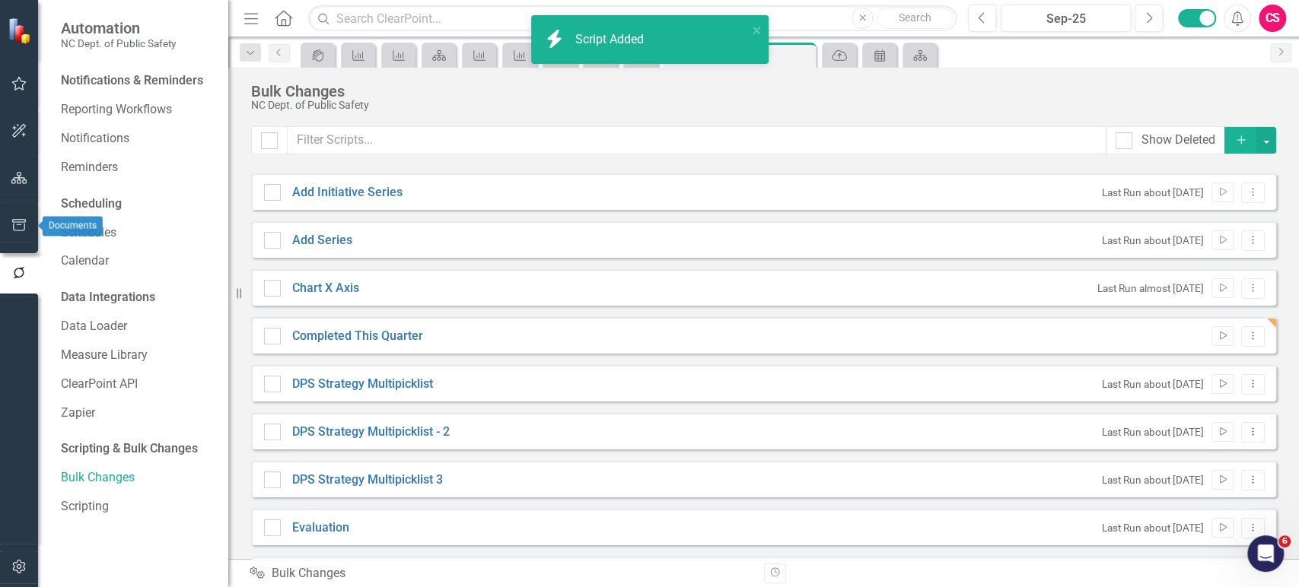
click at [18, 219] on icon "button" at bounding box center [19, 225] width 14 height 12
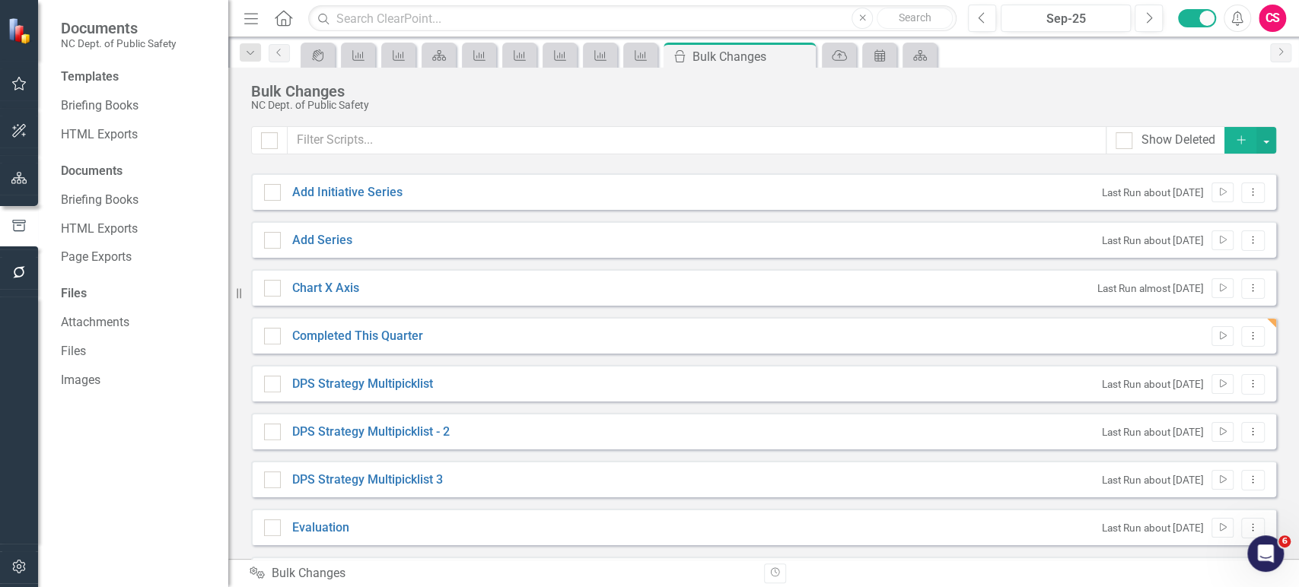
click at [278, 12] on icon "Home" at bounding box center [283, 18] width 20 height 16
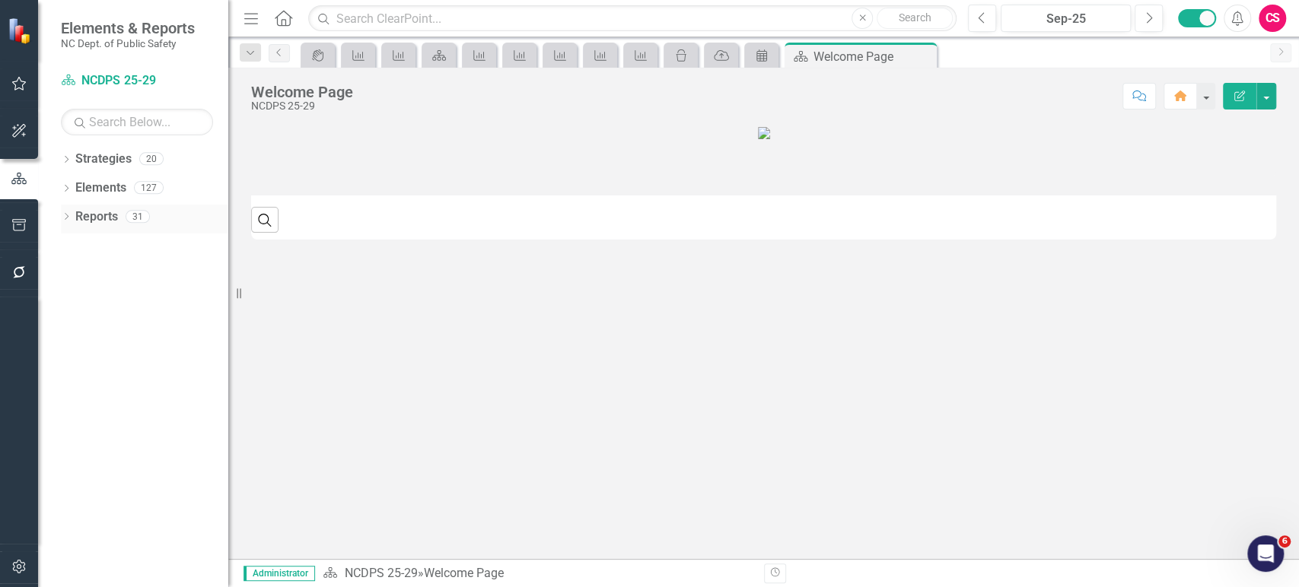
click at [67, 218] on icon "Dropdown" at bounding box center [66, 218] width 11 height 8
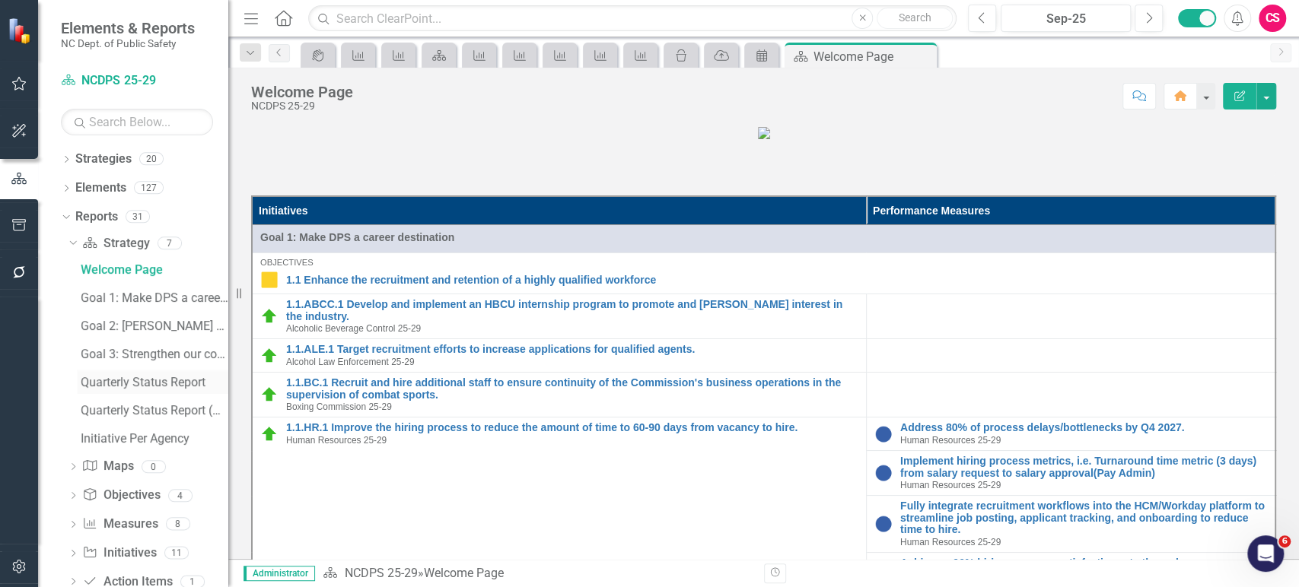
click at [124, 391] on link "Quarterly Status Report" at bounding box center [152, 382] width 151 height 24
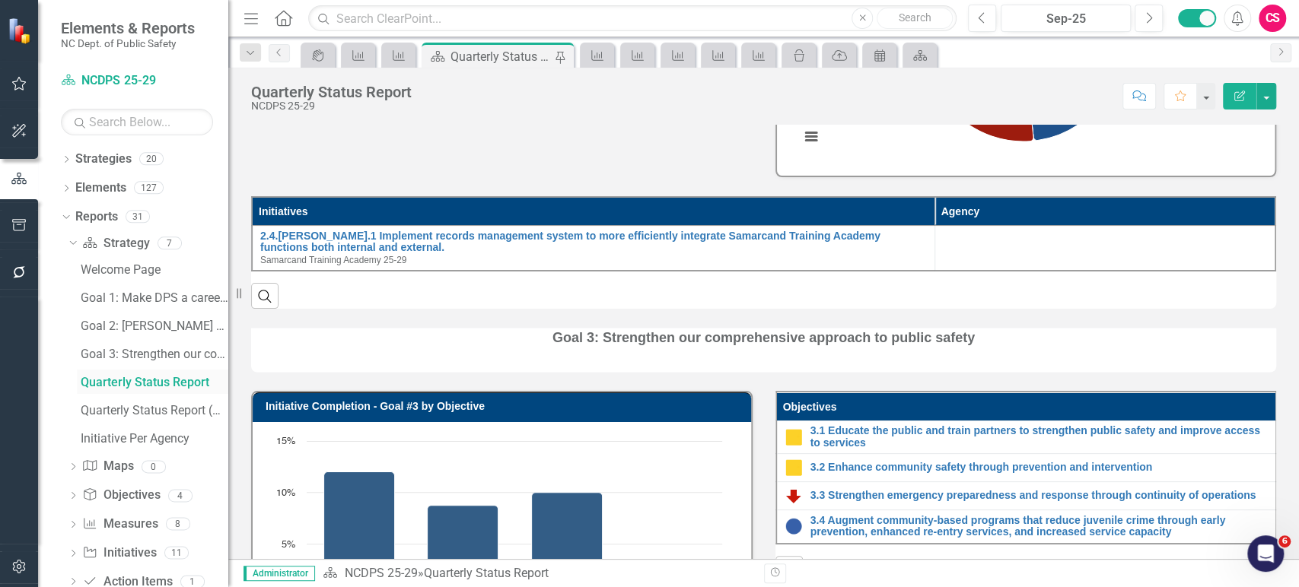
scroll to position [1745, 0]
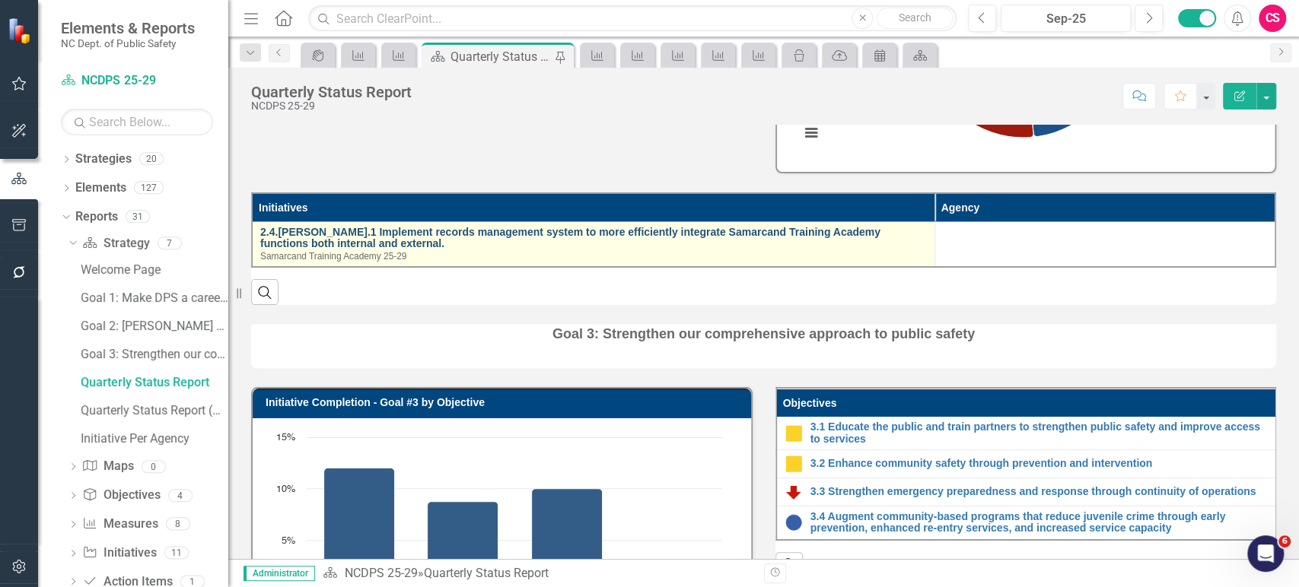
click at [592, 232] on link "2.4.[PERSON_NAME].1 Implement records management system to more efficiently int…" at bounding box center [593, 239] width 667 height 24
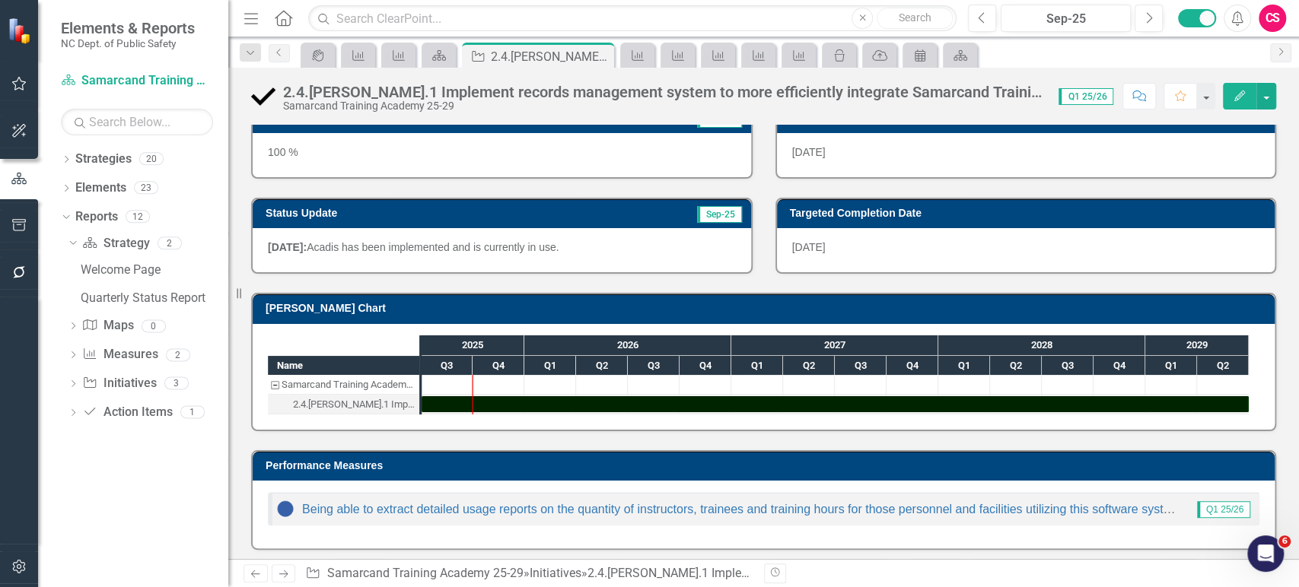
scroll to position [125, 0]
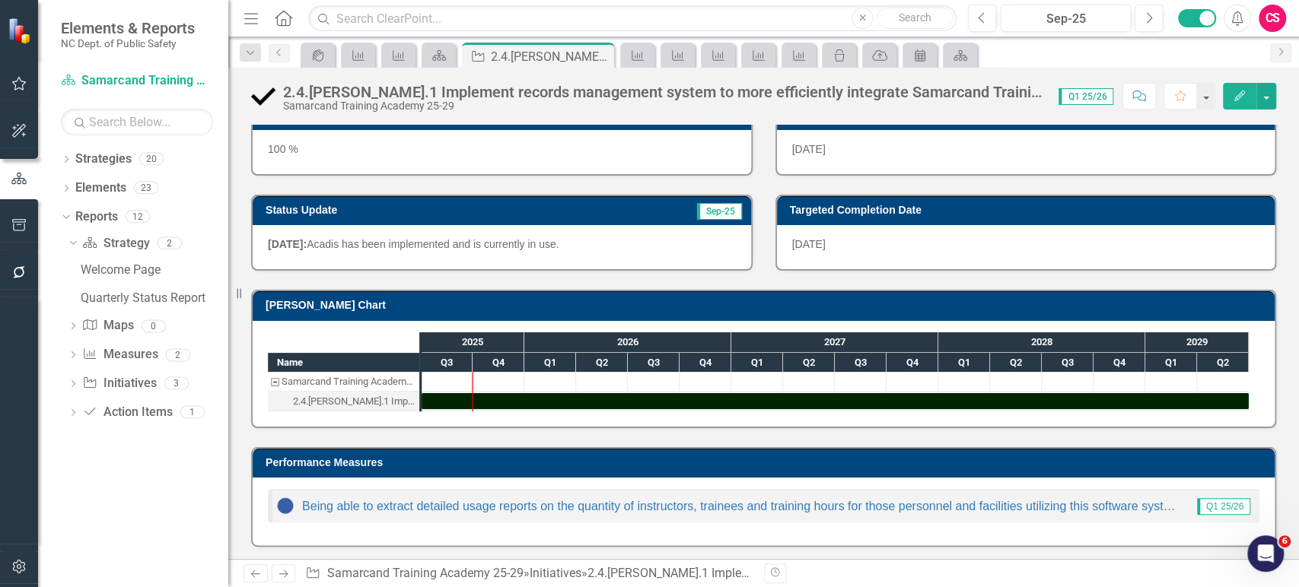
click at [1237, 93] on icon "Edit" at bounding box center [1240, 96] width 14 height 11
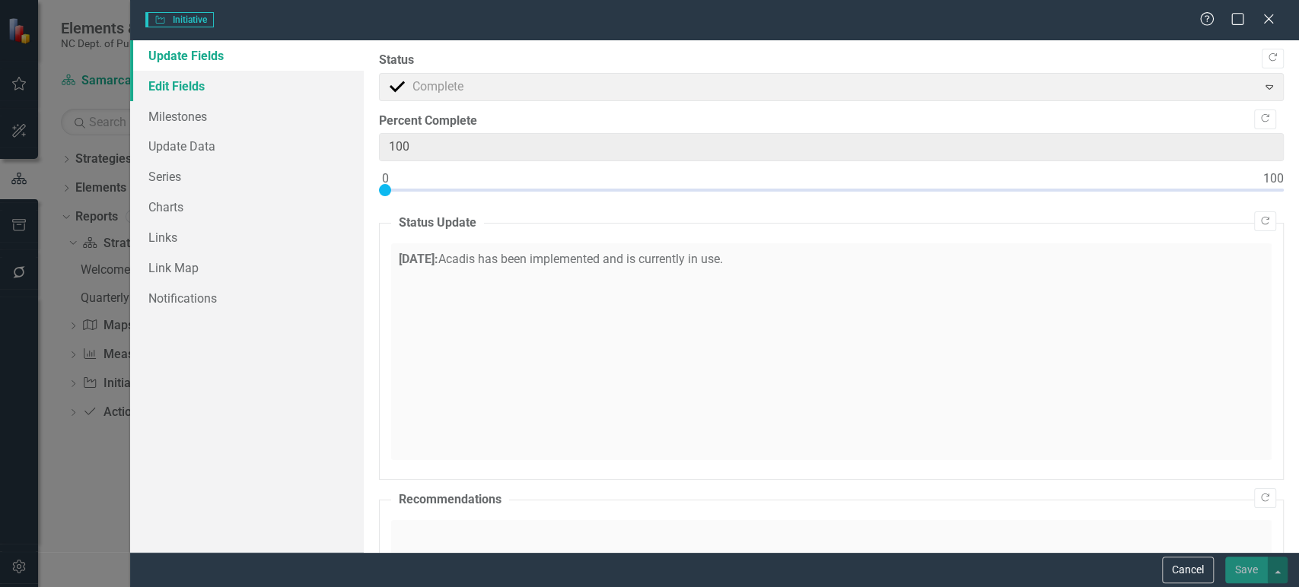
checkbox input "true"
type input "0"
click at [249, 84] on link "Edit Fields" at bounding box center [247, 86] width 234 height 30
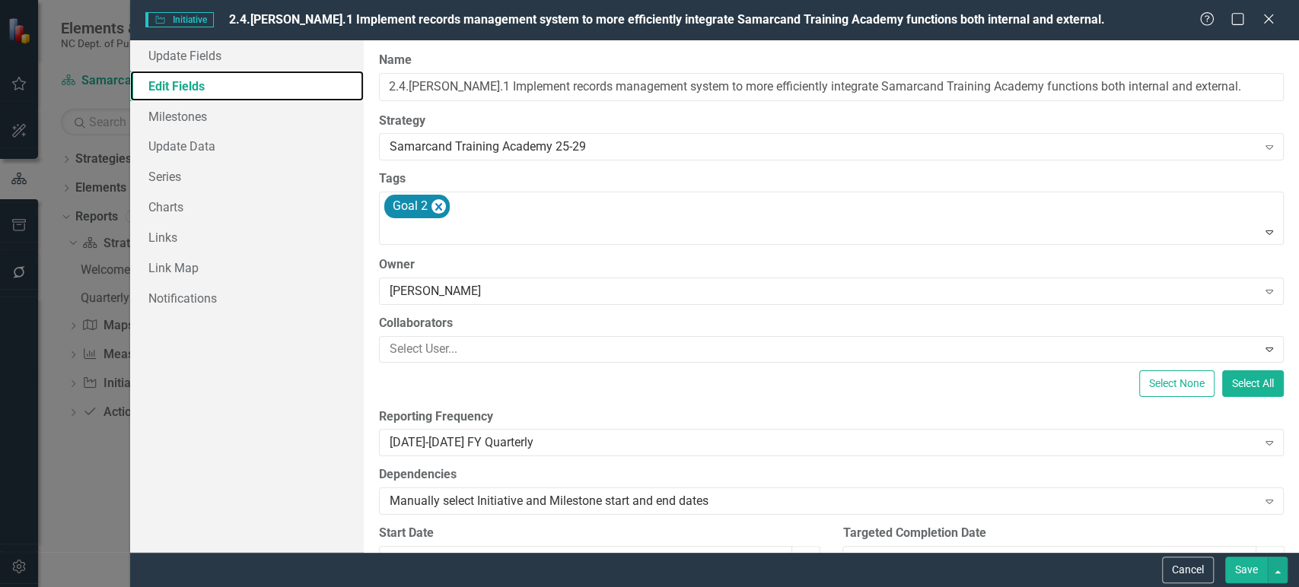
scroll to position [266, 0]
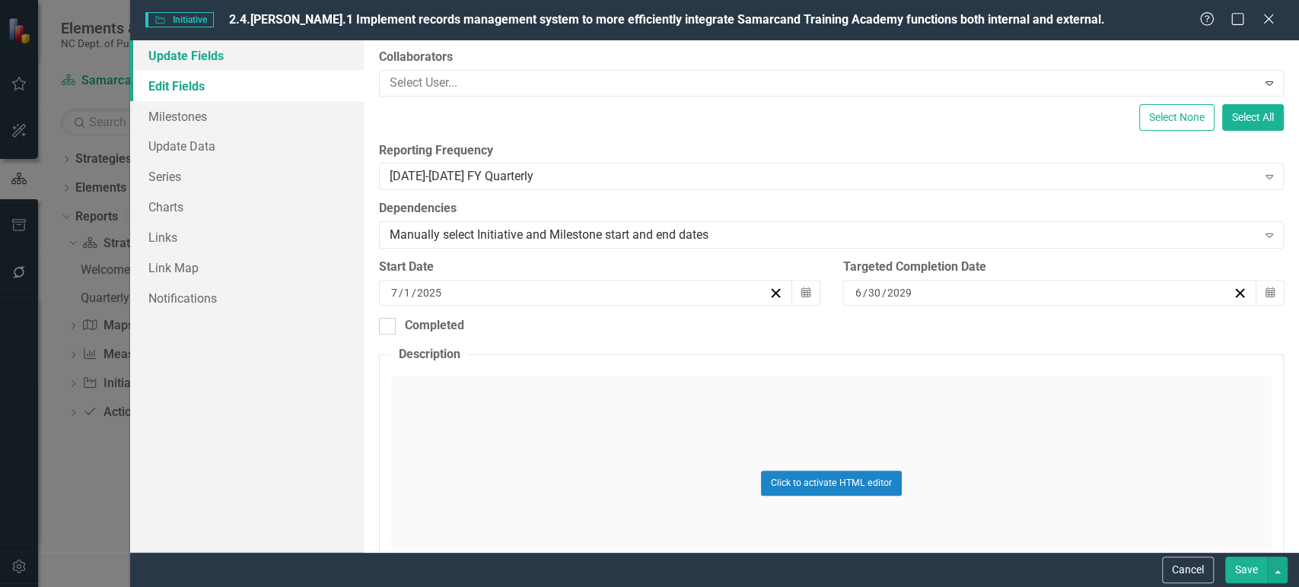
click at [275, 44] on link "Update Fields" at bounding box center [247, 55] width 234 height 30
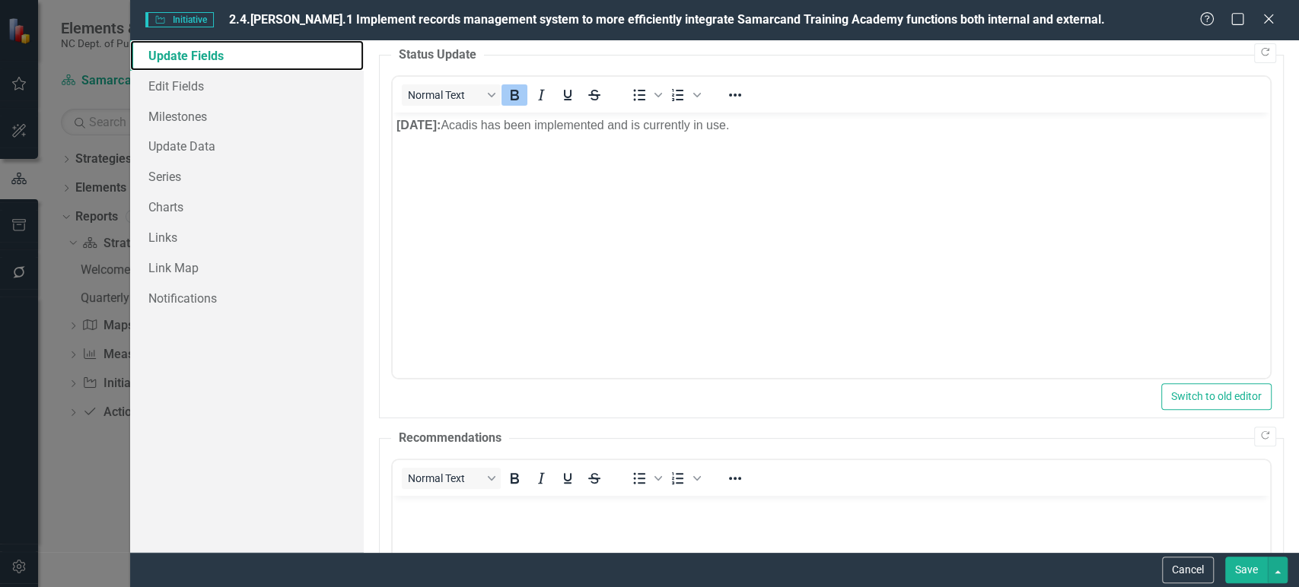
scroll to position [288, 0]
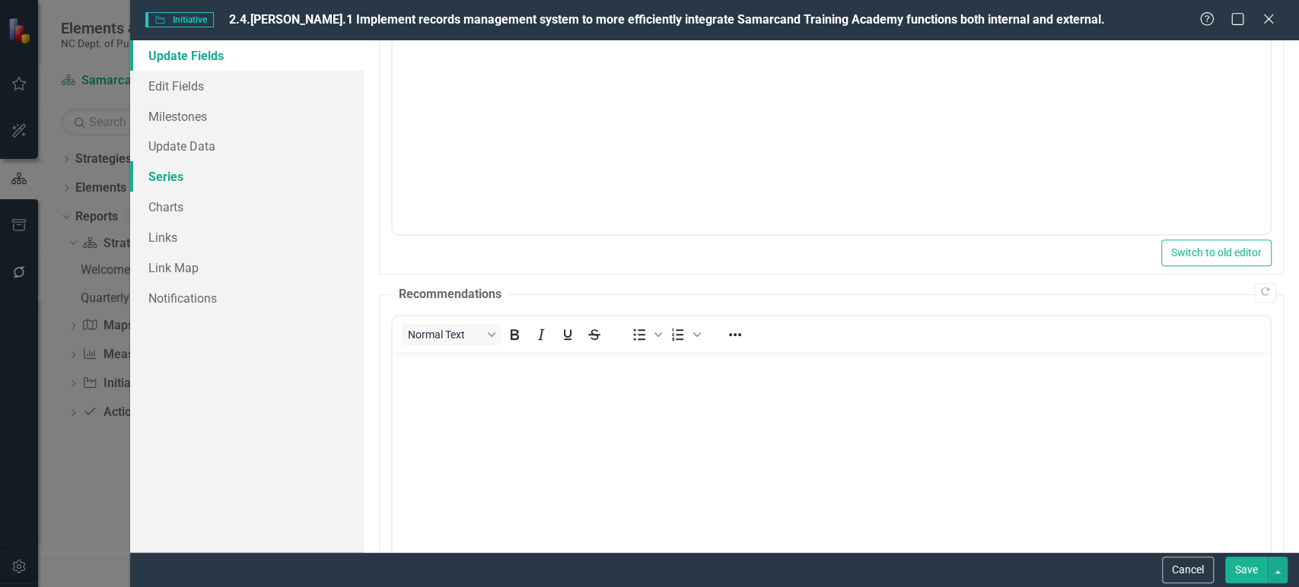
click at [250, 173] on link "Series" at bounding box center [247, 176] width 234 height 30
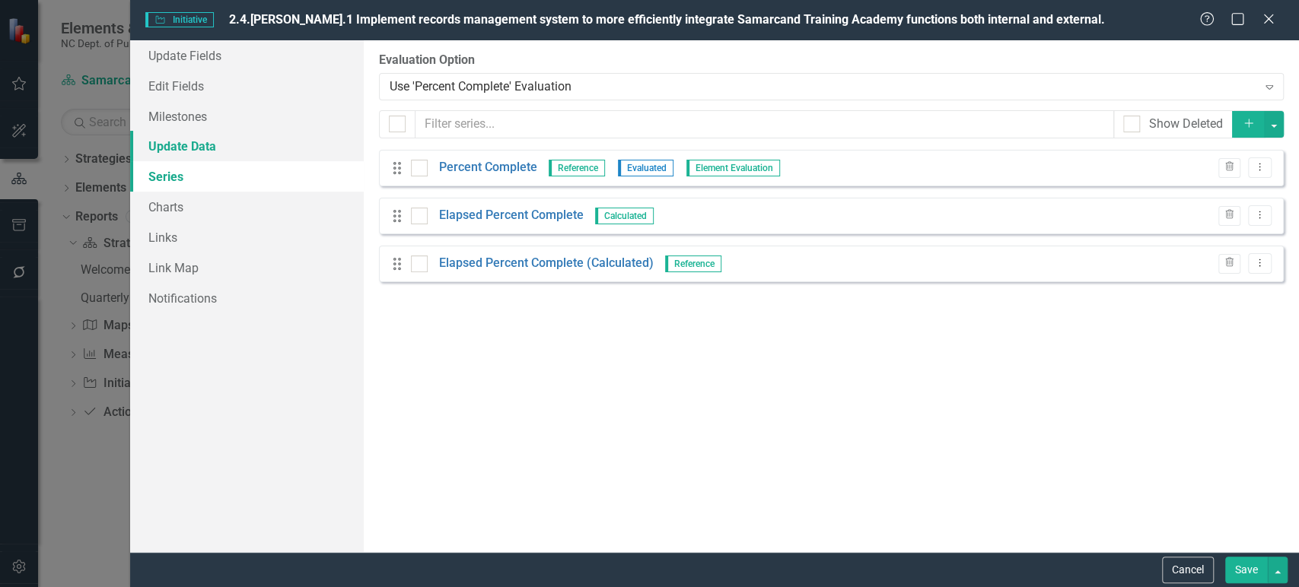
click at [209, 151] on link "Update Data" at bounding box center [247, 146] width 234 height 30
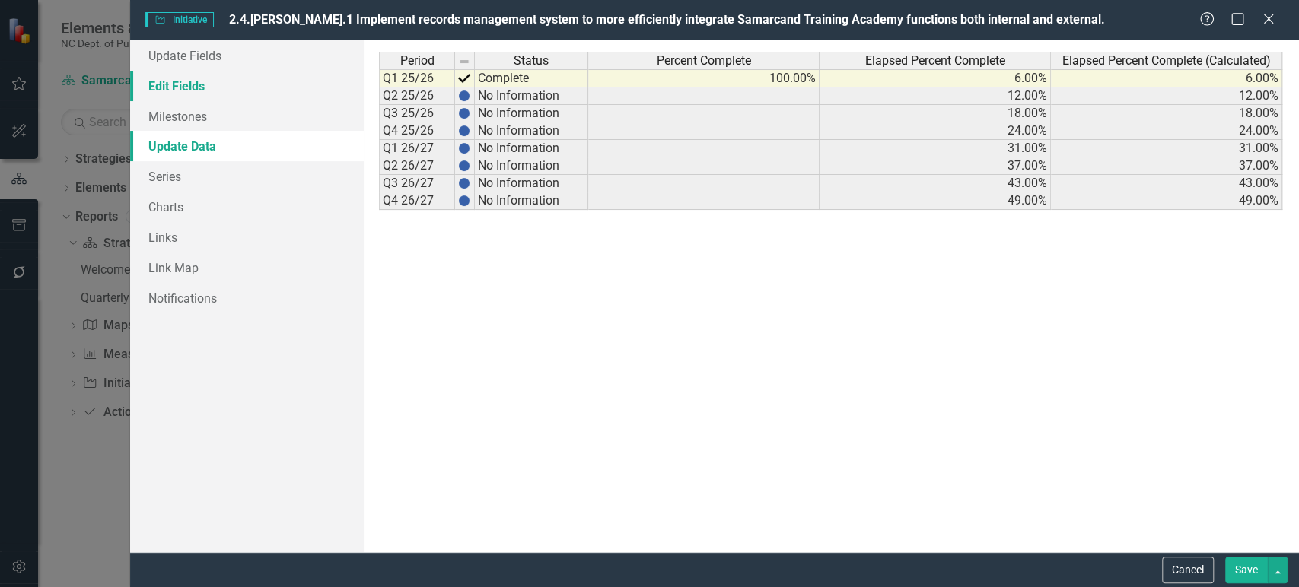
click at [227, 87] on link "Edit Fields" at bounding box center [247, 86] width 234 height 30
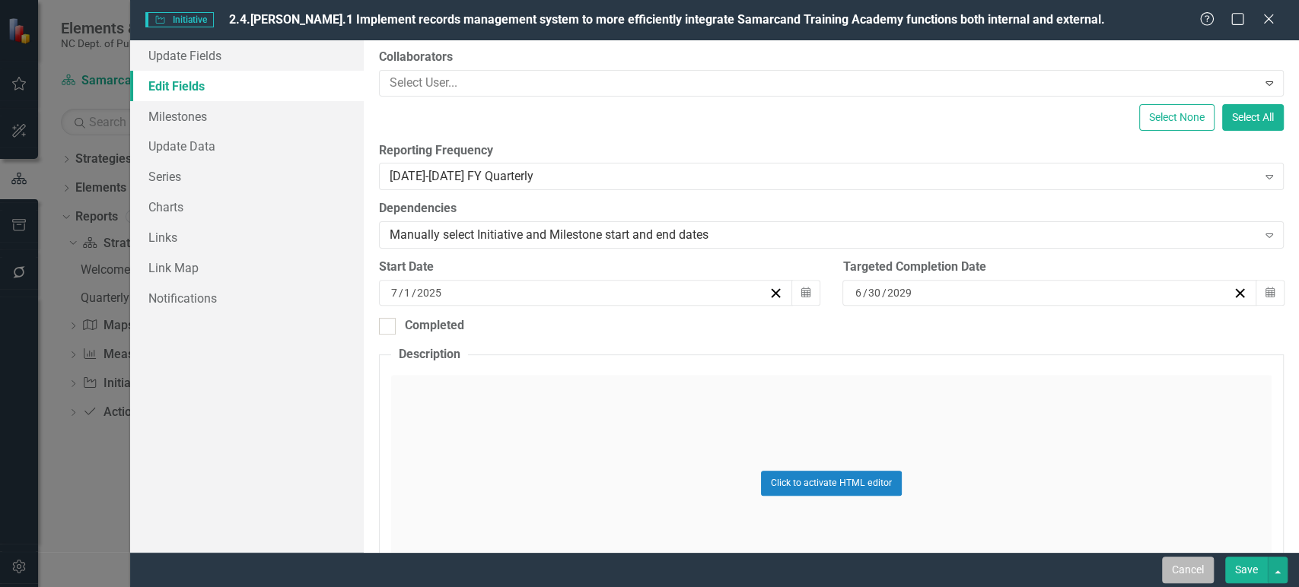
click at [1166, 574] on button "Cancel" at bounding box center [1188, 570] width 52 height 27
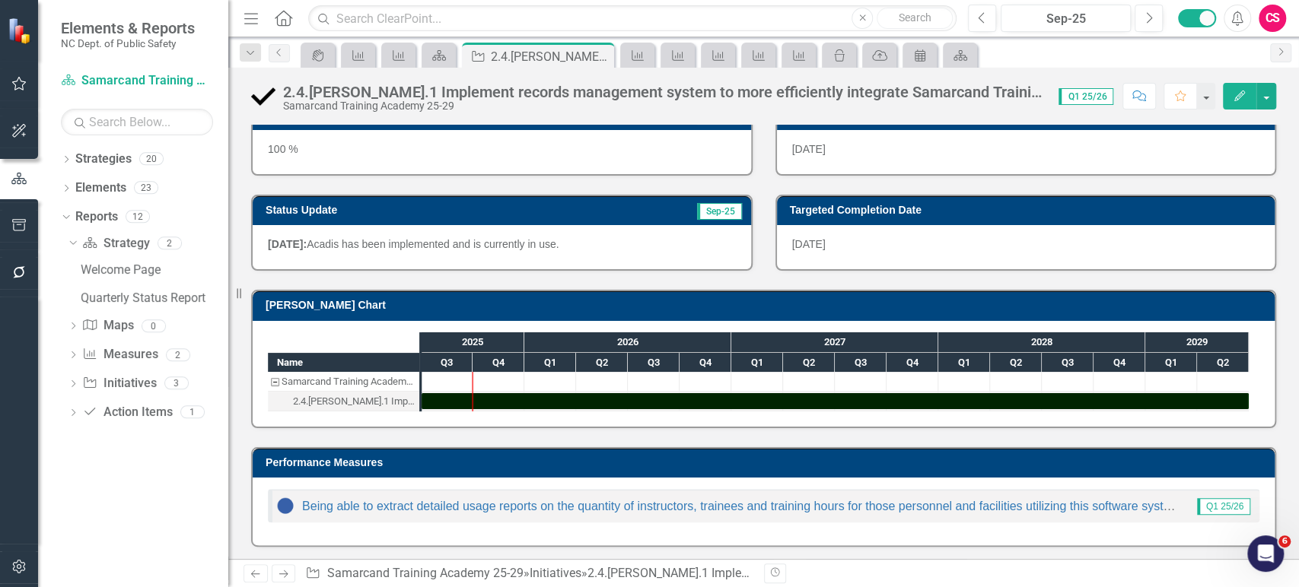
scroll to position [0, 0]
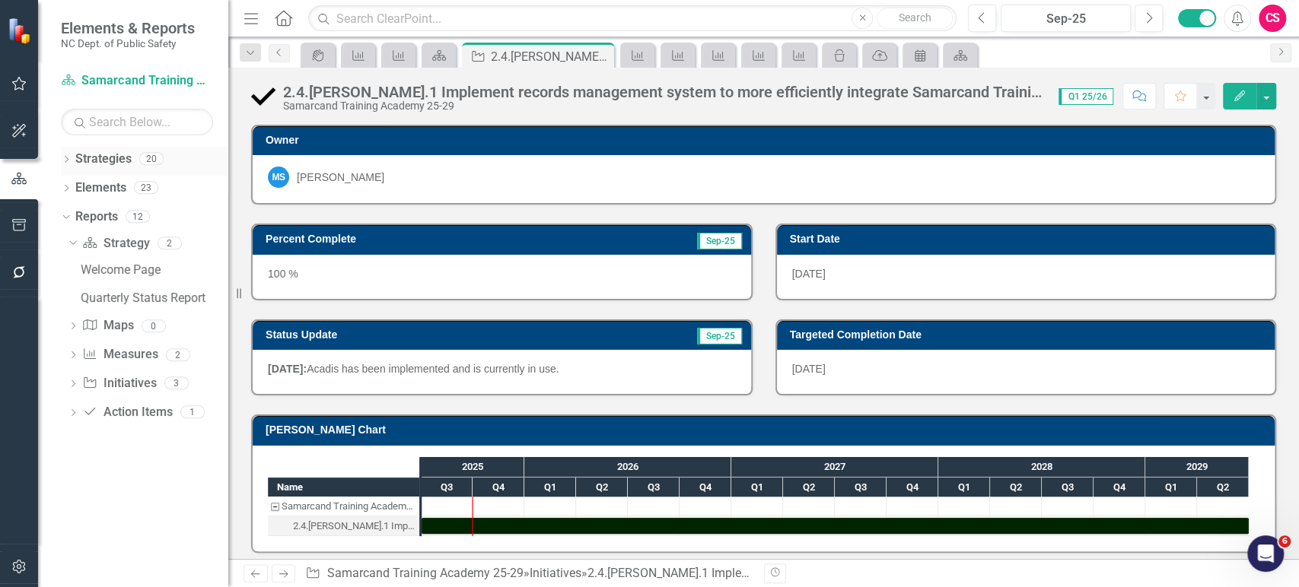
click at [63, 157] on icon "Dropdown" at bounding box center [66, 161] width 11 height 8
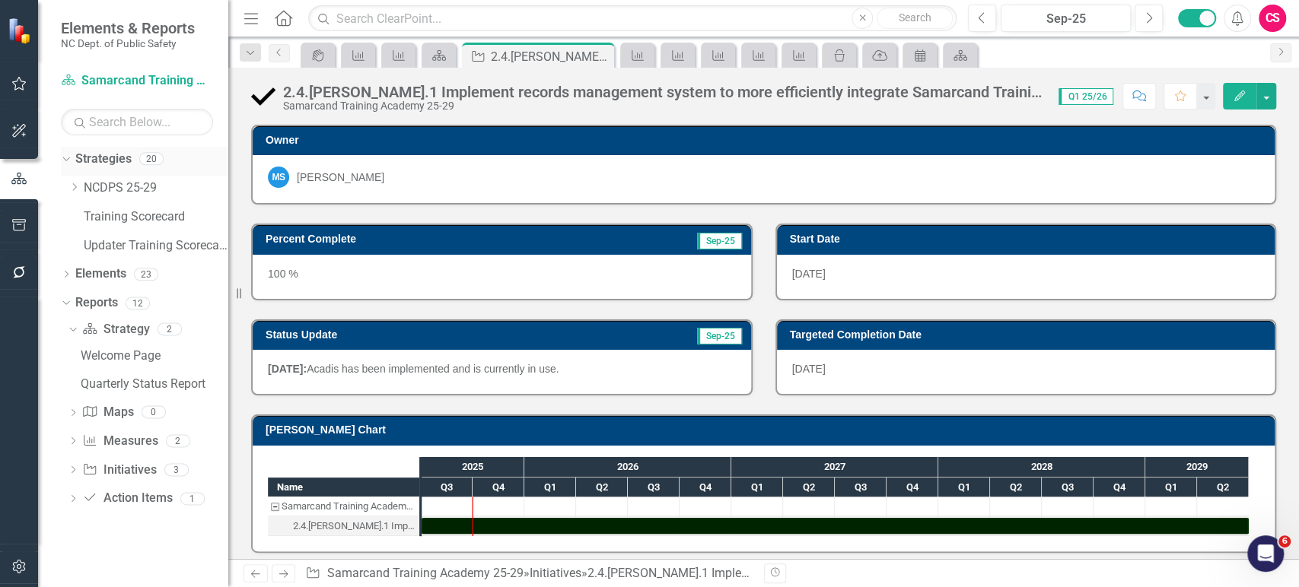
click at [110, 161] on link "Strategies" at bounding box center [103, 159] width 56 height 17
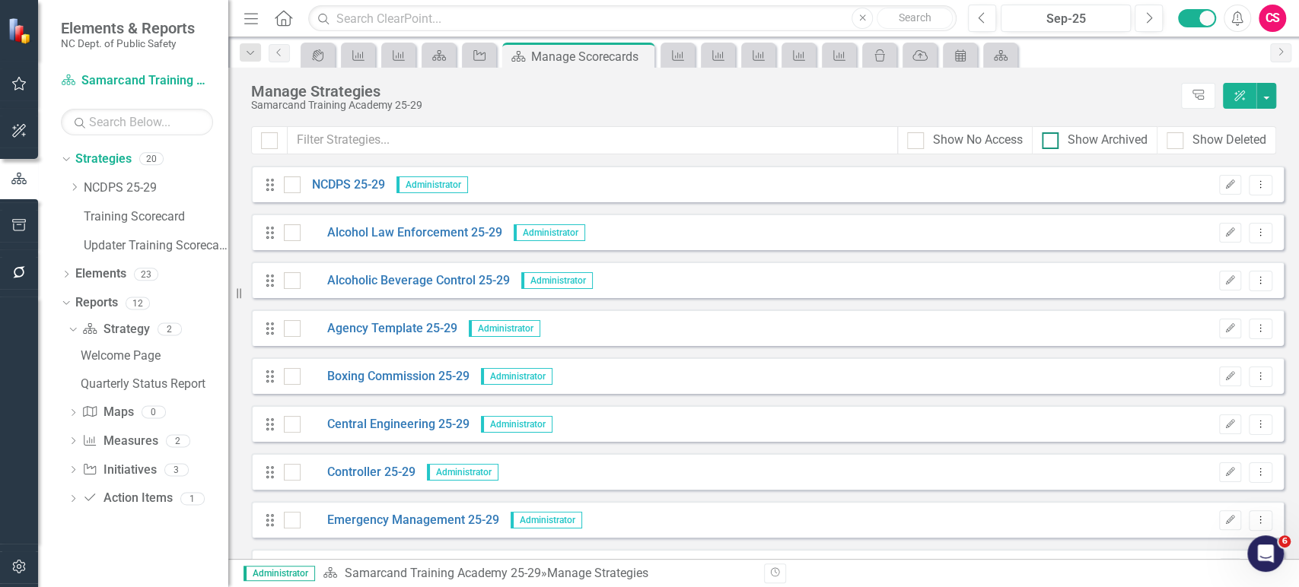
click at [1059, 137] on div "Show Archived" at bounding box center [1095, 140] width 106 height 17
click at [1052, 137] on input "Show Archived" at bounding box center [1047, 137] width 10 height 10
checkbox input "true"
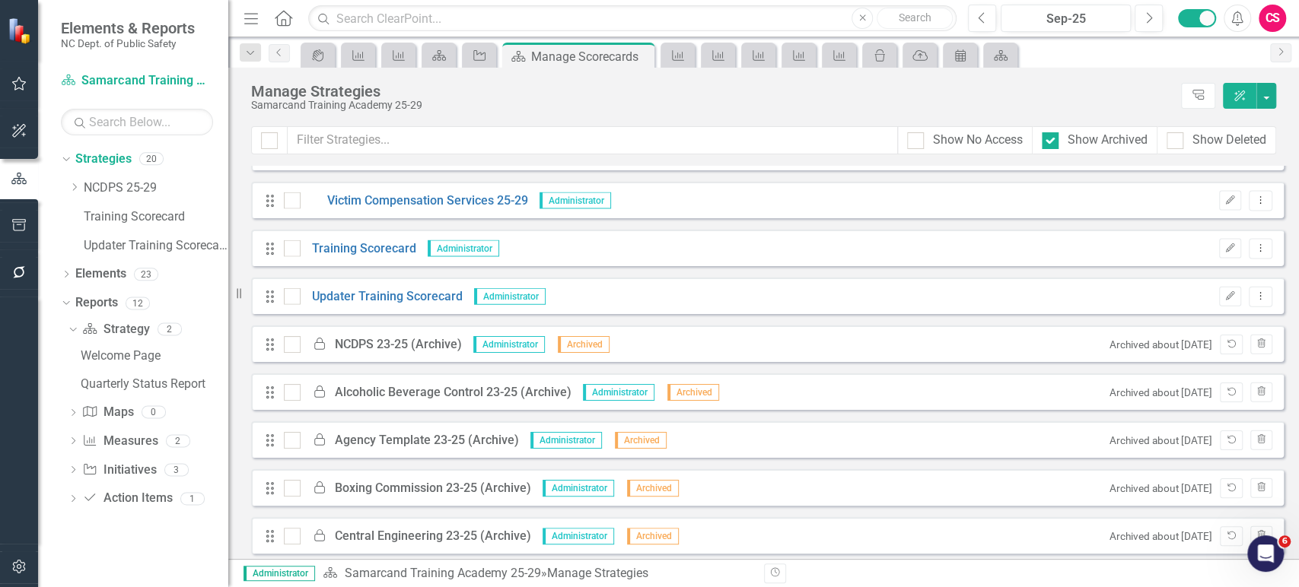
scroll to position [2332, 0]
click at [1225, 391] on icon "Unarchive" at bounding box center [1230, 393] width 11 height 9
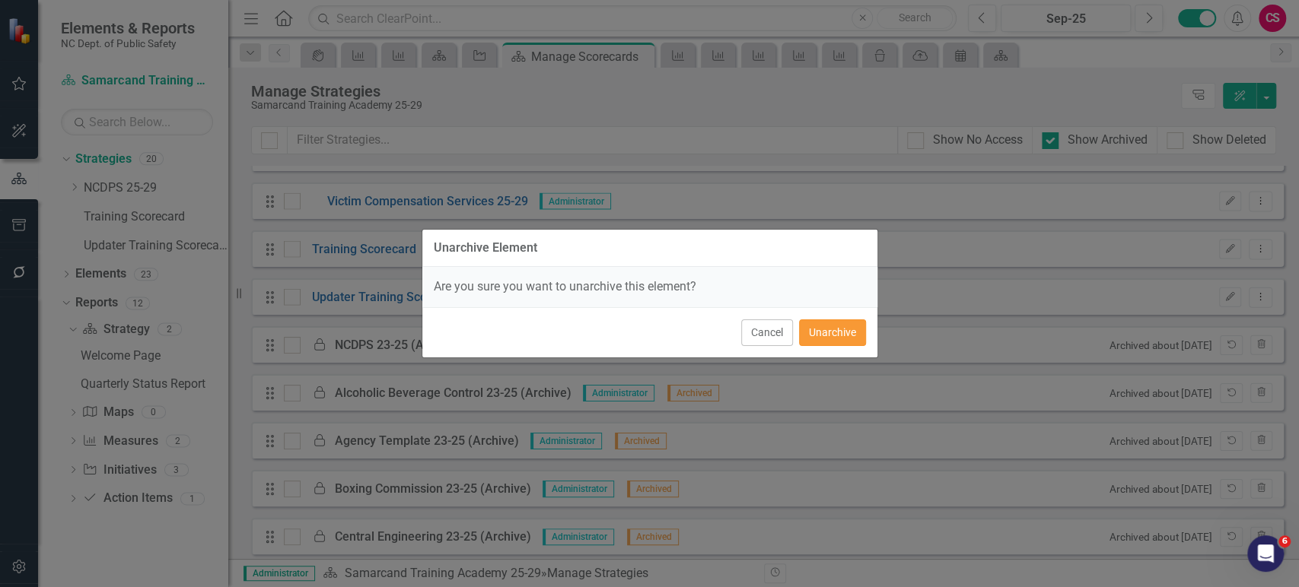
click at [849, 330] on button "Unarchive" at bounding box center [832, 333] width 67 height 27
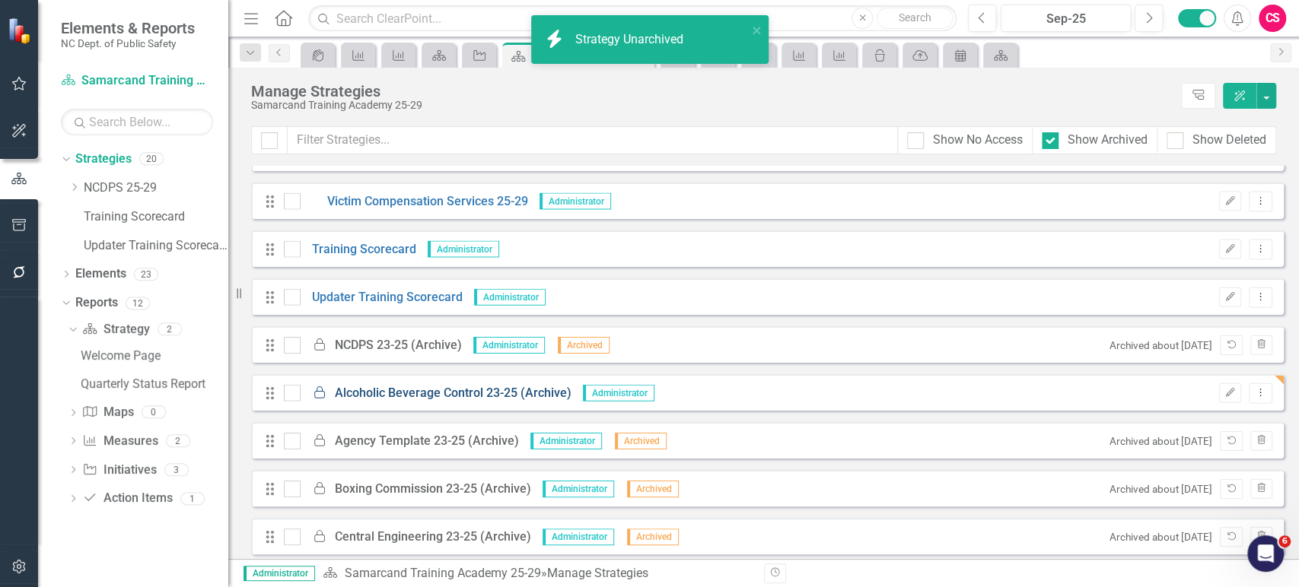
click at [489, 393] on link "Locked Alcoholic Beverage Control 23-25 (Archive)" at bounding box center [436, 393] width 271 height 17
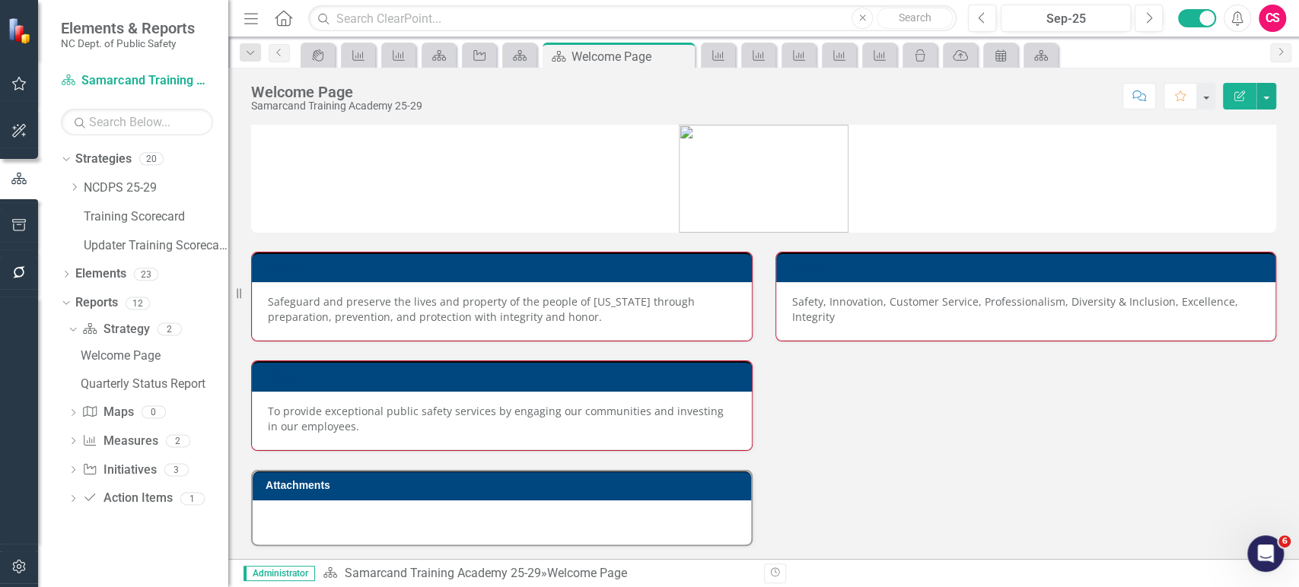
scroll to position [298, 0]
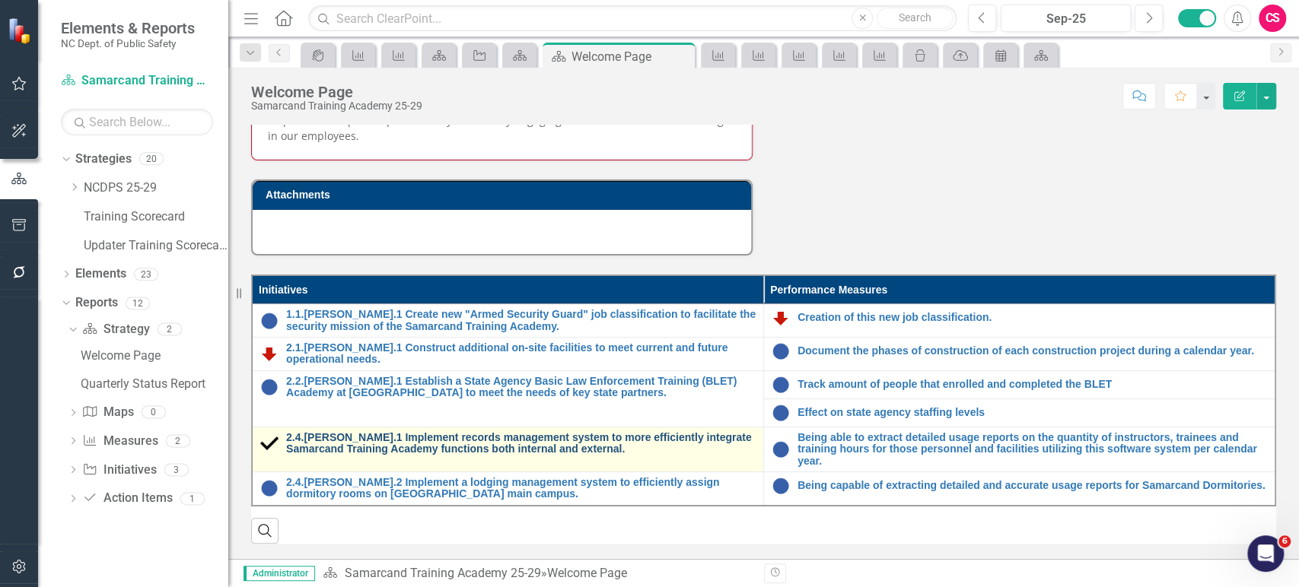
click at [405, 437] on link "2.4.[PERSON_NAME].1 Implement records management system to more efficiently int…" at bounding box center [520, 444] width 469 height 24
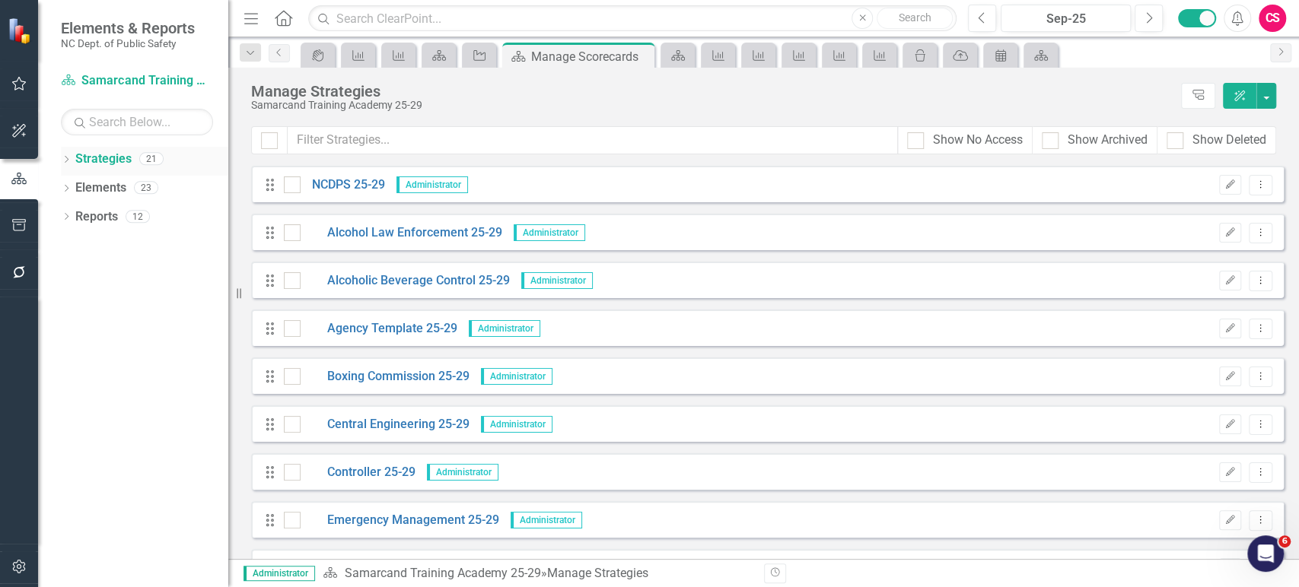
click at [64, 155] on div "Dropdown" at bounding box center [66, 160] width 11 height 13
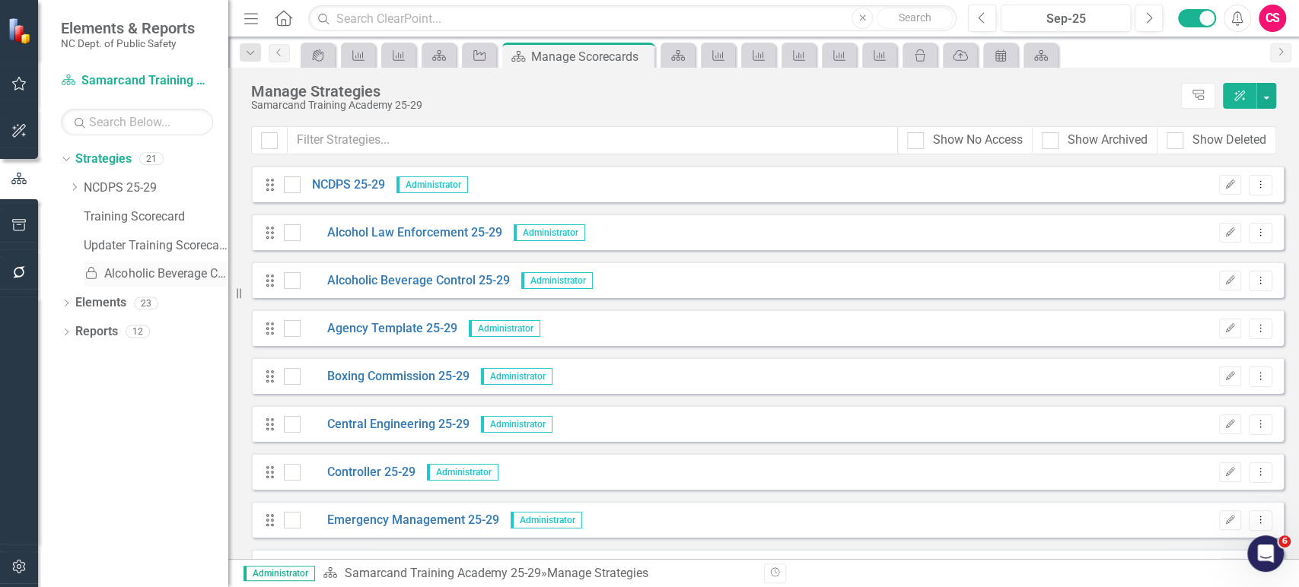
click at [131, 265] on div "Locked Alcoholic Beverage Control 23-25 (Archive)" at bounding box center [156, 274] width 145 height 25
click at [185, 277] on link "Locked Alcoholic Beverage Control 23-25 (Archive)" at bounding box center [156, 274] width 145 height 17
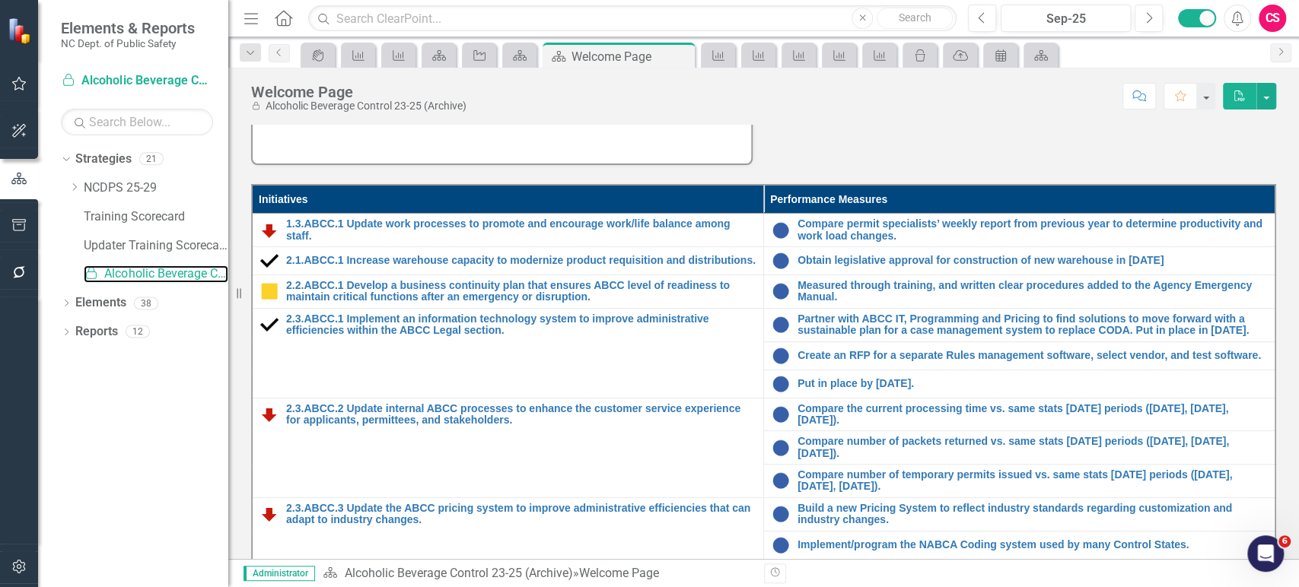
scroll to position [447, 0]
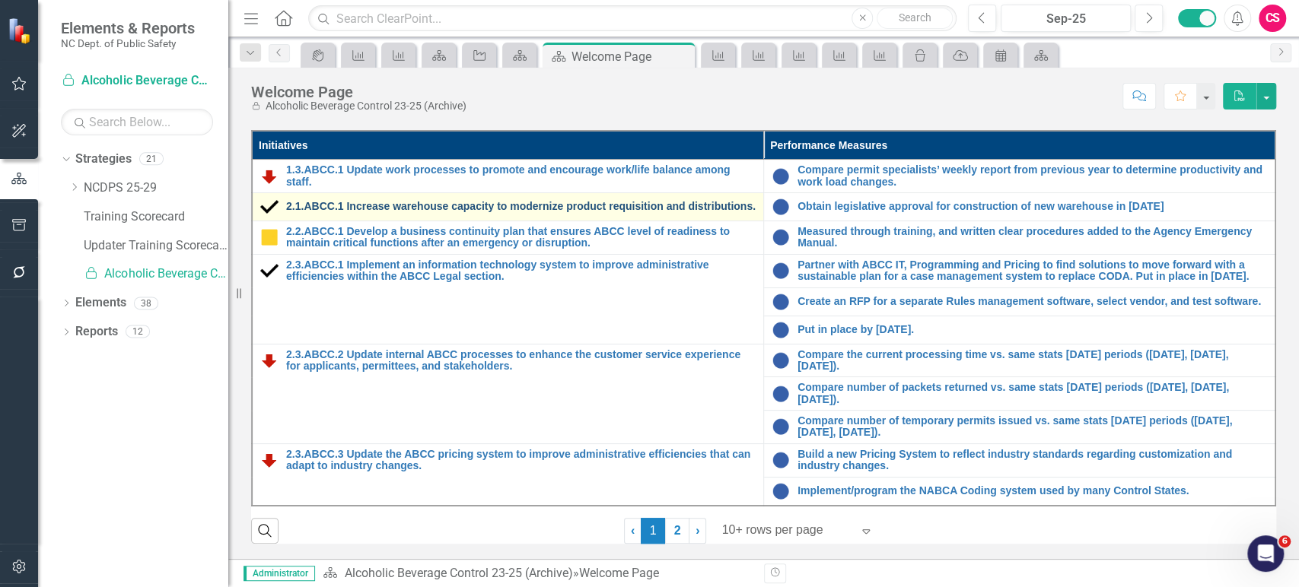
click at [414, 201] on link "2.1.ABCC.1 Increase warehouse capacity to modernize product requisition and dis…" at bounding box center [520, 206] width 469 height 11
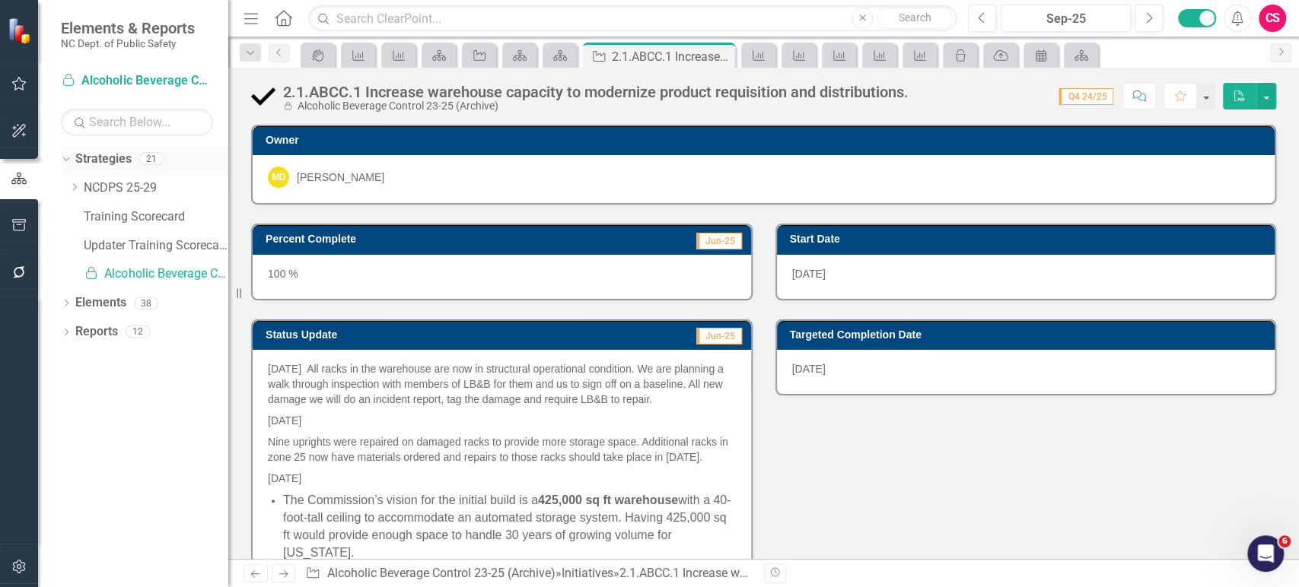
click at [116, 163] on link "Strategies" at bounding box center [103, 159] width 56 height 17
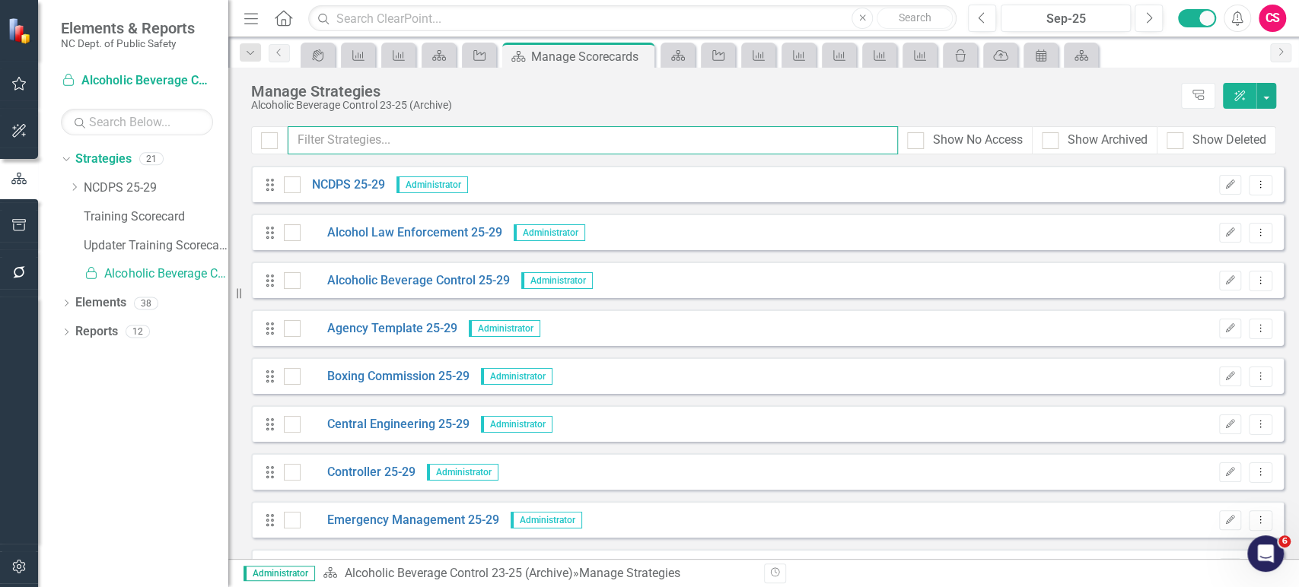
click at [492, 151] on input "text" at bounding box center [593, 140] width 610 height 28
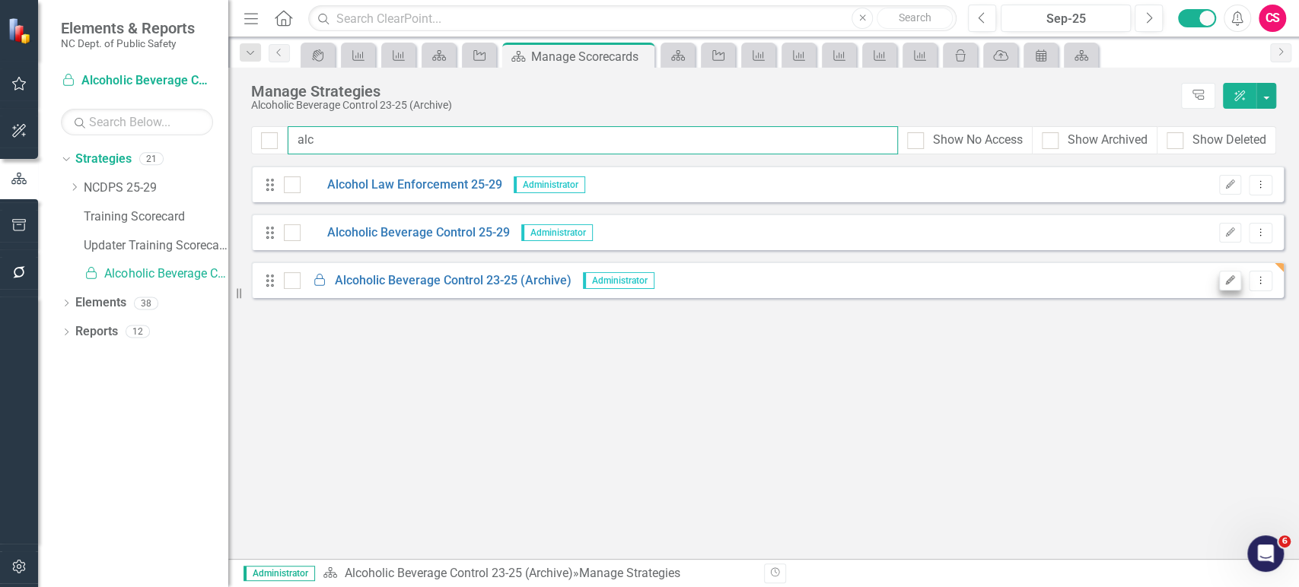
type input "alc"
click at [1223, 285] on button "Edit" at bounding box center [1230, 281] width 22 height 20
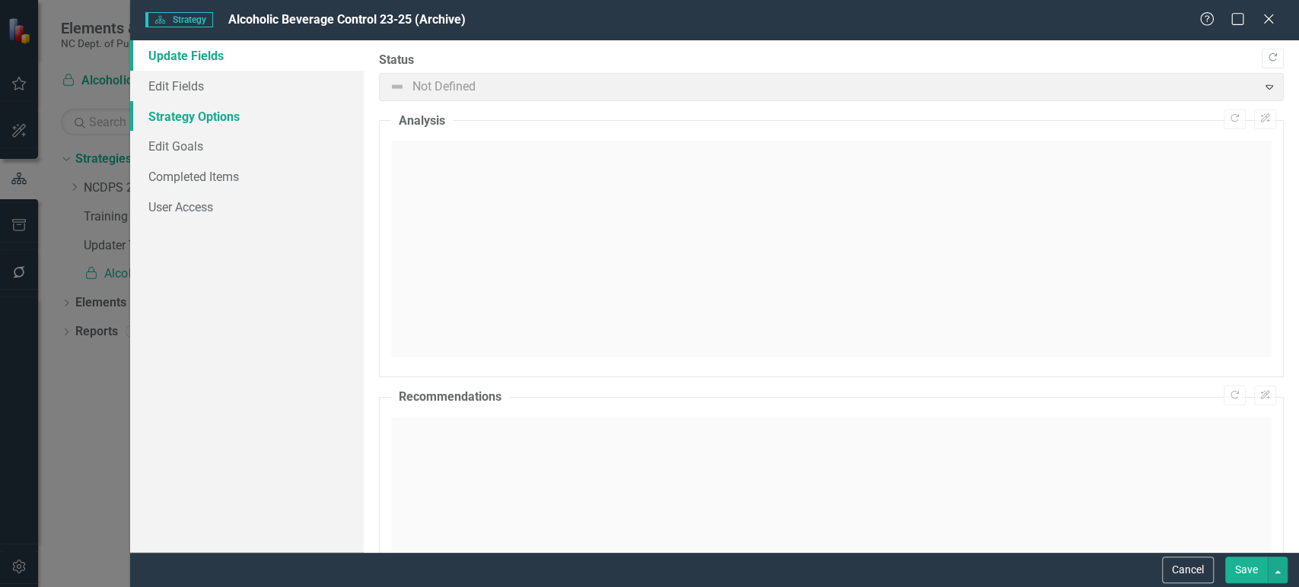
click at [288, 117] on link "Strategy Options" at bounding box center [247, 116] width 234 height 30
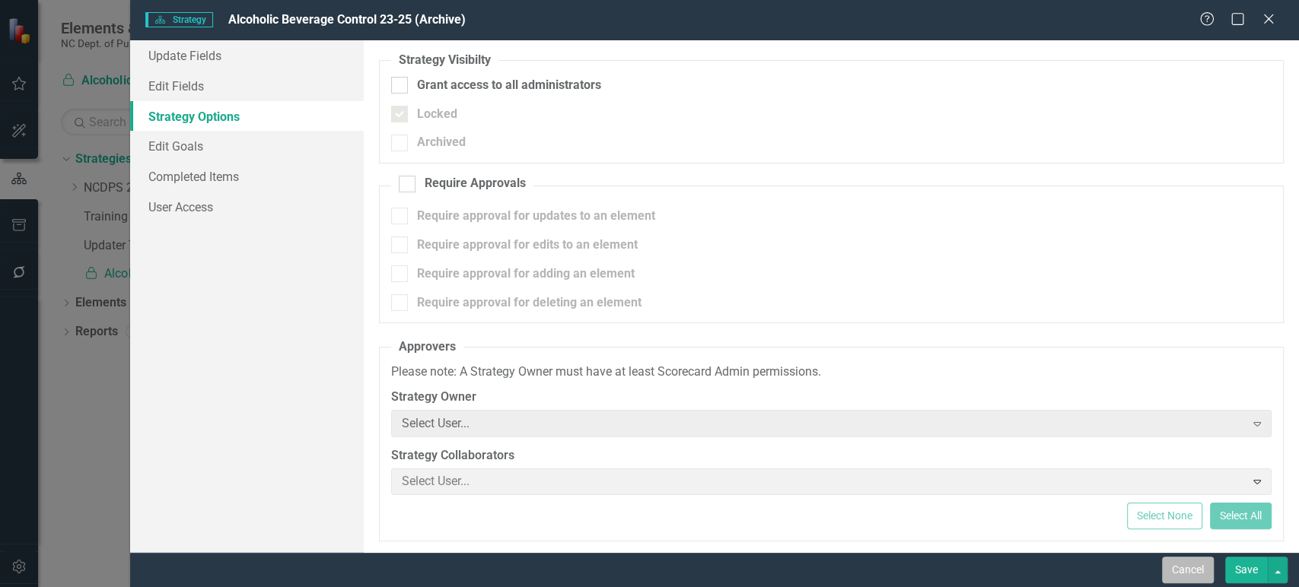
click at [1207, 577] on button "Cancel" at bounding box center [1188, 570] width 52 height 27
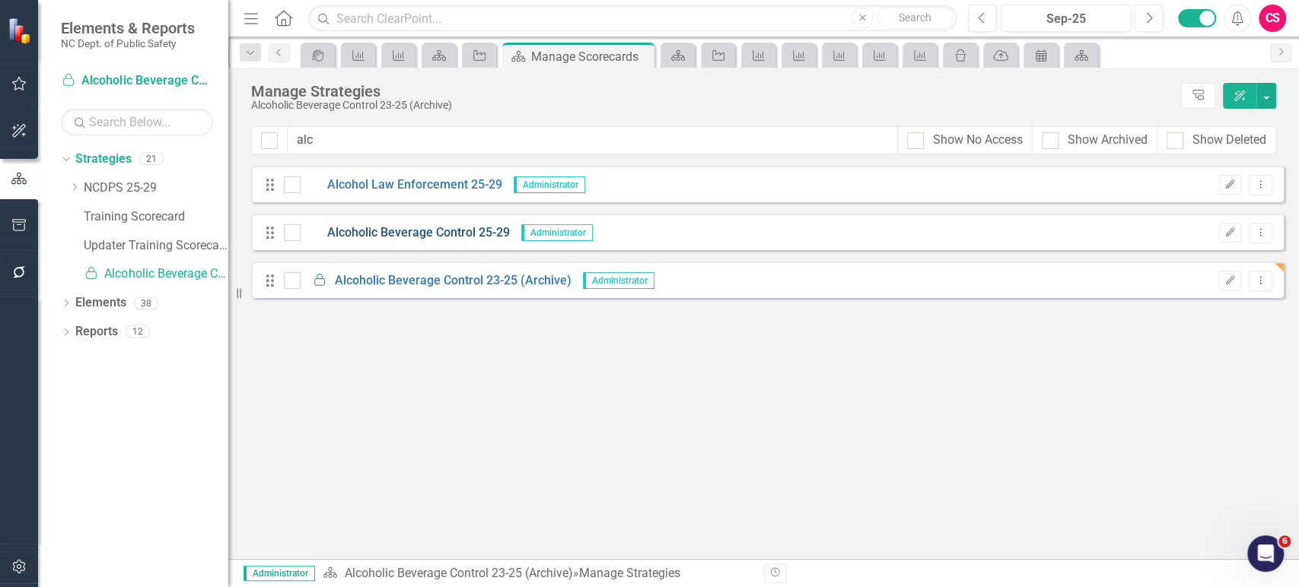
click at [444, 237] on link "Alcoholic Beverage Control 25-29" at bounding box center [405, 232] width 209 height 17
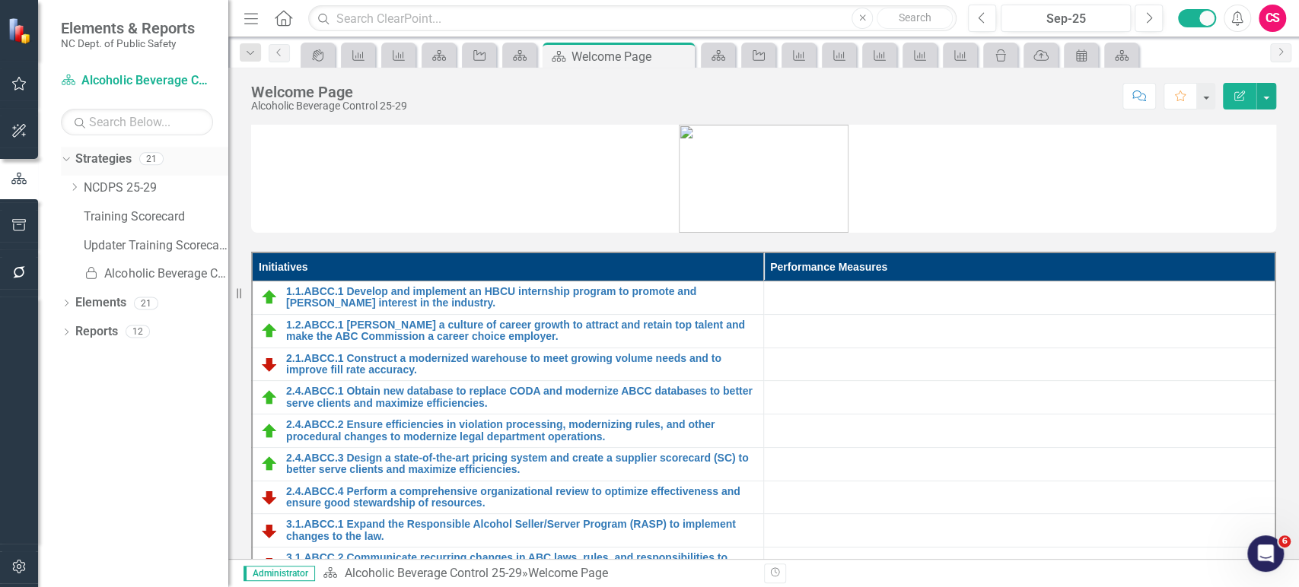
click at [119, 158] on link "Strategies" at bounding box center [103, 159] width 56 height 17
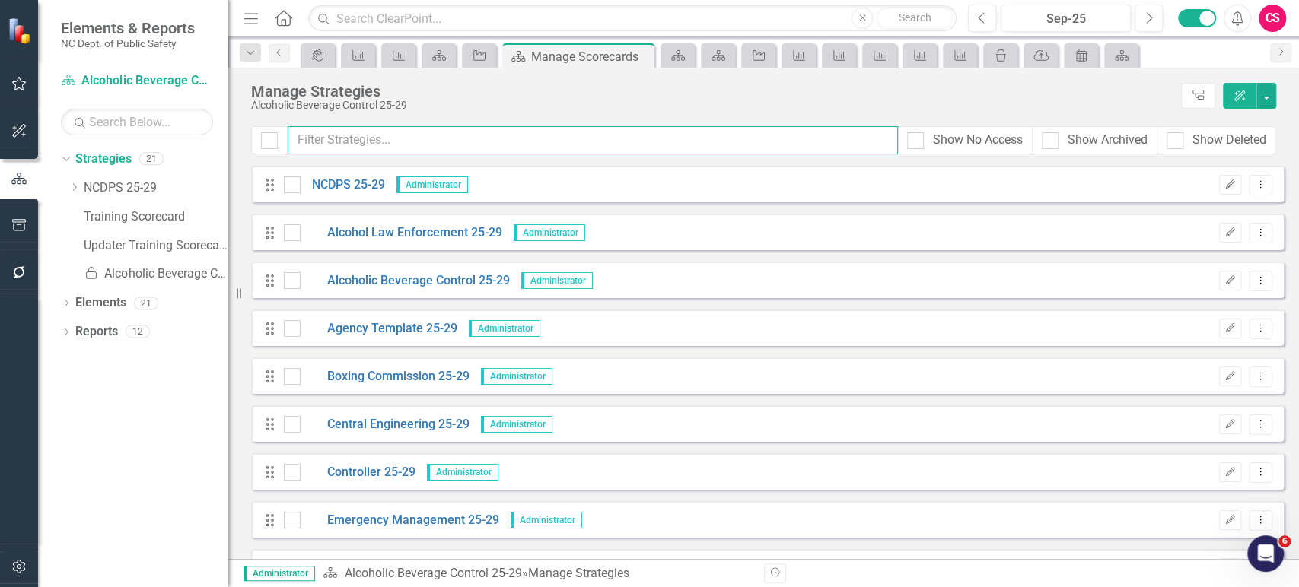
click at [434, 138] on input "text" at bounding box center [593, 140] width 610 height 28
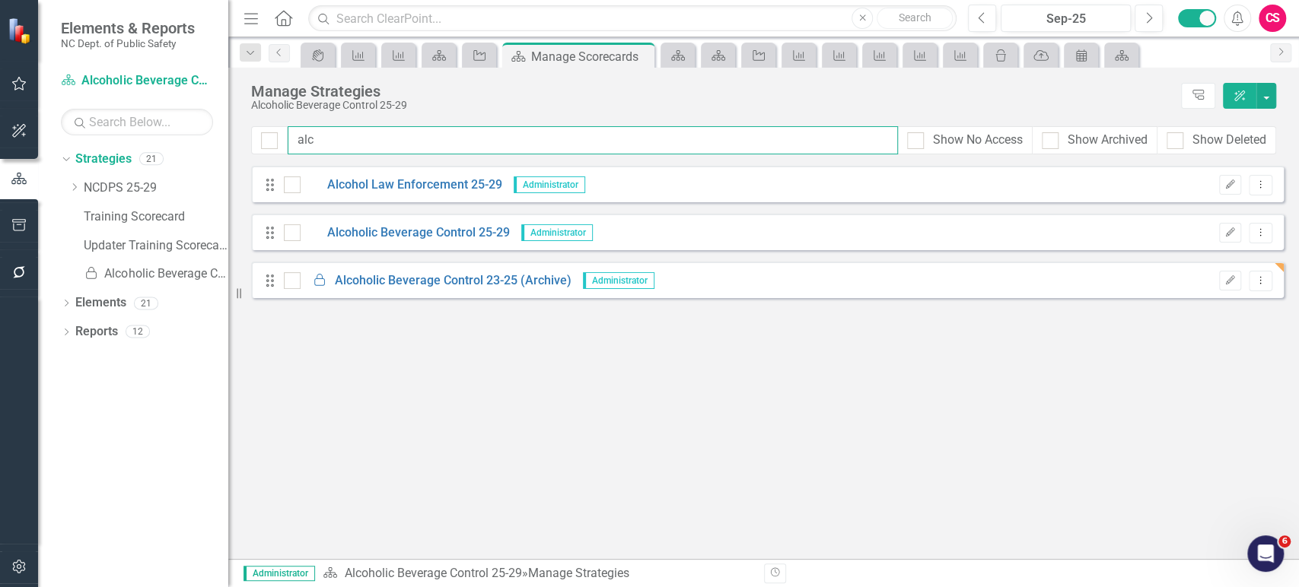
type input "alc"
click at [1211, 282] on div "Drag Locked Alcoholic Beverage Control 23-25 (Archive) Administrator Edit Dropd…" at bounding box center [767, 280] width 1032 height 37
click at [1217, 285] on div "Edit Dropdown Menu" at bounding box center [1241, 281] width 61 height 21
click at [1225, 285] on icon "Edit" at bounding box center [1229, 280] width 11 height 9
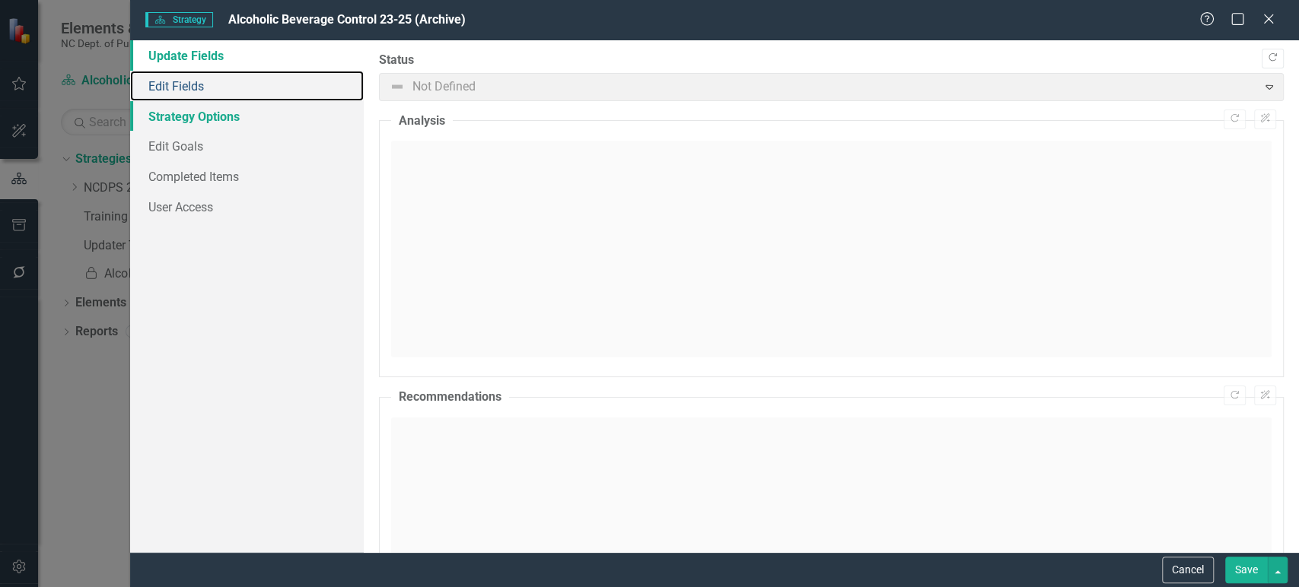
drag, startPoint x: 269, startPoint y: 94, endPoint x: 355, endPoint y: 103, distance: 86.4
click at [269, 93] on link "Edit Fields" at bounding box center [247, 86] width 234 height 30
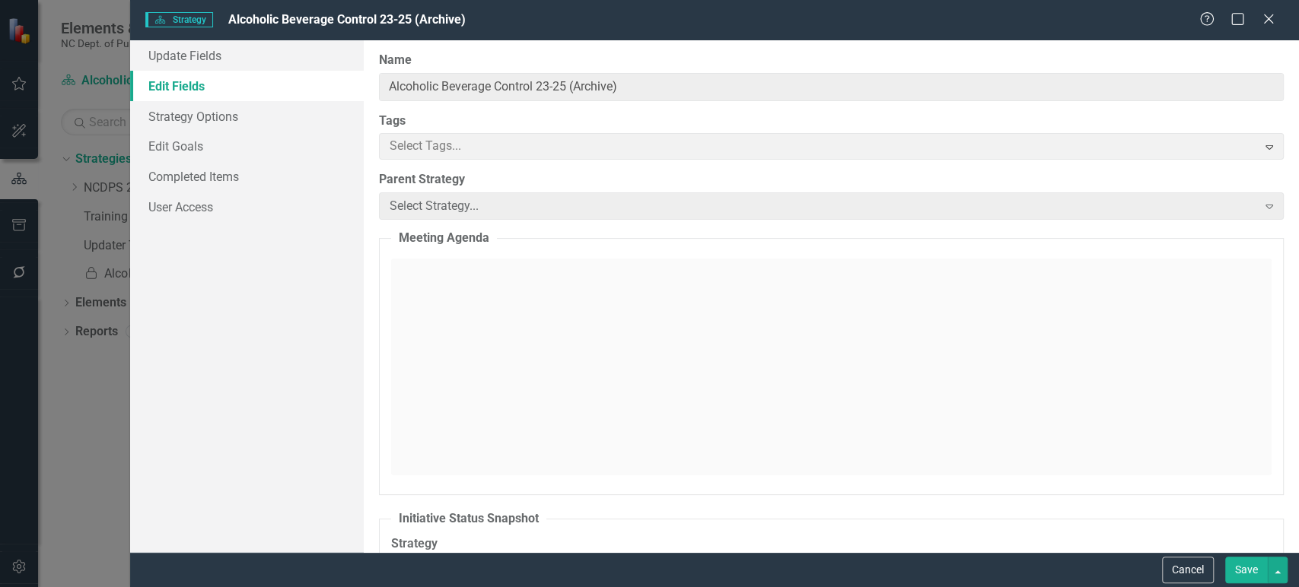
click at [283, 74] on link "Edit Fields" at bounding box center [247, 86] width 234 height 30
click at [280, 110] on link "Strategy Options" at bounding box center [247, 116] width 234 height 30
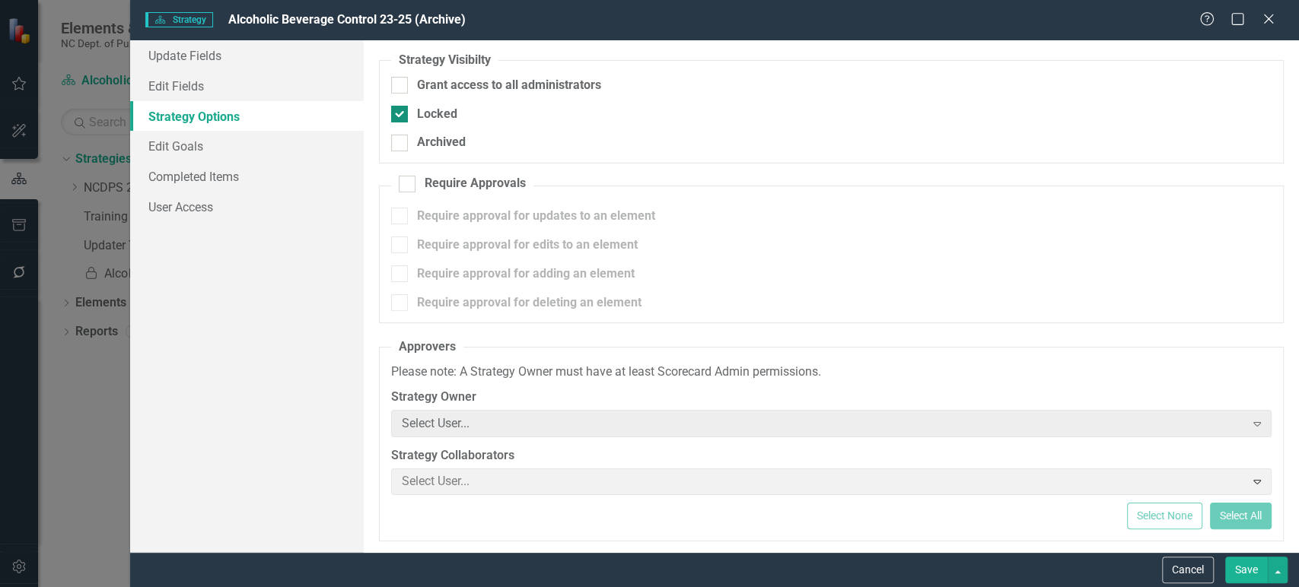
click at [394, 116] on div at bounding box center [399, 114] width 17 height 17
click at [394, 116] on input "Locked" at bounding box center [396, 111] width 10 height 10
checkbox input "false"
click at [1241, 571] on button "Save" at bounding box center [1246, 570] width 43 height 27
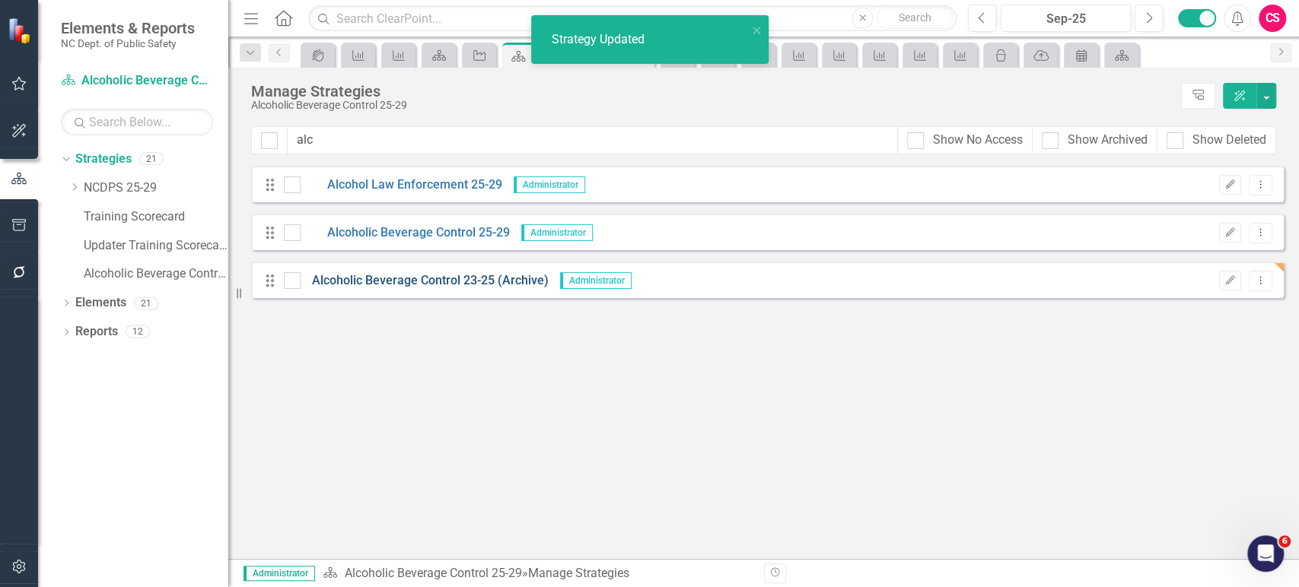
click at [400, 279] on link "Alcoholic Beverage Control 23-25 (Archive)" at bounding box center [425, 280] width 248 height 17
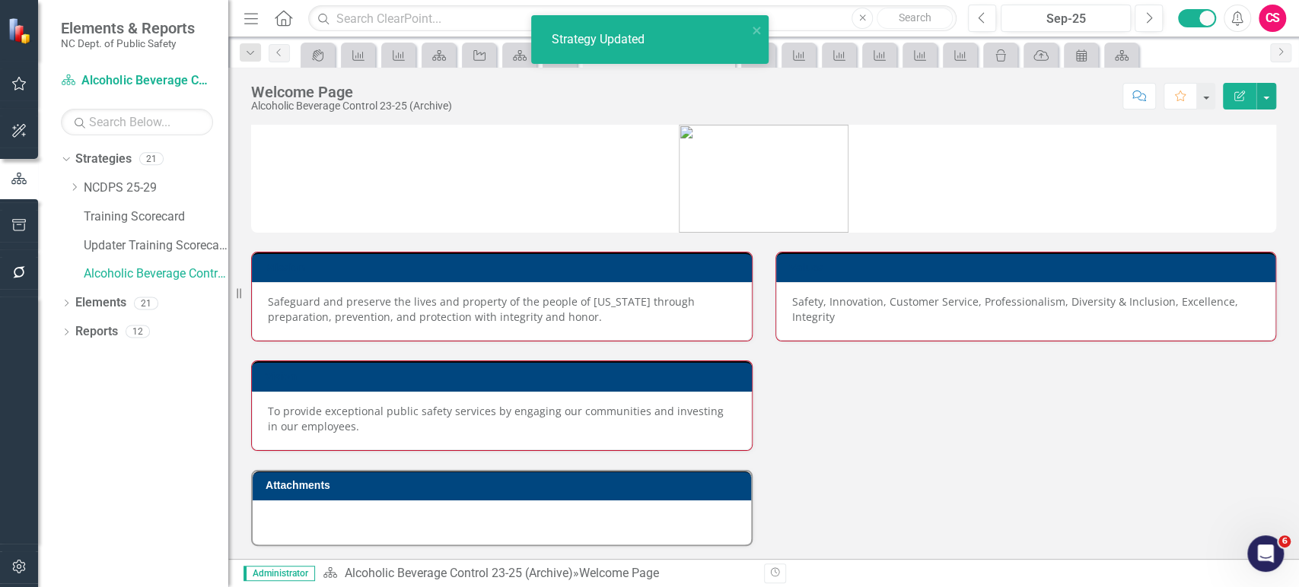
scroll to position [389, 0]
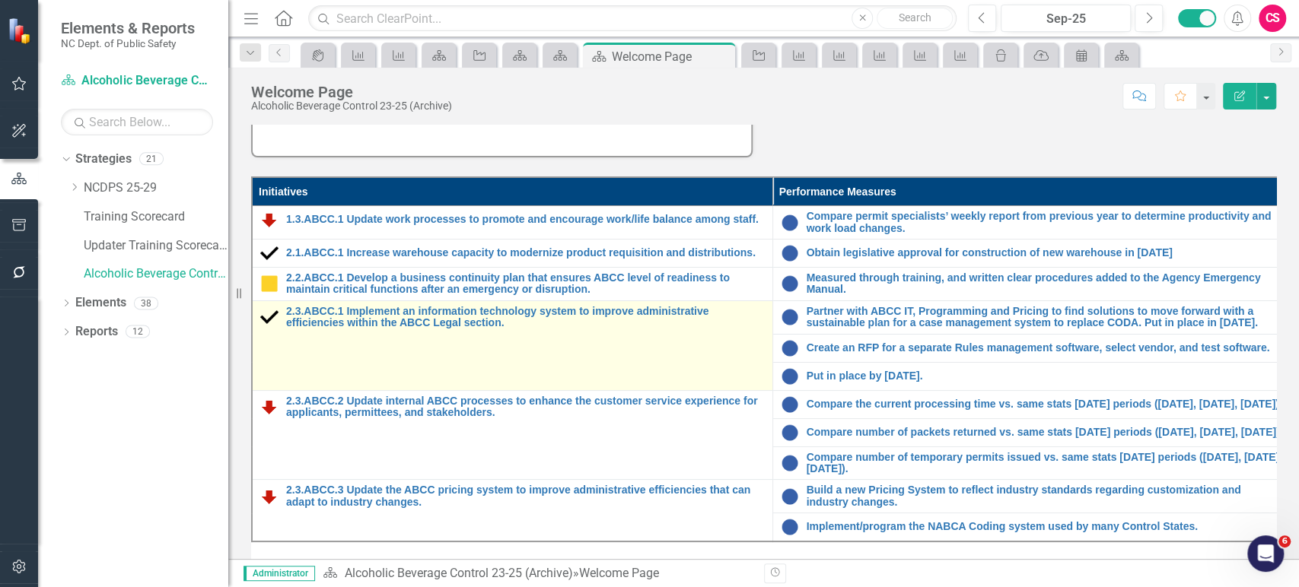
click at [408, 327] on td "2.3.ABCC.1 Implement an information technology system to improve administrative…" at bounding box center [512, 346] width 520 height 90
click at [412, 320] on link "2.3.ABCC.1 Implement an information technology system to improve administrative…" at bounding box center [525, 318] width 479 height 24
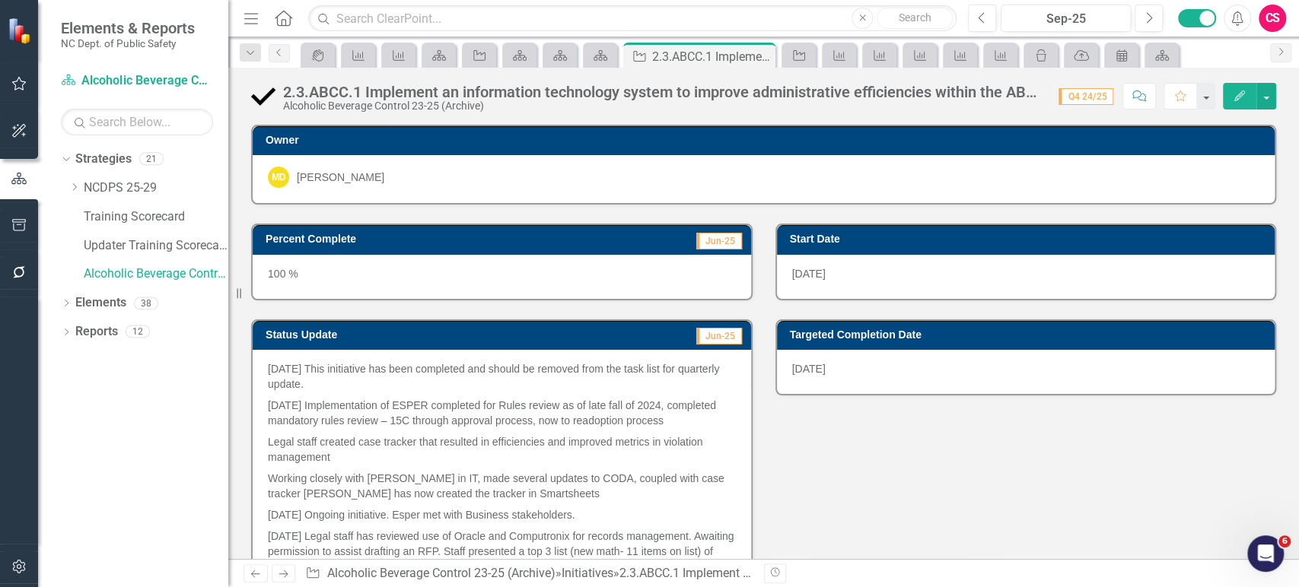
click at [1233, 97] on icon "Edit" at bounding box center [1240, 96] width 14 height 11
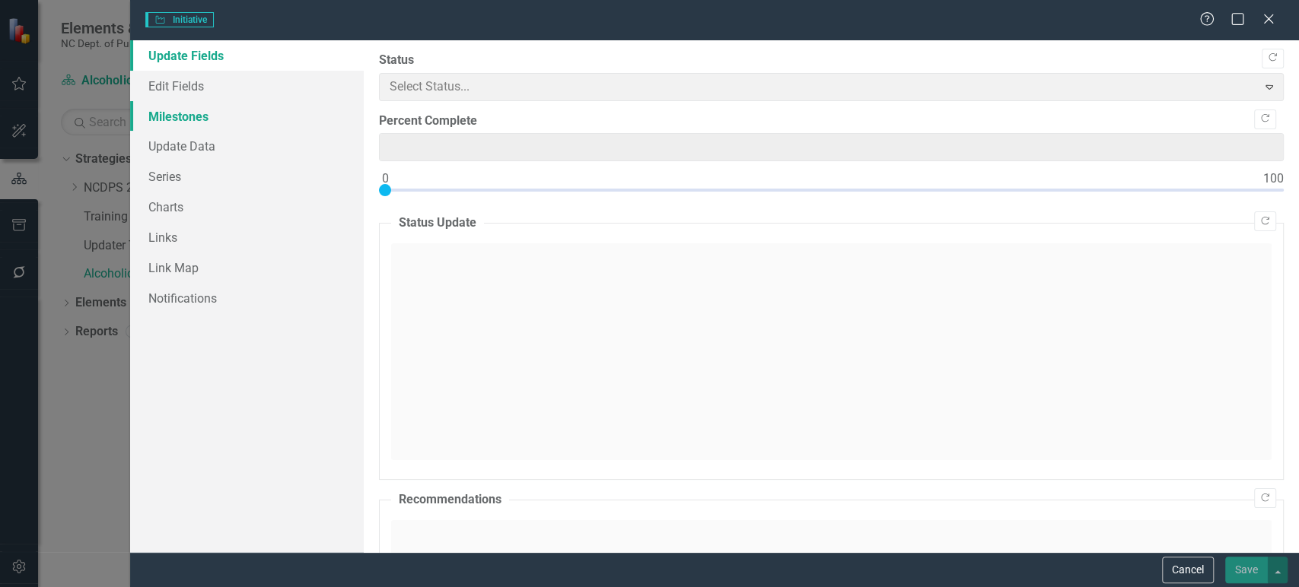
type input "100"
type input "0"
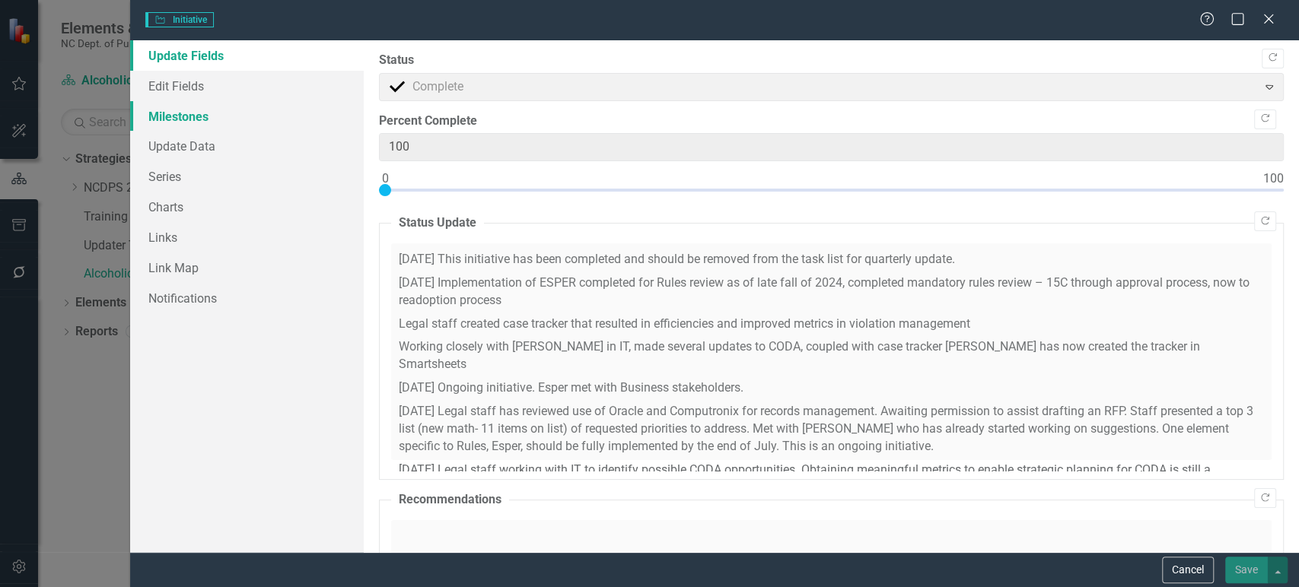
checkbox input "true"
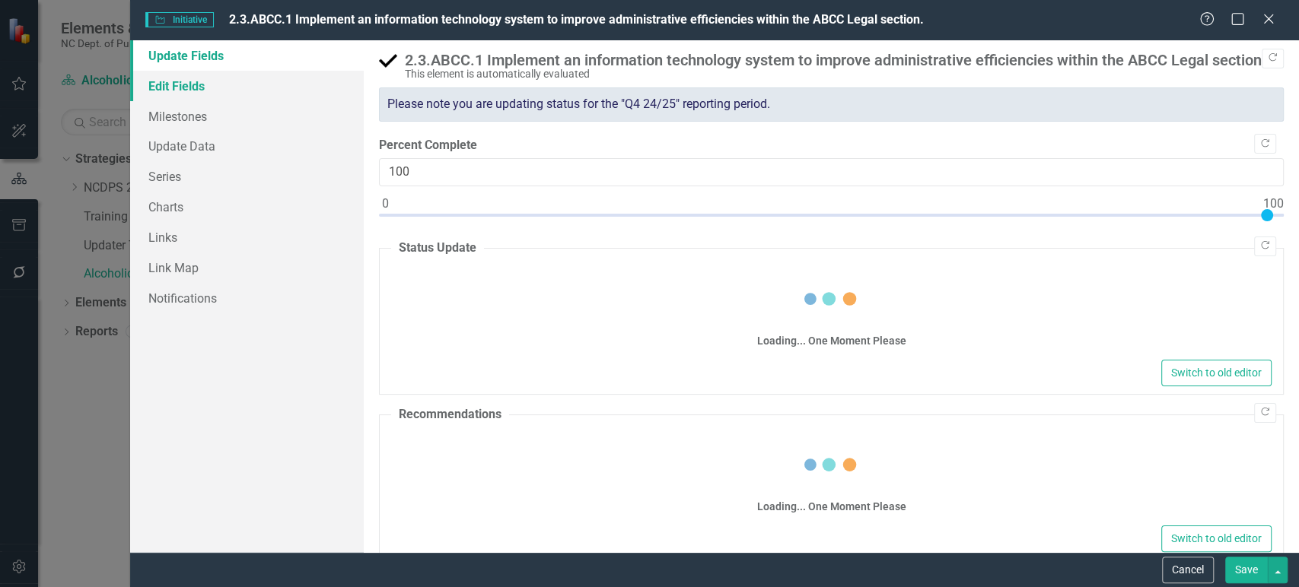
click at [250, 72] on link "Edit Fields" at bounding box center [247, 86] width 234 height 30
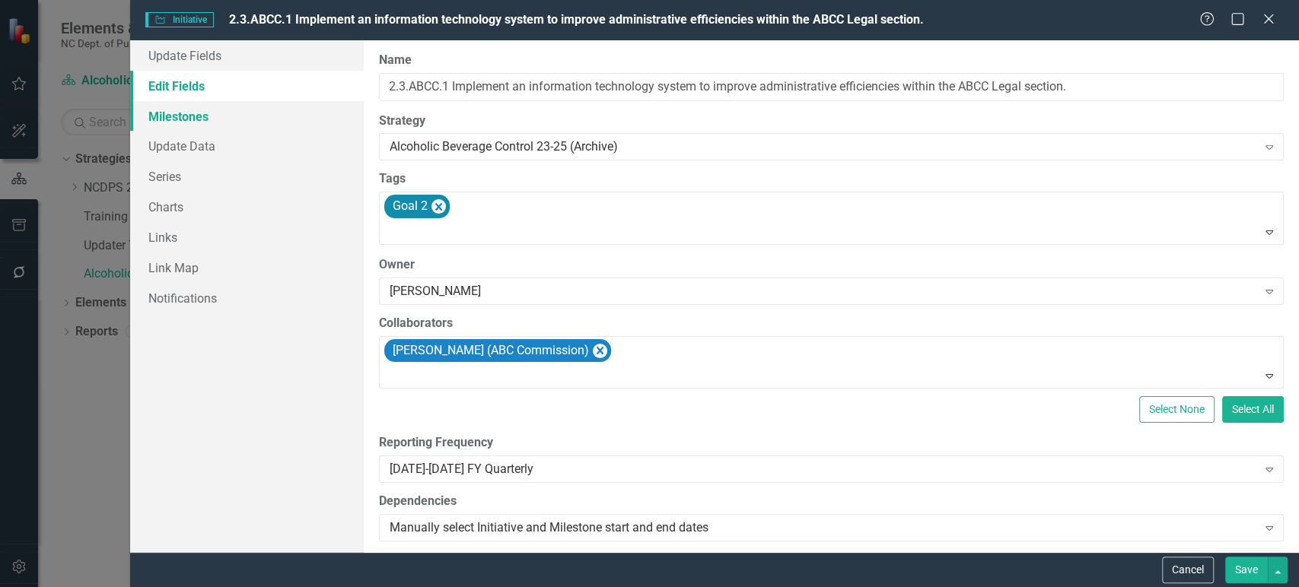
click at [179, 126] on link "Milestones" at bounding box center [247, 116] width 234 height 30
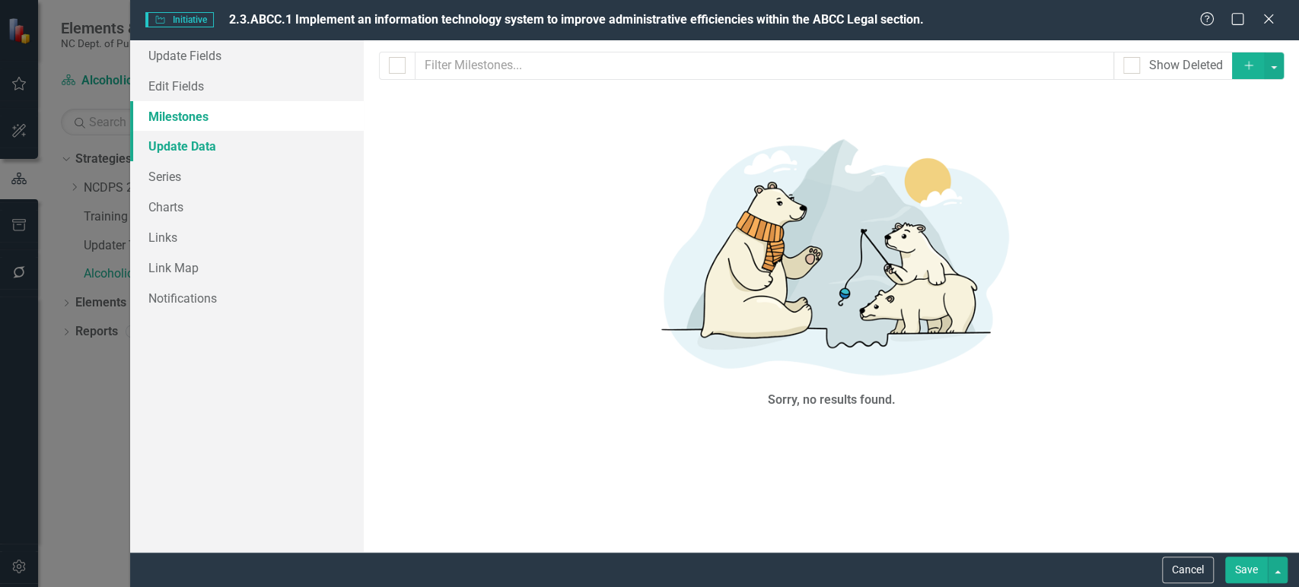
click at [188, 151] on link "Update Data" at bounding box center [247, 146] width 234 height 30
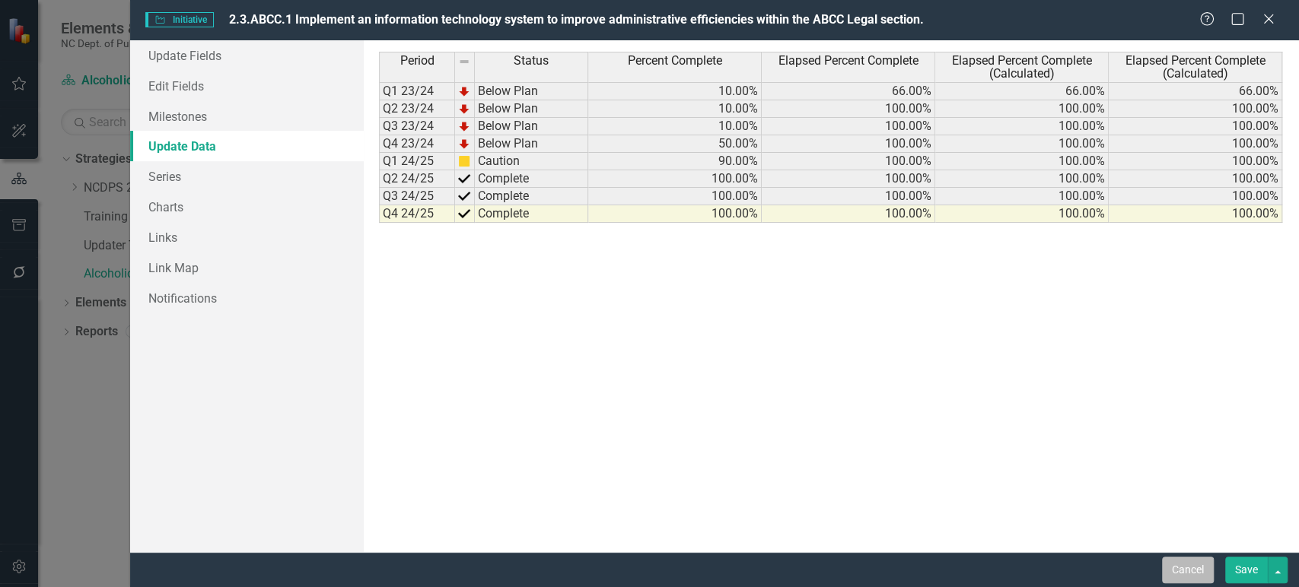
click at [1182, 563] on button "Cancel" at bounding box center [1188, 570] width 52 height 27
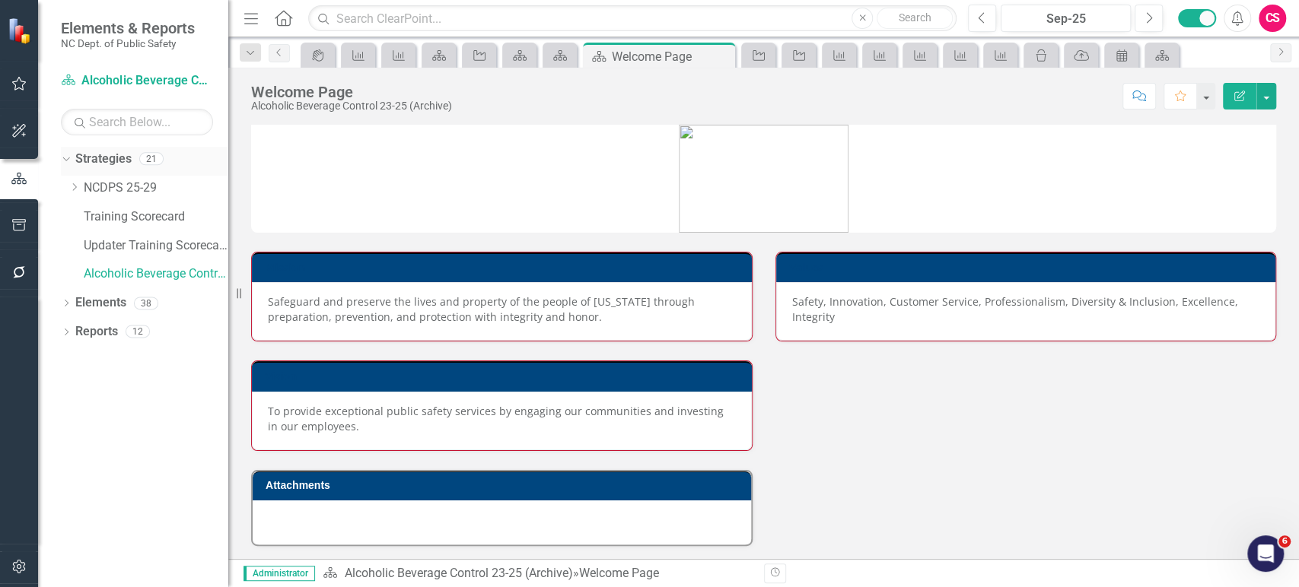
click at [109, 155] on link "Strategies" at bounding box center [103, 159] width 56 height 17
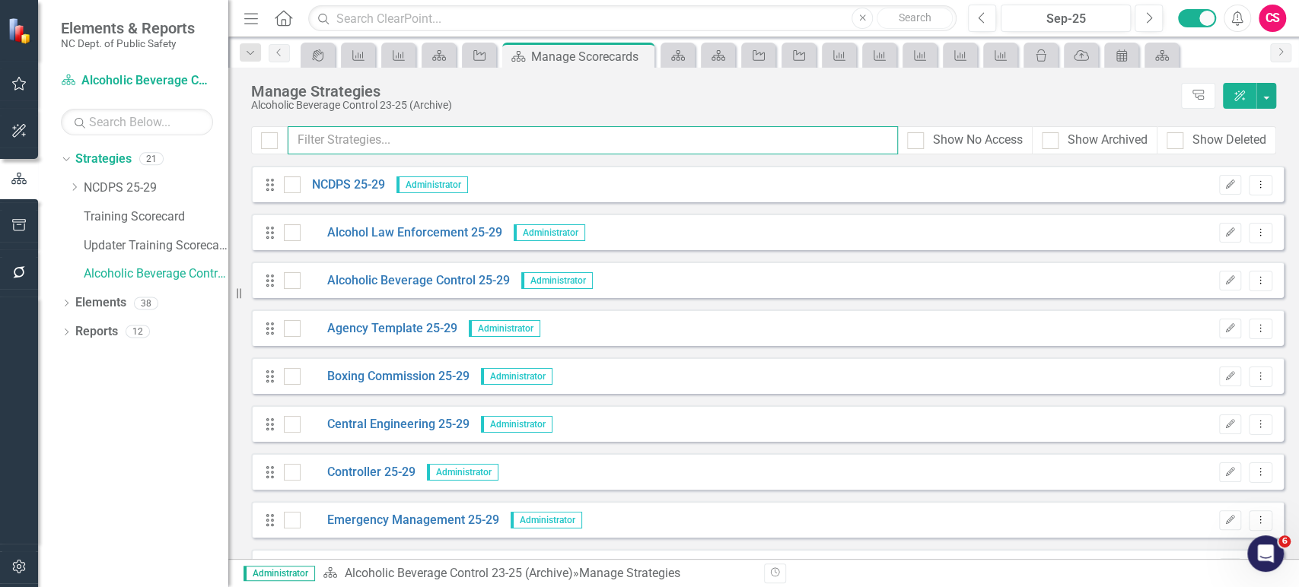
click at [552, 132] on input "text" at bounding box center [593, 140] width 610 height 28
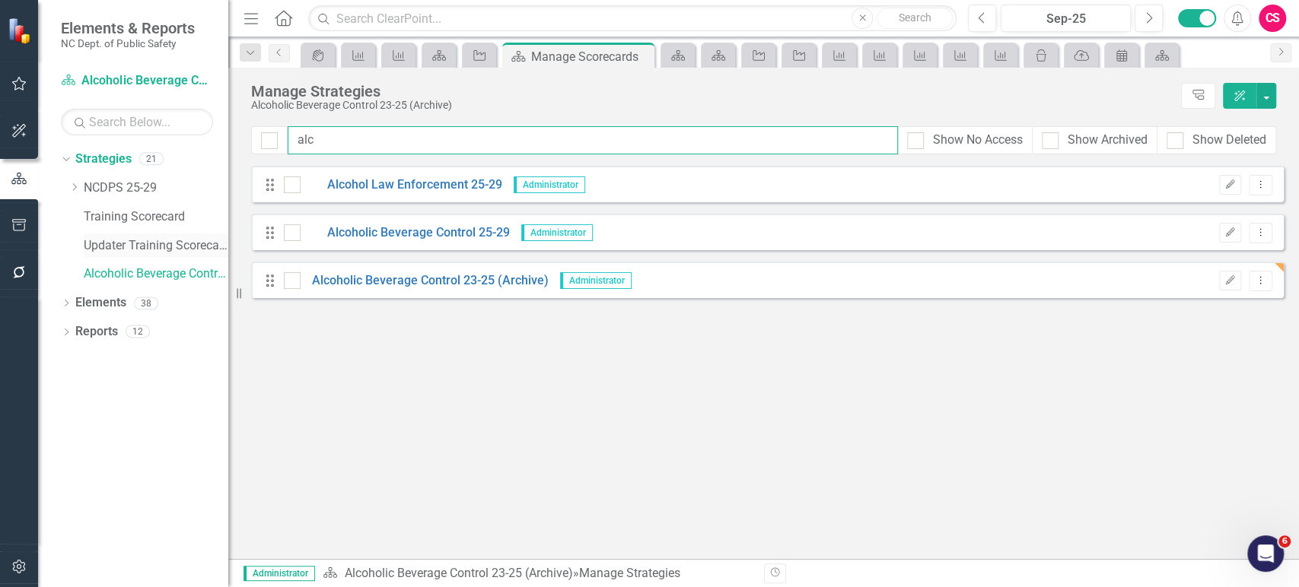
type input "alc"
click at [146, 250] on link "Updater Training Scorecard" at bounding box center [156, 245] width 145 height 17
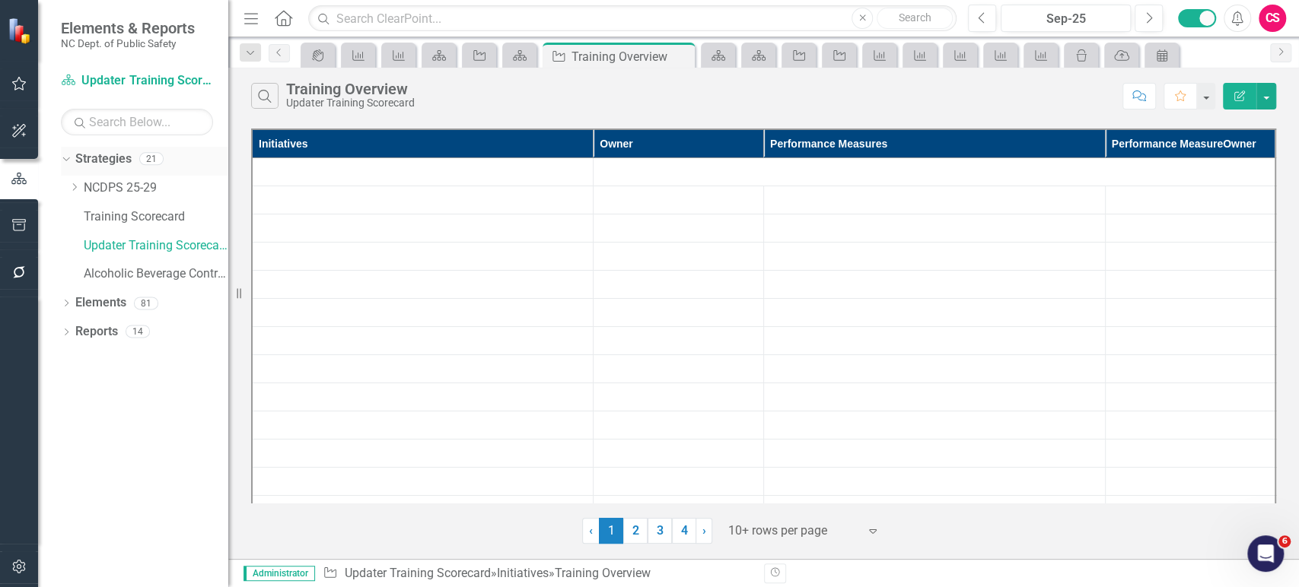
click at [112, 157] on link "Strategies" at bounding box center [103, 159] width 56 height 17
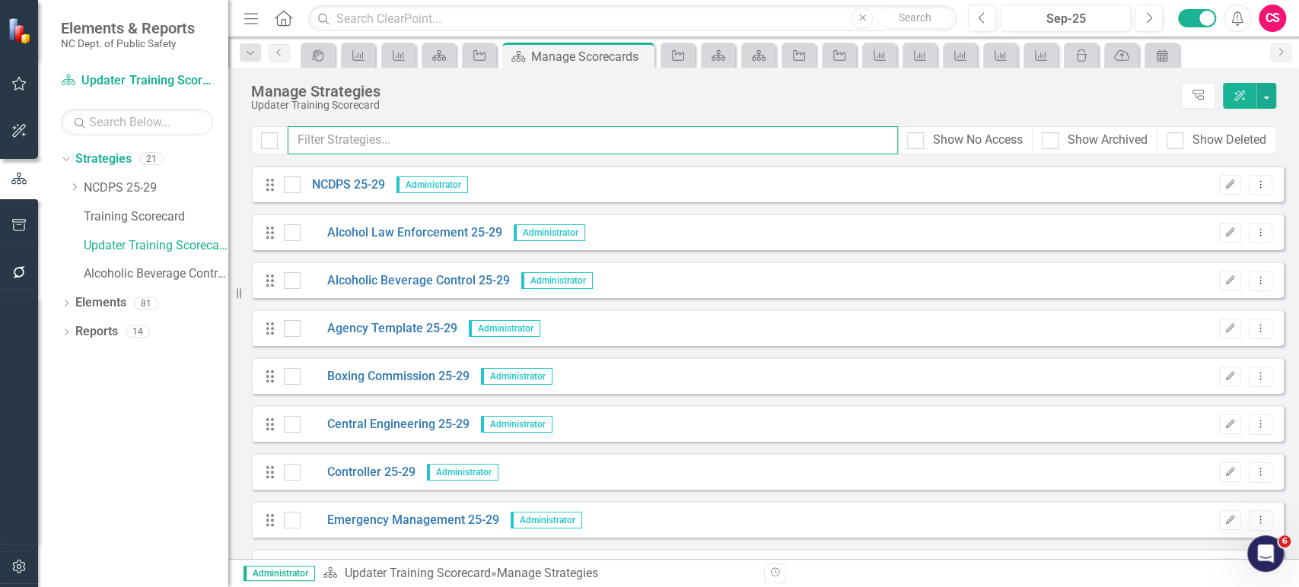
click at [439, 147] on input "text" at bounding box center [593, 140] width 610 height 28
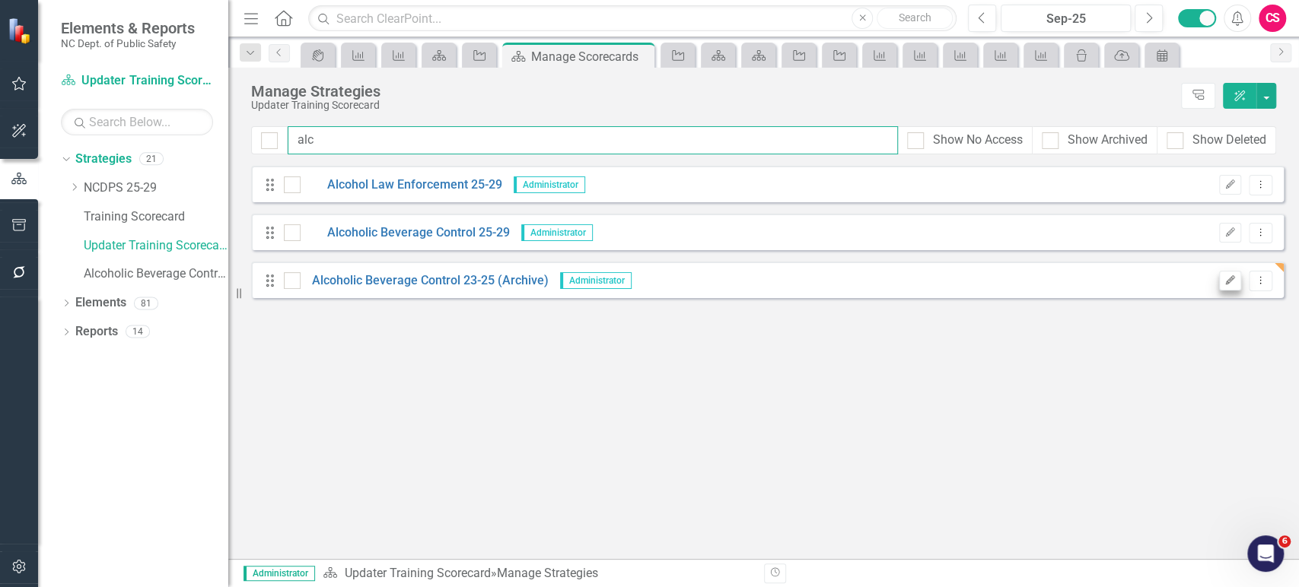
type input "alc"
click at [1230, 281] on icon "Edit" at bounding box center [1229, 280] width 11 height 9
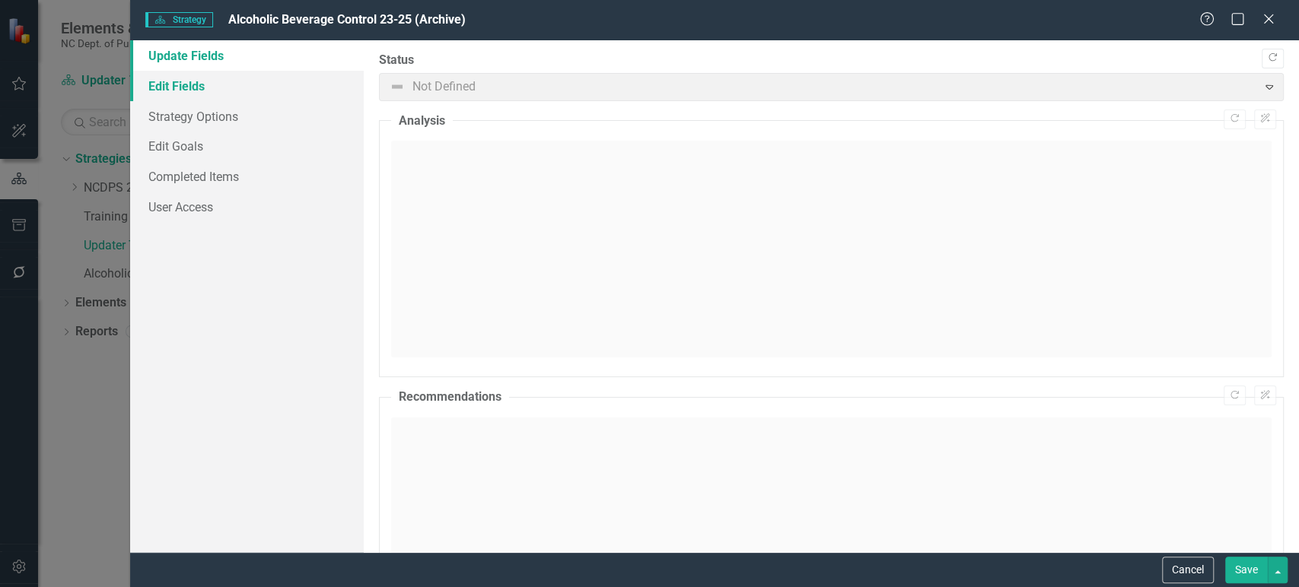
click at [238, 78] on link "Edit Fields" at bounding box center [247, 86] width 234 height 30
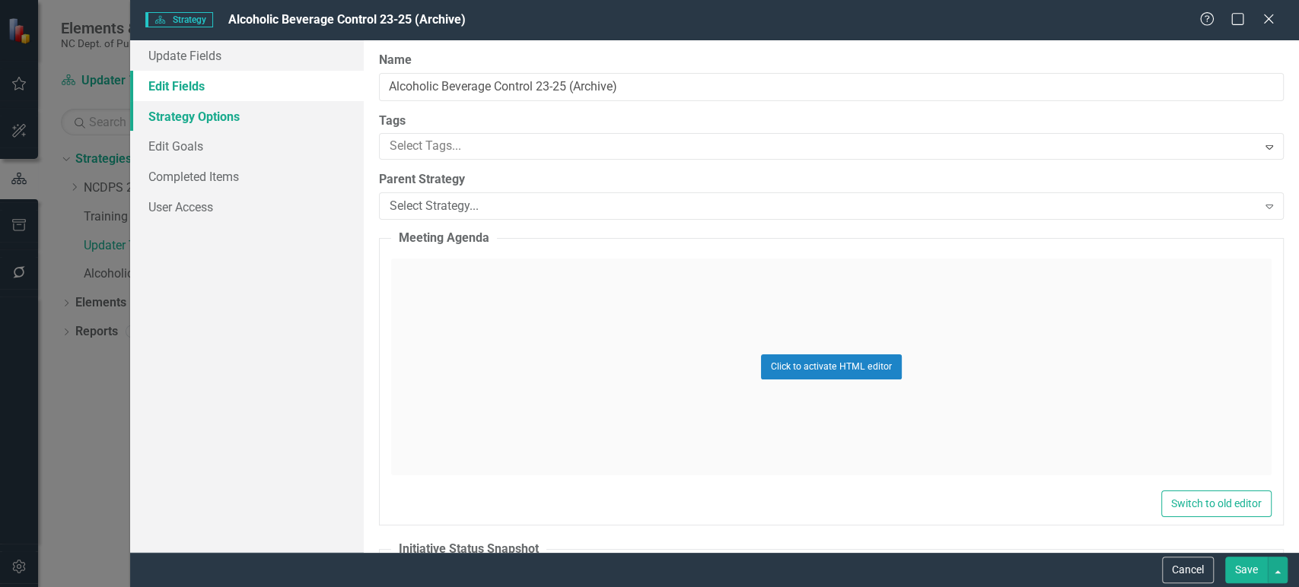
click at [289, 117] on link "Strategy Options" at bounding box center [247, 116] width 234 height 30
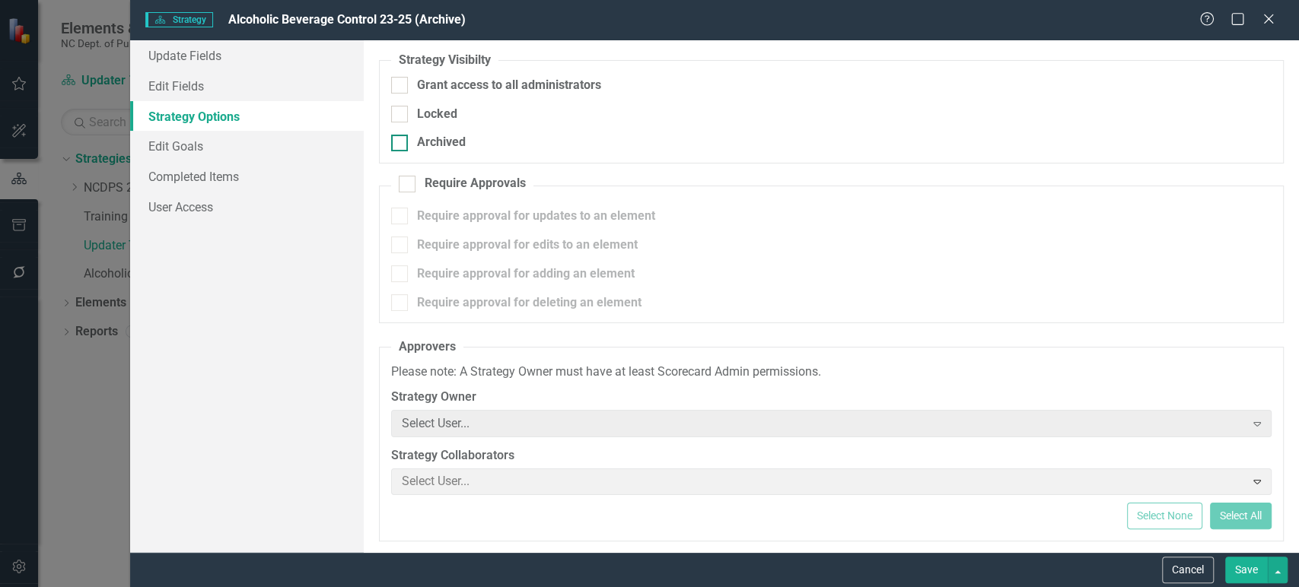
click at [397, 144] on div at bounding box center [399, 143] width 17 height 17
click at [397, 144] on input "Archived" at bounding box center [396, 140] width 10 height 10
checkbox input "true"
click at [402, 119] on div at bounding box center [399, 114] width 17 height 17
click at [401, 116] on input "Locked" at bounding box center [396, 111] width 10 height 10
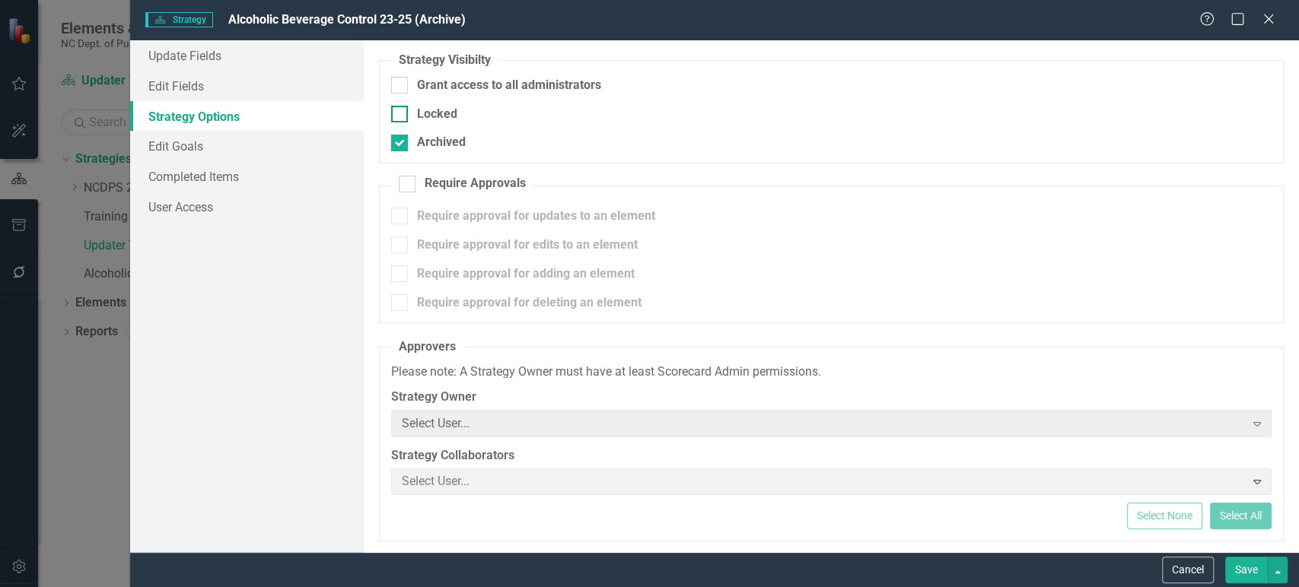
checkbox input "true"
drag, startPoint x: 1242, startPoint y: 565, endPoint x: 1205, endPoint y: 552, distance: 38.7
click at [1242, 566] on button "Save" at bounding box center [1246, 570] width 43 height 27
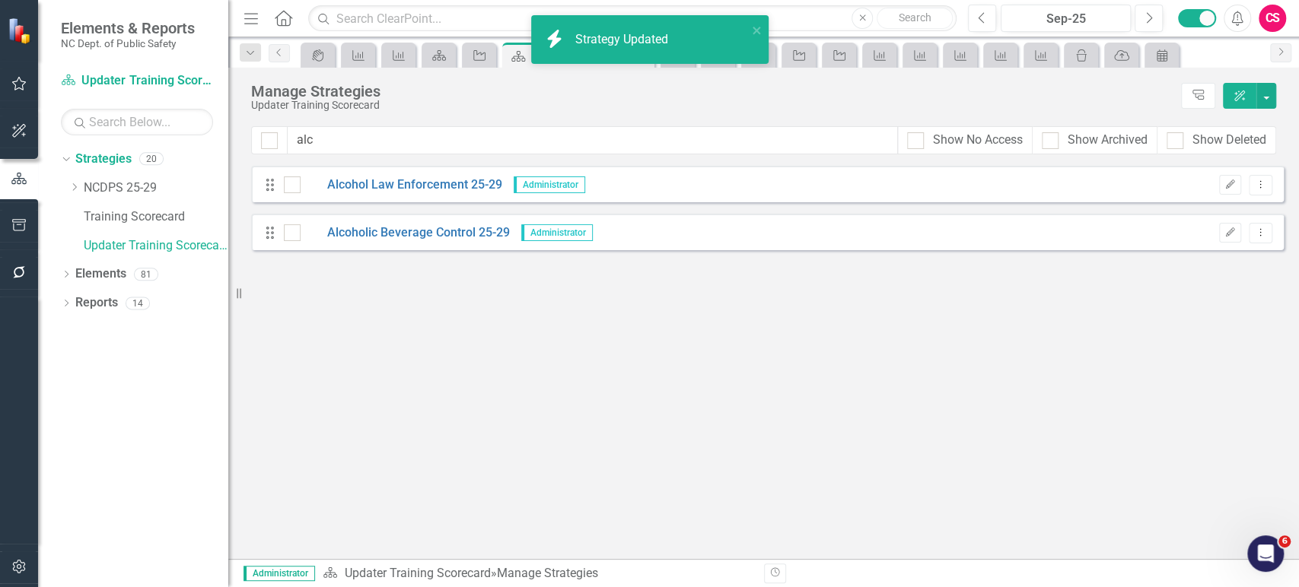
click at [12, 271] on icon "button" at bounding box center [19, 272] width 16 height 12
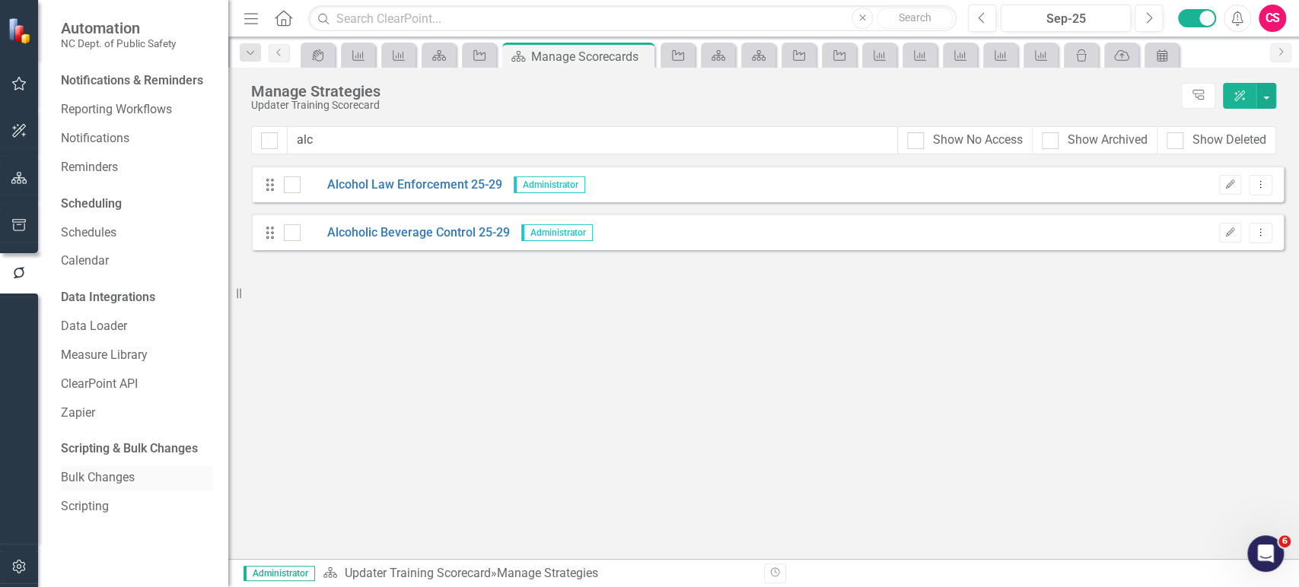
click at [97, 479] on link "Bulk Changes" at bounding box center [137, 477] width 152 height 17
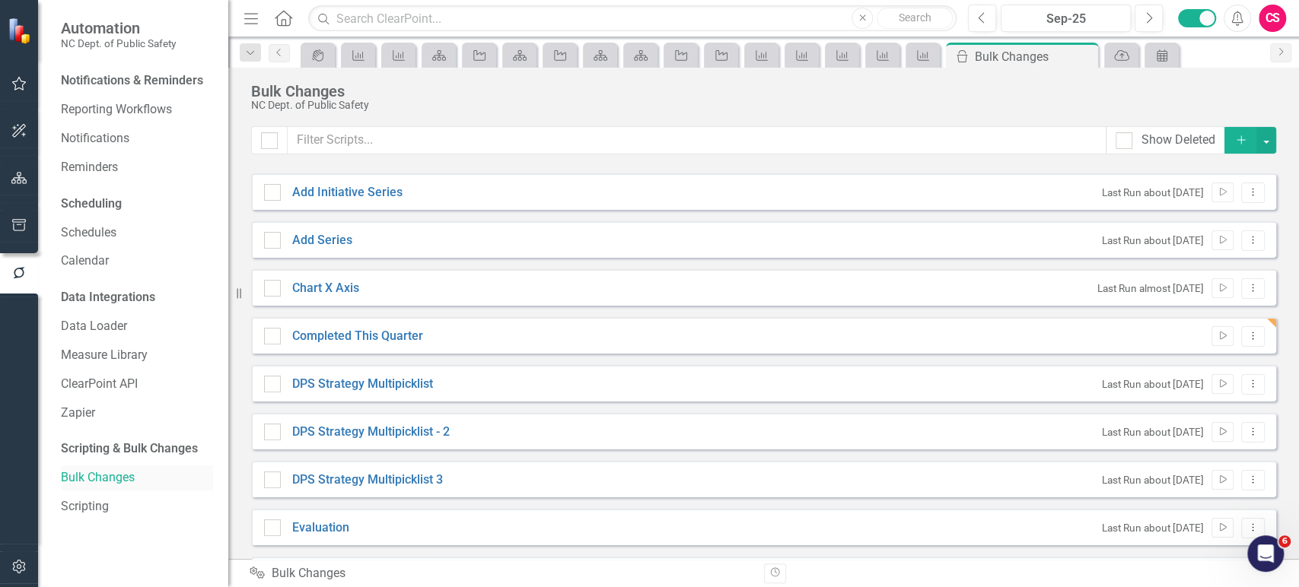
checkbox input "false"
click at [393, 336] on link "Completed This Quarter" at bounding box center [357, 336] width 131 height 17
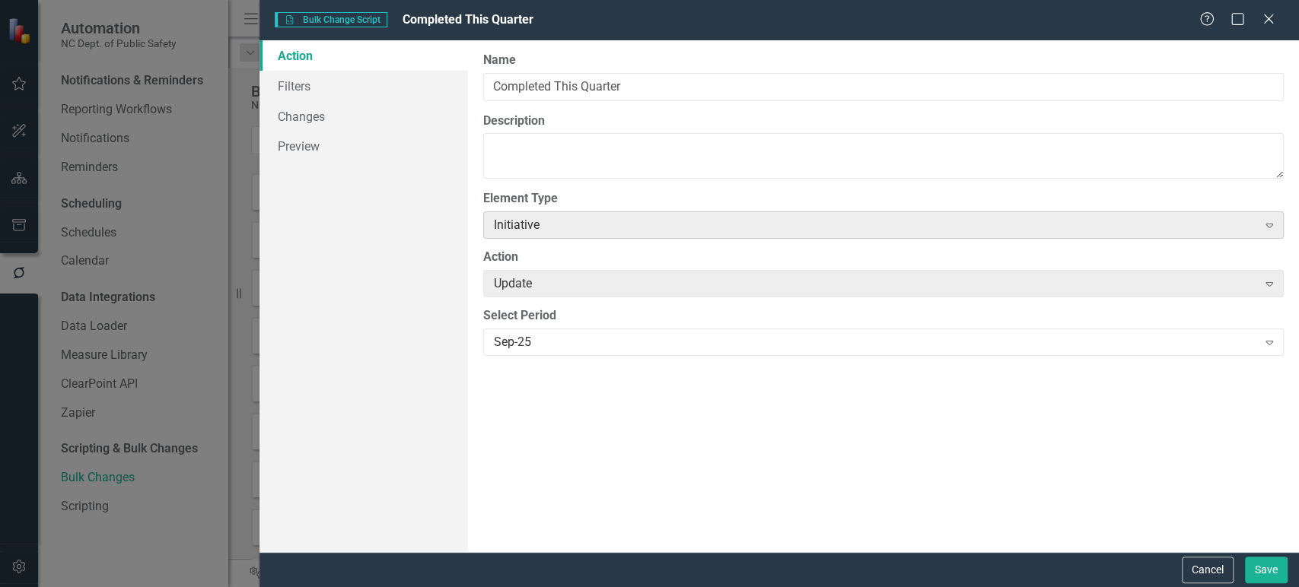
type input "Completed This Quarter"
click at [1262, 17] on icon "Close" at bounding box center [1268, 19] width 15 height 12
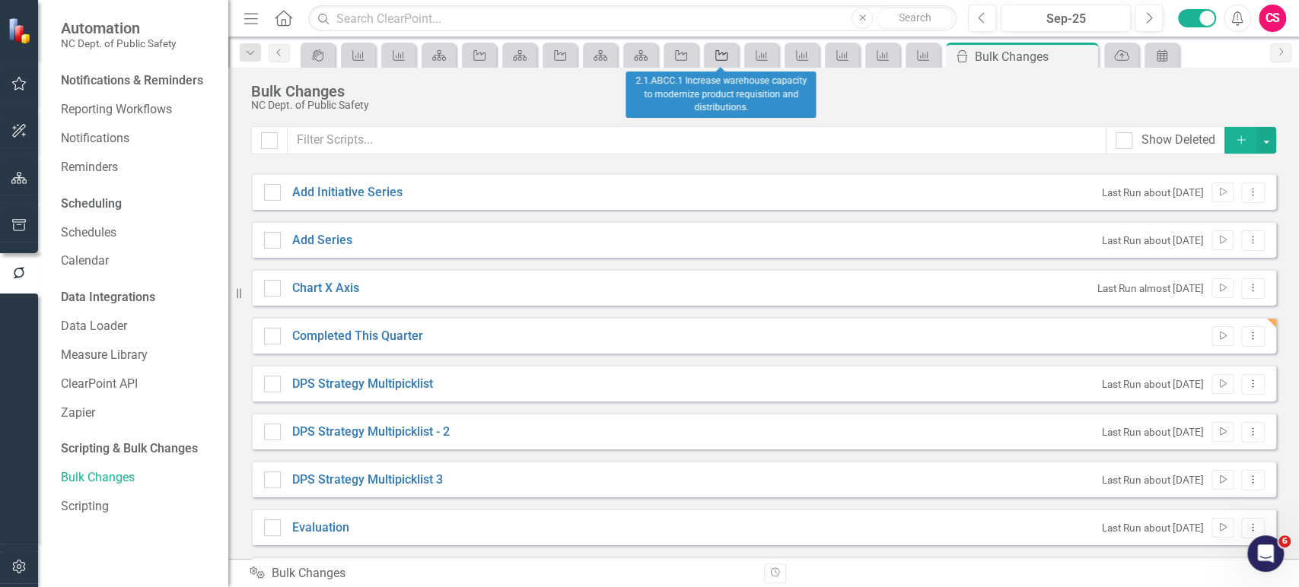
click at [720, 53] on icon at bounding box center [721, 55] width 12 height 11
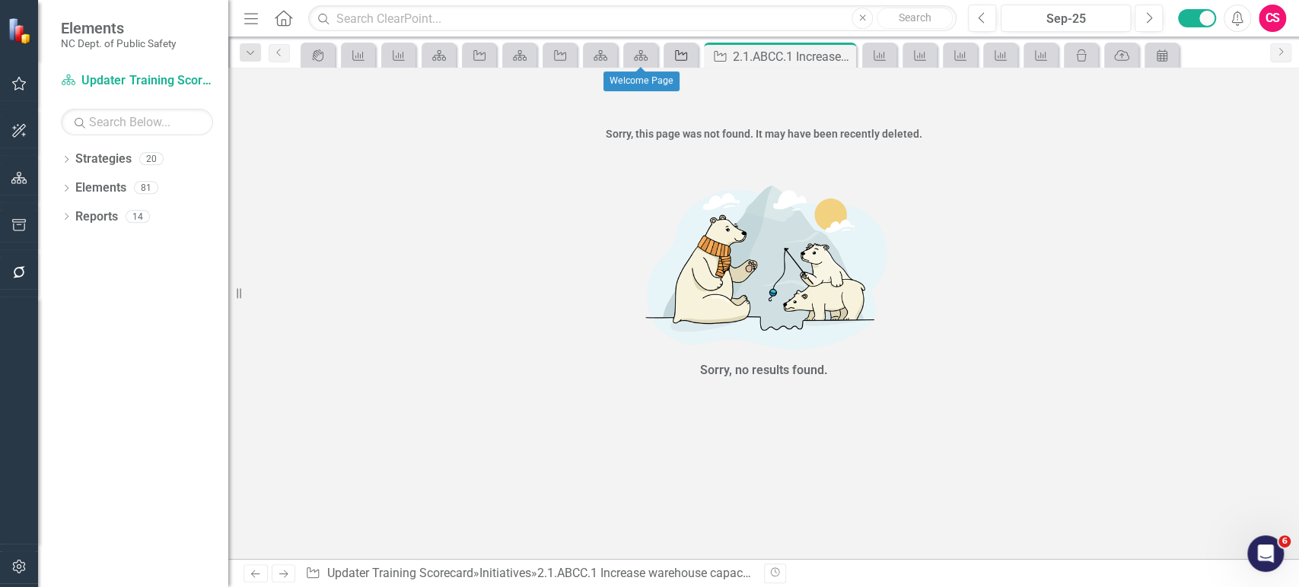
click at [679, 49] on icon "Initiative" at bounding box center [680, 55] width 15 height 12
click at [637, 49] on icon "Strategy" at bounding box center [640, 55] width 15 height 12
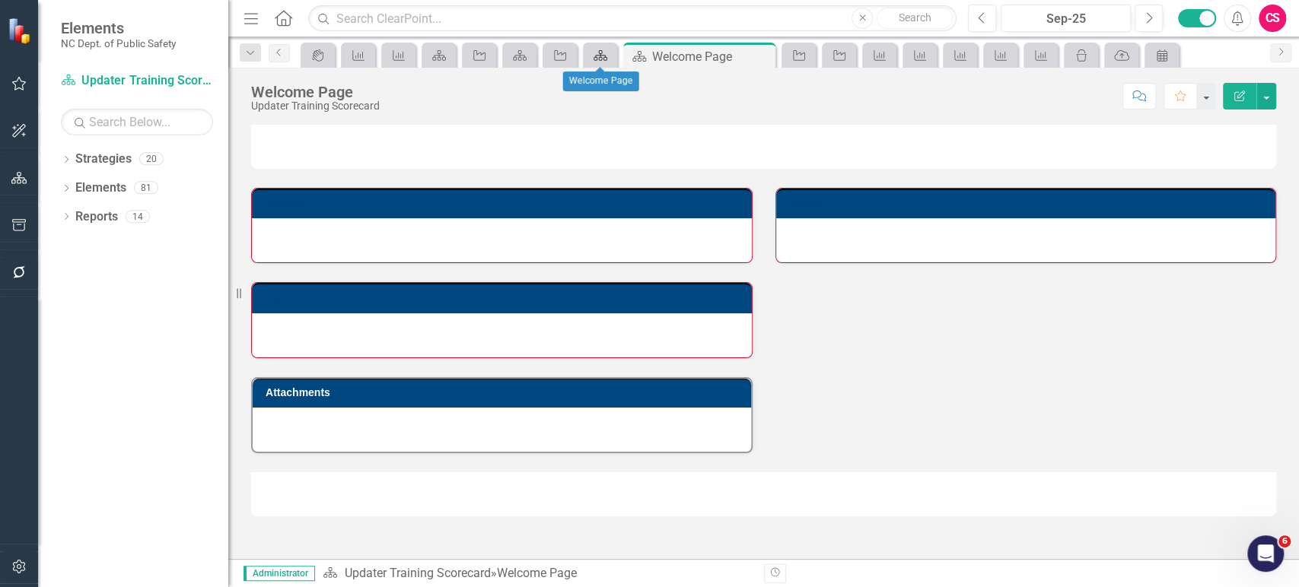
click at [593, 60] on icon "Strategy" at bounding box center [600, 55] width 15 height 12
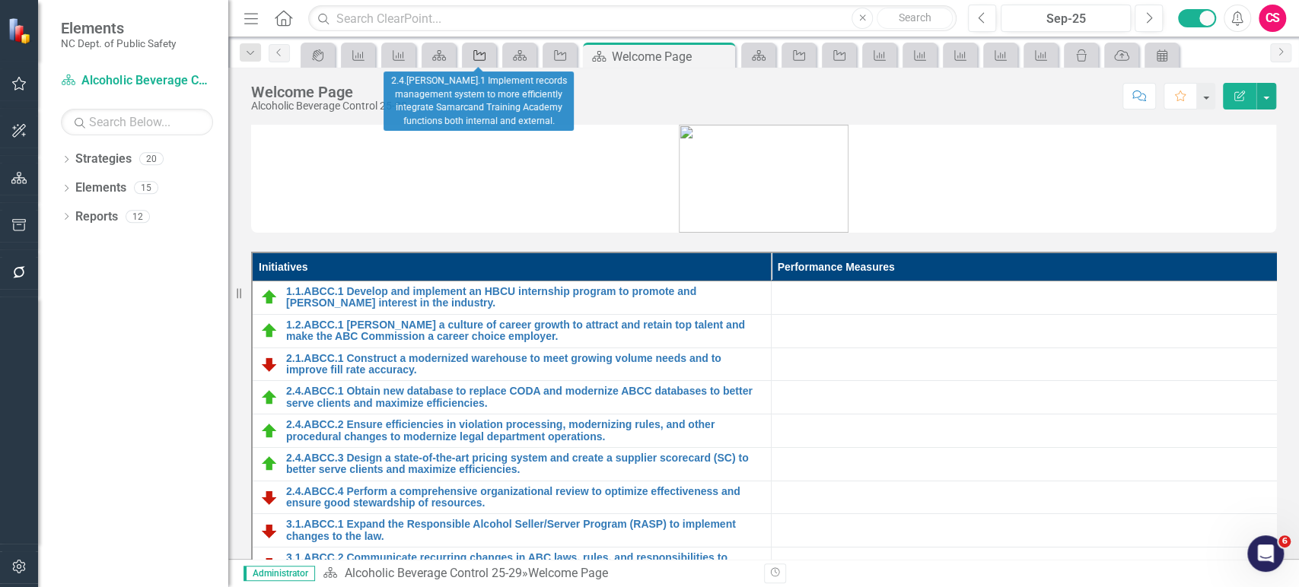
click at [481, 53] on icon at bounding box center [479, 55] width 12 height 11
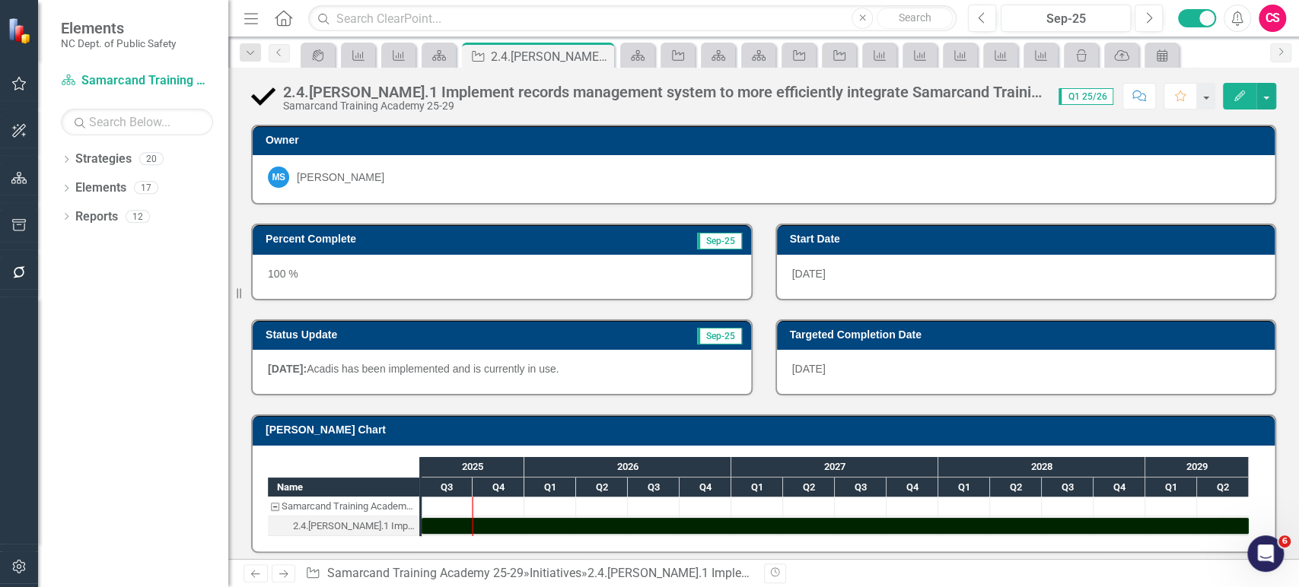
click at [1236, 100] on icon "Edit" at bounding box center [1240, 96] width 14 height 11
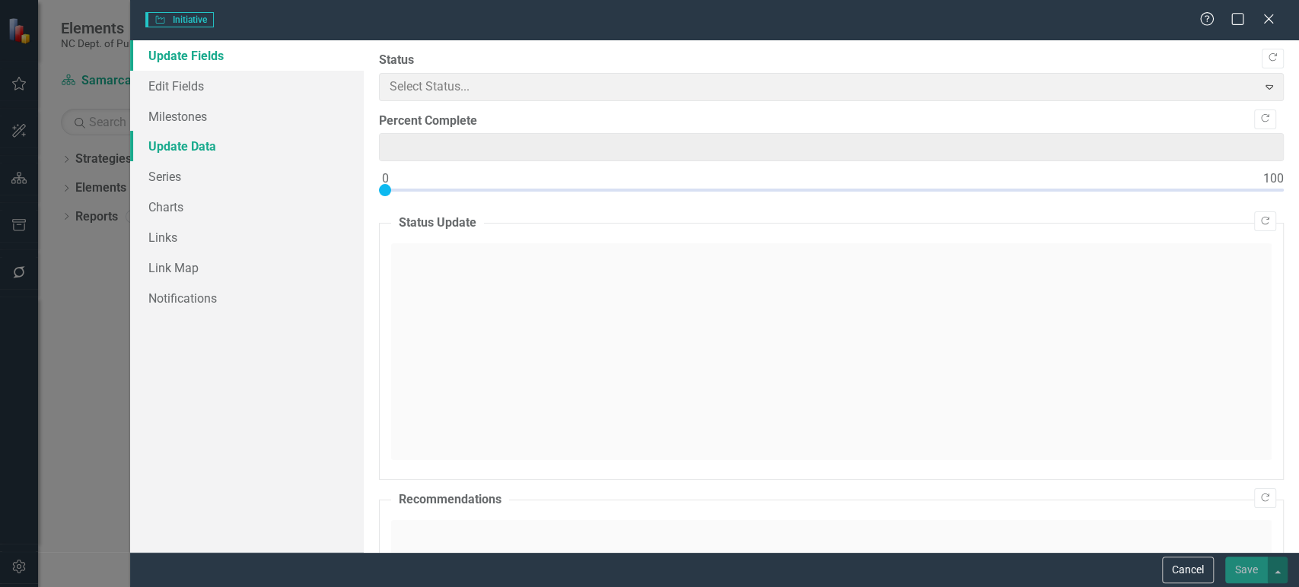
type input "100"
type input "0"
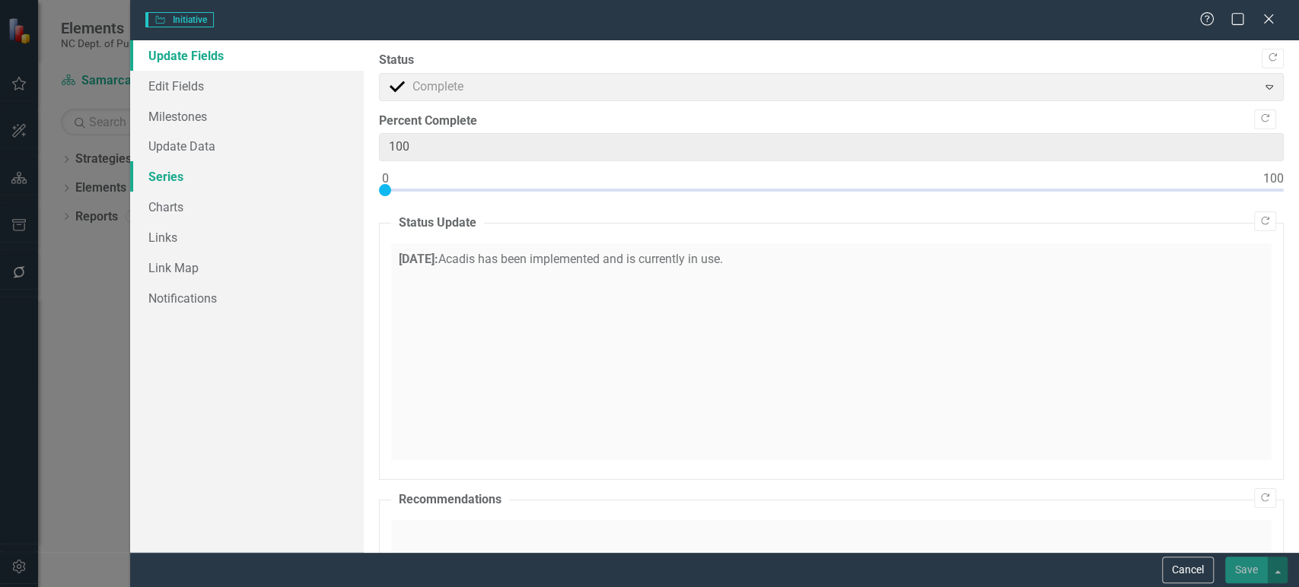
checkbox input "true"
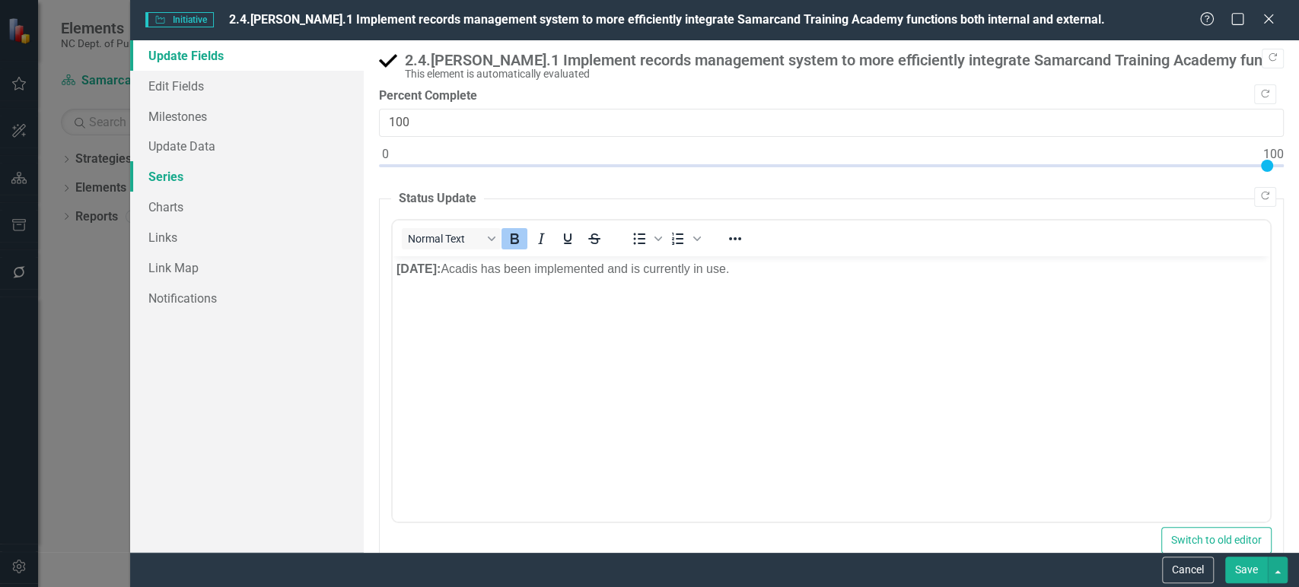
click at [222, 169] on link "Series" at bounding box center [247, 176] width 234 height 30
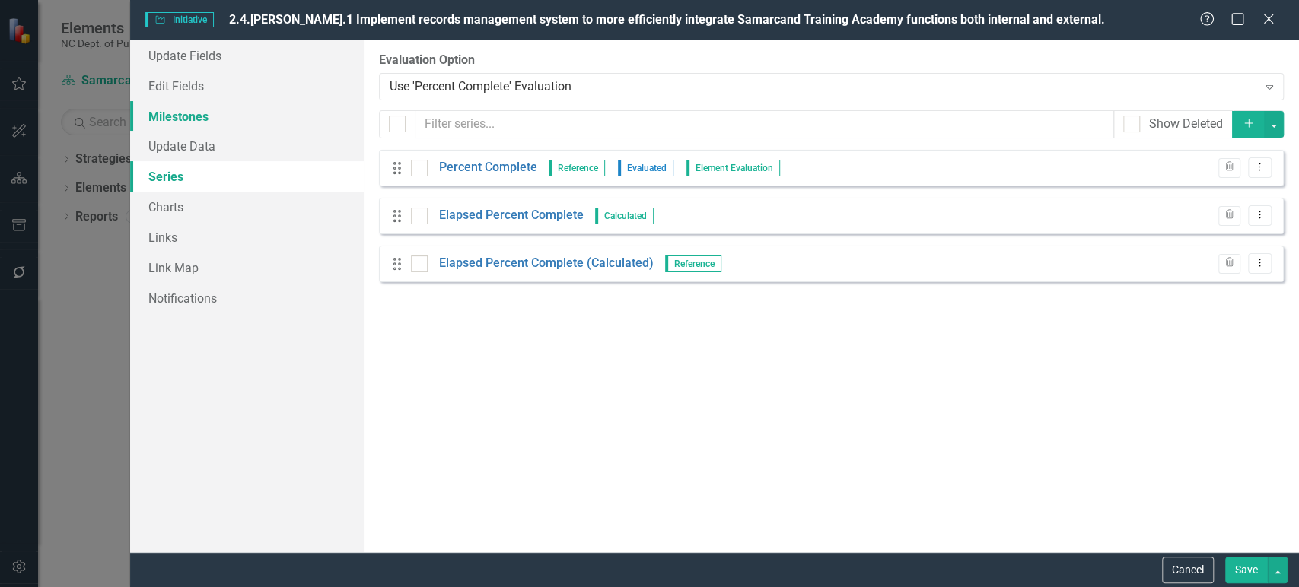
click at [247, 113] on link "Milestones" at bounding box center [247, 116] width 234 height 30
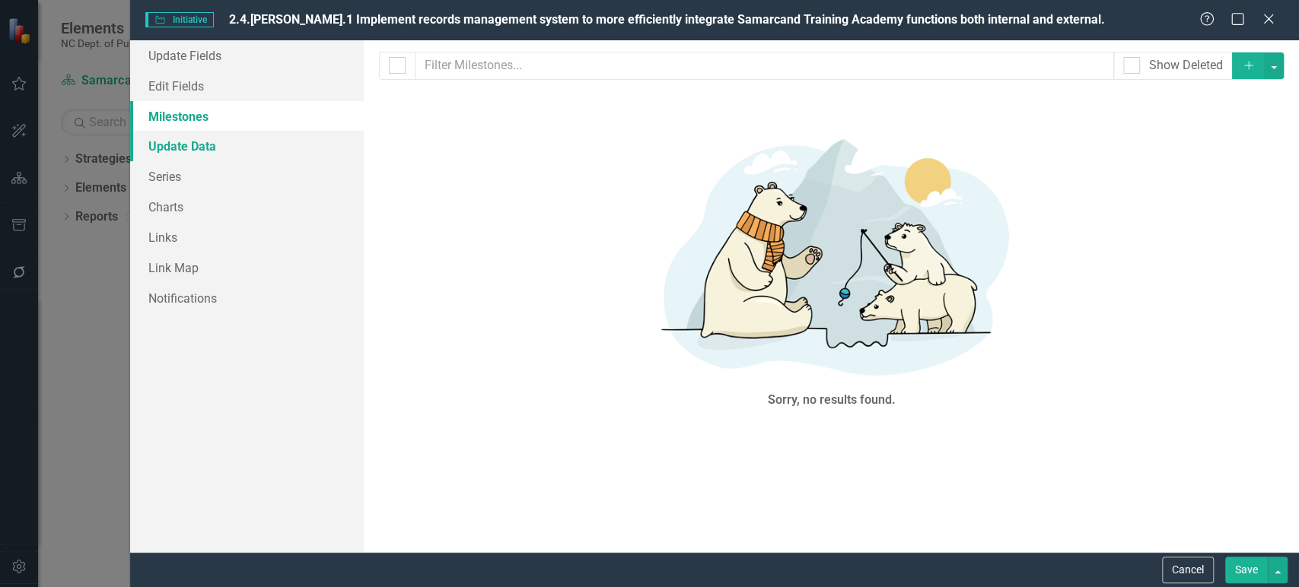
click at [243, 138] on link "Update Data" at bounding box center [247, 146] width 234 height 30
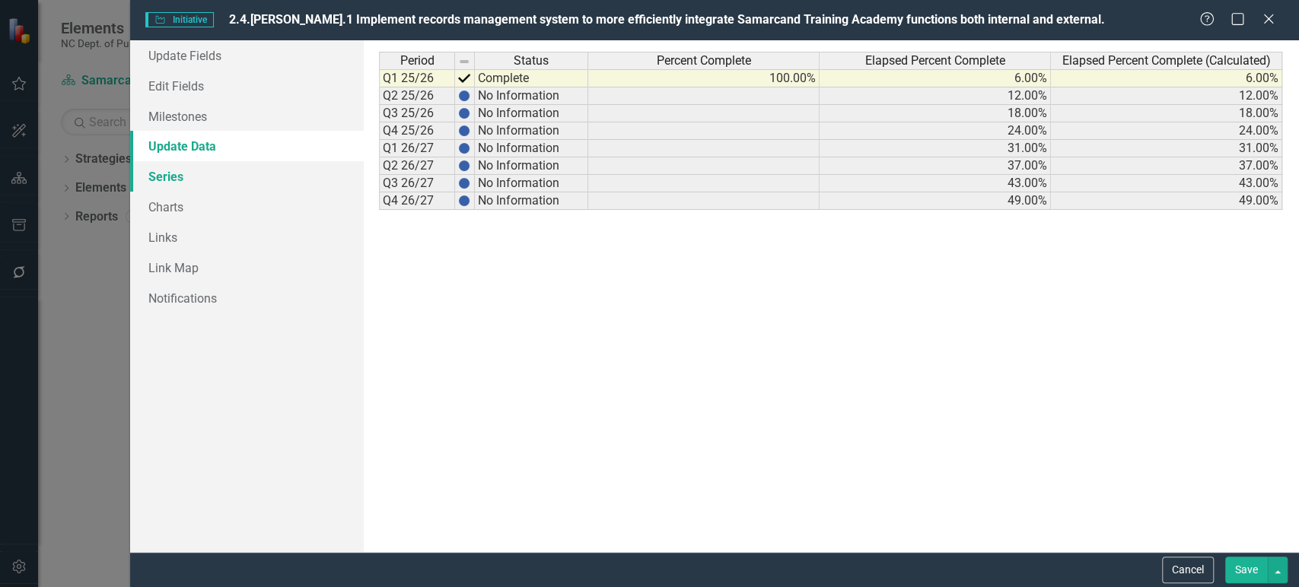
click at [221, 180] on link "Series" at bounding box center [247, 176] width 234 height 30
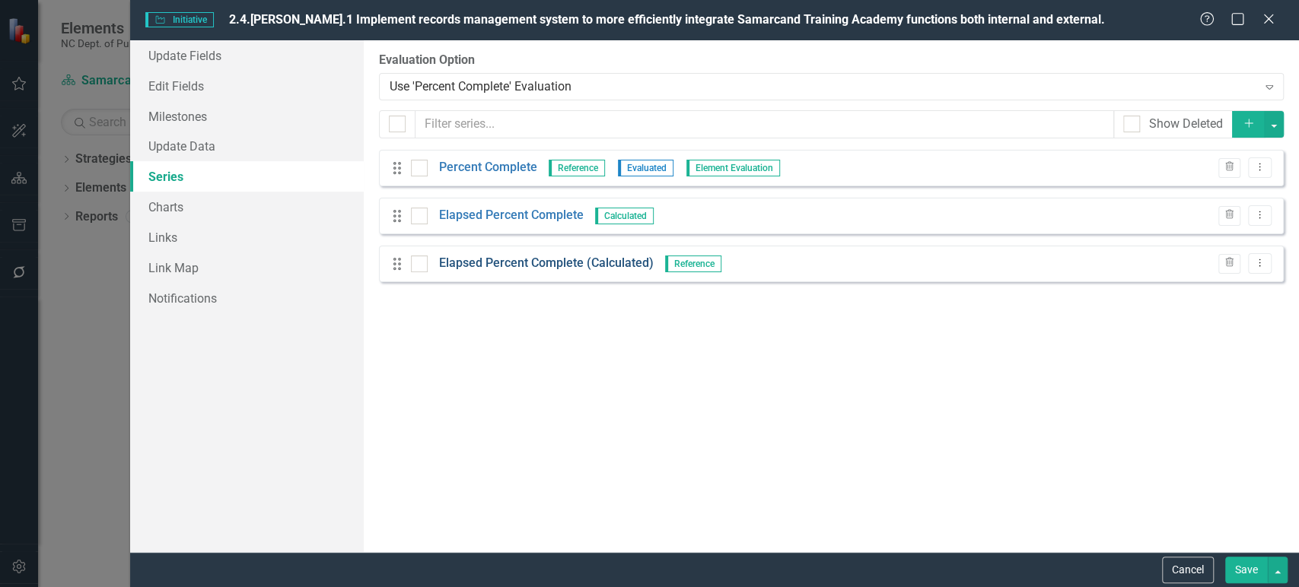
click at [469, 265] on link "Elapsed Percent Complete (Calculated)" at bounding box center [546, 263] width 215 height 17
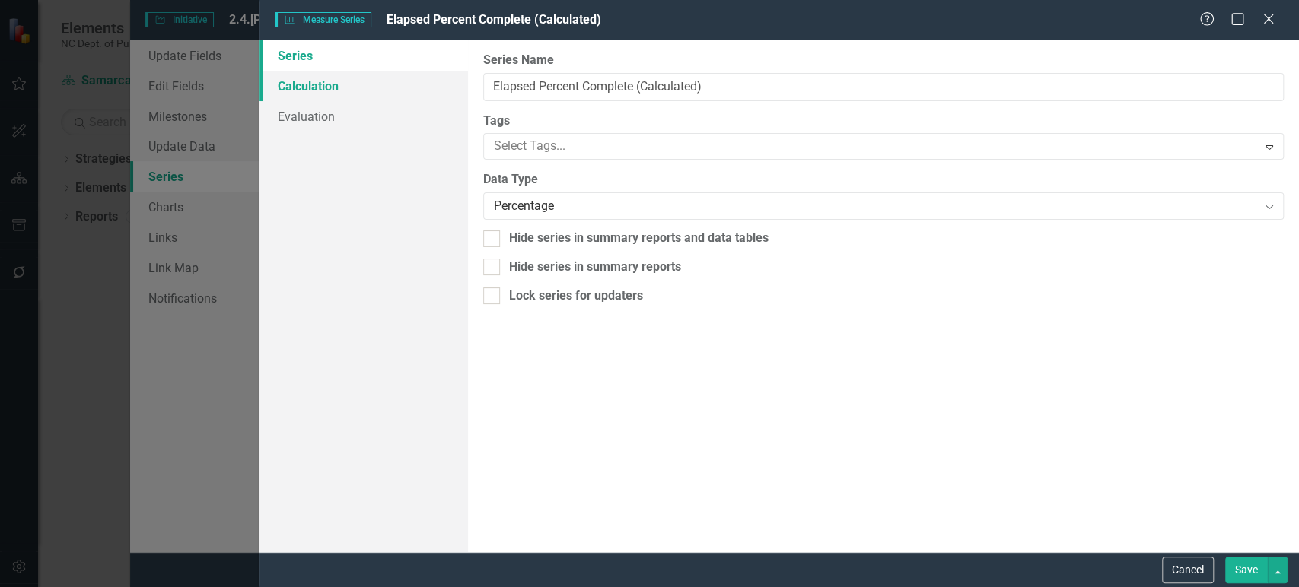
click at [371, 97] on link "Calculation" at bounding box center [363, 86] width 208 height 30
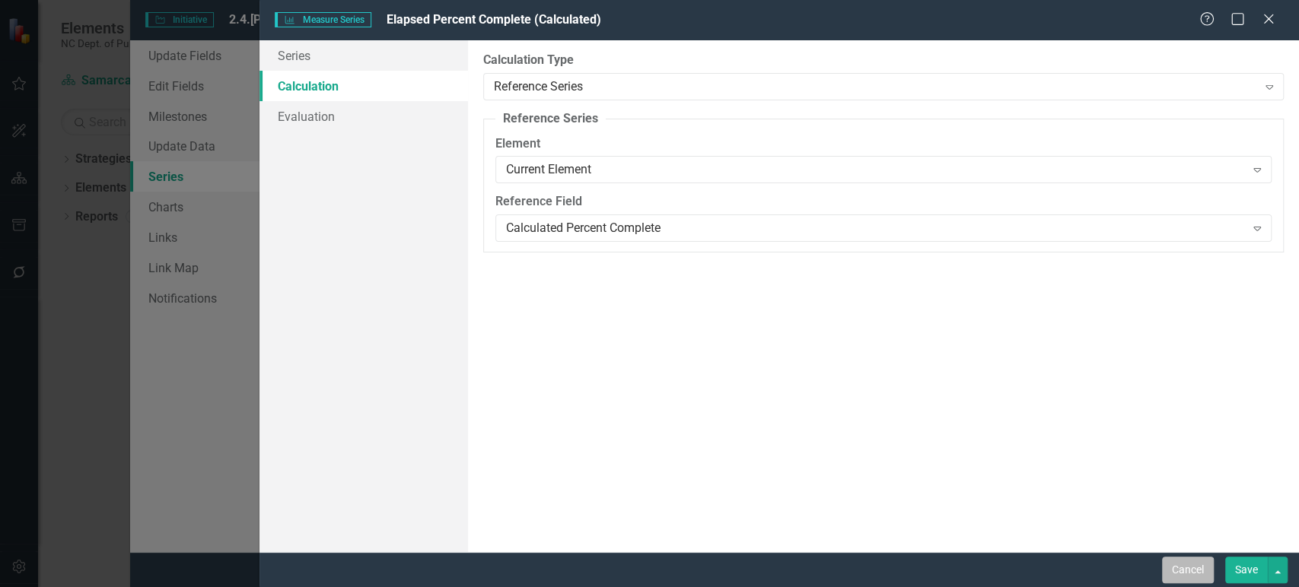
click at [1184, 564] on button "Cancel" at bounding box center [1188, 570] width 52 height 27
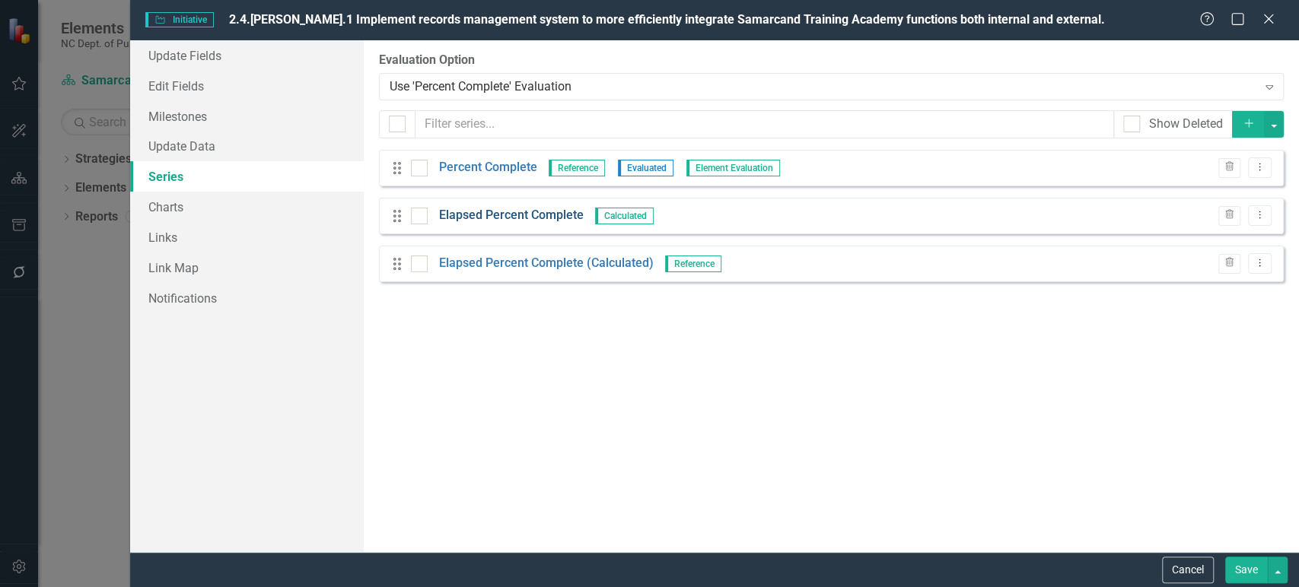
click at [536, 217] on link "Elapsed Percent Complete" at bounding box center [511, 215] width 145 height 17
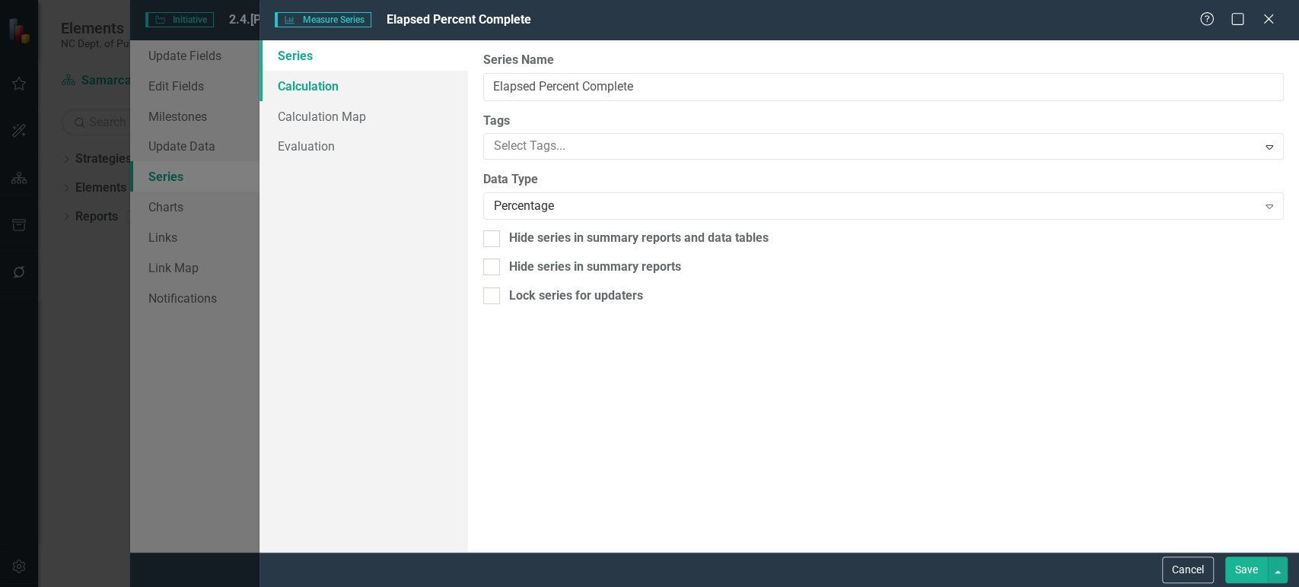
click at [378, 80] on link "Calculation" at bounding box center [363, 86] width 208 height 30
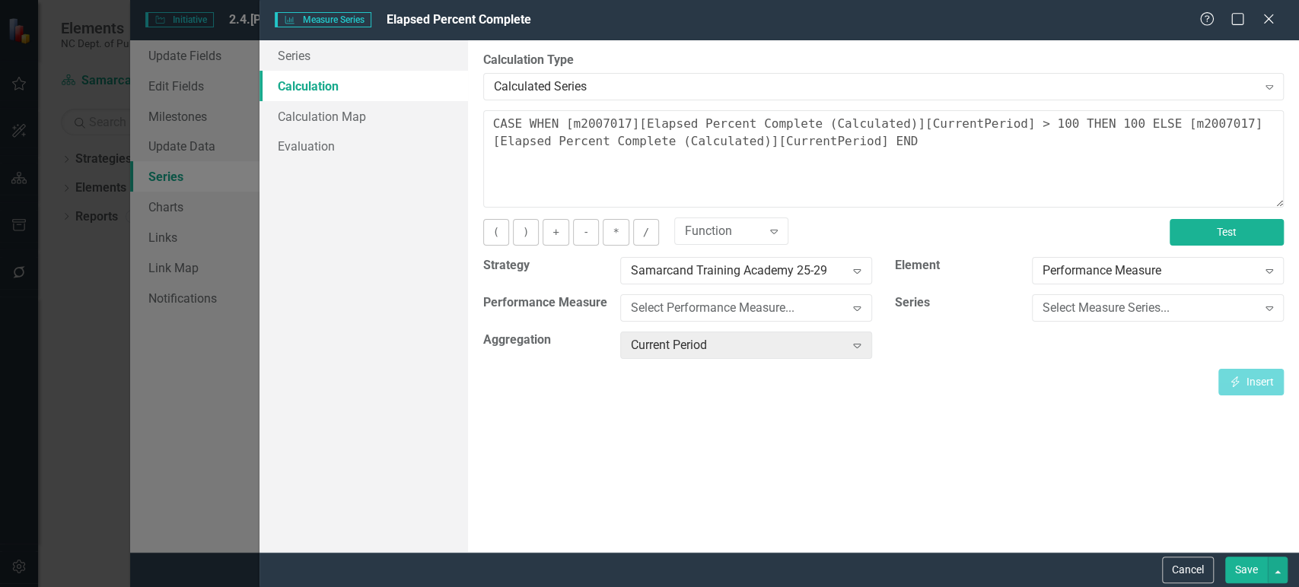
click at [1214, 224] on button "Test" at bounding box center [1226, 232] width 114 height 27
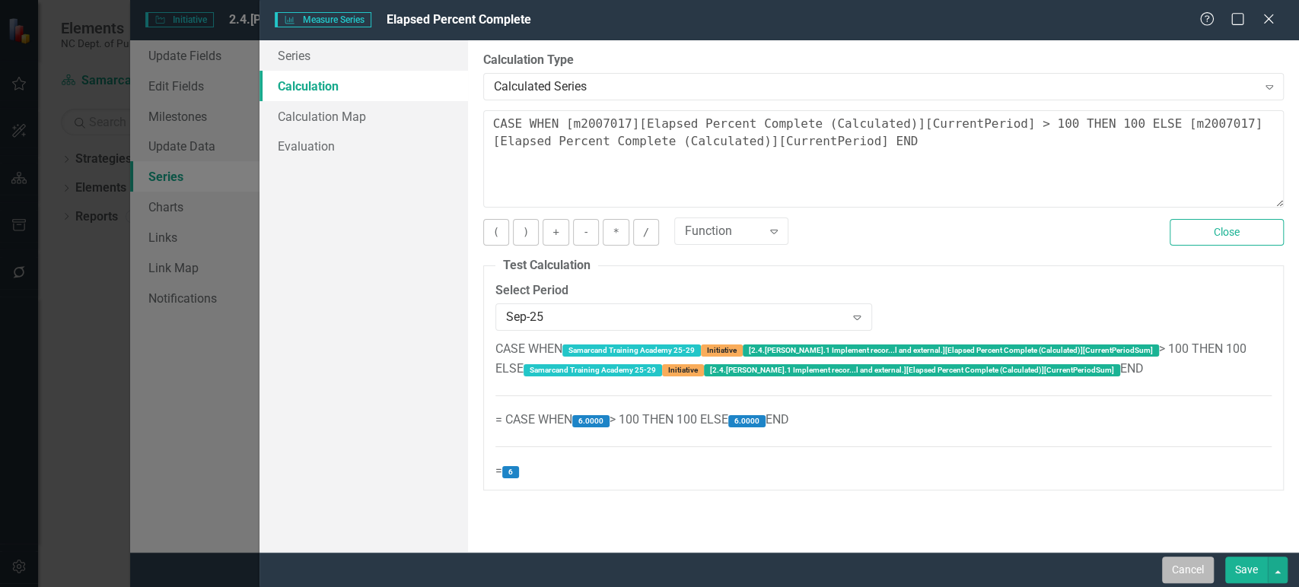
click at [1195, 573] on button "Cancel" at bounding box center [1188, 570] width 52 height 27
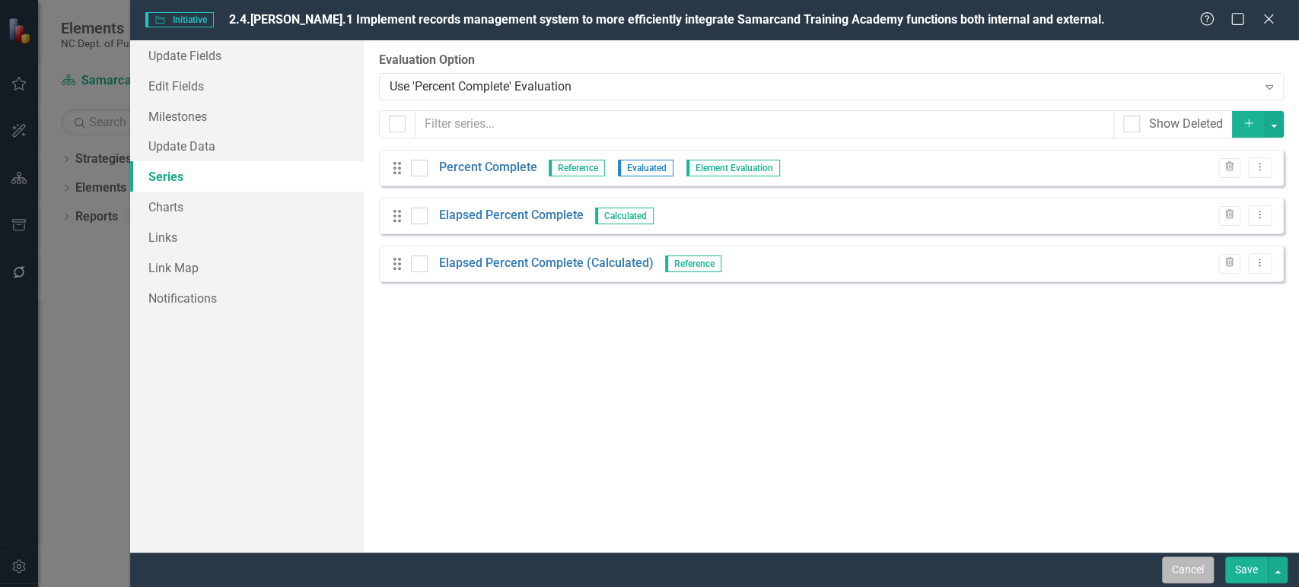
click at [1181, 575] on button "Cancel" at bounding box center [1188, 570] width 52 height 27
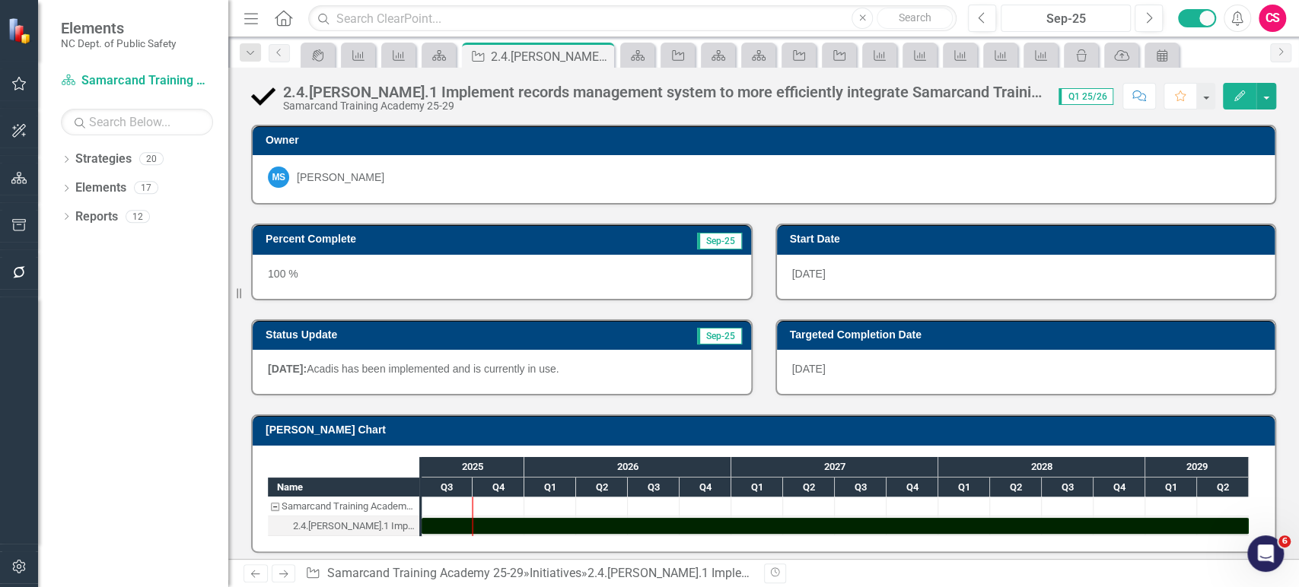
click at [1090, 17] on div "Sep-25" at bounding box center [1065, 19] width 119 height 18
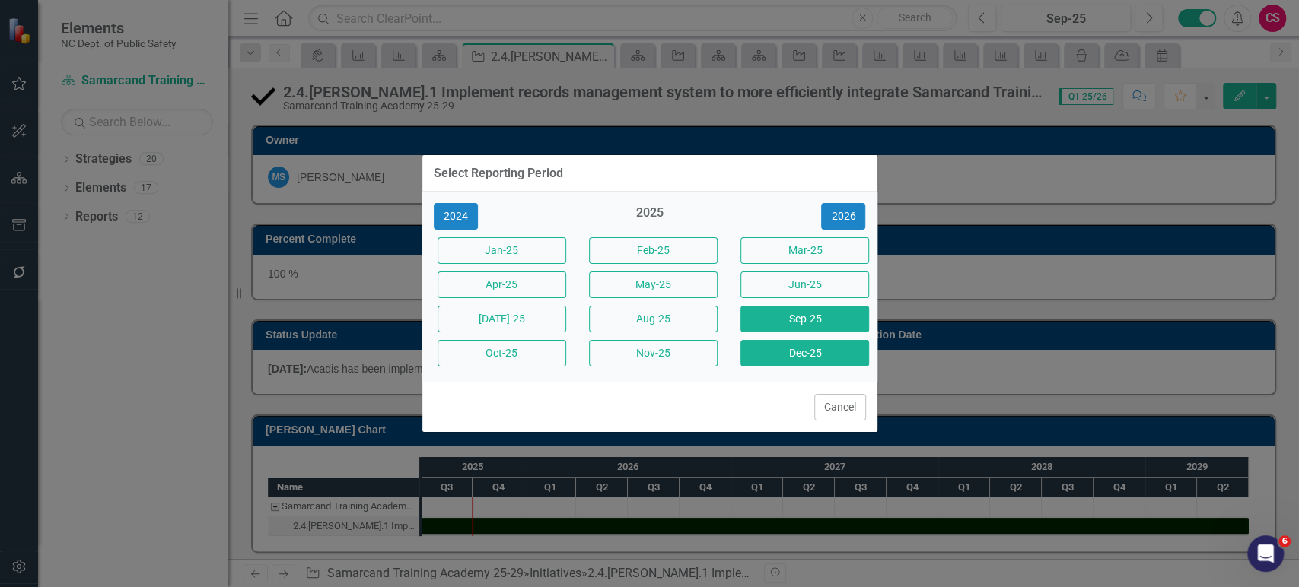
click at [794, 348] on button "Dec-25" at bounding box center [804, 353] width 129 height 27
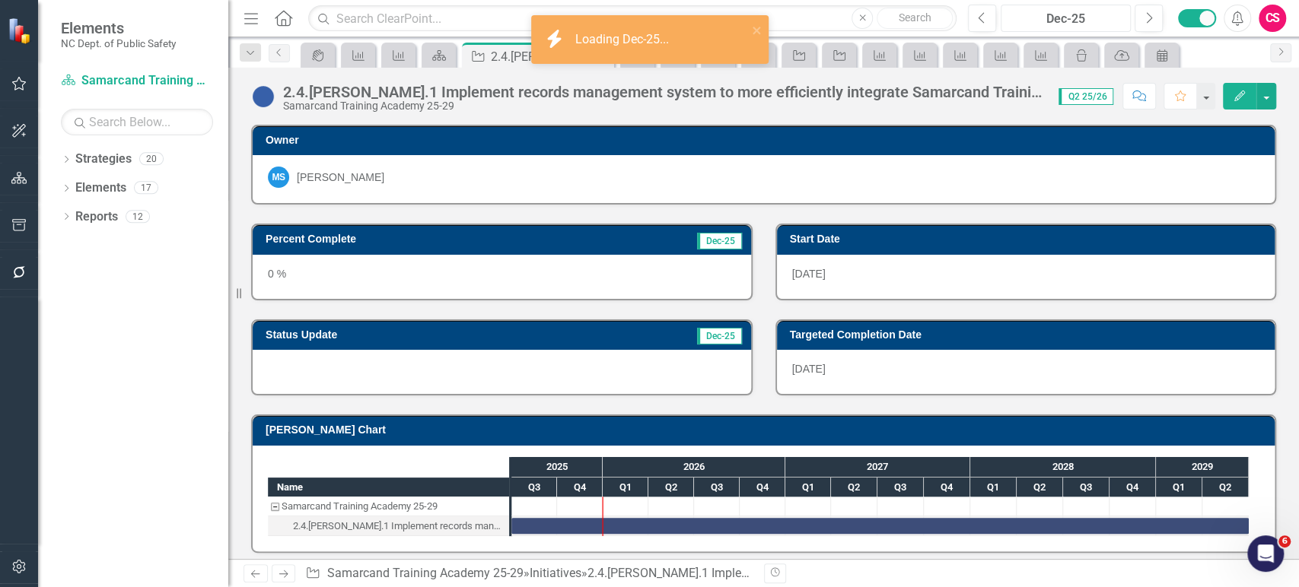
click at [1093, 20] on div "Dec-25" at bounding box center [1065, 19] width 119 height 18
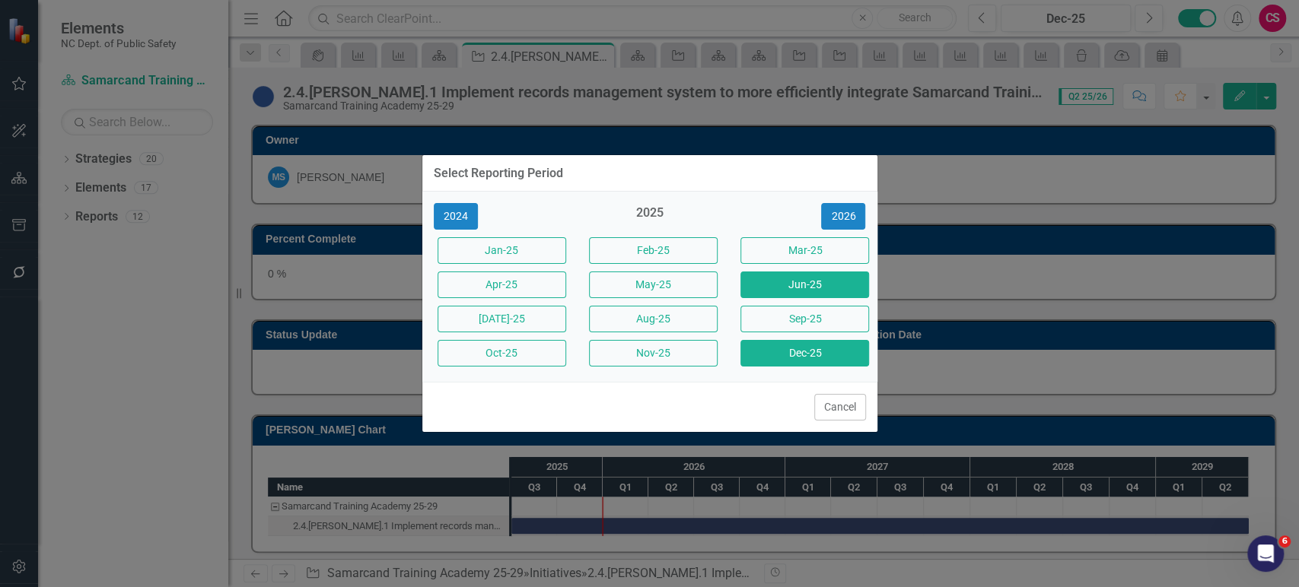
click at [822, 290] on button "Jun-25" at bounding box center [804, 285] width 129 height 27
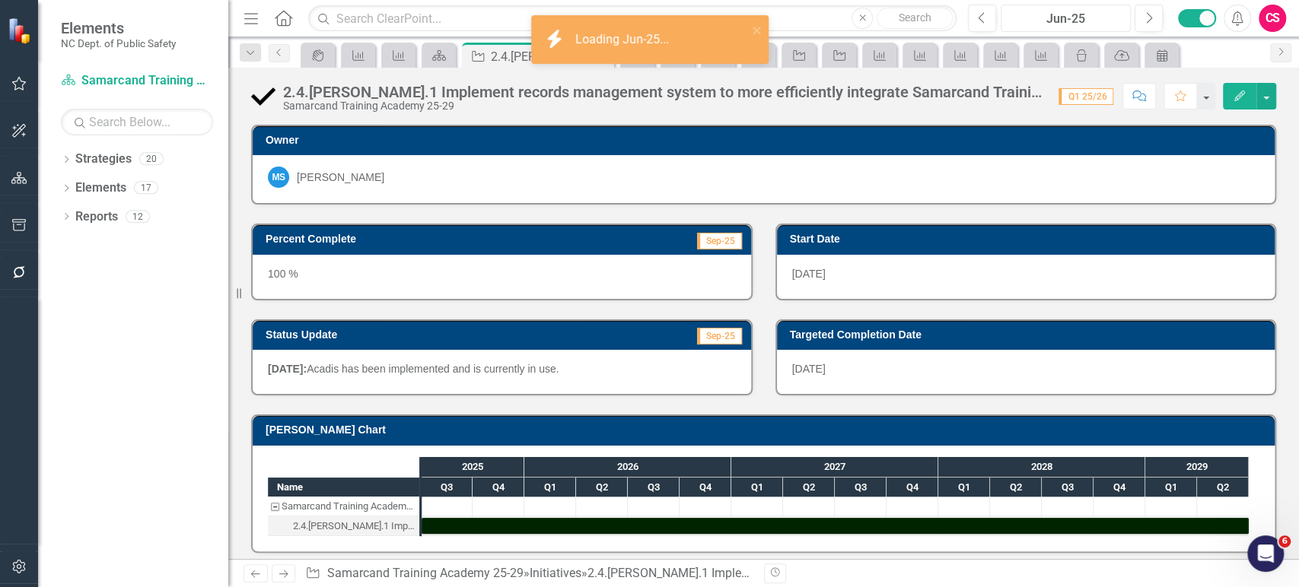
click at [1074, 22] on div "Jun-25" at bounding box center [1065, 19] width 119 height 18
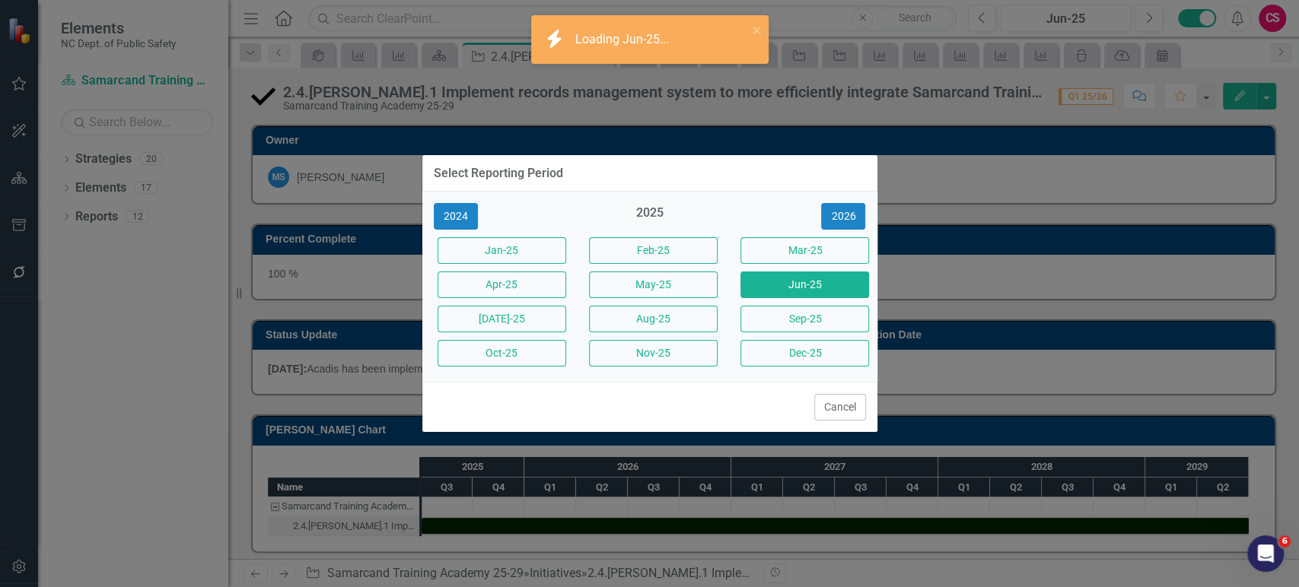
drag, startPoint x: 841, startPoint y: 315, endPoint x: 187, endPoint y: 19, distance: 717.5
click at [841, 316] on button "Sep-25" at bounding box center [804, 319] width 129 height 27
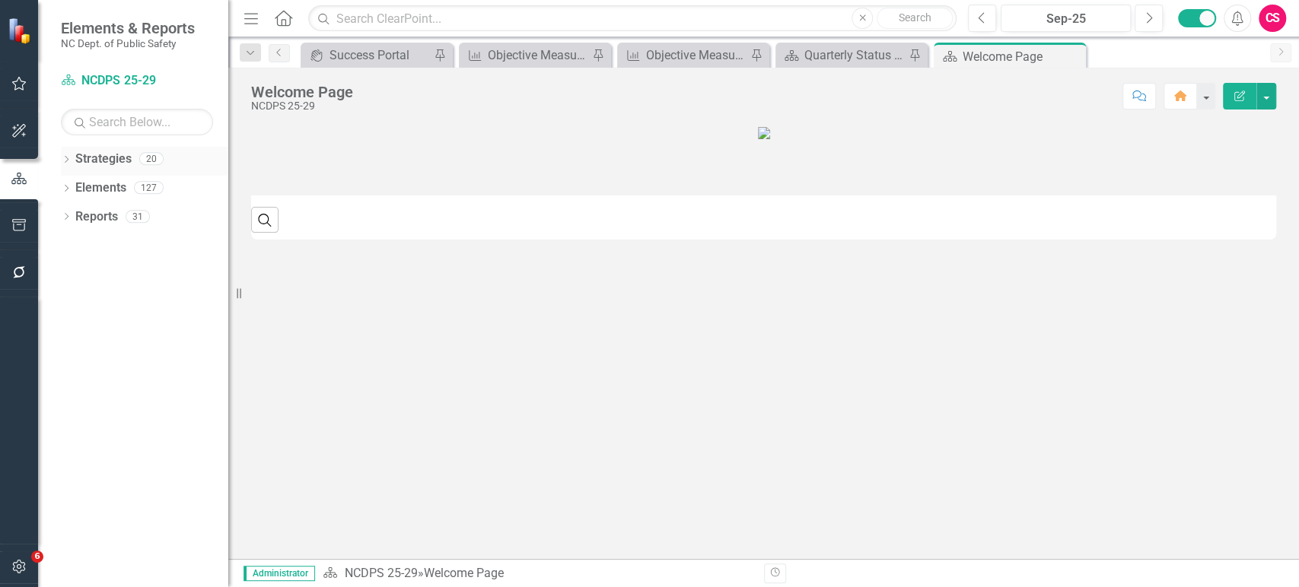
click at [90, 161] on link "Strategies" at bounding box center [103, 159] width 56 height 17
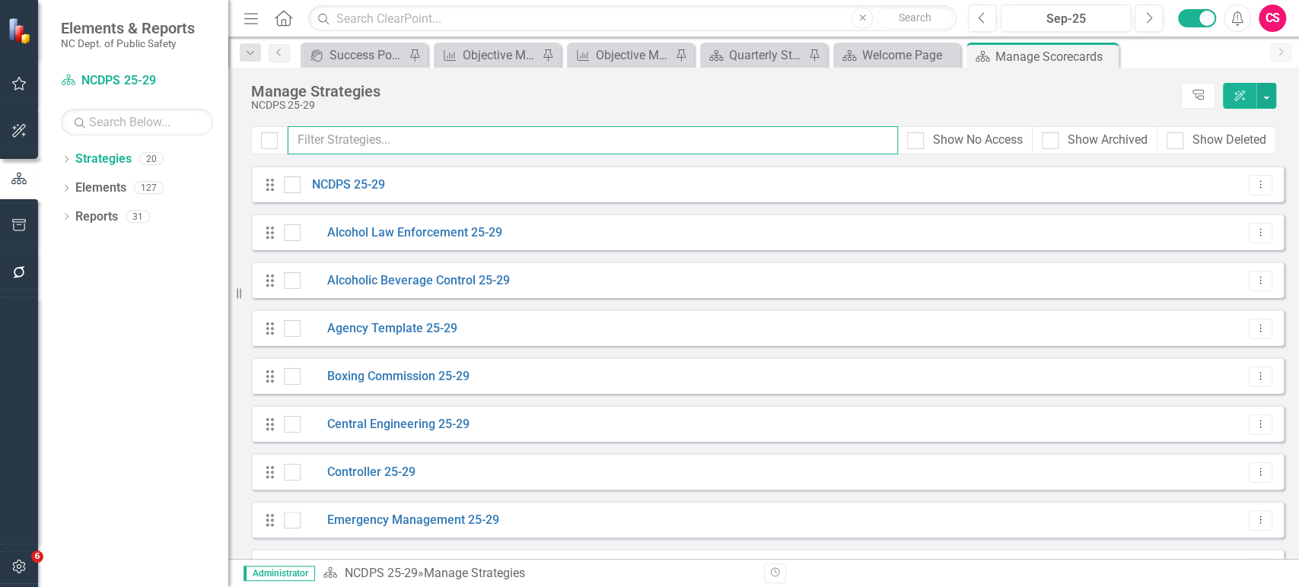
click at [369, 150] on input "text" at bounding box center [593, 140] width 610 height 28
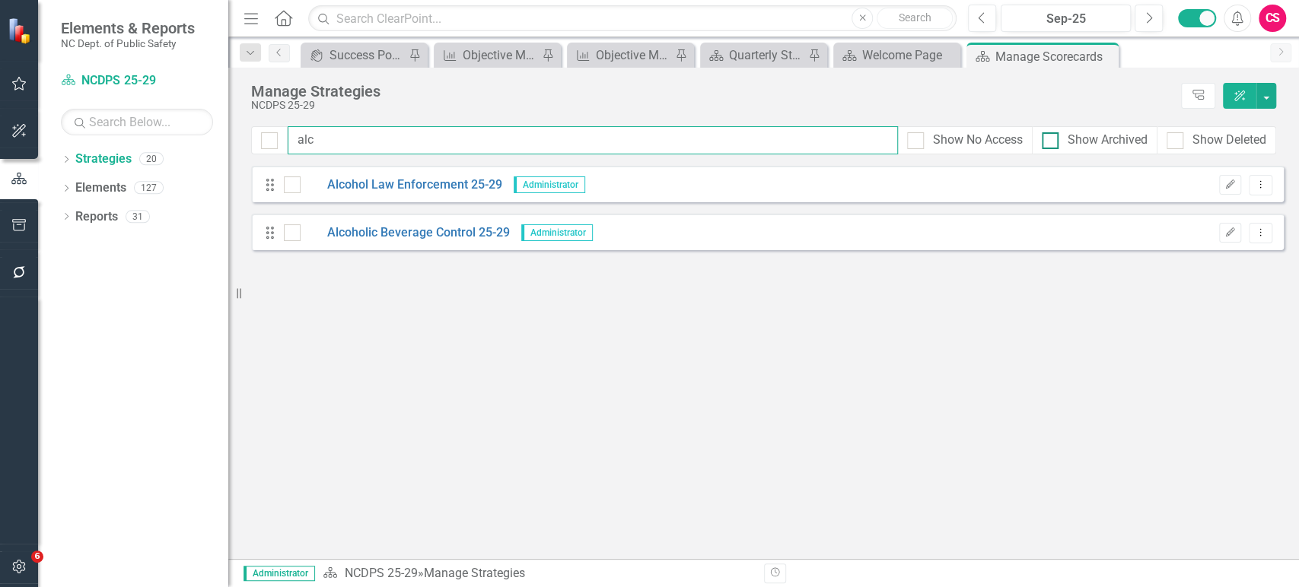
type input "alc"
click at [1055, 139] on div at bounding box center [1050, 140] width 17 height 17
click at [1052, 139] on input "Show Archived" at bounding box center [1047, 137] width 10 height 10
checkbox input "true"
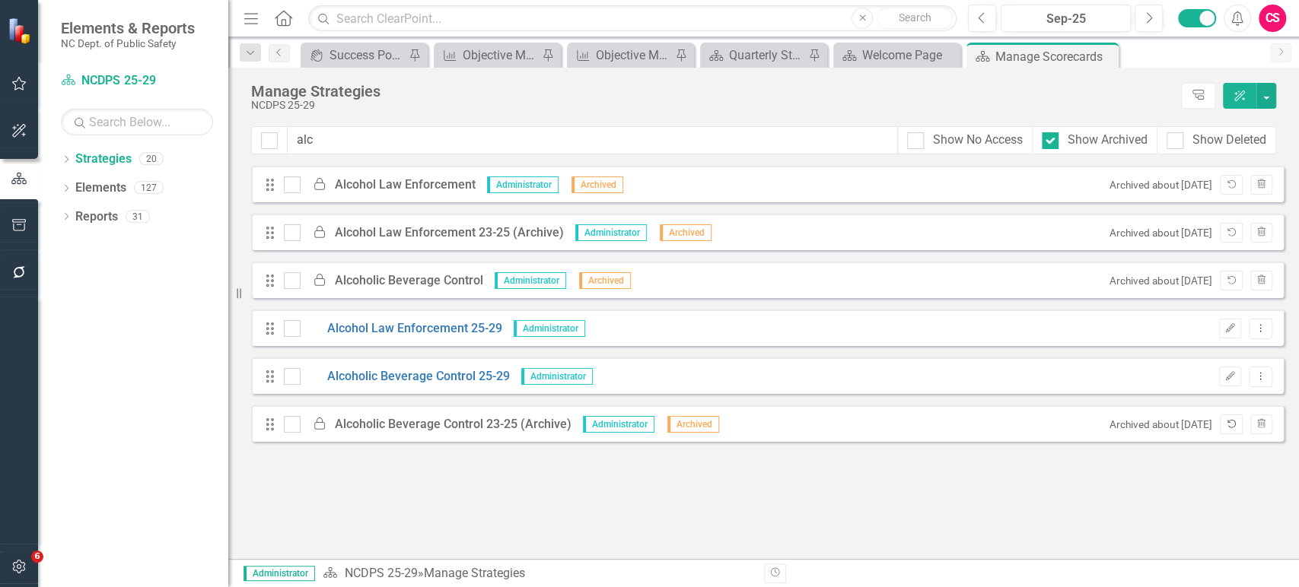
click at [1234, 431] on button "Unarchive" at bounding box center [1231, 425] width 22 height 20
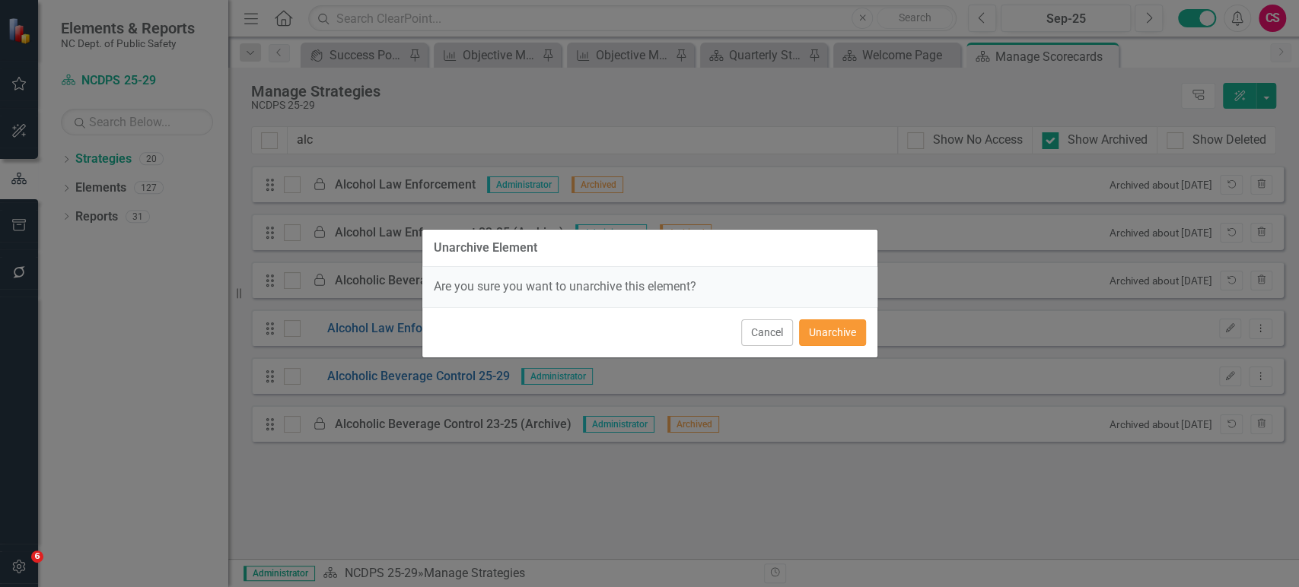
click at [840, 321] on button "Unarchive" at bounding box center [832, 333] width 67 height 27
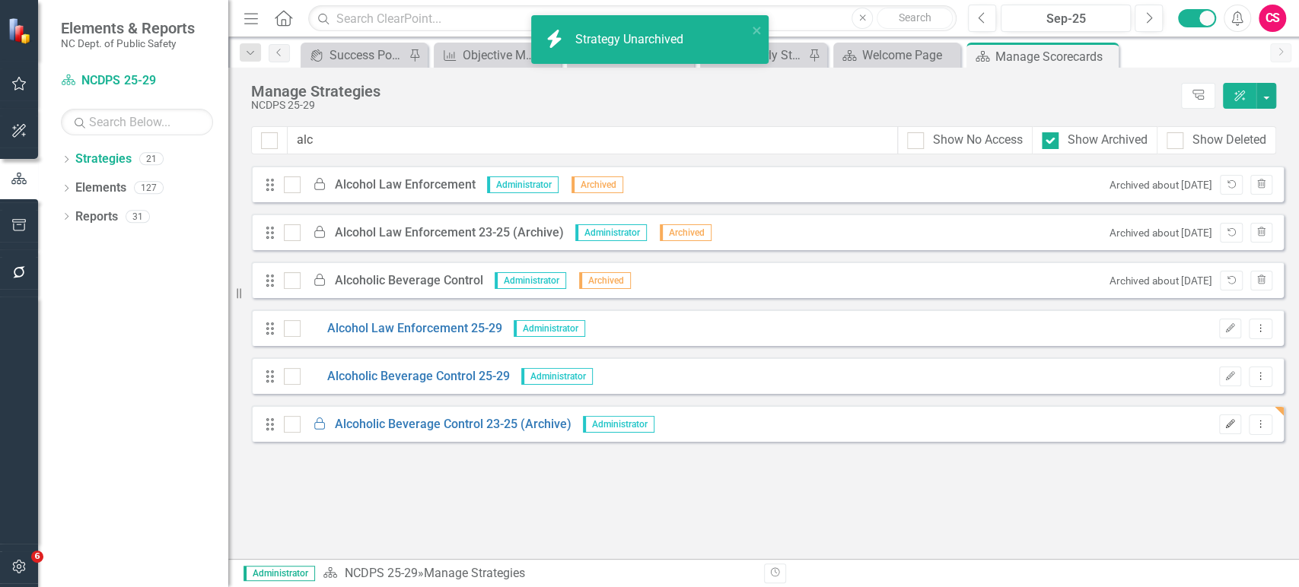
click at [1230, 425] on icon "button" at bounding box center [1230, 423] width 9 height 9
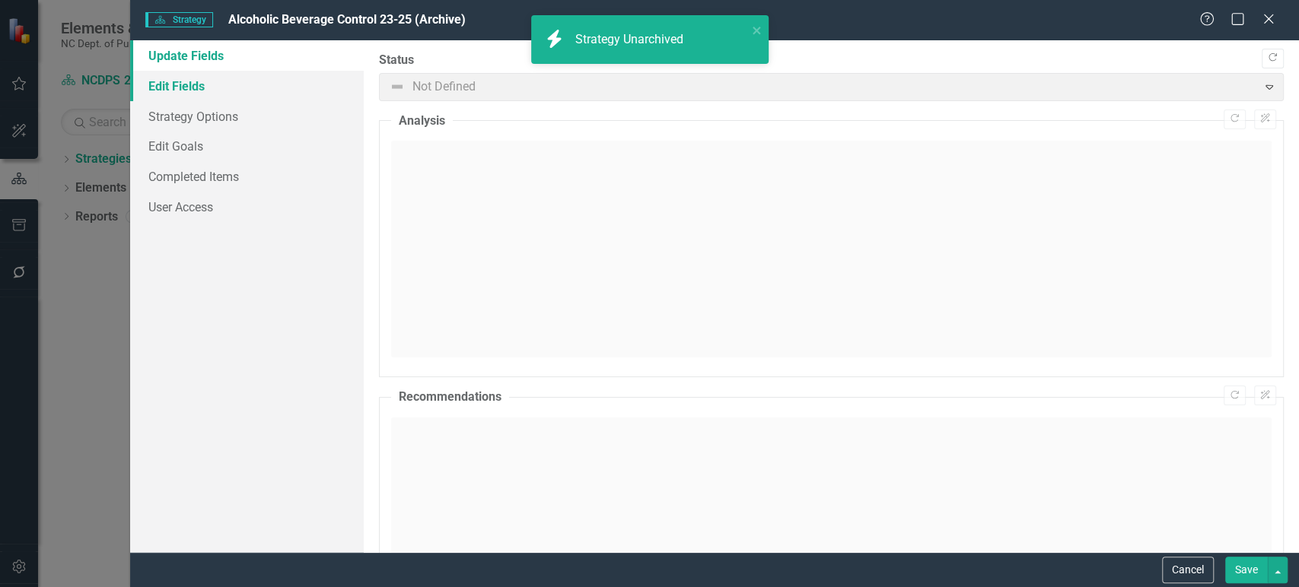
click at [297, 85] on link "Edit Fields" at bounding box center [247, 86] width 234 height 30
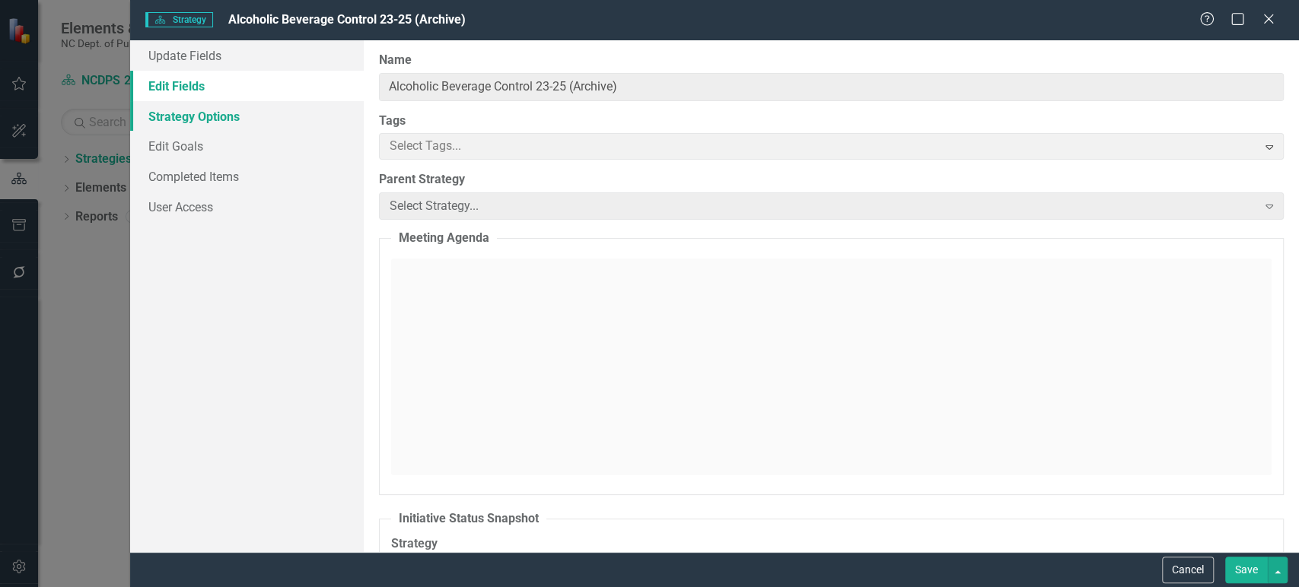
click at [269, 110] on link "Strategy Options" at bounding box center [247, 116] width 234 height 30
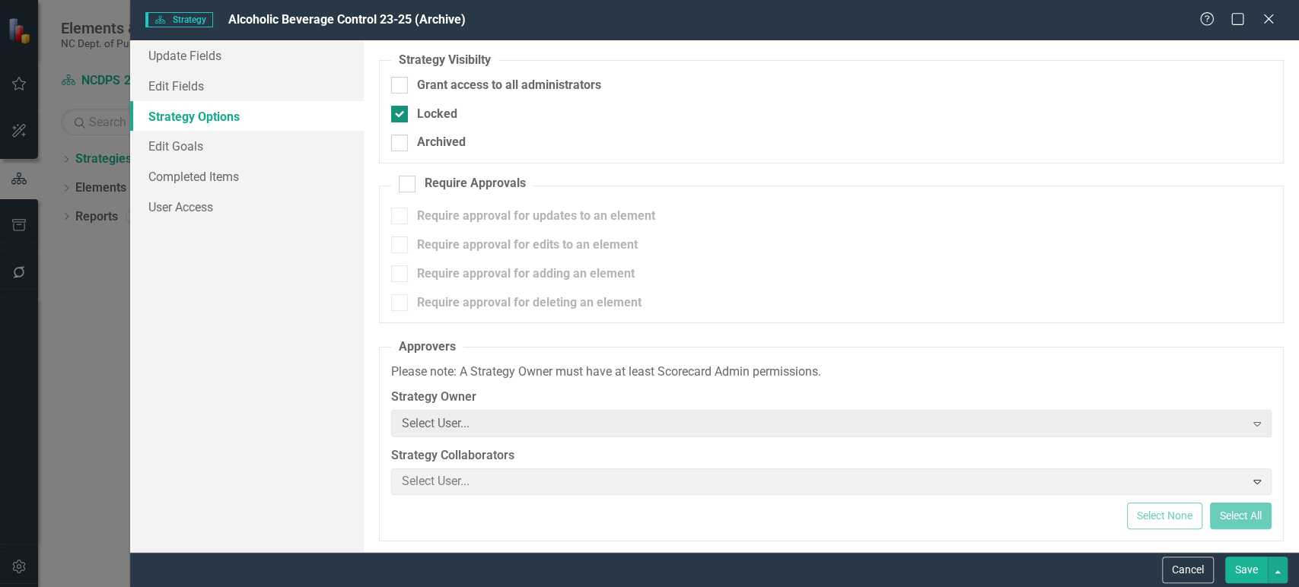
click at [400, 108] on input "Locked" at bounding box center [396, 111] width 10 height 10
checkbox input "false"
click at [1232, 575] on button "Save" at bounding box center [1246, 570] width 43 height 27
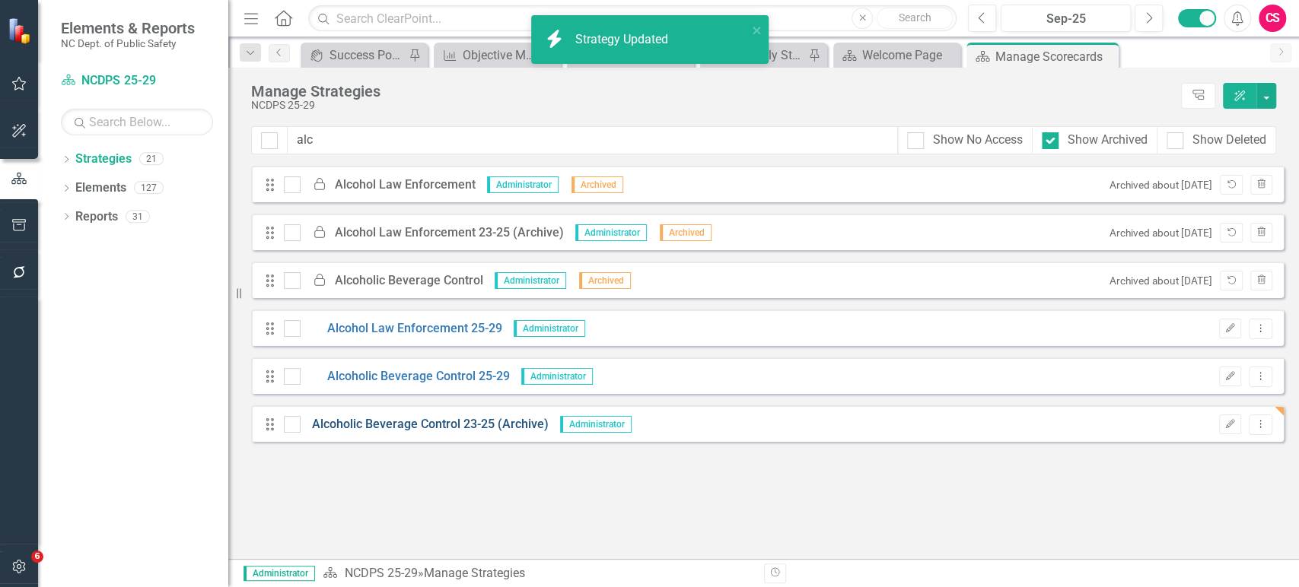
click at [490, 426] on link "Alcoholic Beverage Control 23-25 (Archive)" at bounding box center [425, 424] width 248 height 17
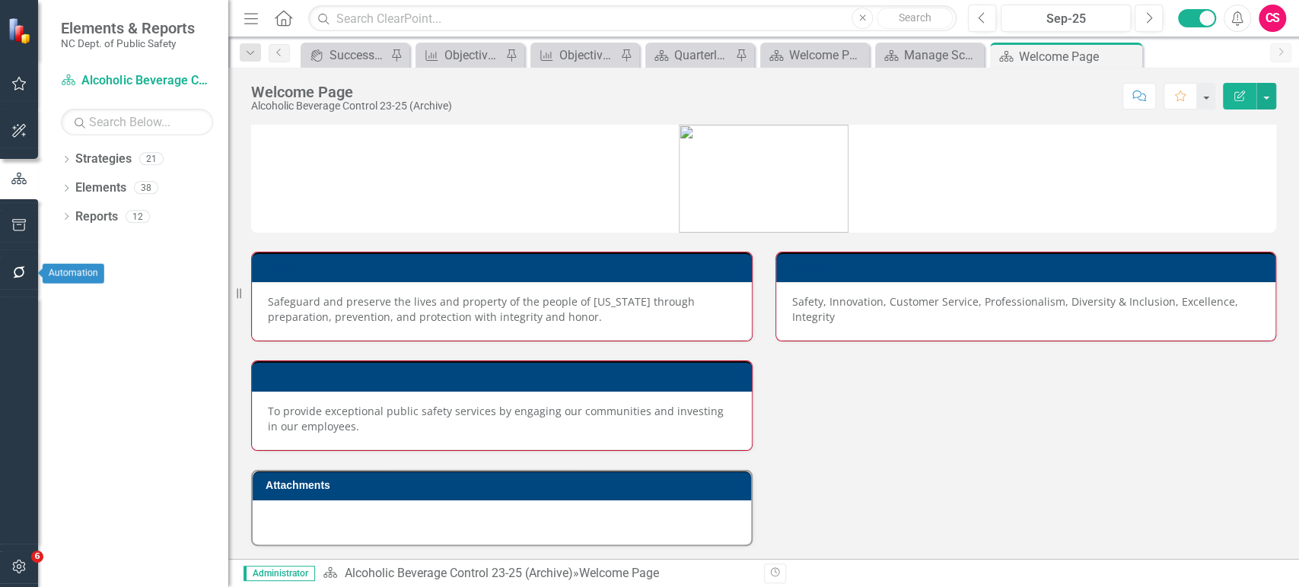
click at [29, 267] on button "button" at bounding box center [19, 273] width 34 height 32
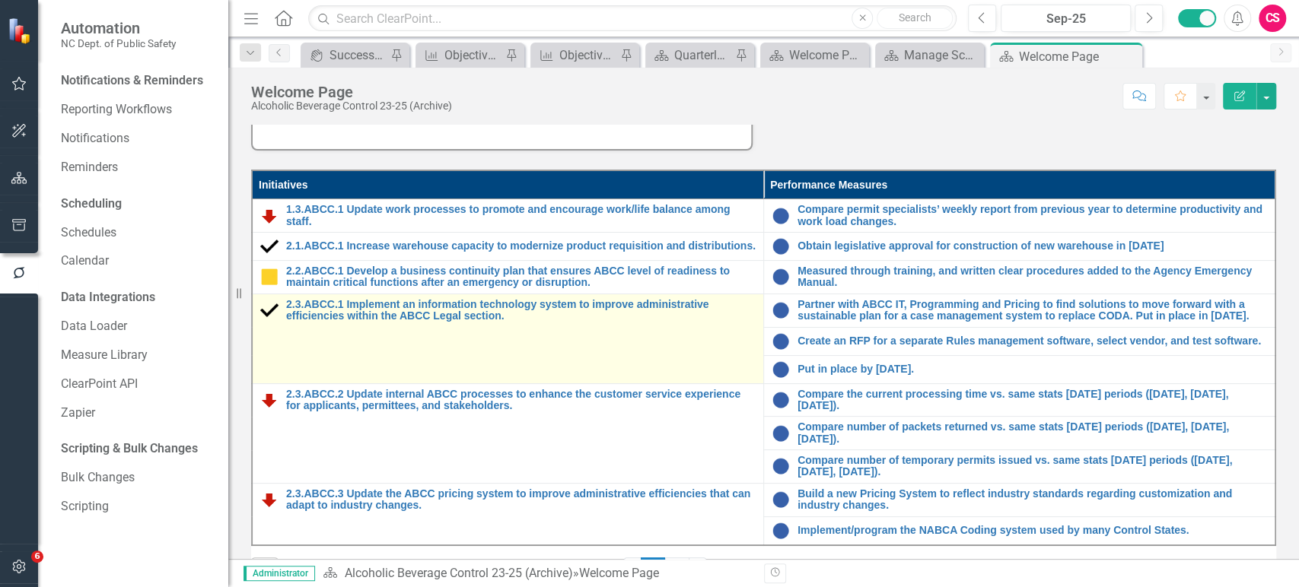
scroll to position [397, 0]
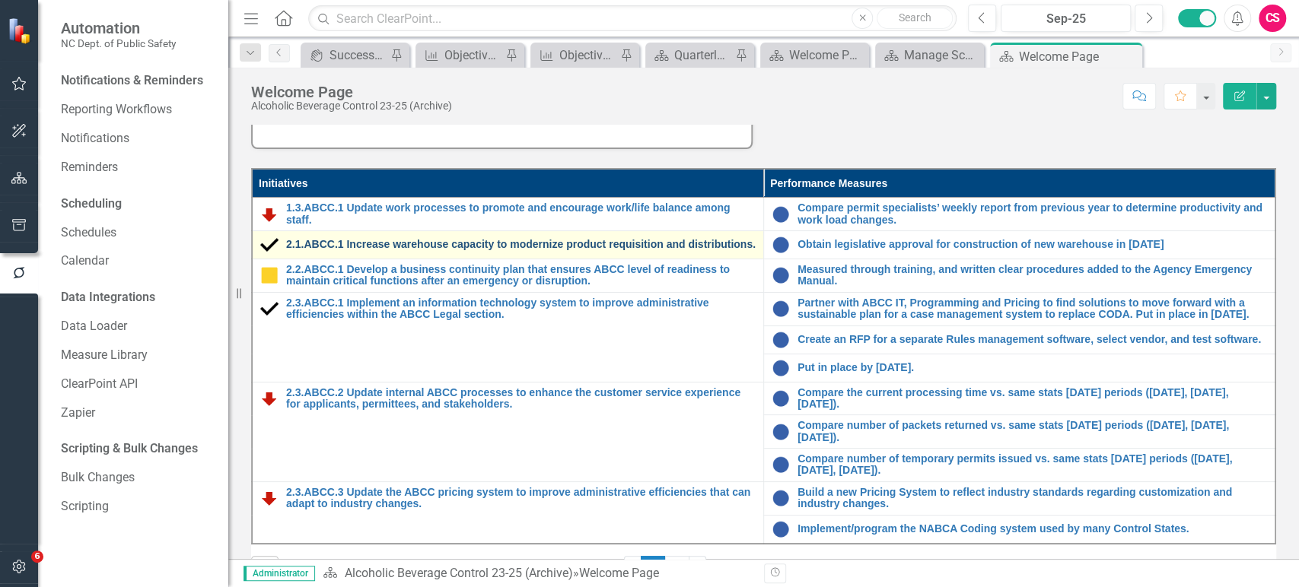
click at [327, 247] on link "2.1.ABCC.1 Increase warehouse capacity to modernize product requisition and dis…" at bounding box center [520, 244] width 469 height 11
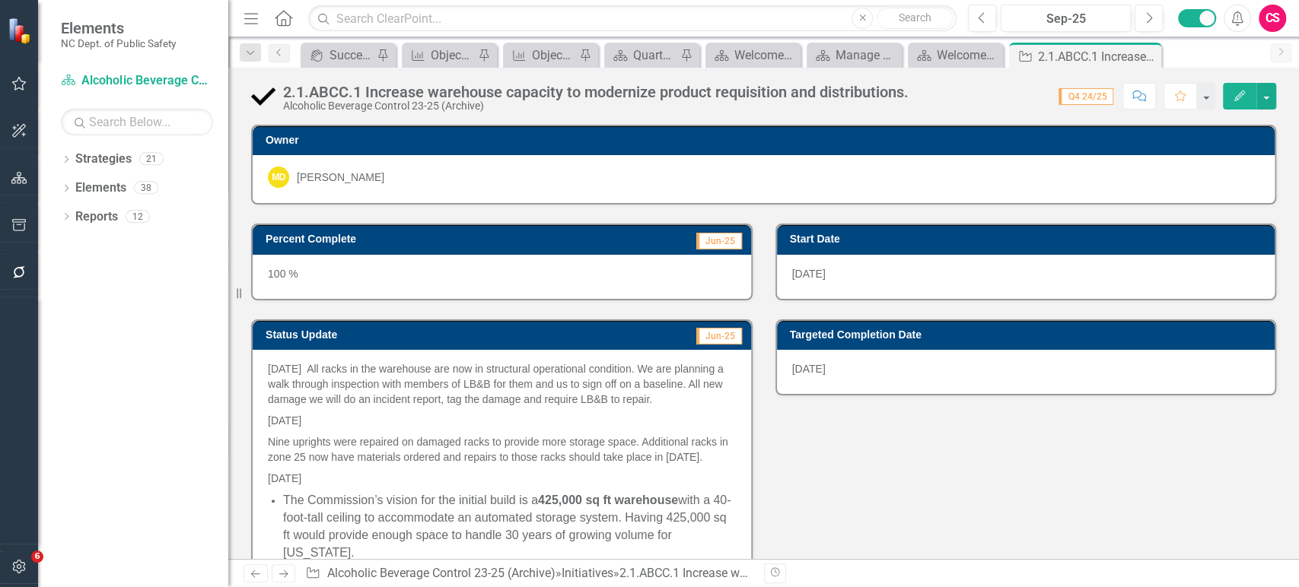
click at [1231, 97] on button "Edit" at bounding box center [1239, 96] width 33 height 27
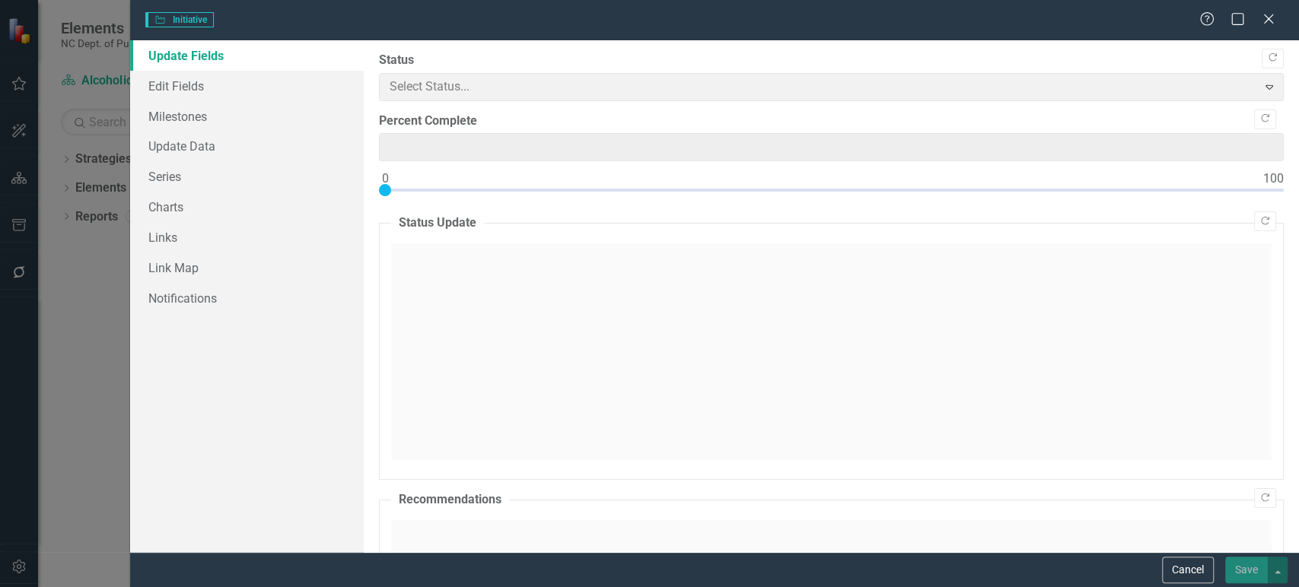
type input "100"
type input "0"
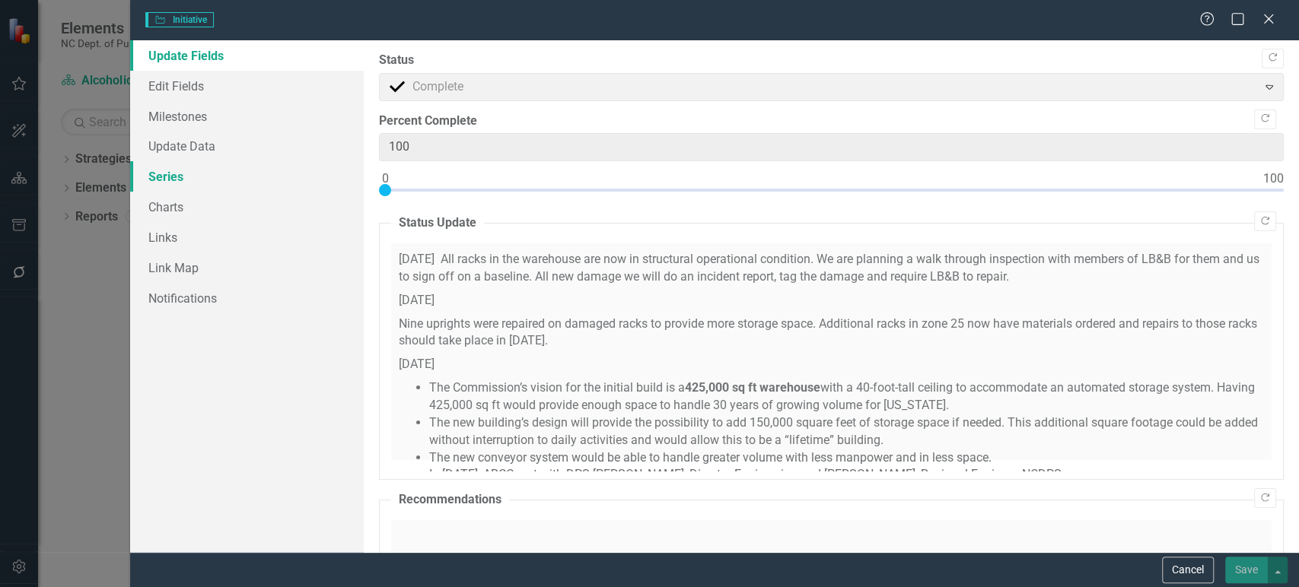
checkbox input "true"
click at [212, 186] on link "Series" at bounding box center [247, 176] width 234 height 30
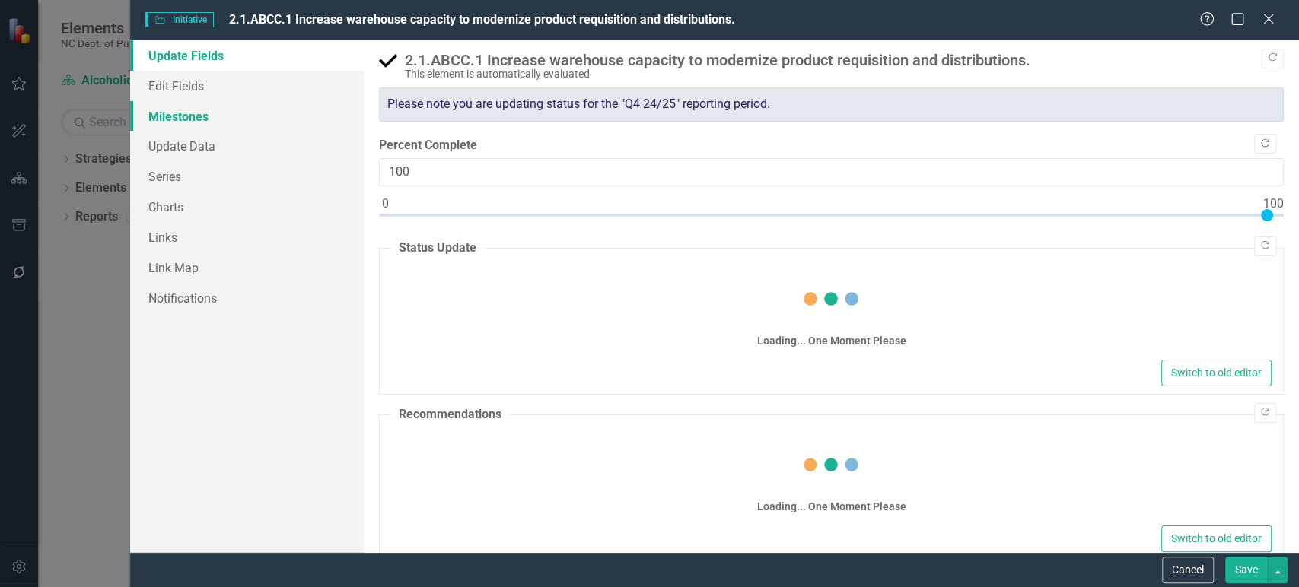
click at [227, 102] on link "Milestones" at bounding box center [247, 116] width 234 height 30
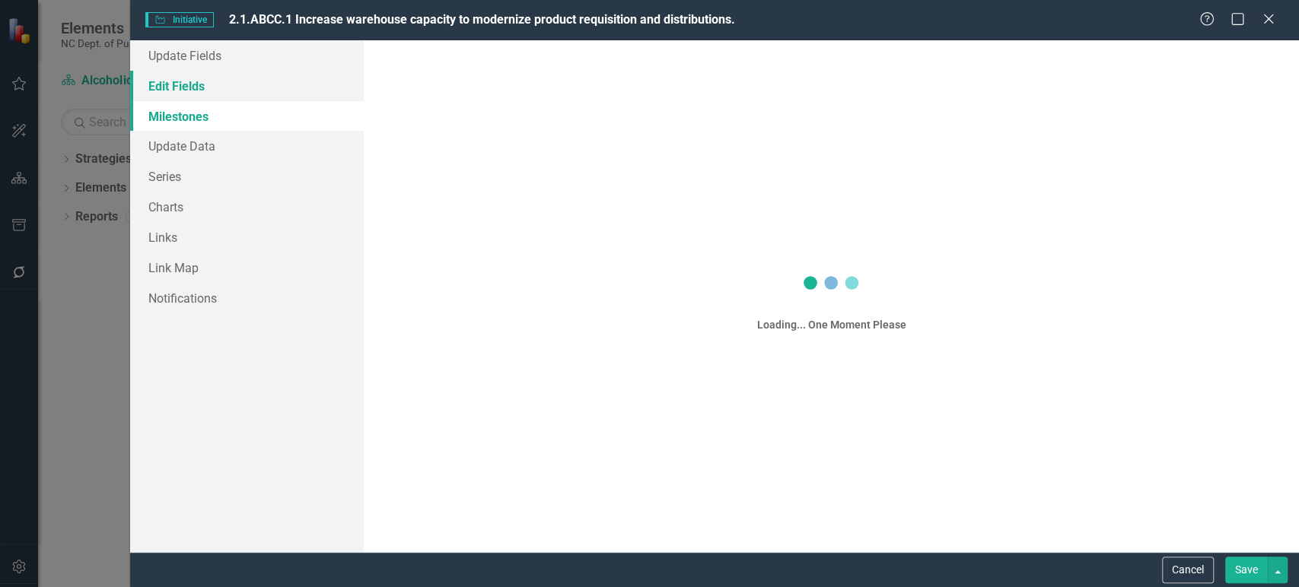
click at [232, 86] on link "Edit Fields" at bounding box center [247, 86] width 234 height 30
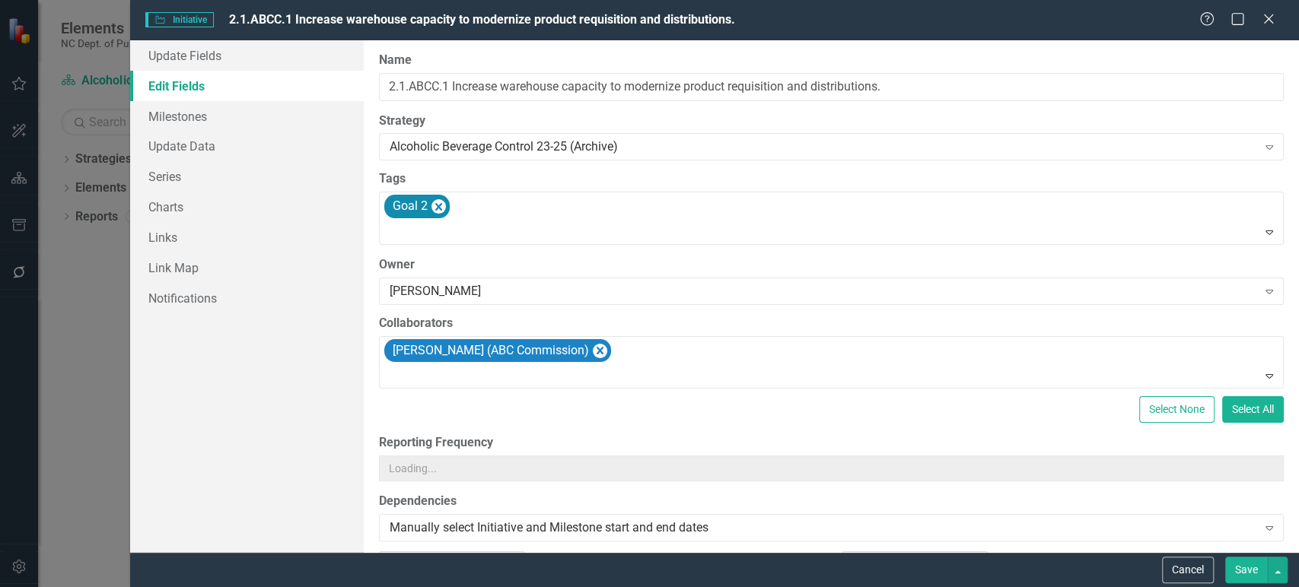
click at [232, 87] on link "Edit Fields" at bounding box center [247, 86] width 234 height 30
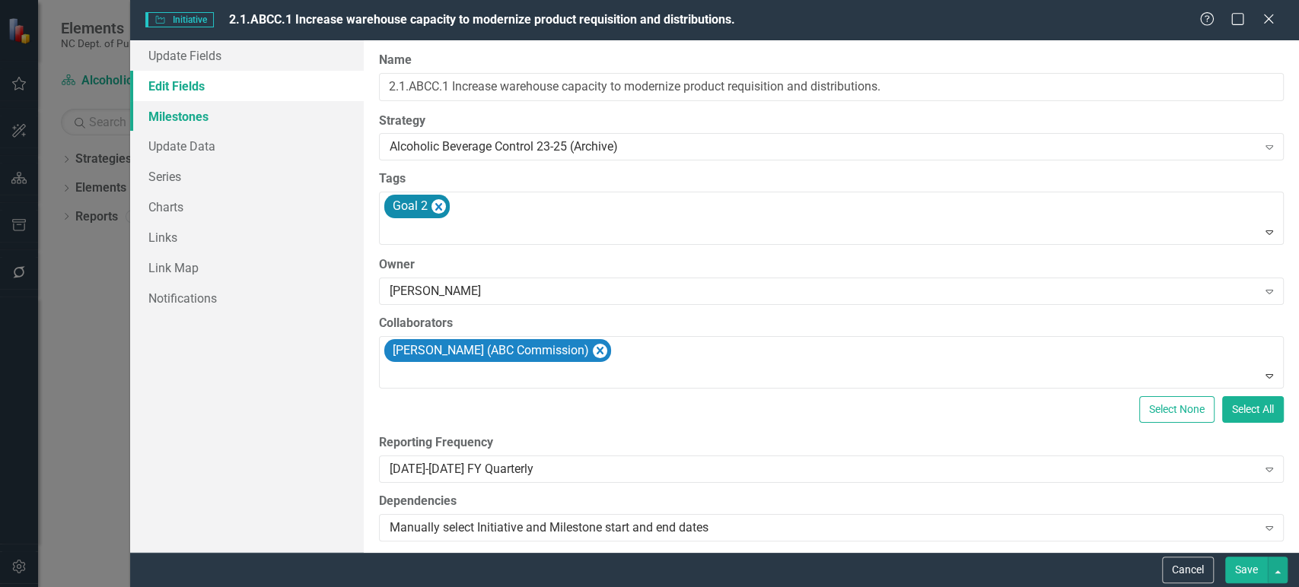
click at [227, 108] on link "Milestones" at bounding box center [247, 116] width 234 height 30
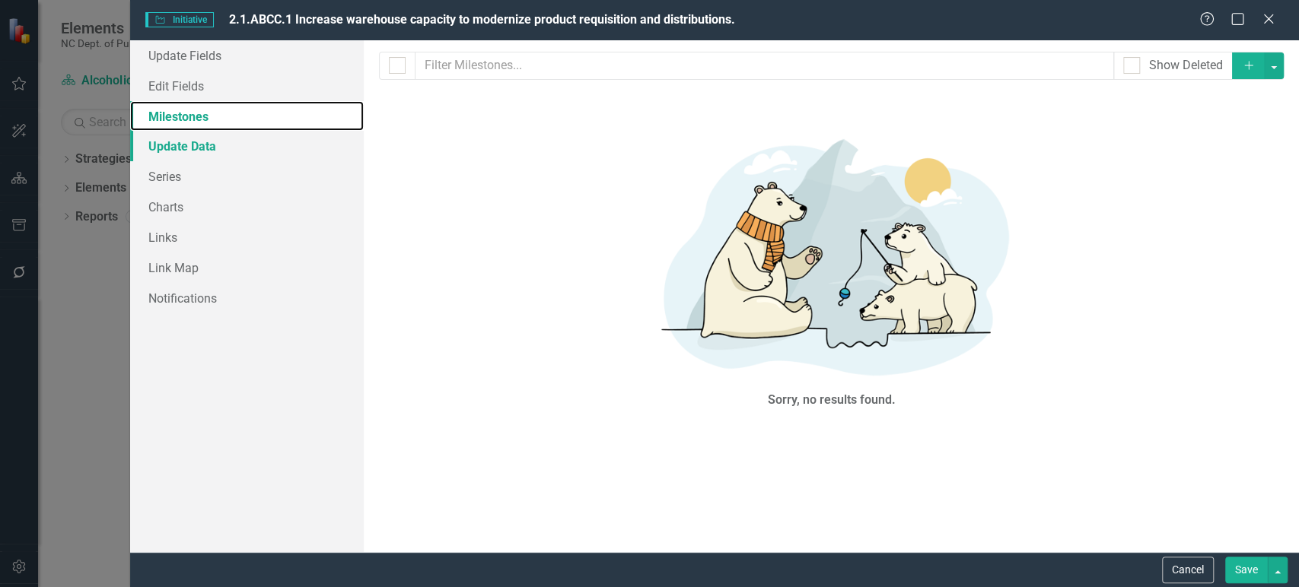
click at [224, 130] on link "Milestones" at bounding box center [247, 116] width 234 height 30
click at [220, 143] on link "Update Data" at bounding box center [247, 146] width 234 height 30
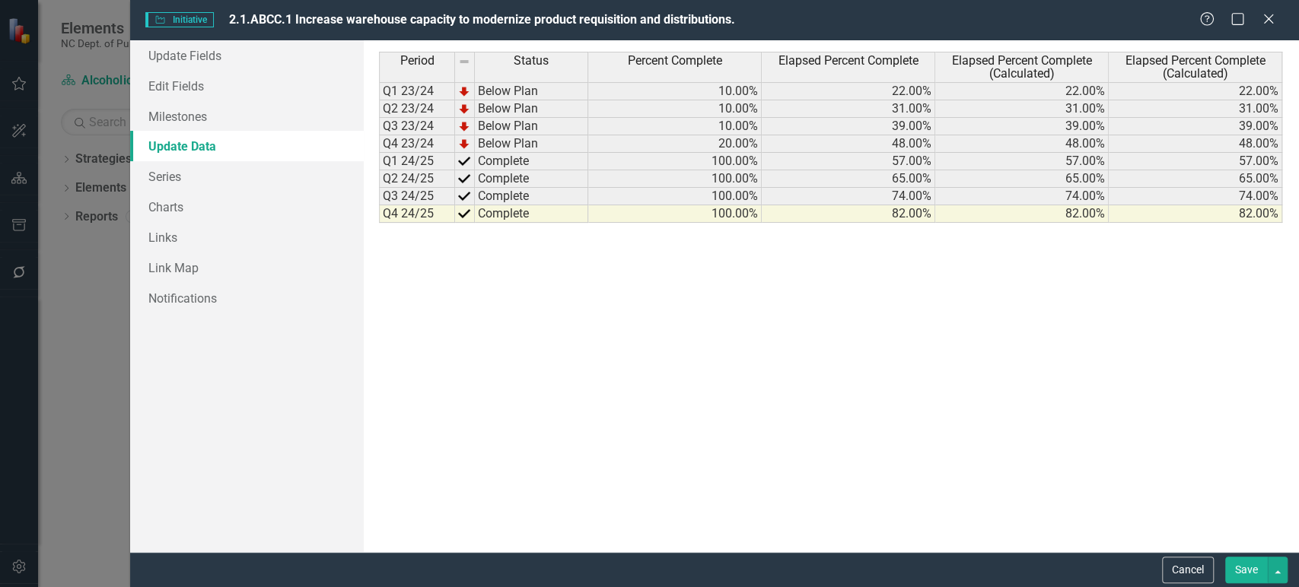
click at [673, 178] on td "100.00%" at bounding box center [674, 178] width 173 height 17
click at [183, 176] on link "Series" at bounding box center [247, 176] width 234 height 30
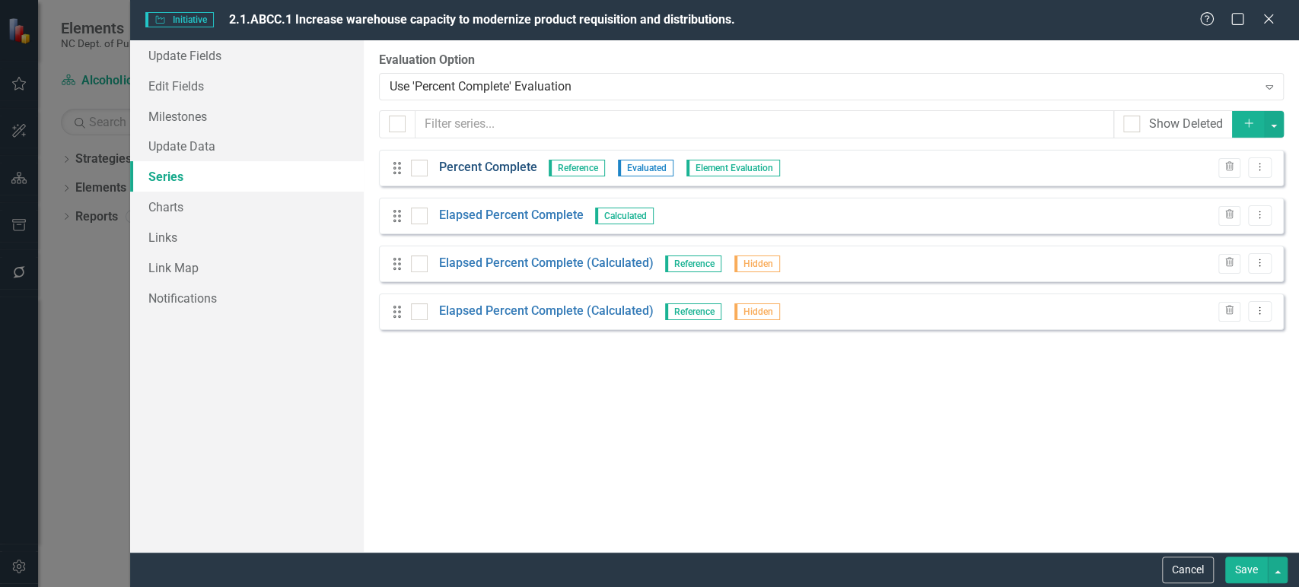
click at [481, 169] on link "Percent Complete" at bounding box center [488, 167] width 98 height 17
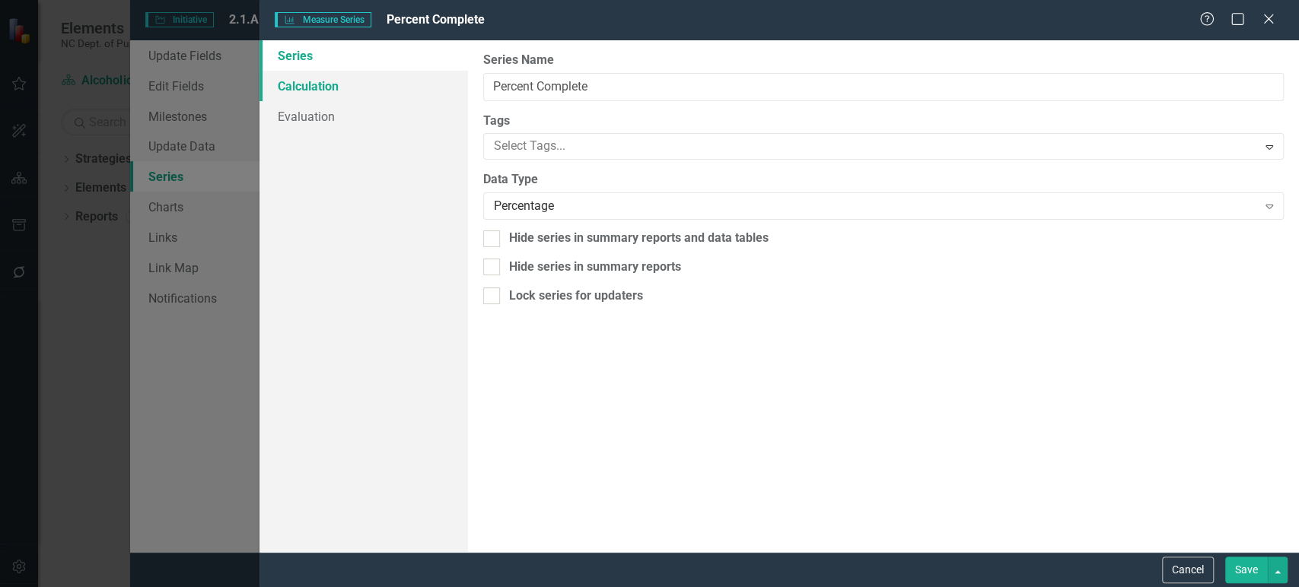
click at [387, 84] on link "Calculation" at bounding box center [363, 86] width 208 height 30
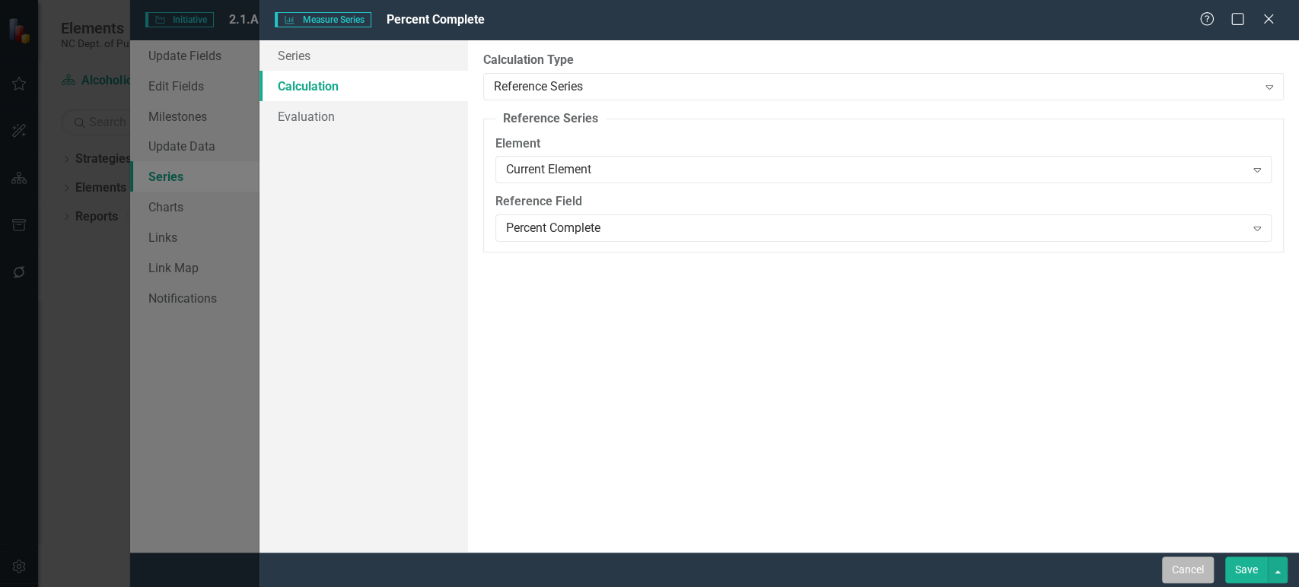
click at [1187, 577] on button "Cancel" at bounding box center [1188, 570] width 52 height 27
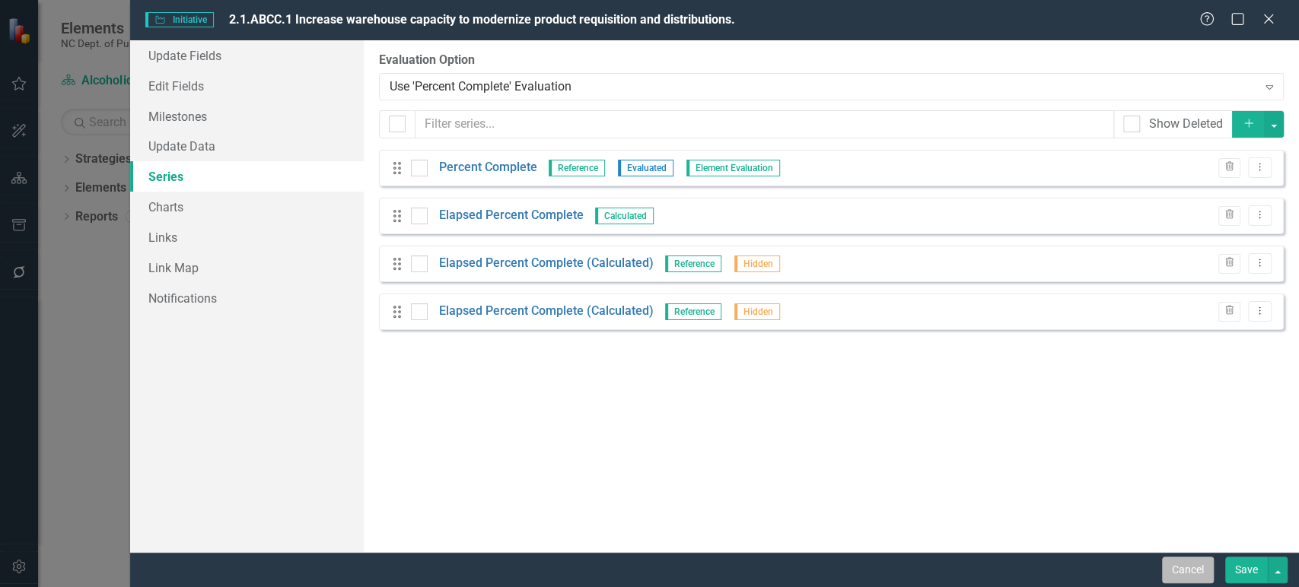
click at [1185, 571] on button "Cancel" at bounding box center [1188, 570] width 52 height 27
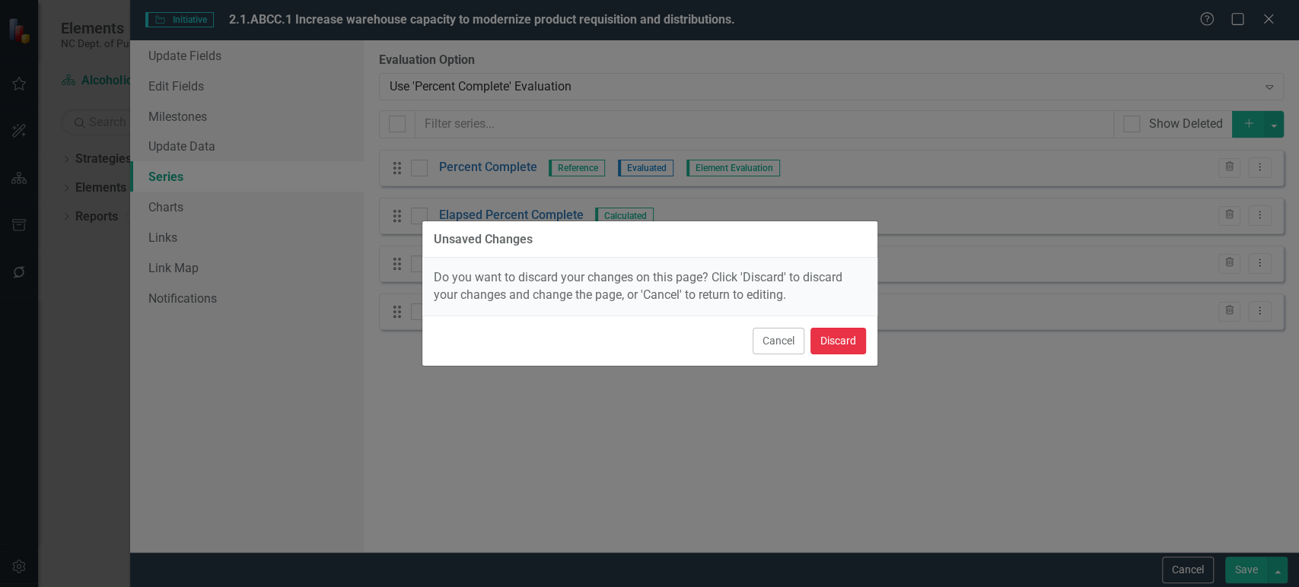
click at [830, 330] on button "Discard" at bounding box center [838, 341] width 56 height 27
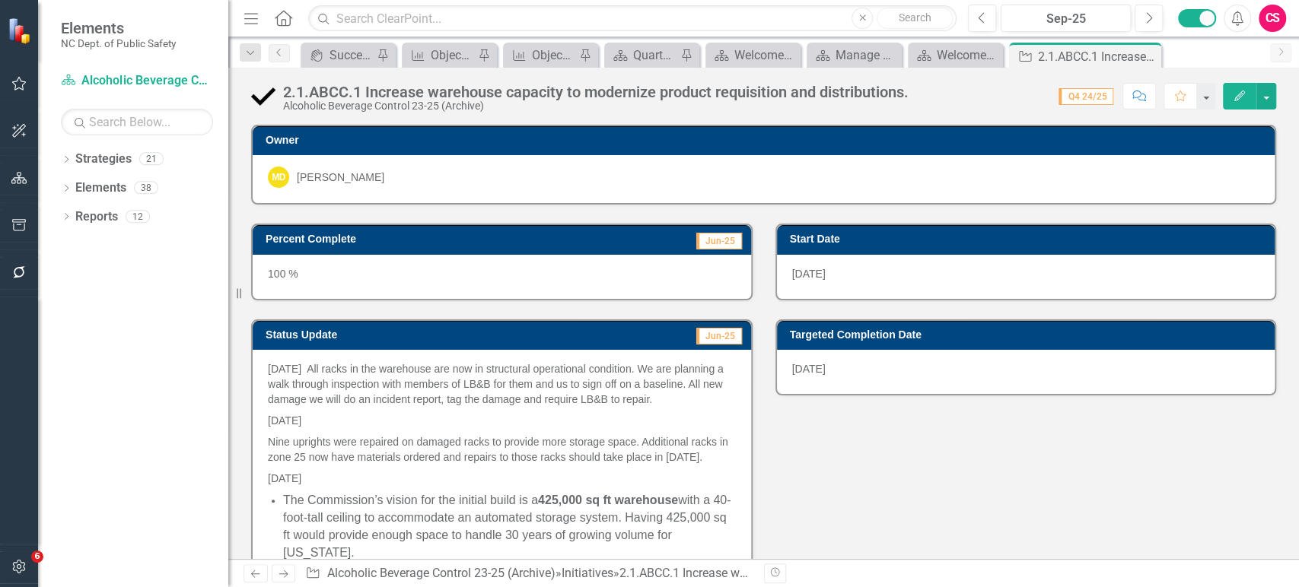
click at [1276, 100] on div "2.1.ABCC.1 Increase warehouse capacity to modernize product requisition and dis…" at bounding box center [763, 91] width 1071 height 46
click at [1271, 99] on button "button" at bounding box center [1266, 96] width 20 height 27
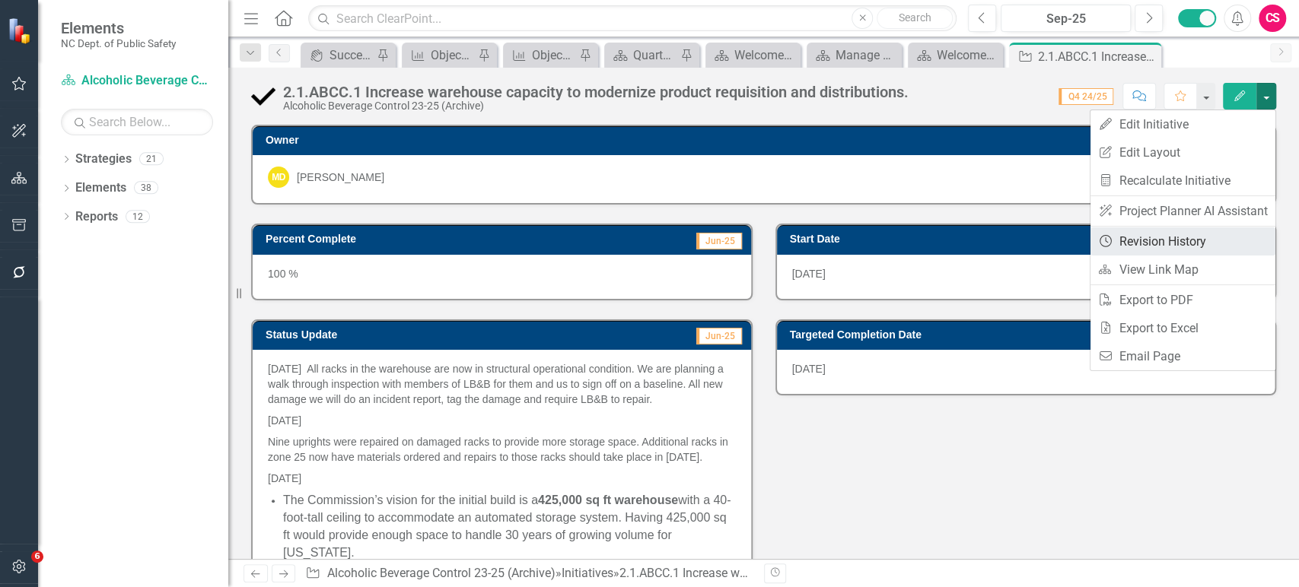
click at [1147, 239] on link "Revision History Revision History" at bounding box center [1182, 241] width 185 height 28
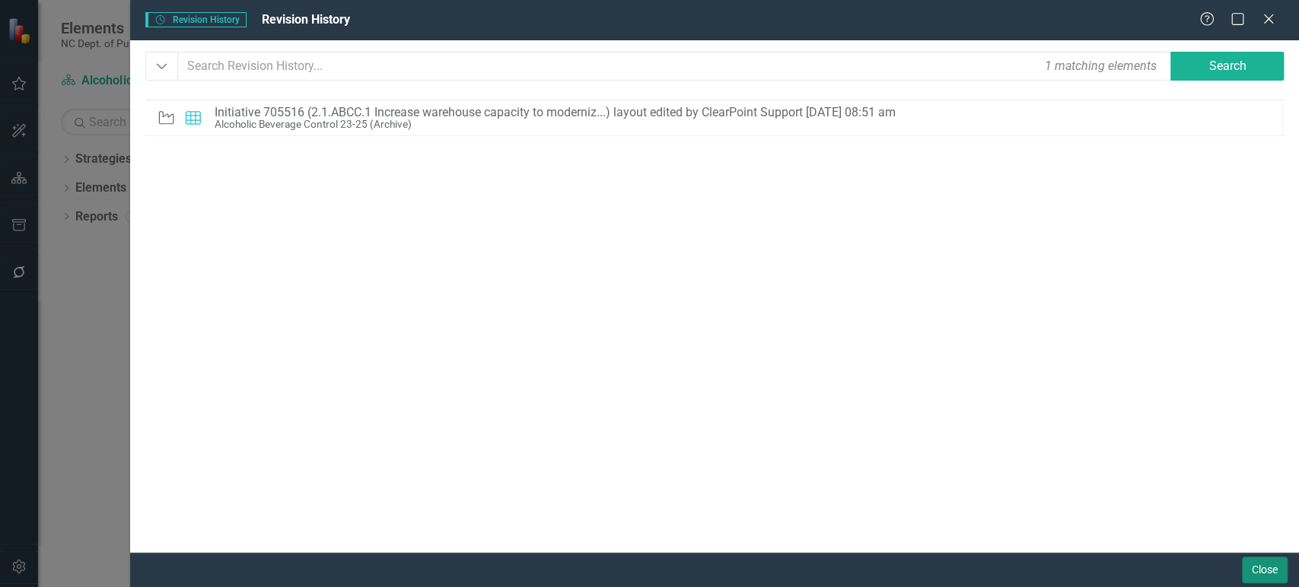
click at [1259, 578] on button "Close" at bounding box center [1265, 570] width 46 height 27
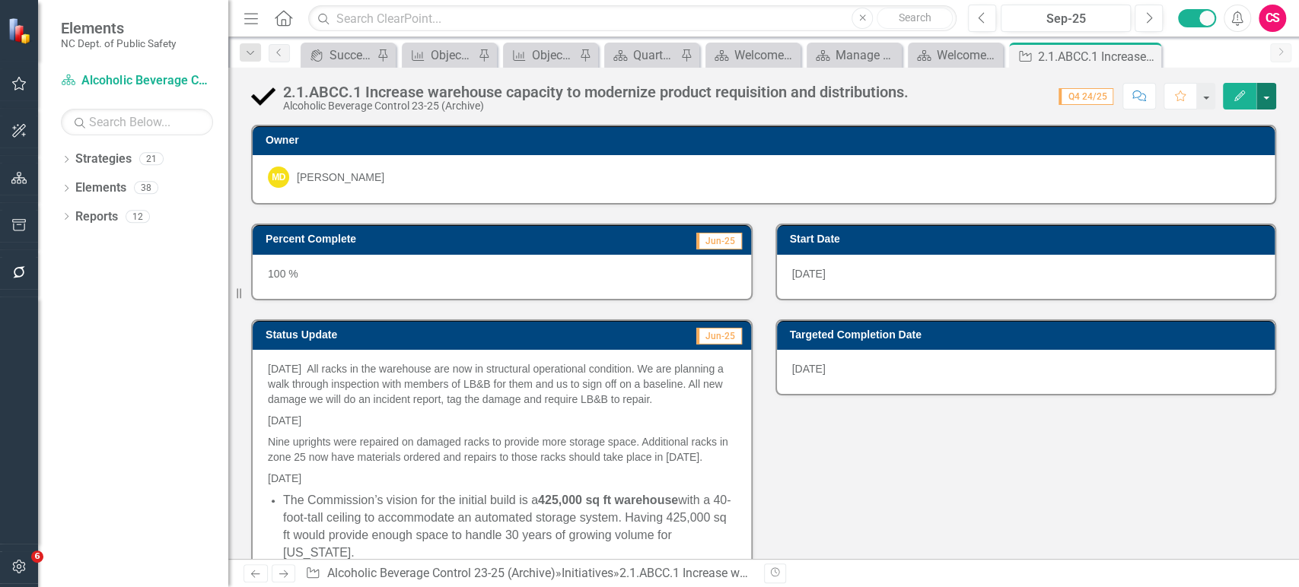
click at [1266, 94] on button "button" at bounding box center [1266, 96] width 20 height 27
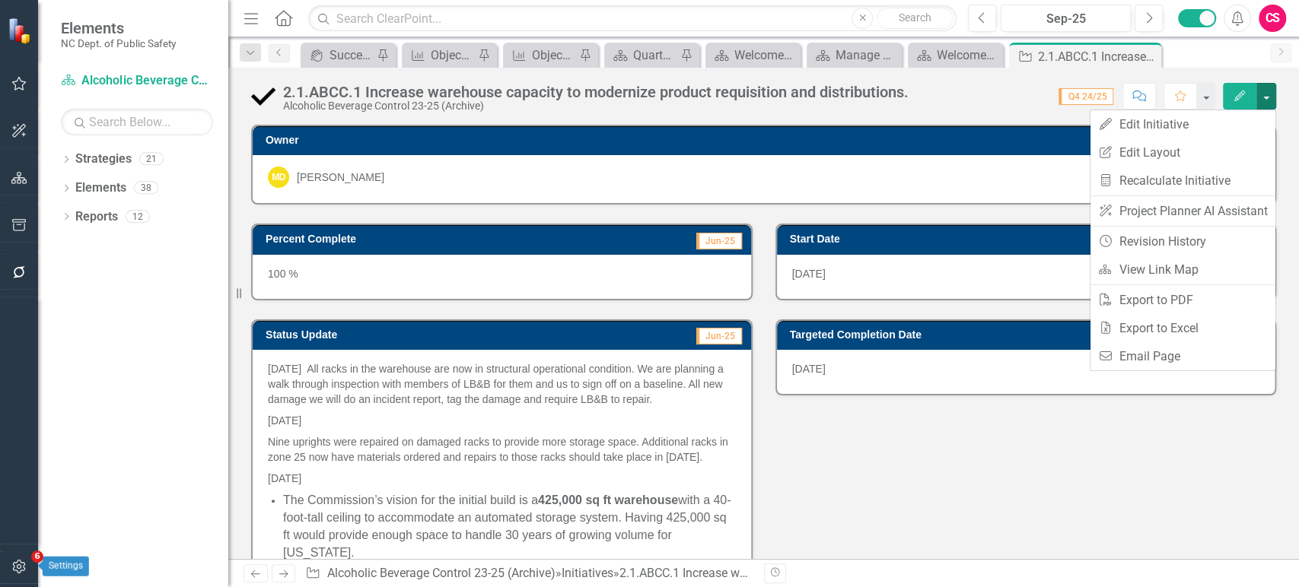
click at [12, 572] on button "button" at bounding box center [19, 568] width 34 height 32
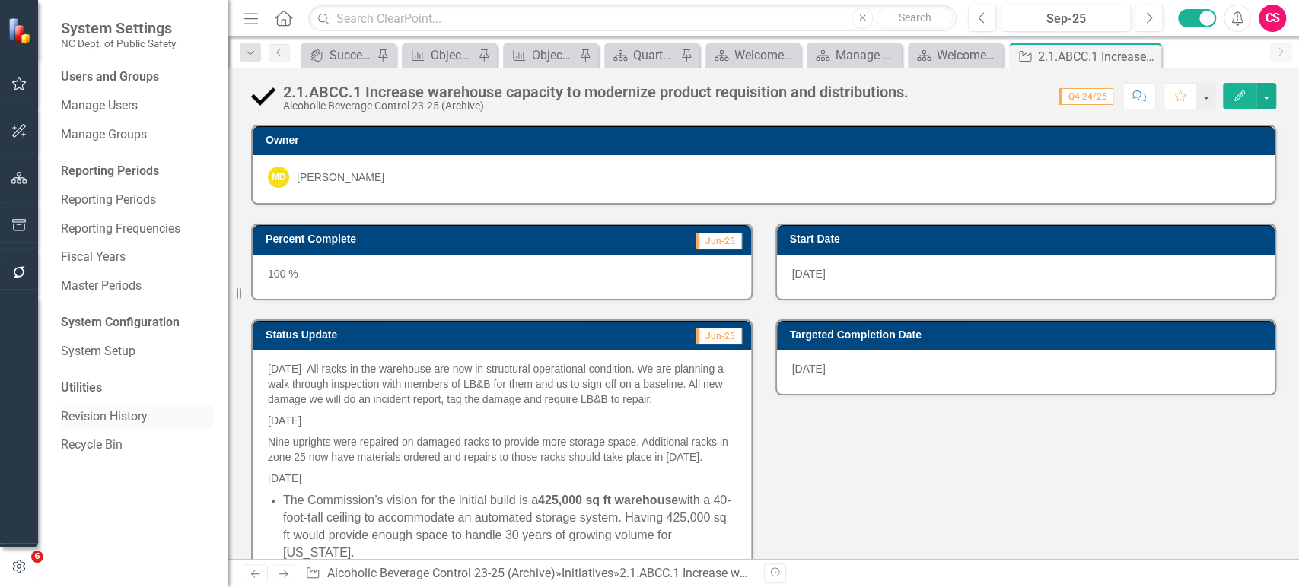
click at [82, 419] on link "Revision History" at bounding box center [137, 417] width 152 height 17
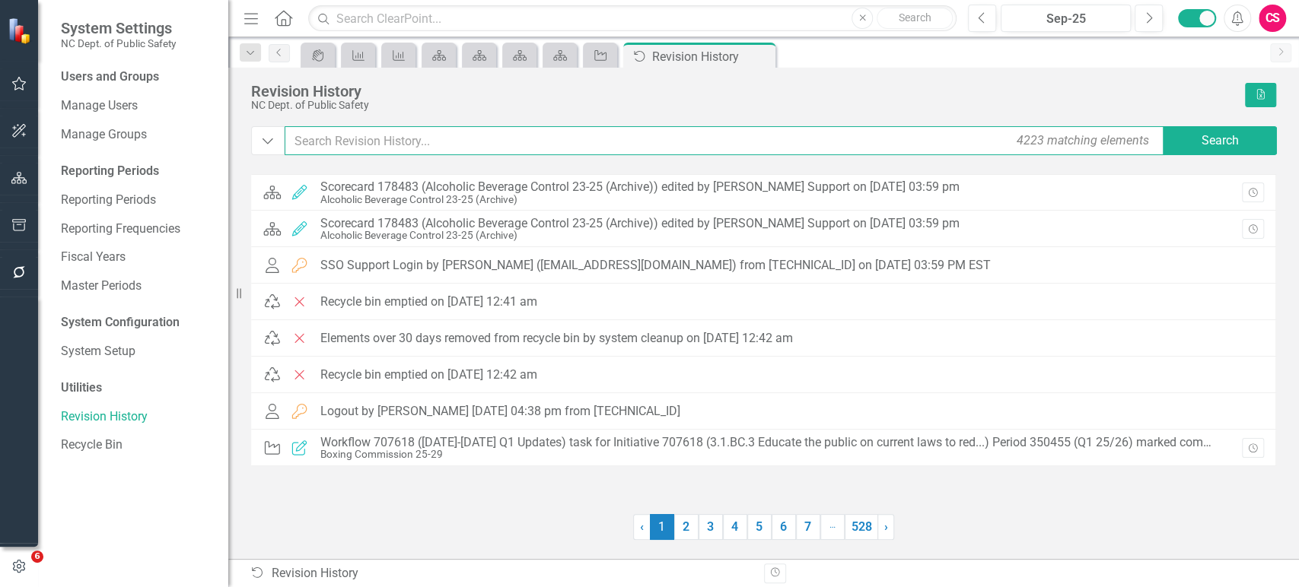
click at [361, 142] on input "text" at bounding box center [725, 140] width 881 height 29
paste input "705516"
type input "705516"
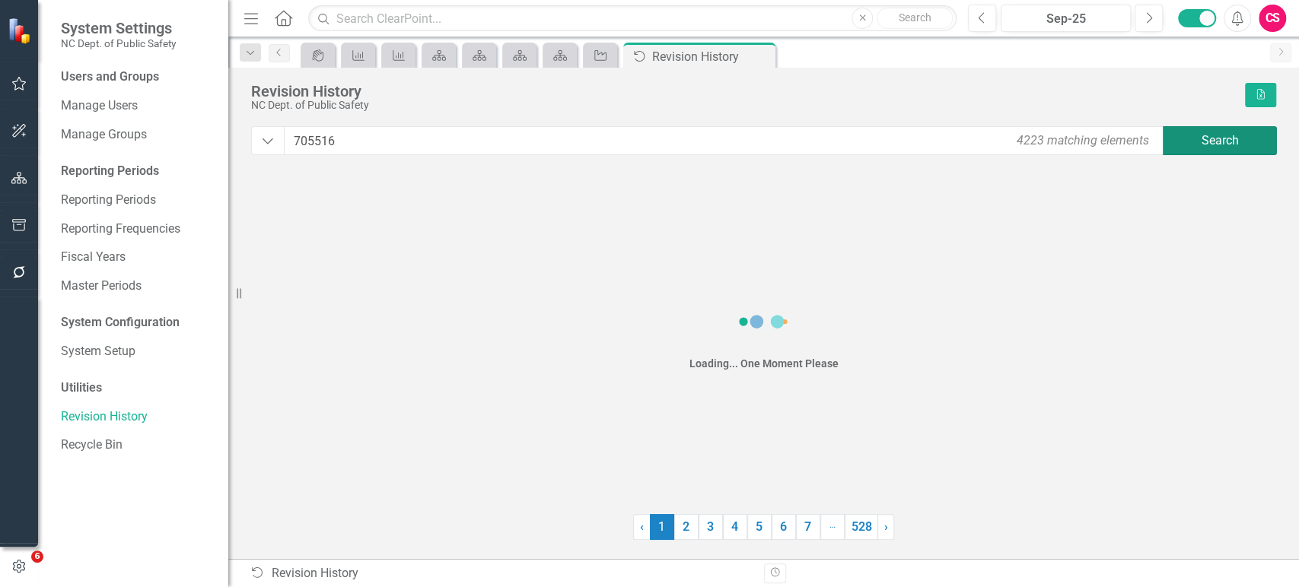
click at [1196, 144] on button "Search" at bounding box center [1220, 140] width 114 height 29
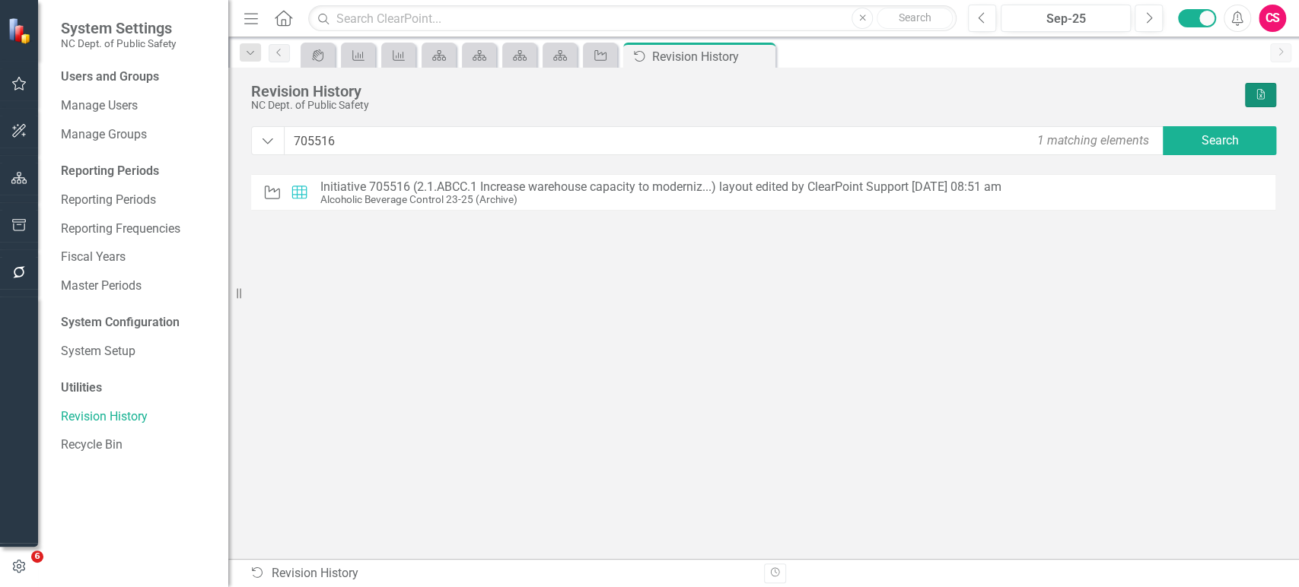
click at [1266, 96] on button "Excel" at bounding box center [1260, 95] width 31 height 24
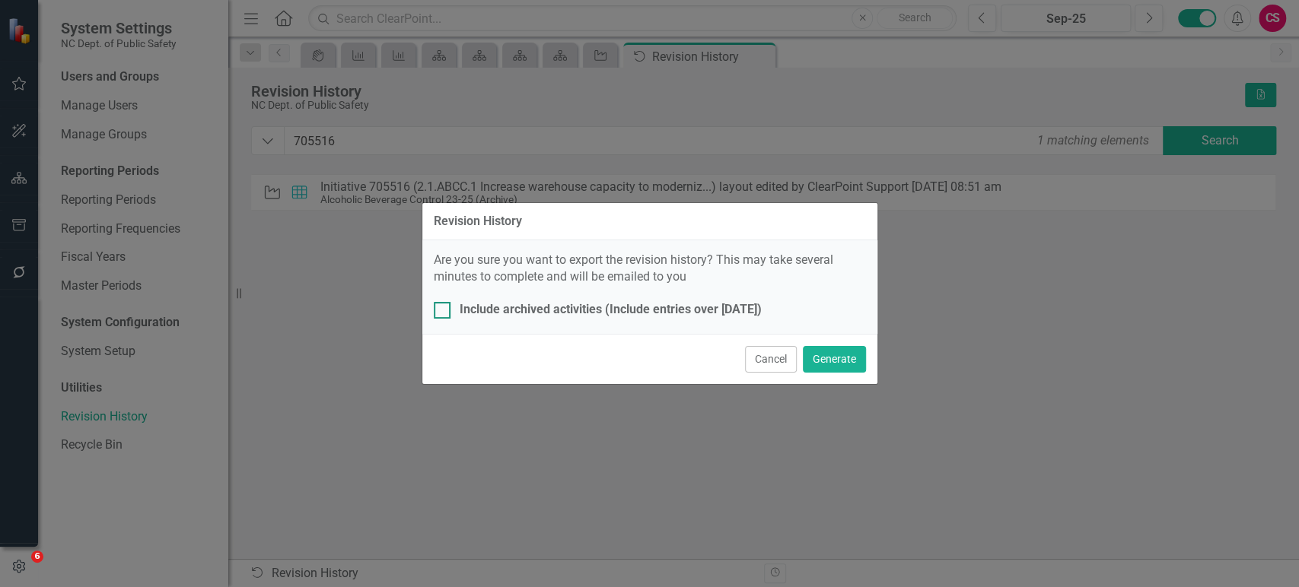
click at [619, 313] on div "Include archived activities (Include entries over 120 days ago)" at bounding box center [611, 309] width 302 height 17
click at [444, 312] on input "Include archived activities (Include entries over 120 days ago)" at bounding box center [439, 307] width 10 height 10
click at [842, 346] on div "Cancel Generate" at bounding box center [649, 359] width 455 height 50
click at [841, 359] on button "Generate" at bounding box center [834, 359] width 63 height 27
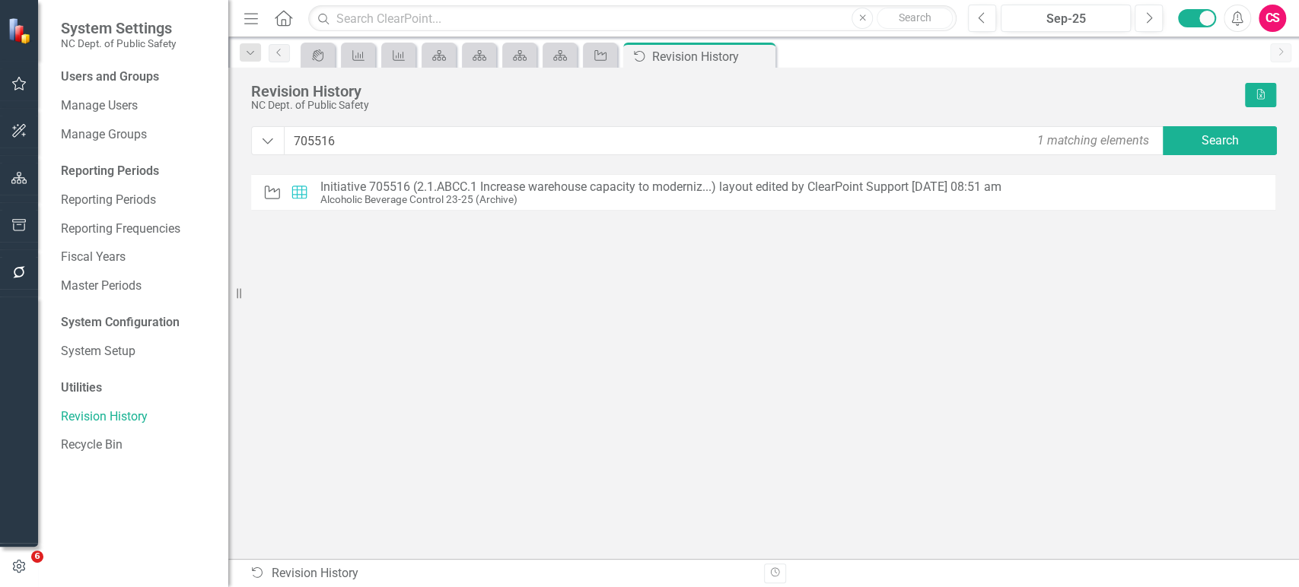
click at [1239, 28] on button "Alerts" at bounding box center [1236, 18] width 27 height 27
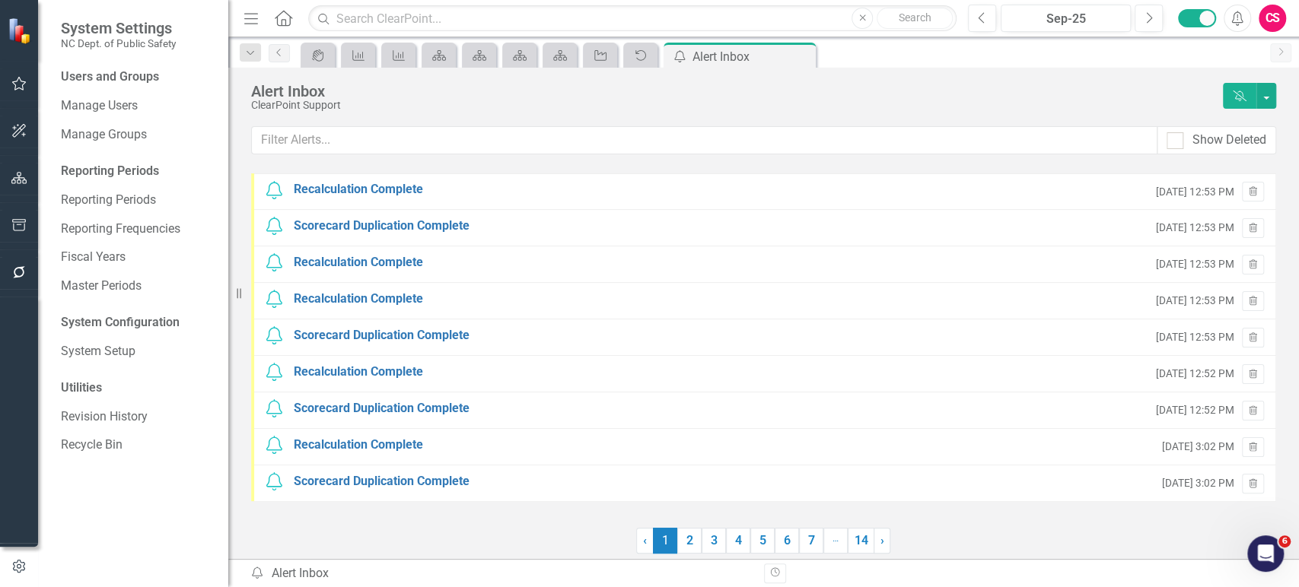
drag, startPoint x: 1191, startPoint y: 26, endPoint x: 1163, endPoint y: 33, distance: 29.2
click at [1181, 28] on div "Previous Sep-25 Next Alerts CS User Edit Profile Enable Sound Enable Alerts Hel…" at bounding box center [1121, 18] width 337 height 27
click at [844, 87] on div "Alert Inbox" at bounding box center [733, 91] width 964 height 17
click at [1236, 15] on icon "Alerts" at bounding box center [1237, 18] width 16 height 15
click at [1239, 101] on button "Dismiss Alerts" at bounding box center [1239, 96] width 33 height 26
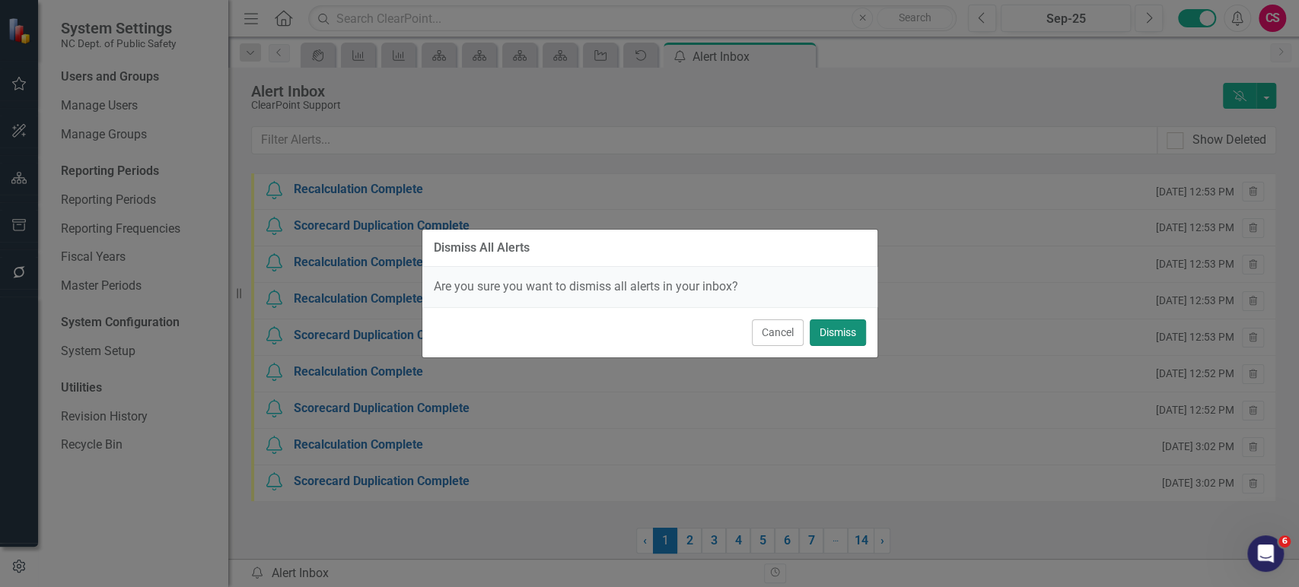
click at [827, 323] on button "Dismiss" at bounding box center [838, 333] width 56 height 27
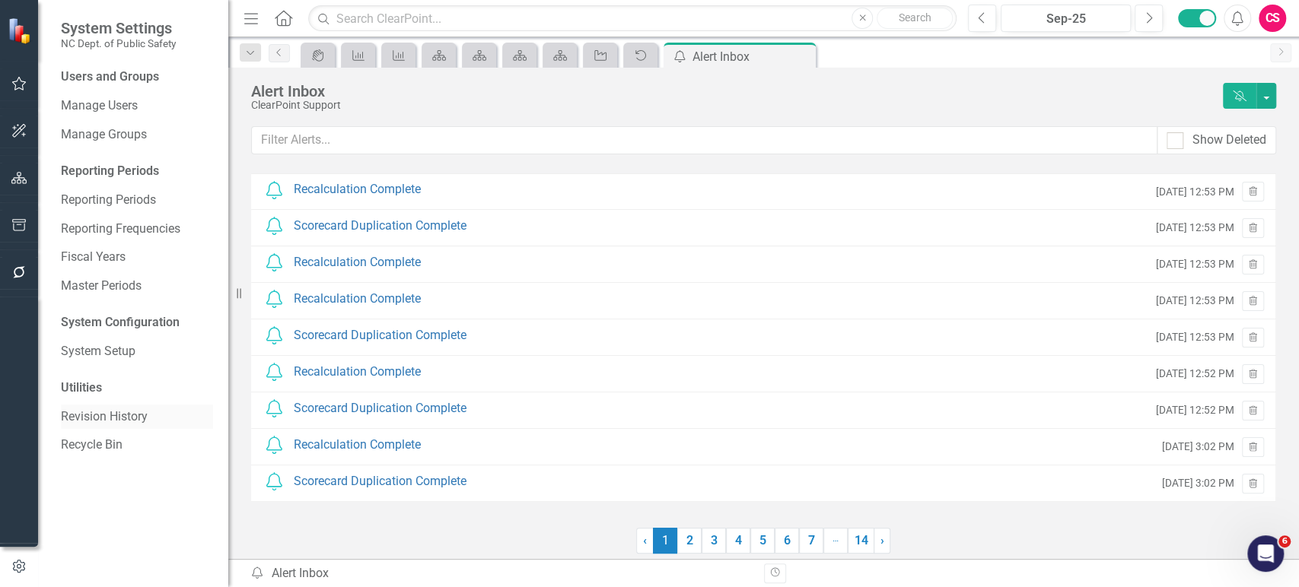
click at [104, 422] on link "Revision History" at bounding box center [137, 417] width 152 height 17
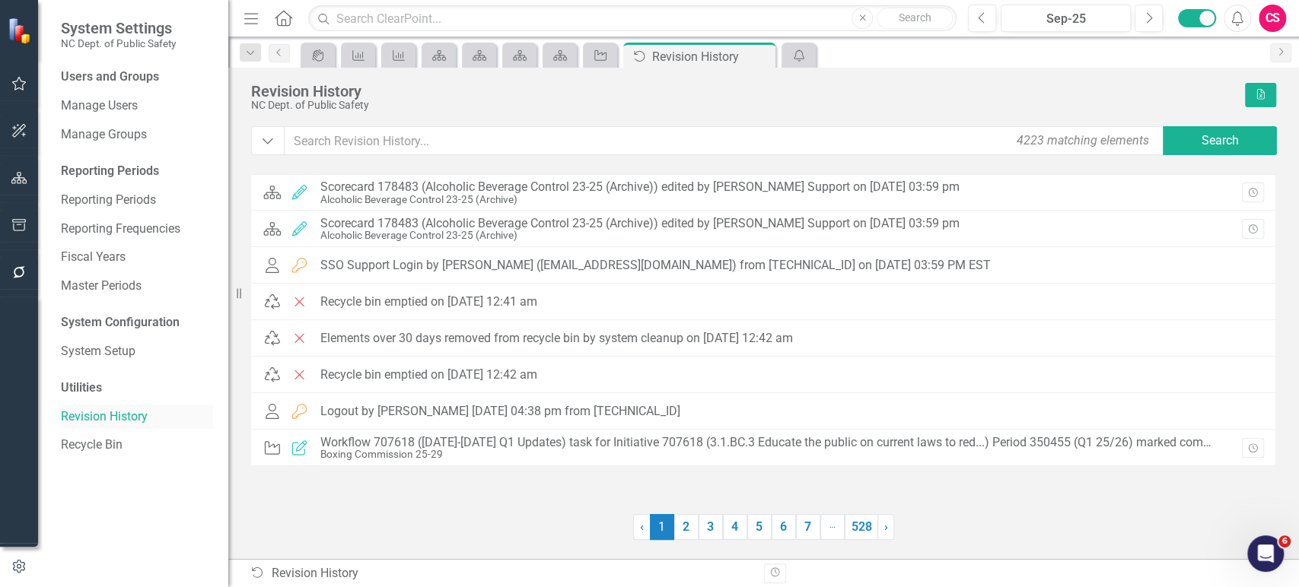
click at [126, 409] on link "Revision History" at bounding box center [137, 417] width 152 height 17
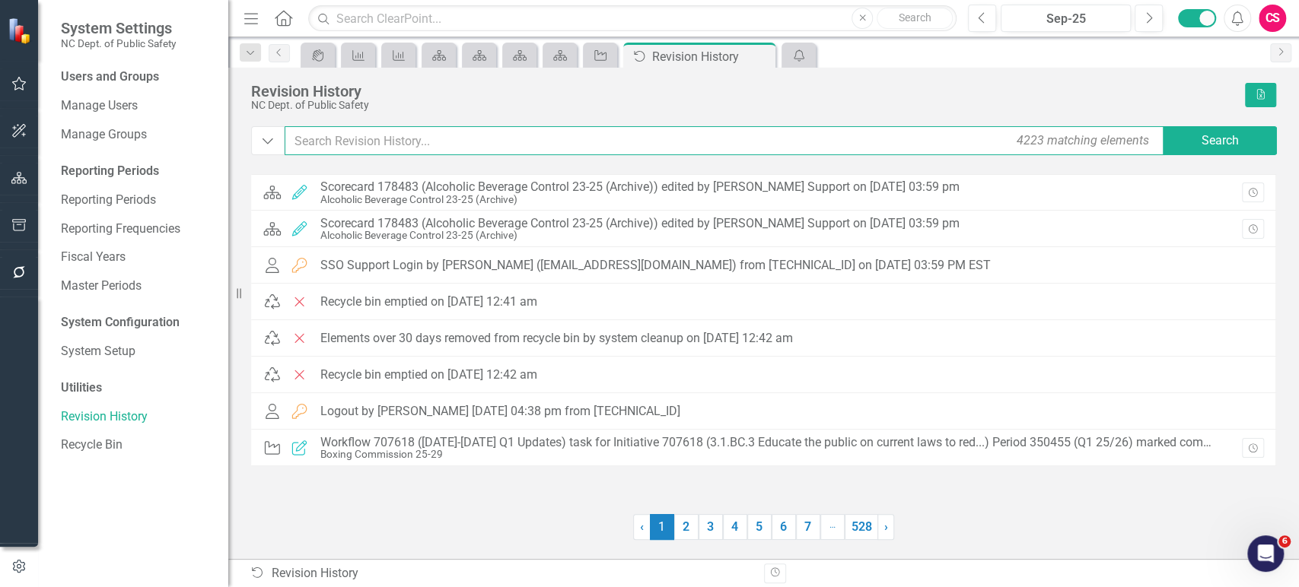
click at [781, 143] on input "text" at bounding box center [725, 140] width 881 height 29
paste input "705516"
type input "705516"
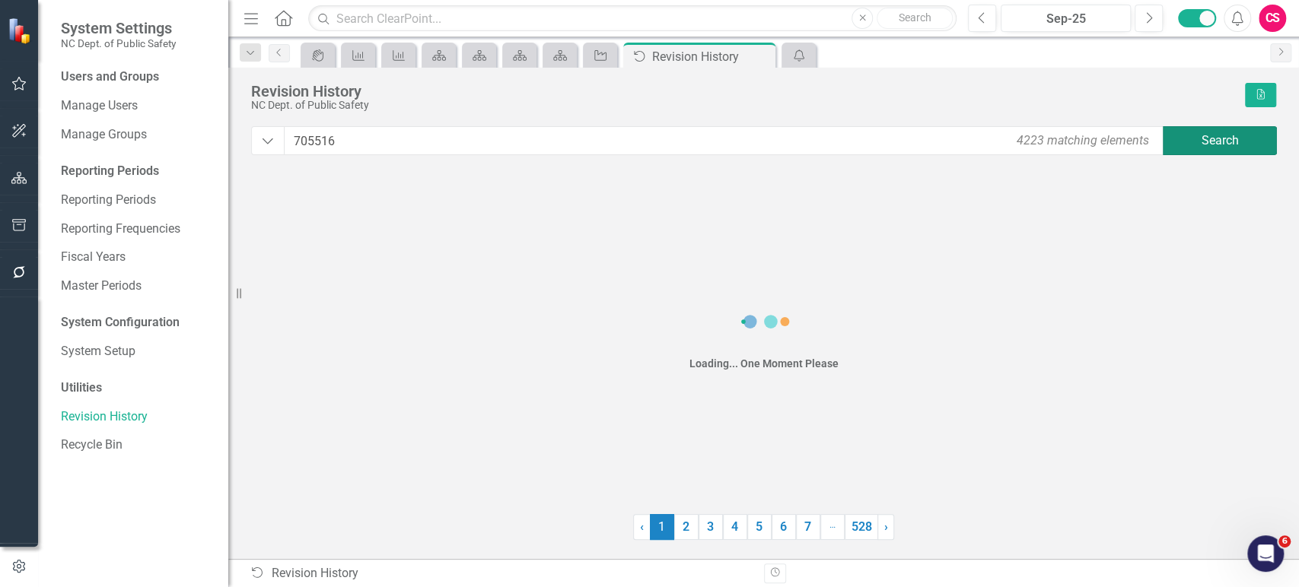
click at [1260, 142] on button "Search" at bounding box center [1220, 140] width 114 height 29
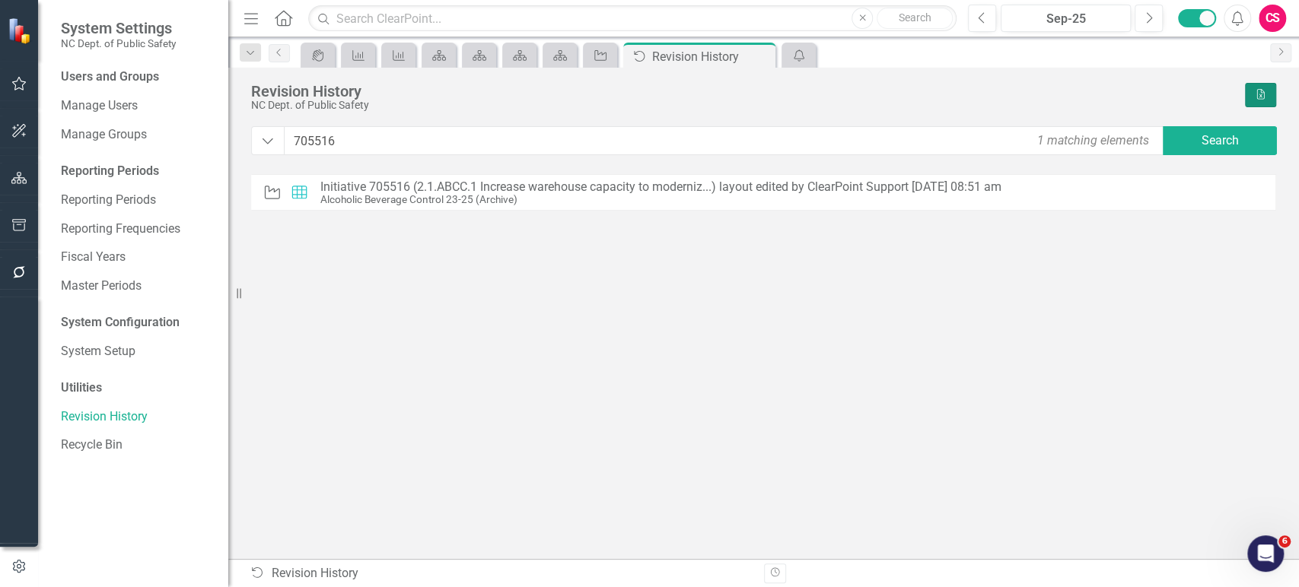
click at [1263, 103] on button "Excel" at bounding box center [1260, 95] width 31 height 24
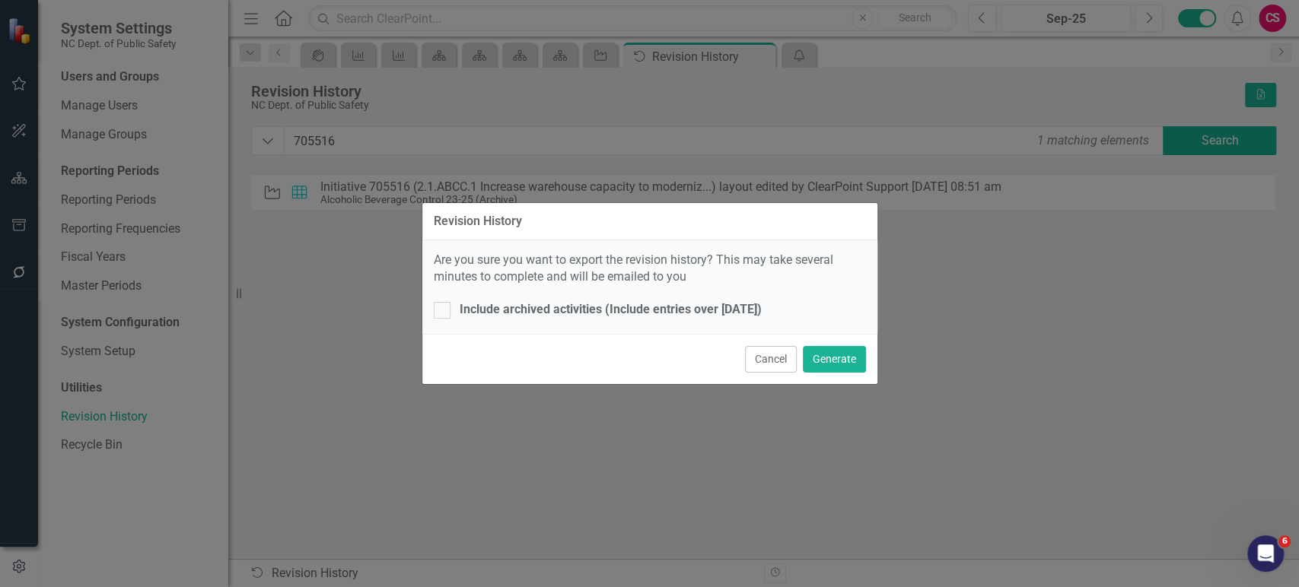
click at [1136, 103] on div "Revision History Are you sure you want to export the revision history? This may…" at bounding box center [649, 293] width 1299 height 587
click at [724, 310] on div "Include archived activities (Include entries over [DATE])" at bounding box center [611, 309] width 302 height 17
click at [444, 310] on input "Include archived activities (Include entries over [DATE])" at bounding box center [439, 307] width 10 height 10
click at [851, 358] on button "Generate" at bounding box center [834, 359] width 63 height 27
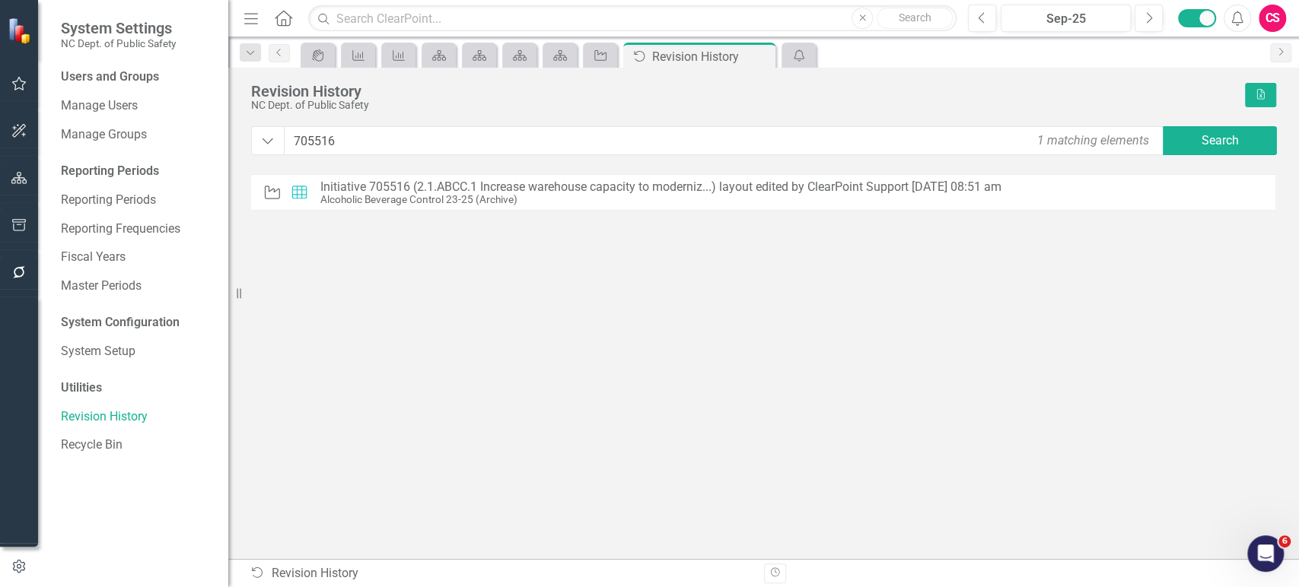
click at [1002, 107] on div "NC Dept. of Public Safety" at bounding box center [744, 105] width 986 height 11
click at [1241, 18] on icon "Alerts" at bounding box center [1237, 18] width 16 height 15
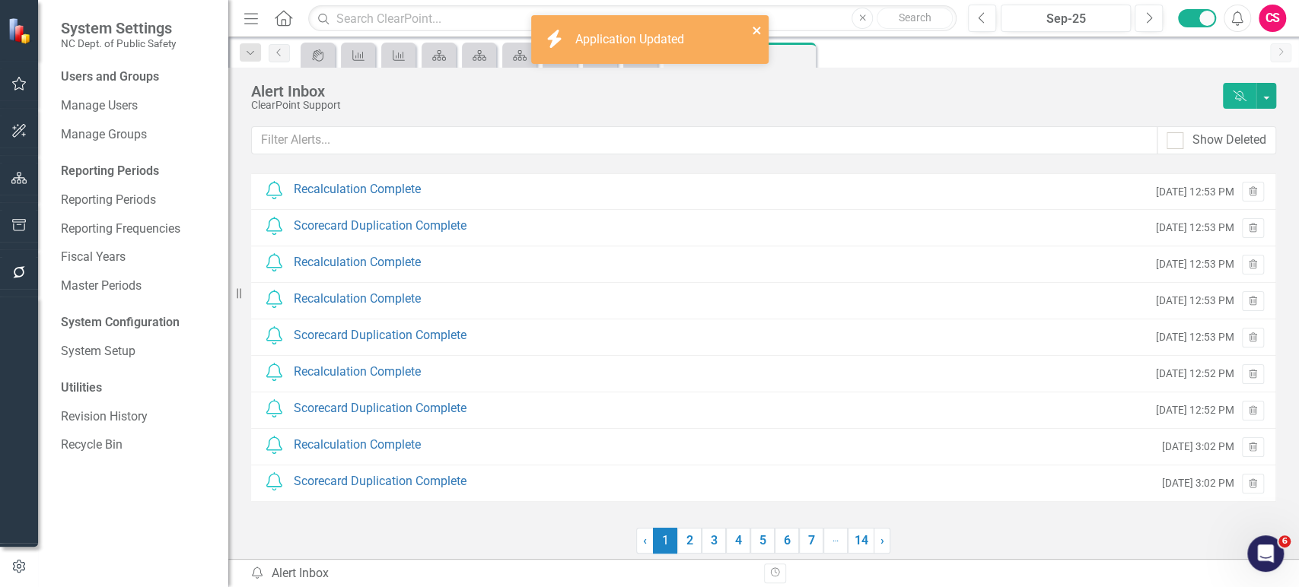
click at [755, 30] on icon "close" at bounding box center [756, 31] width 8 height 8
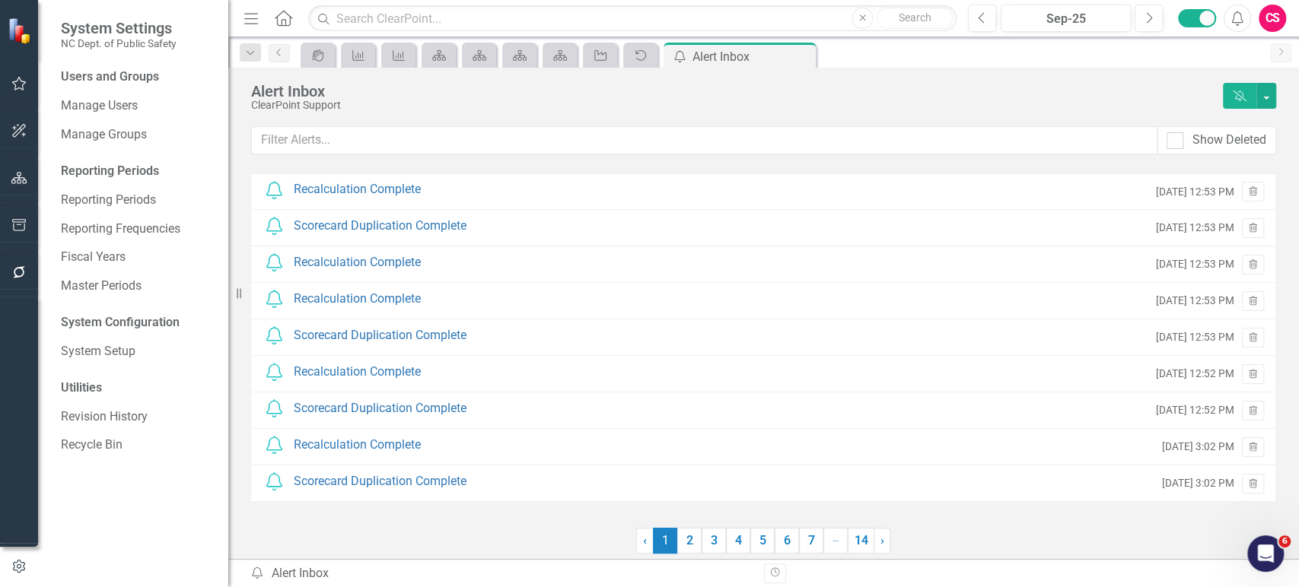
click at [649, 59] on div "icon.bolt Application Updated System Settings NC Dept. of Public Safety Users a…" at bounding box center [649, 293] width 1299 height 587
click at [599, 56] on icon "Initiative" at bounding box center [600, 55] width 15 height 12
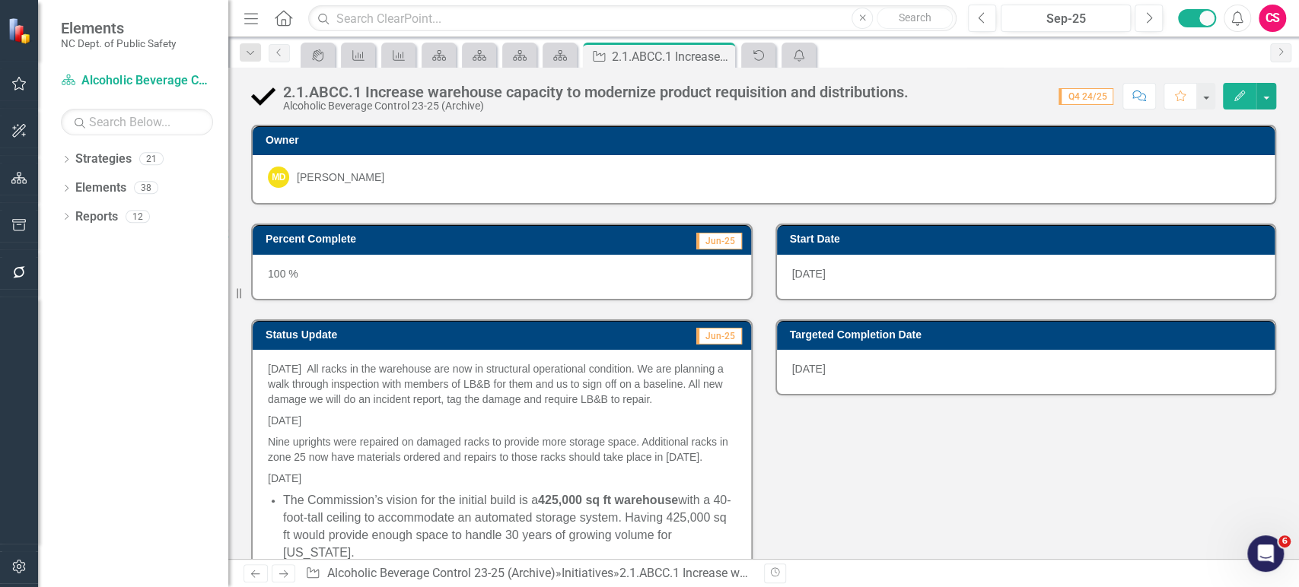
click at [15, 567] on icon "button" at bounding box center [19, 567] width 16 height 12
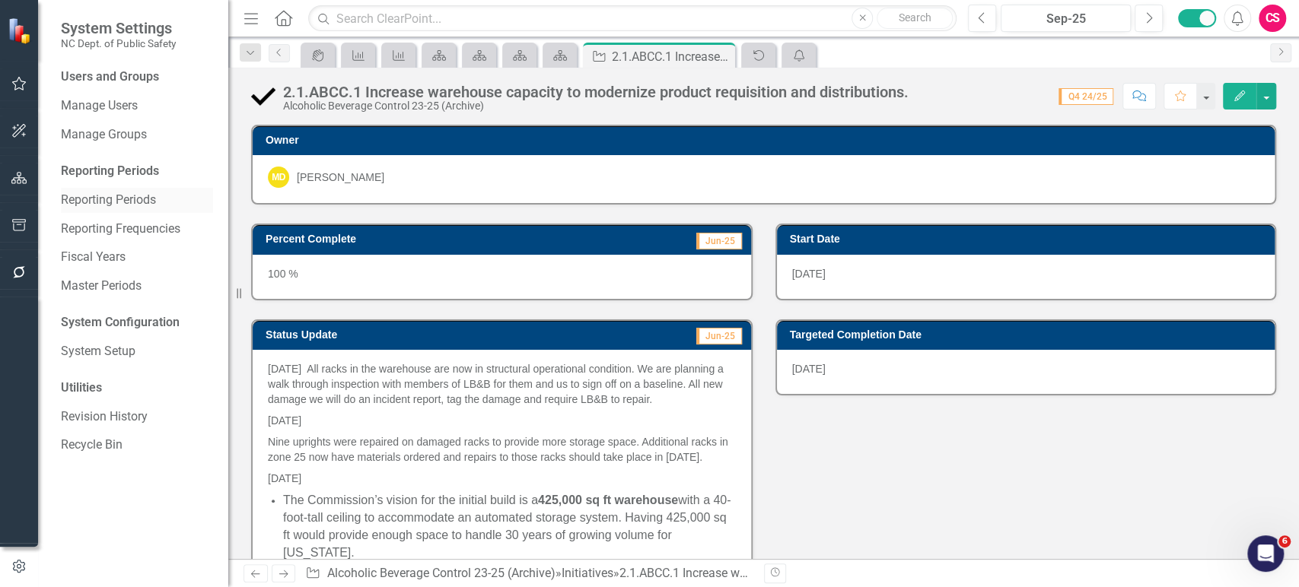
click at [103, 199] on link "Reporting Periods" at bounding box center [137, 200] width 152 height 17
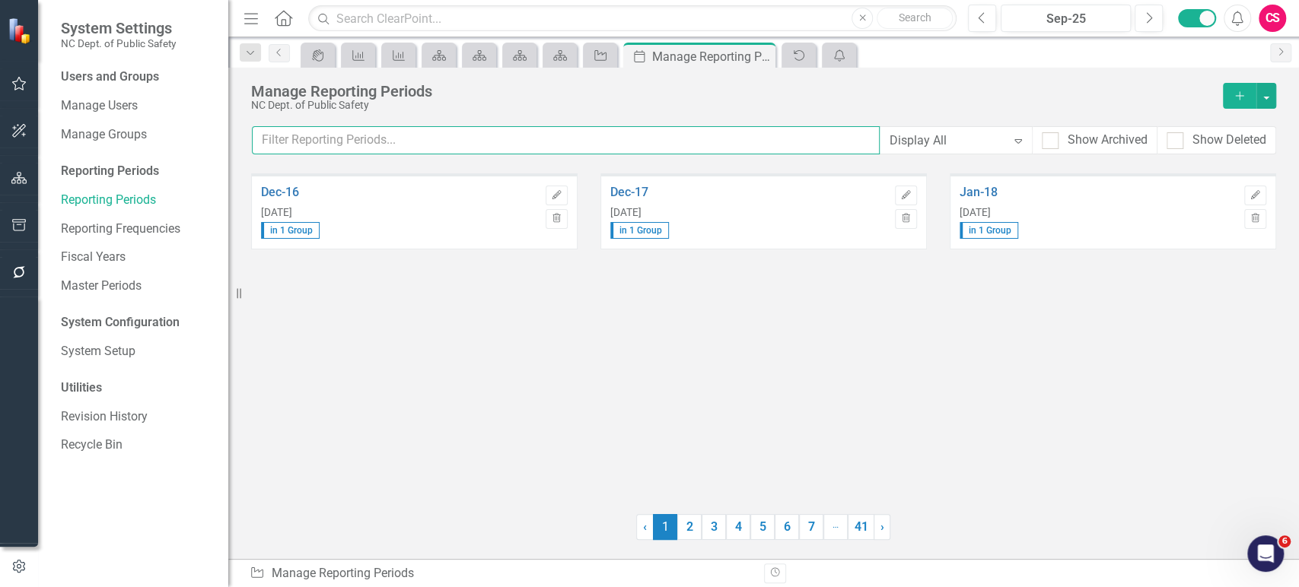
click at [589, 148] on input "text" at bounding box center [566, 140] width 628 height 28
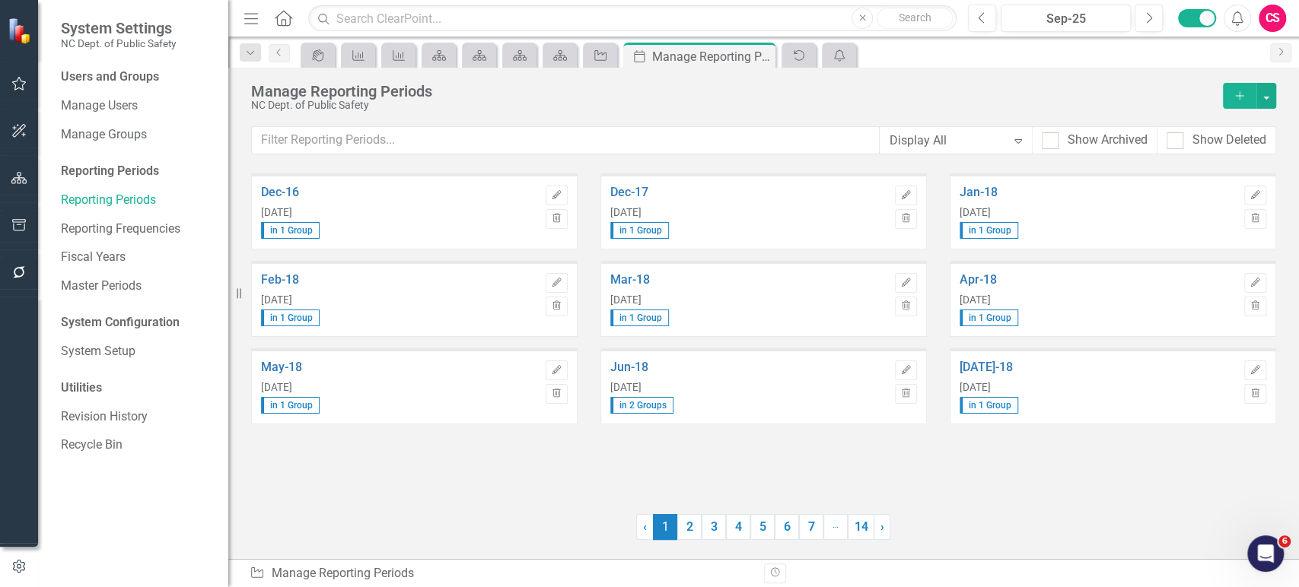
click at [405, 432] on div "May-18 [DATE] in 1 Group Edit Trash" at bounding box center [414, 391] width 349 height 87
click at [377, 456] on div "Dec-16 [DATE] in 1 Group Edit Trash Dec-17 [DATE] in 1 Group Edit Trash Jan-18 …" at bounding box center [763, 334] width 1025 height 322
click at [12, 180] on icon "button" at bounding box center [19, 178] width 16 height 12
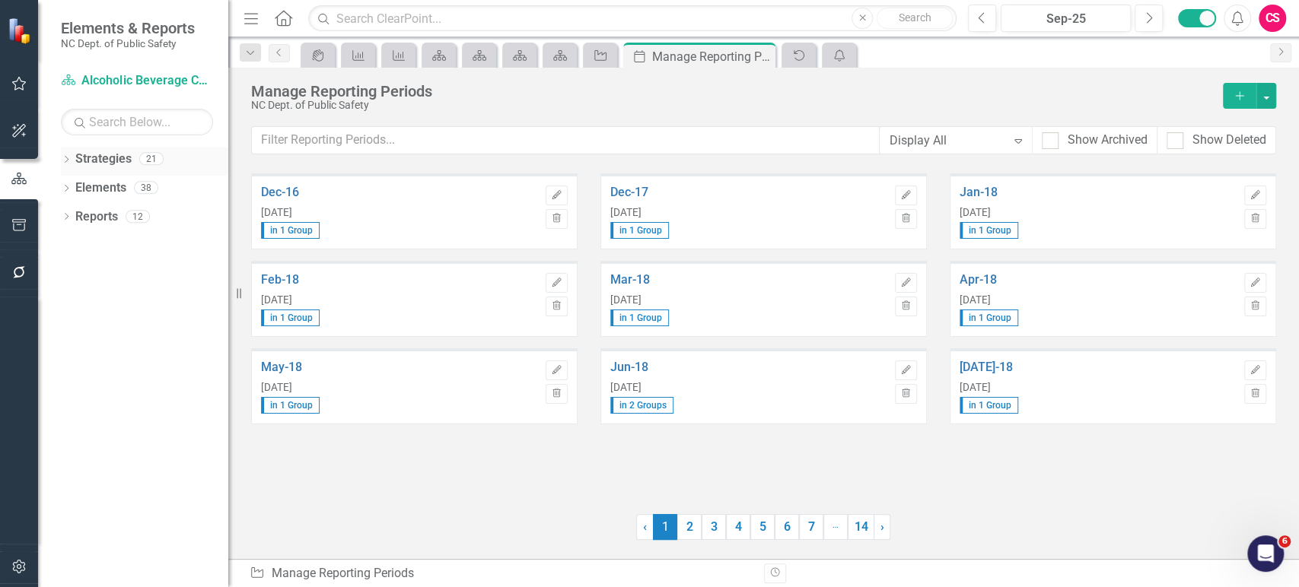
click at [67, 162] on icon "Dropdown" at bounding box center [66, 161] width 11 height 8
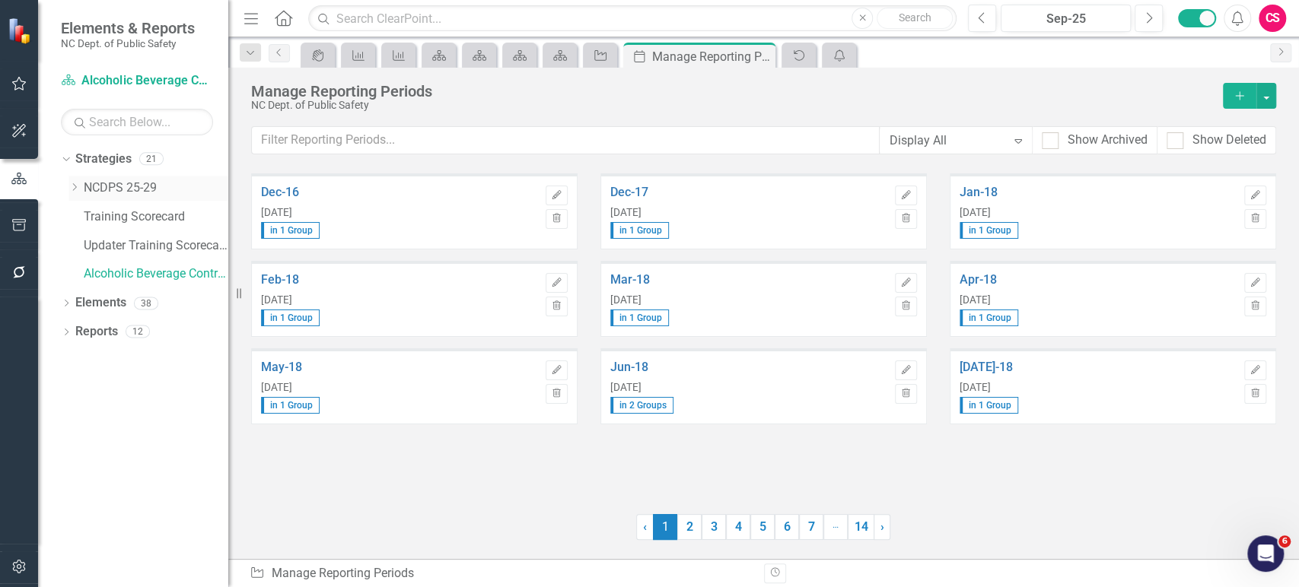
click at [110, 182] on link "NCDPS 25-29" at bounding box center [156, 188] width 145 height 17
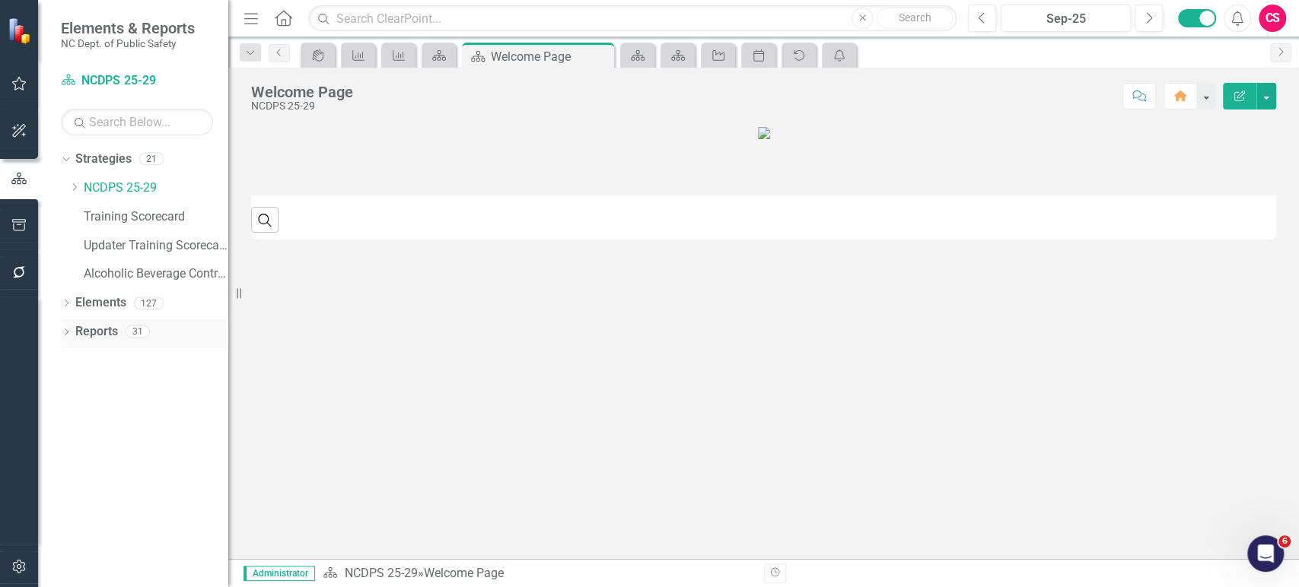
click at [92, 332] on link "Reports" at bounding box center [96, 331] width 43 height 17
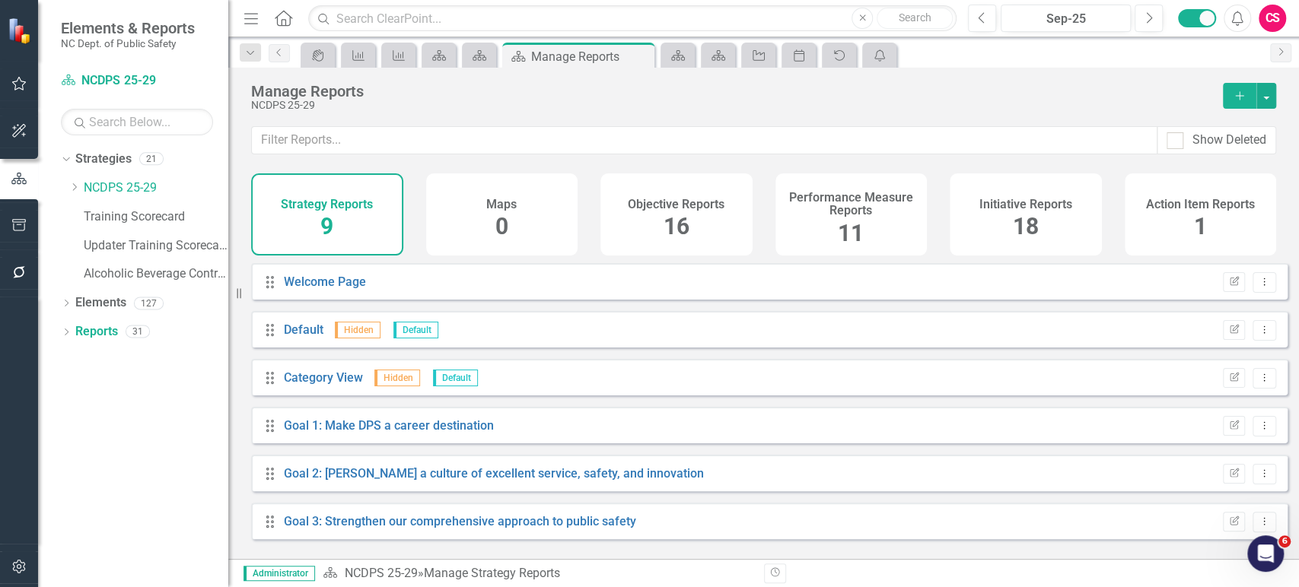
click at [1059, 227] on div "Initiative Reports 18" at bounding box center [1026, 214] width 152 height 82
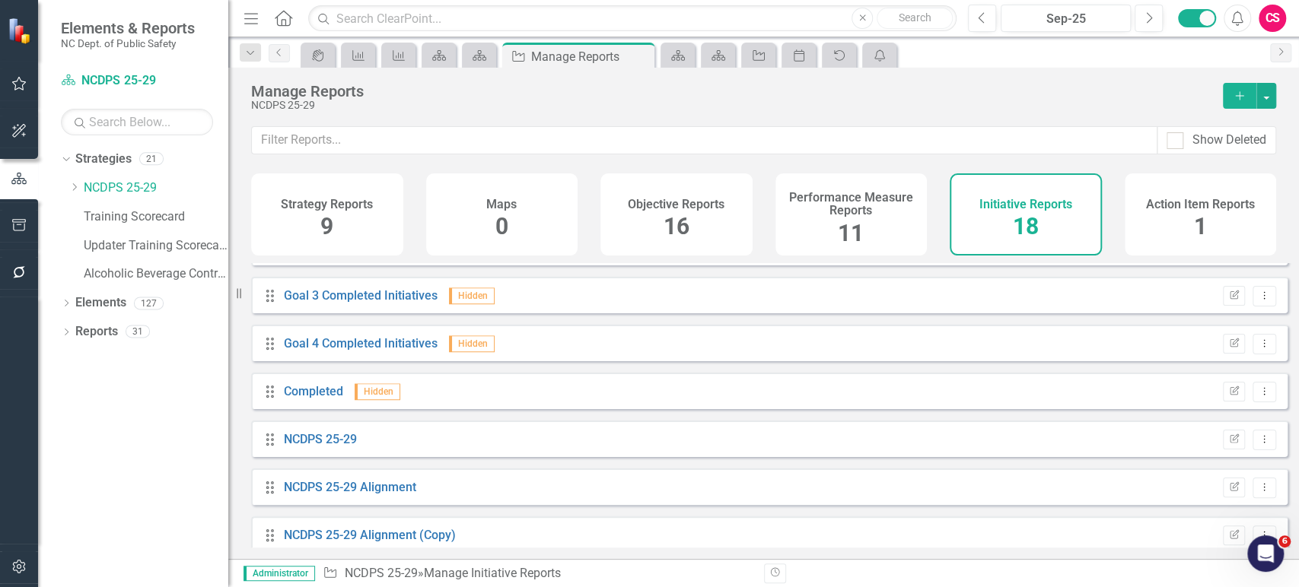
scroll to position [578, 0]
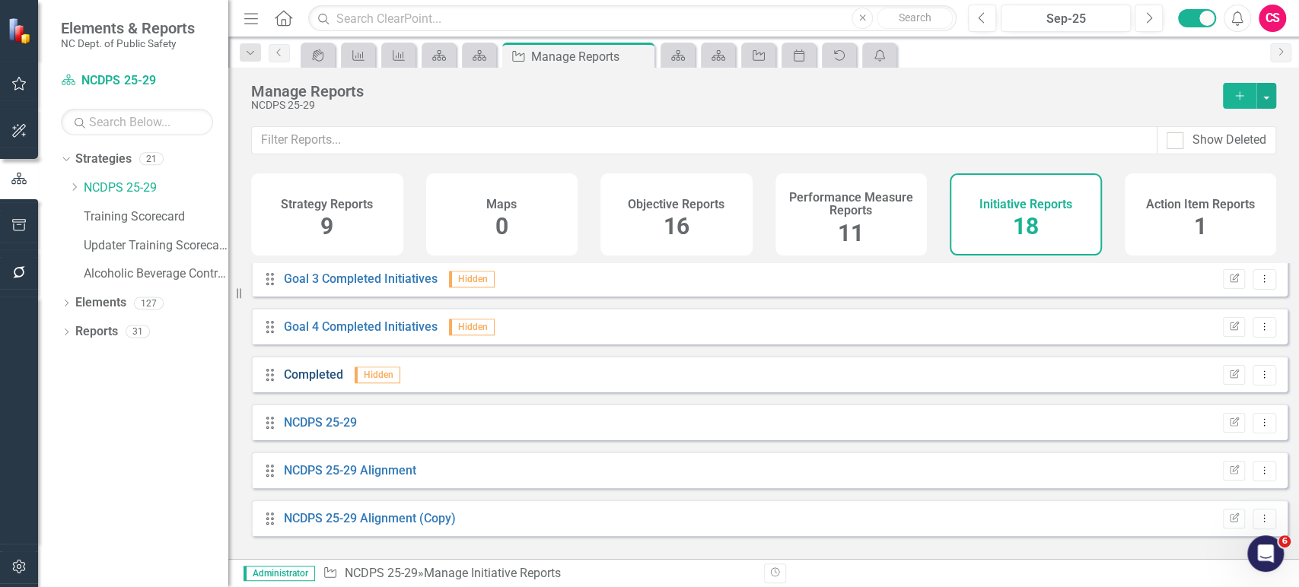
click at [331, 382] on link "Completed" at bounding box center [313, 374] width 59 height 14
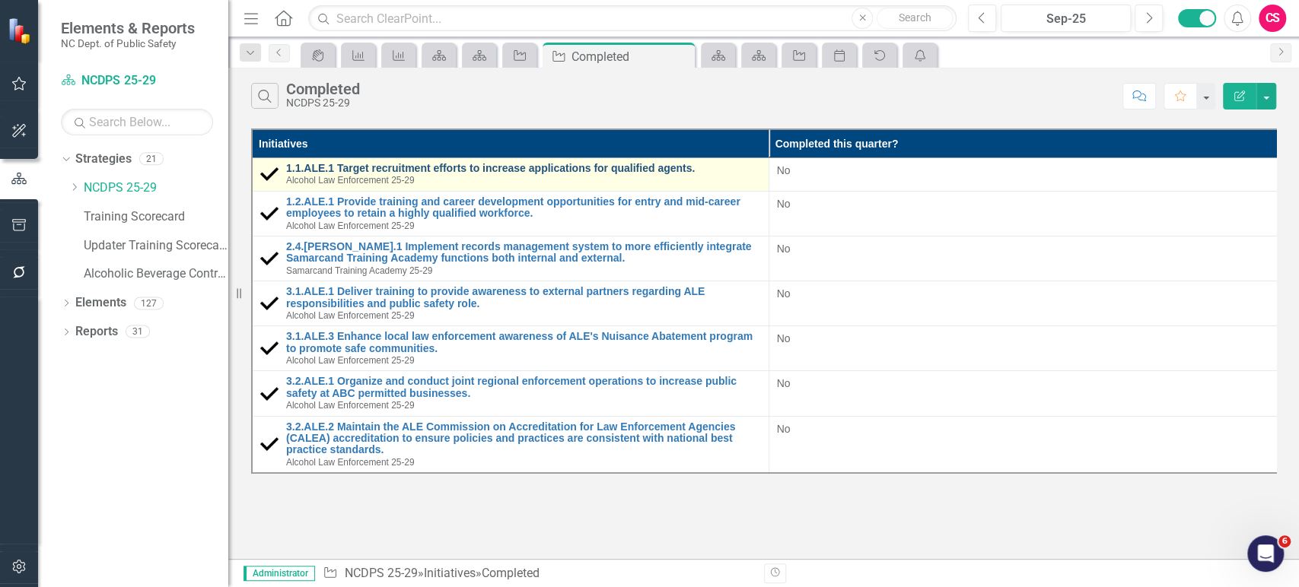
click at [354, 164] on link "1.1.ALE.1 Target recruitment efforts to increase applications for qualified age…" at bounding box center [523, 168] width 475 height 11
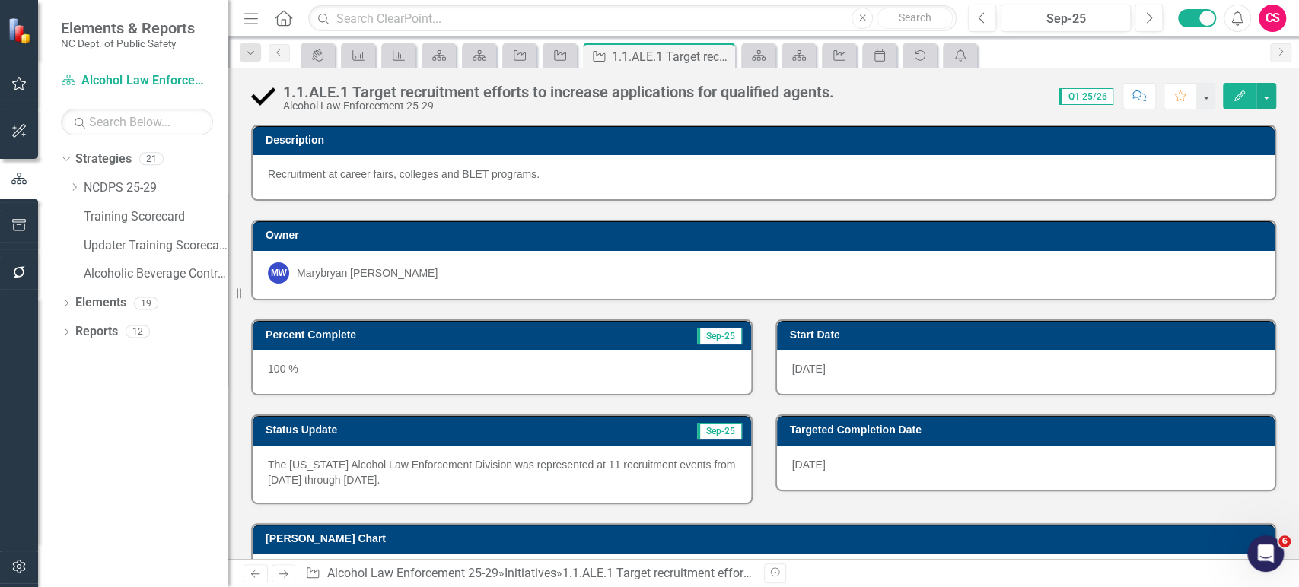
click at [1245, 87] on button "Edit" at bounding box center [1239, 96] width 33 height 27
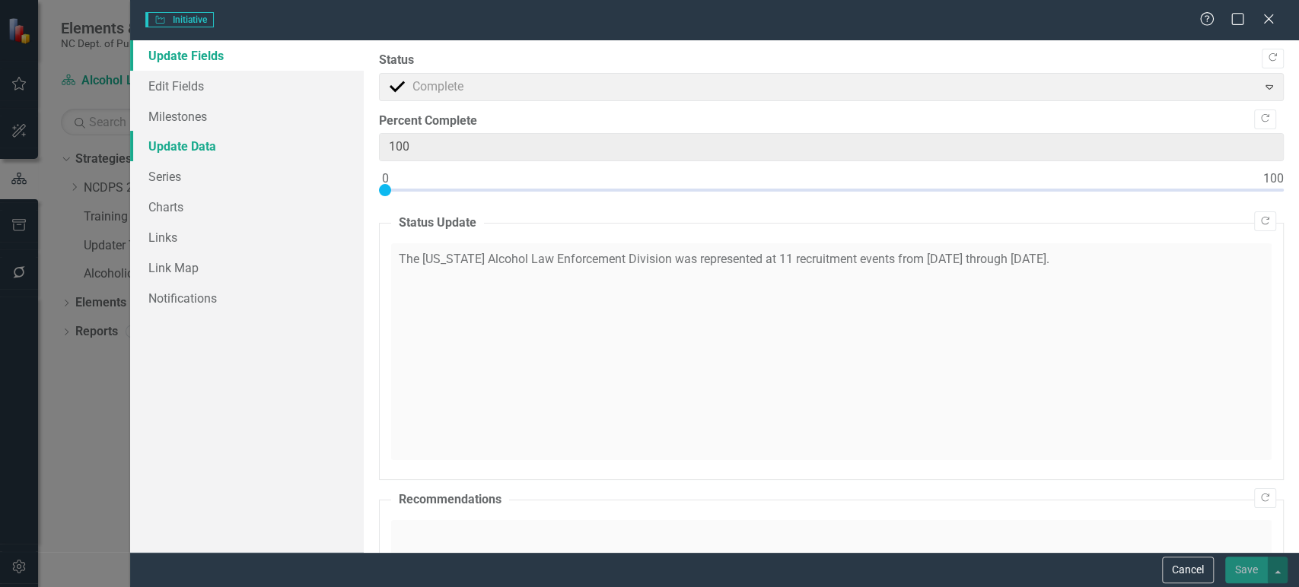
type input "0"
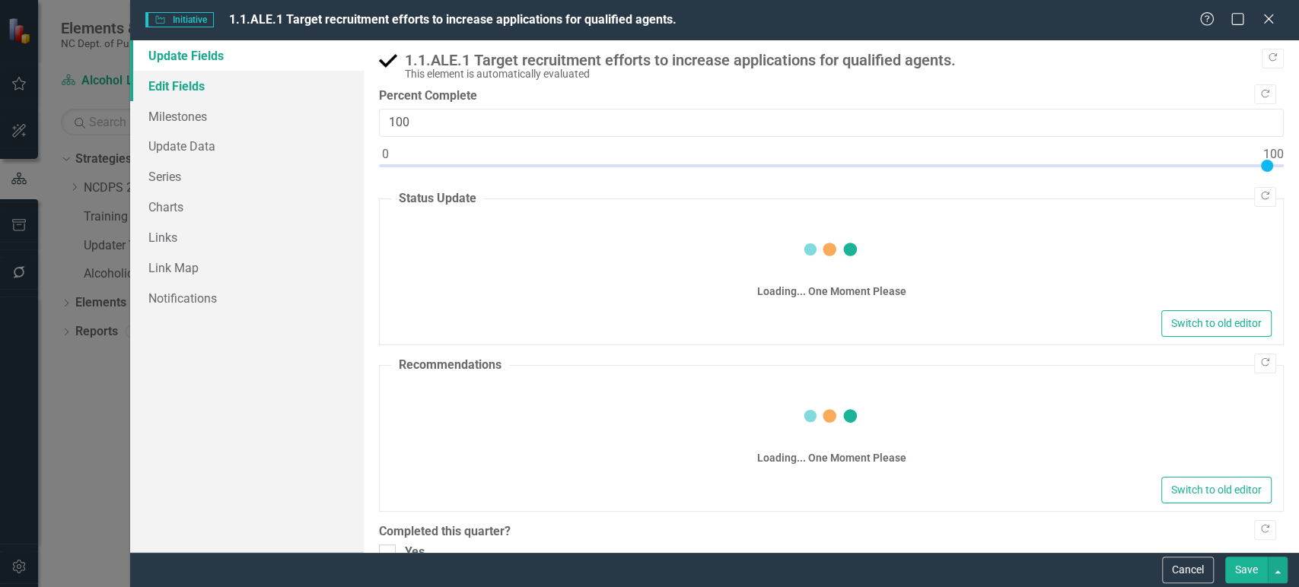
click at [217, 88] on link "Edit Fields" at bounding box center [247, 86] width 234 height 30
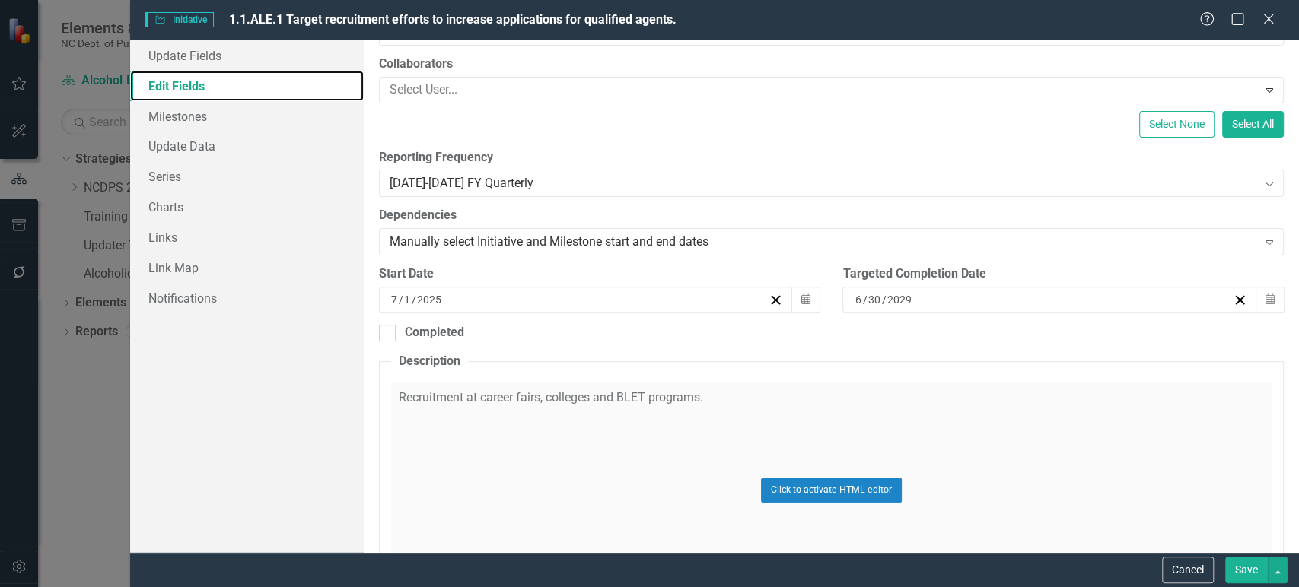
scroll to position [301, 0]
